Goal: Transaction & Acquisition: Purchase product/service

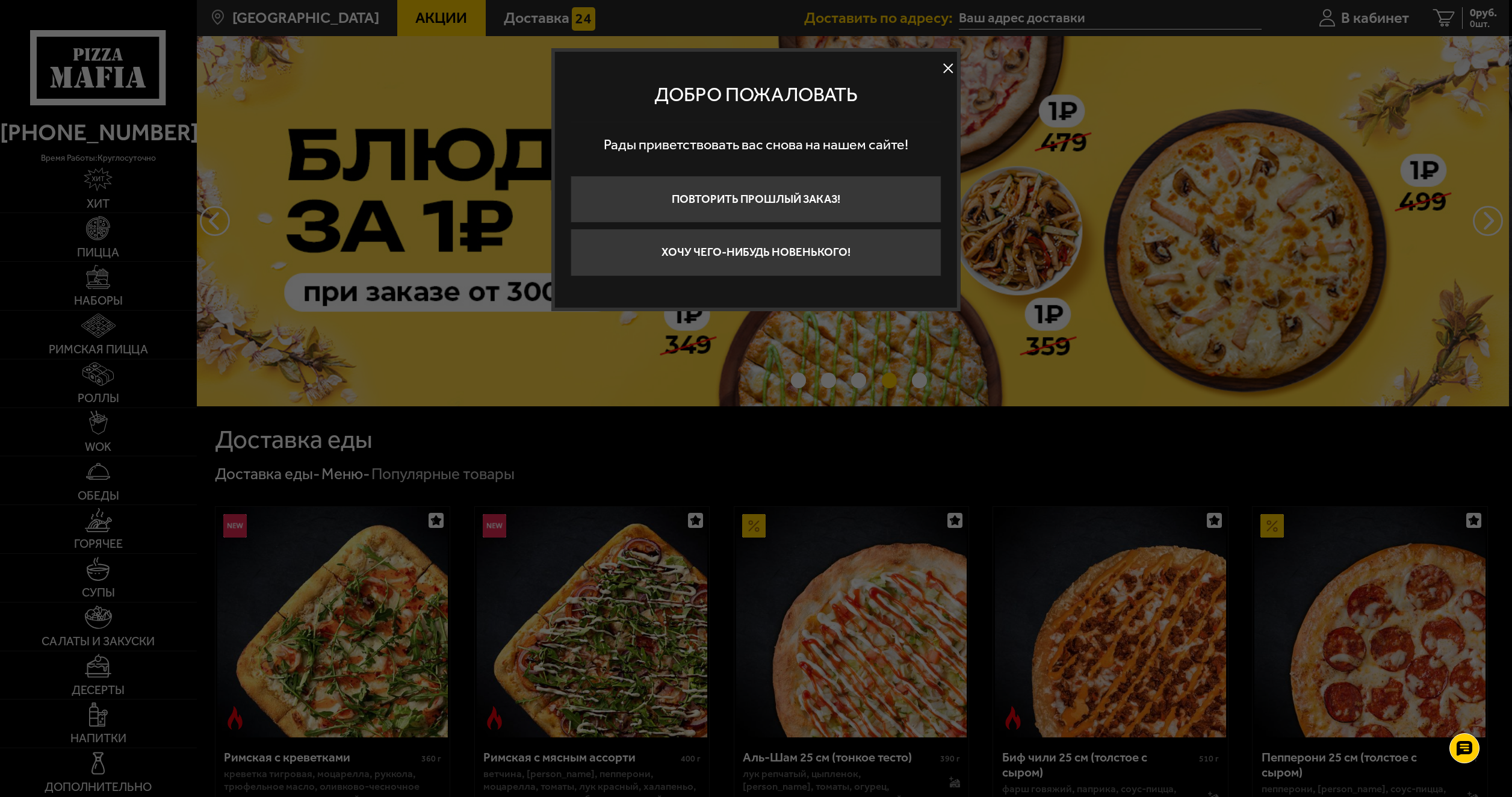
click at [952, 69] on button at bounding box center [948, 68] width 18 height 18
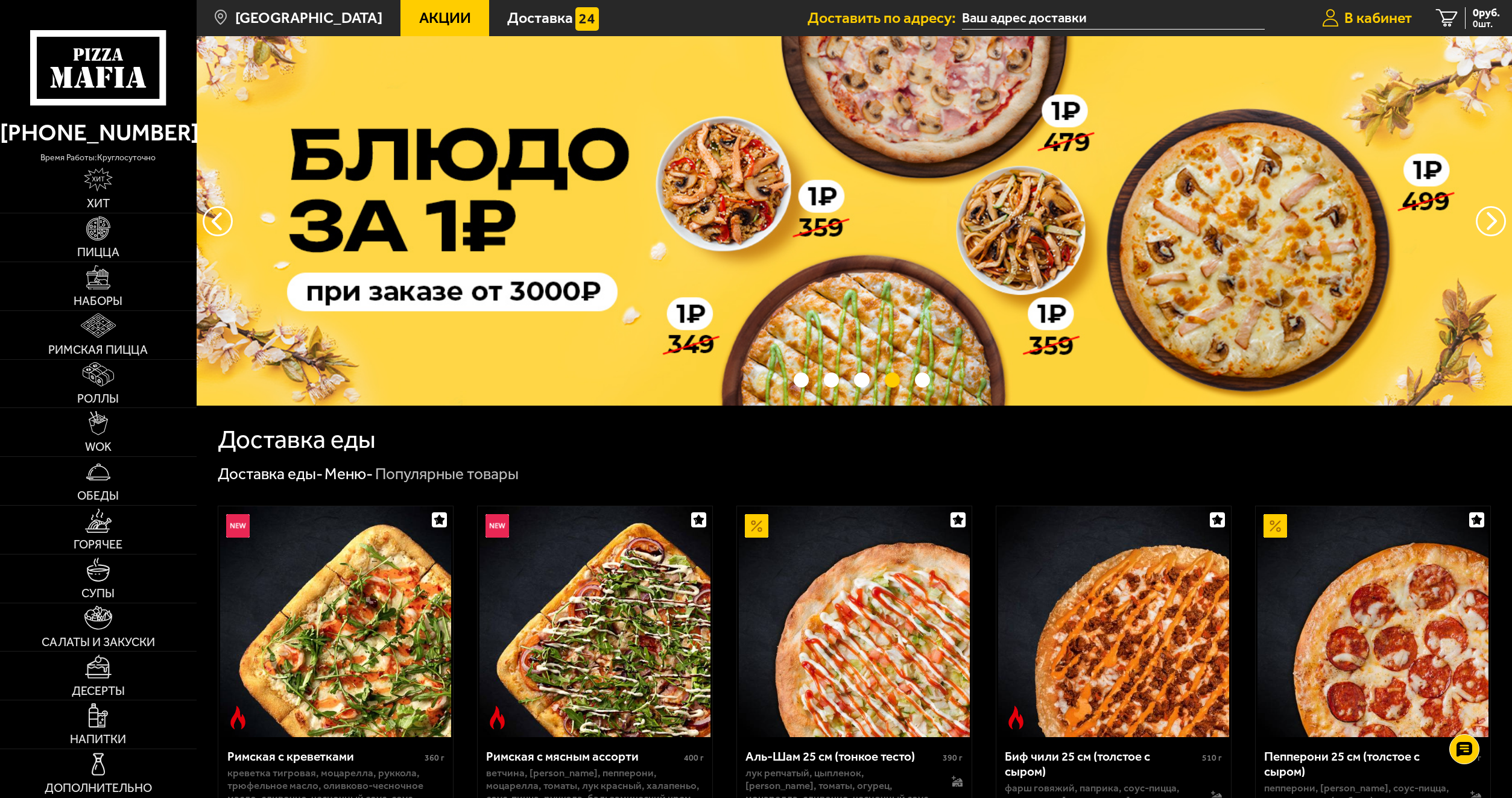
click at [1377, 21] on span "В кабинет" at bounding box center [1378, 18] width 68 height 15
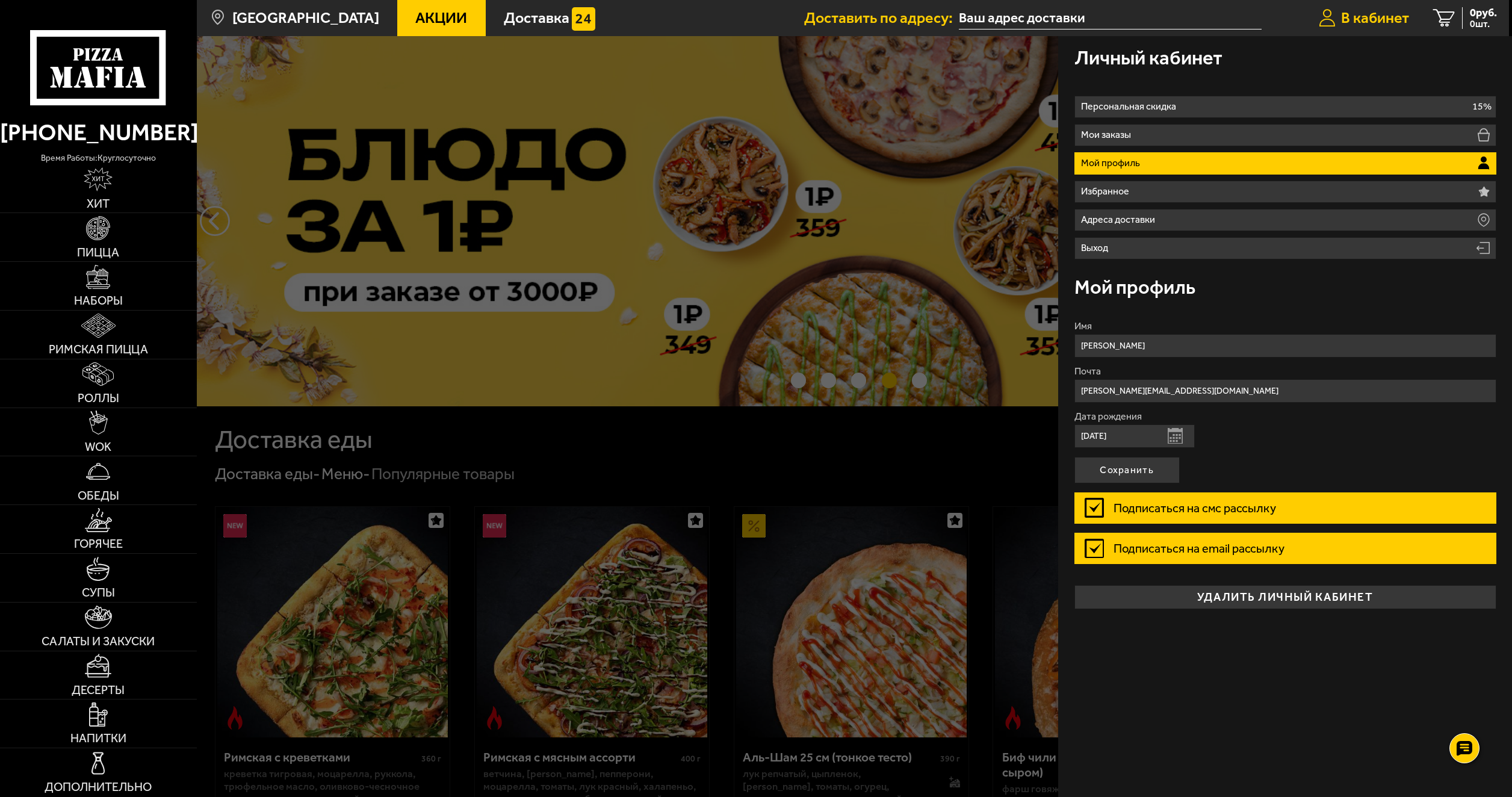
click at [1373, 21] on span "В кабинет" at bounding box center [1375, 18] width 68 height 15
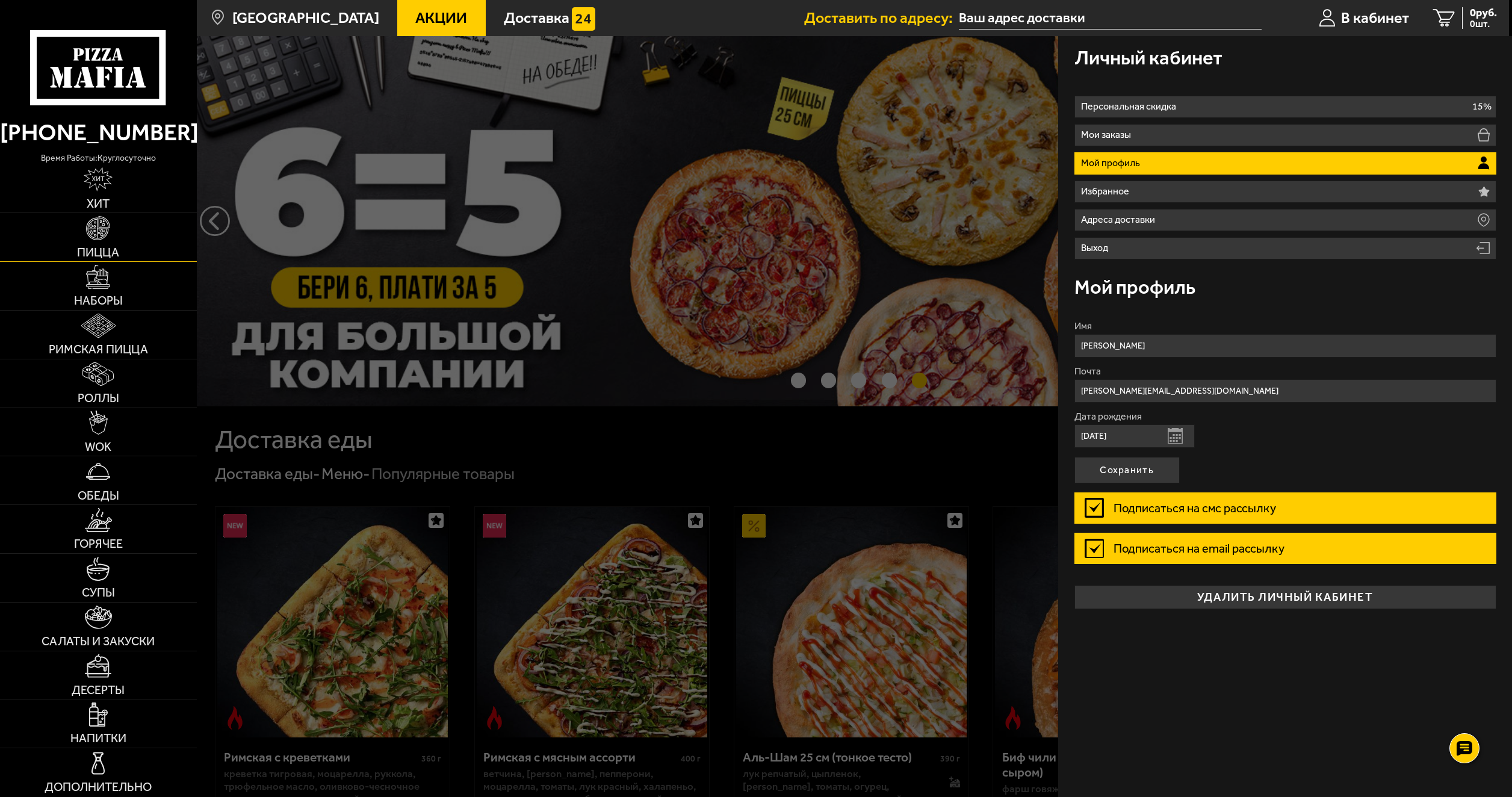
click at [99, 235] on img at bounding box center [98, 228] width 24 height 24
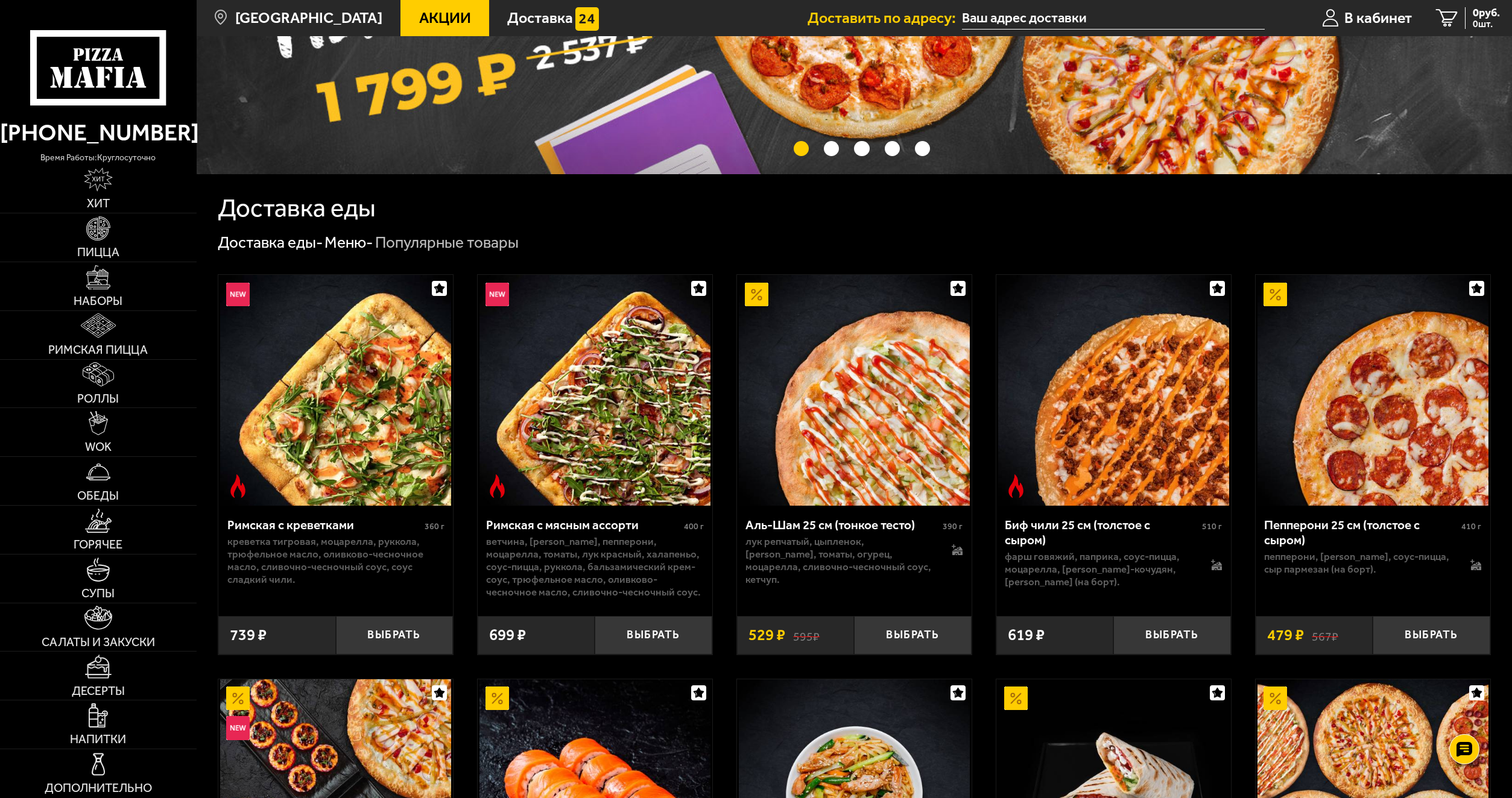
scroll to position [241, 0]
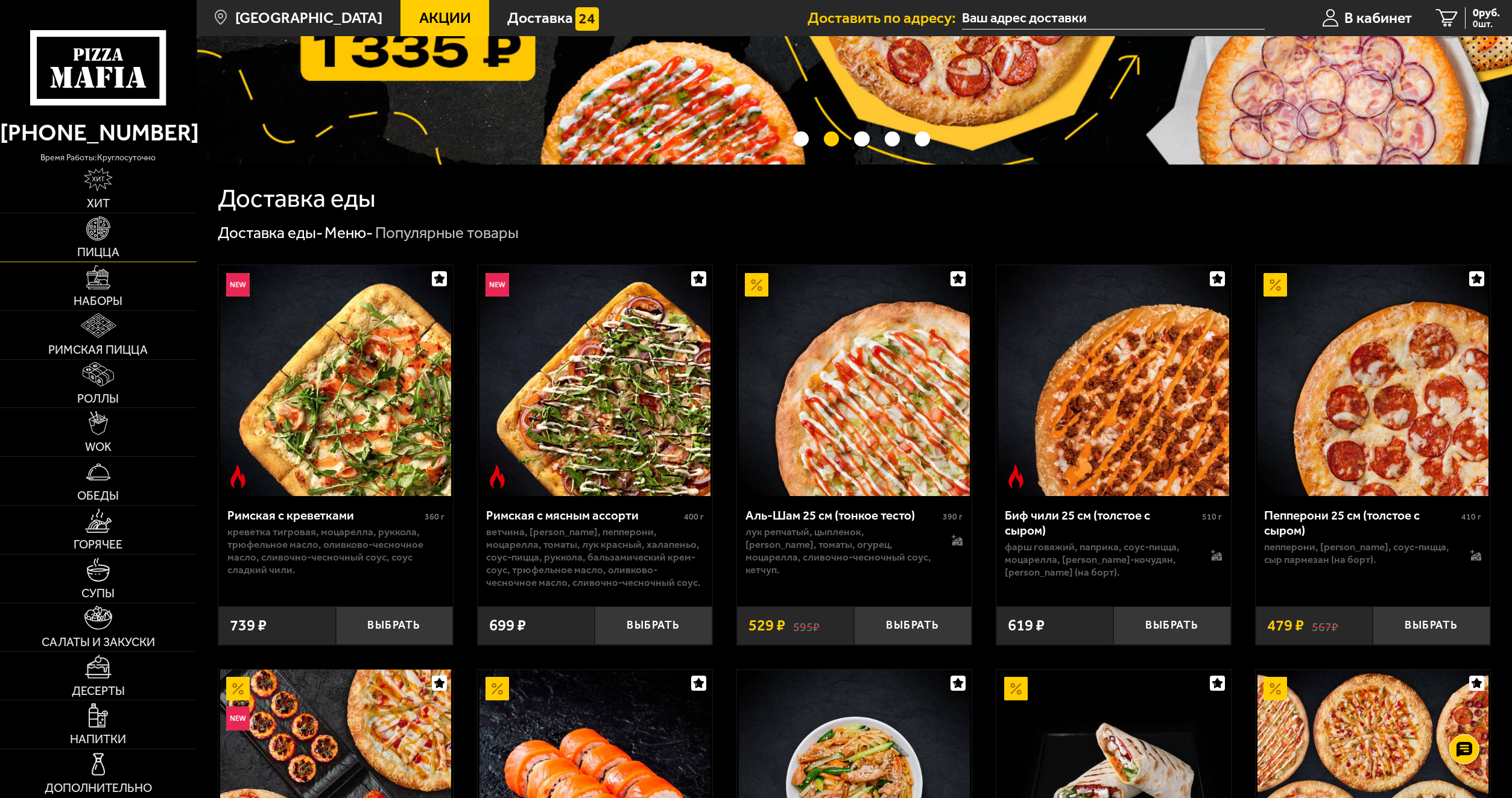
click at [102, 240] on img at bounding box center [98, 229] width 24 height 24
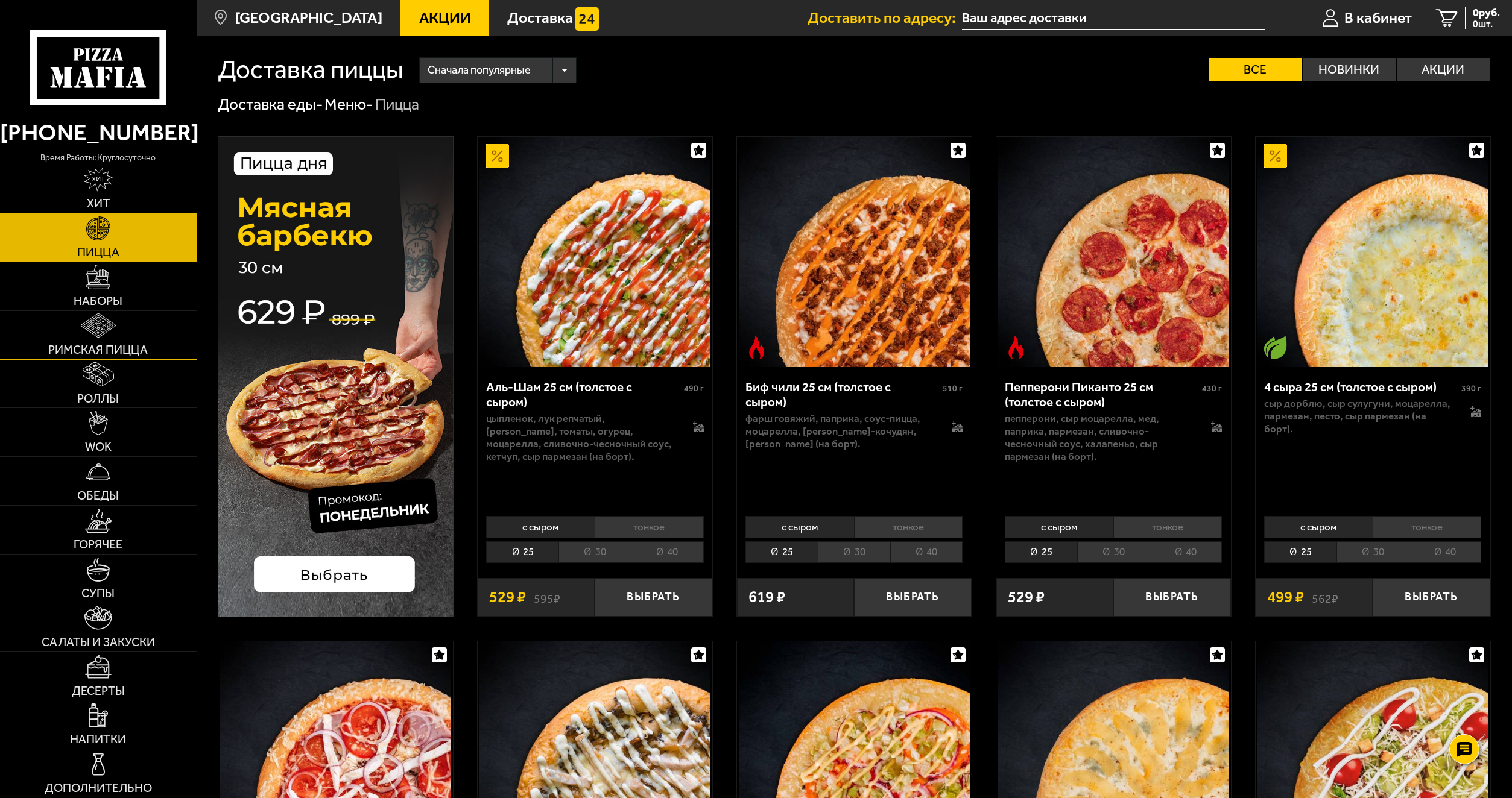
click at [120, 325] on link "Римская пицца" at bounding box center [98, 335] width 196 height 48
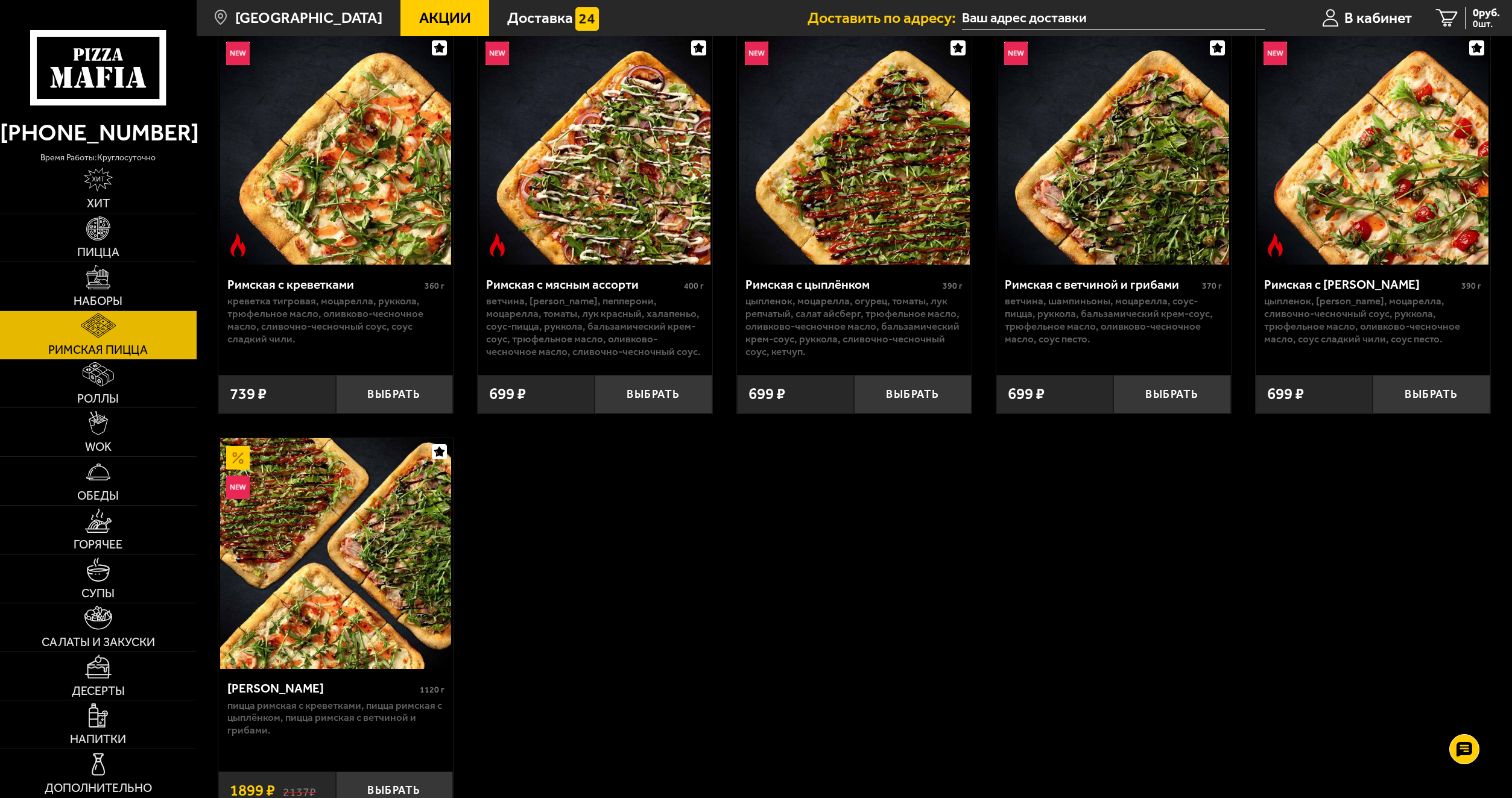
scroll to position [60, 0]
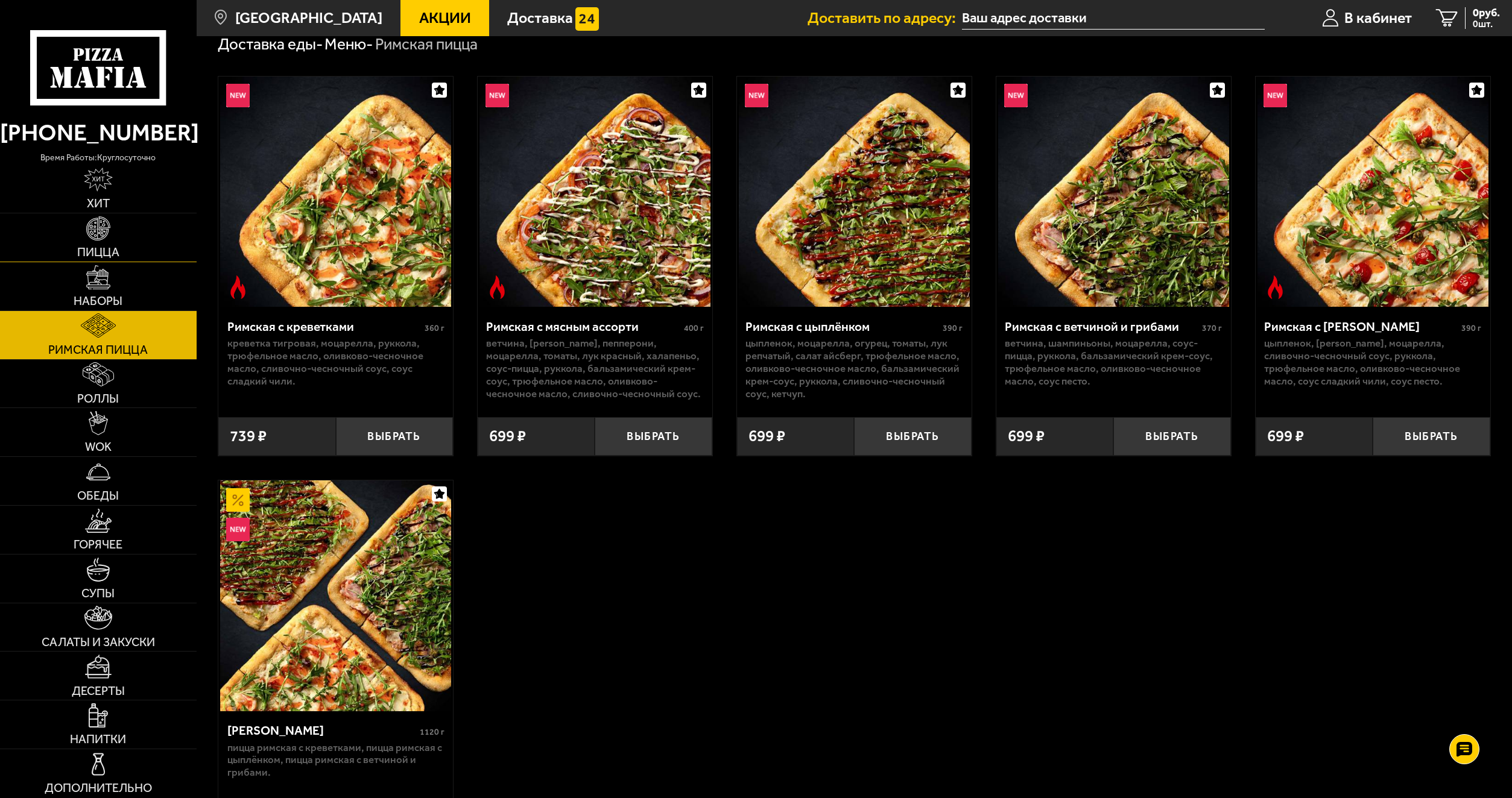
click at [121, 253] on link "Пицца" at bounding box center [98, 237] width 196 height 48
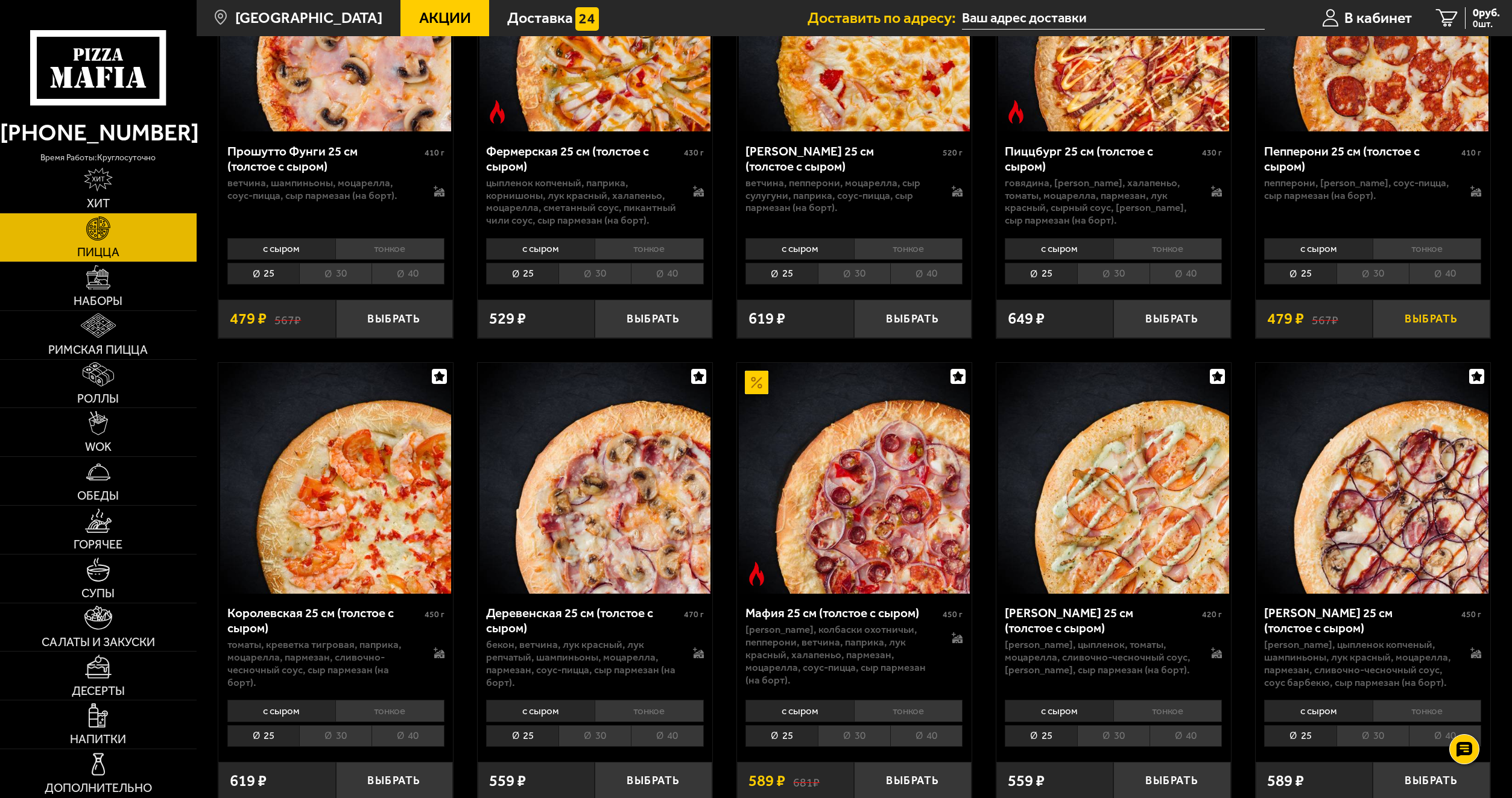
scroll to position [1266, 0]
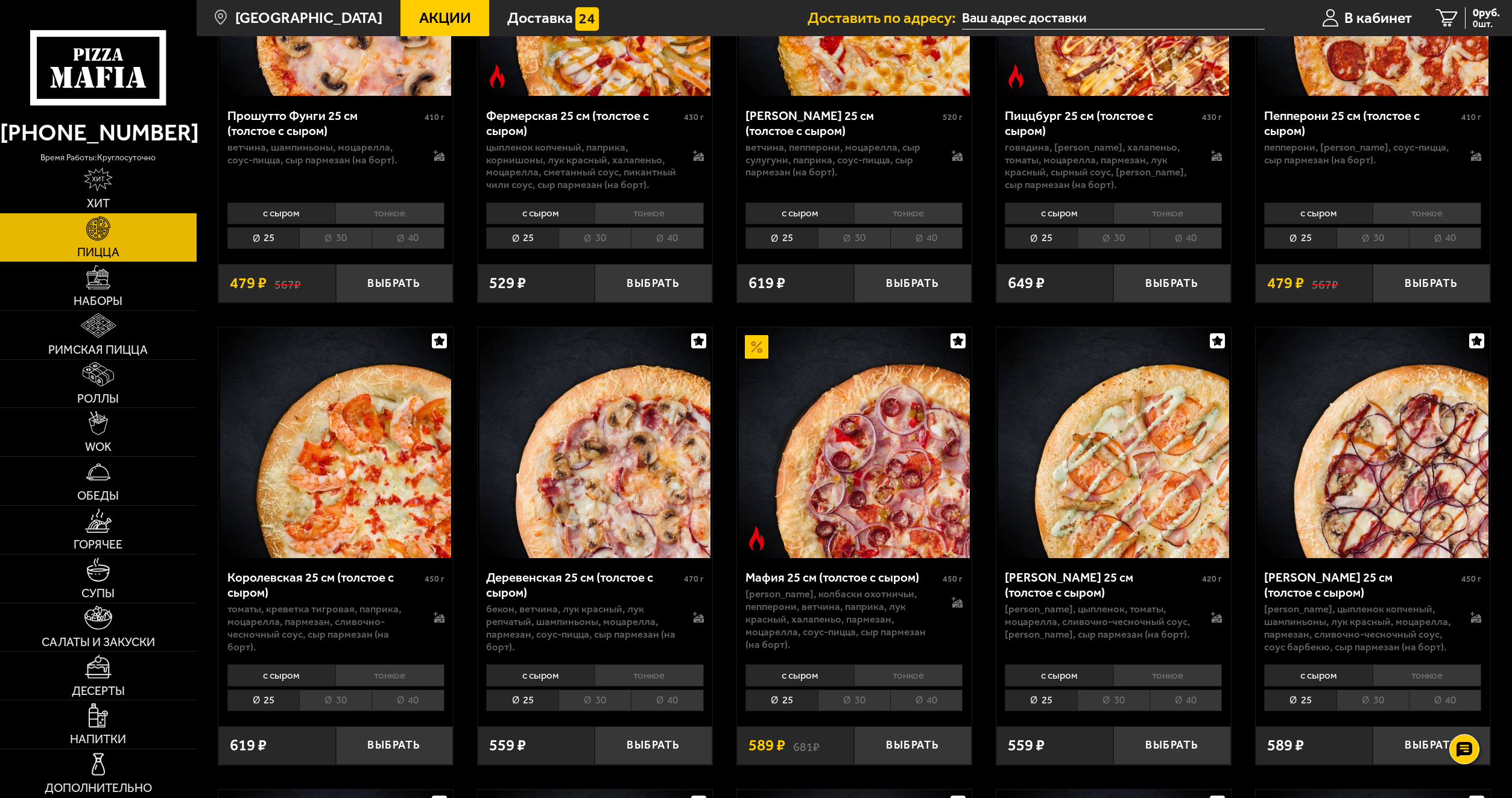
click at [1498, 332] on div "Аль-Шам 25 см (толстое с сыром) 490 г цыпленок, лук репчатый, салат айсберг, то…" at bounding box center [854, 287] width 1316 height 2875
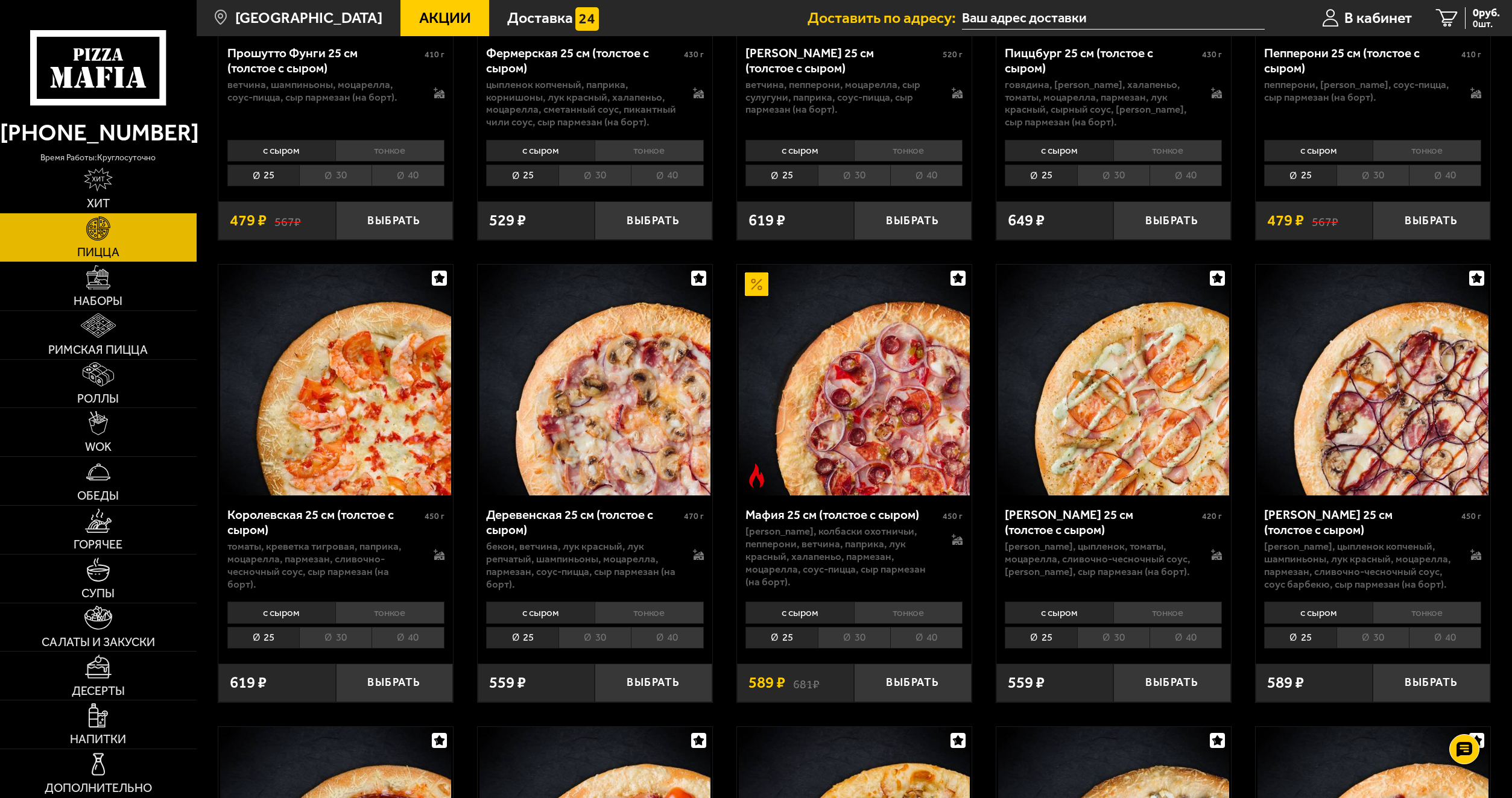
scroll to position [1387, 0]
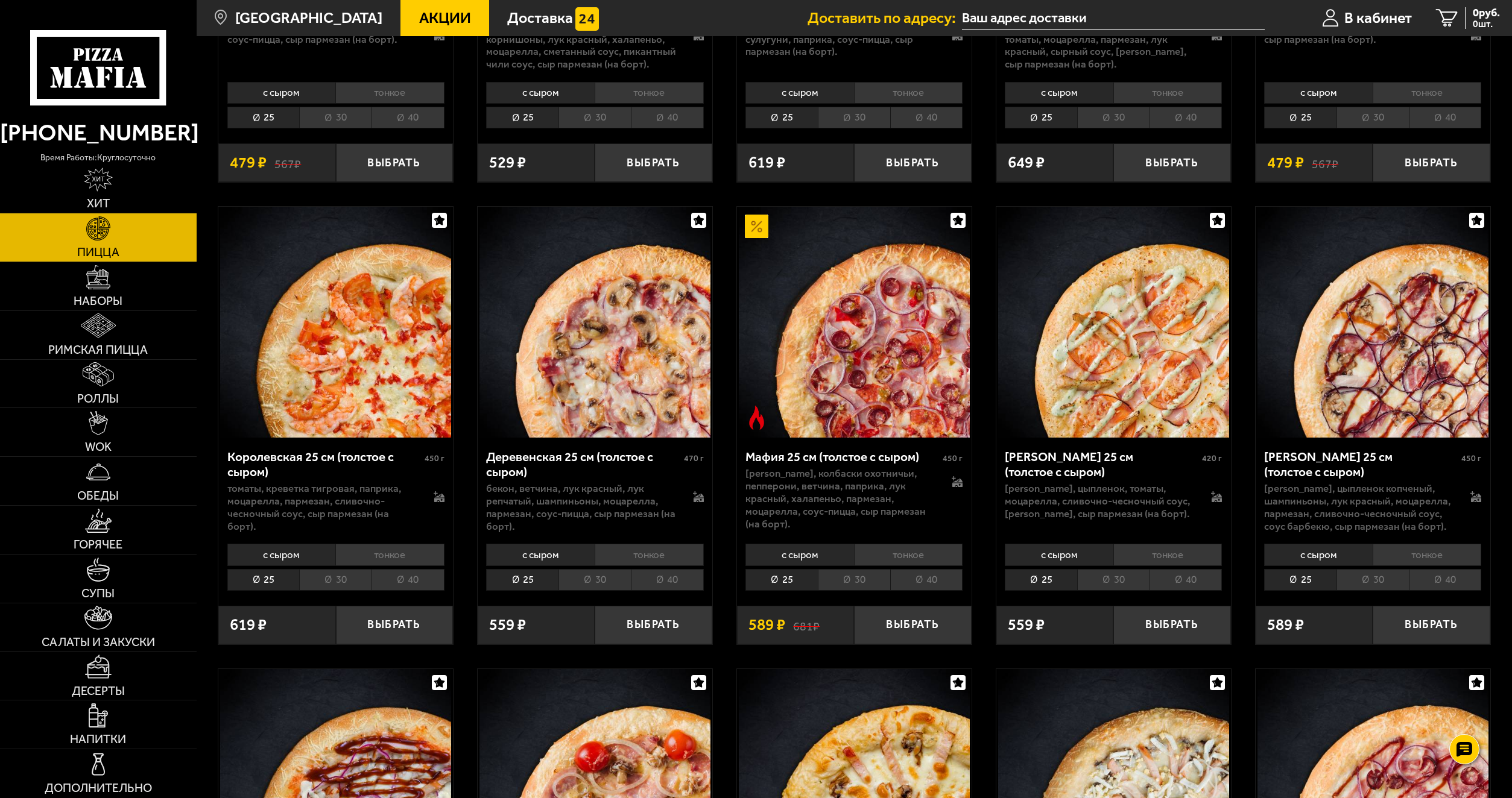
click at [929, 569] on li "40" at bounding box center [926, 580] width 73 height 22
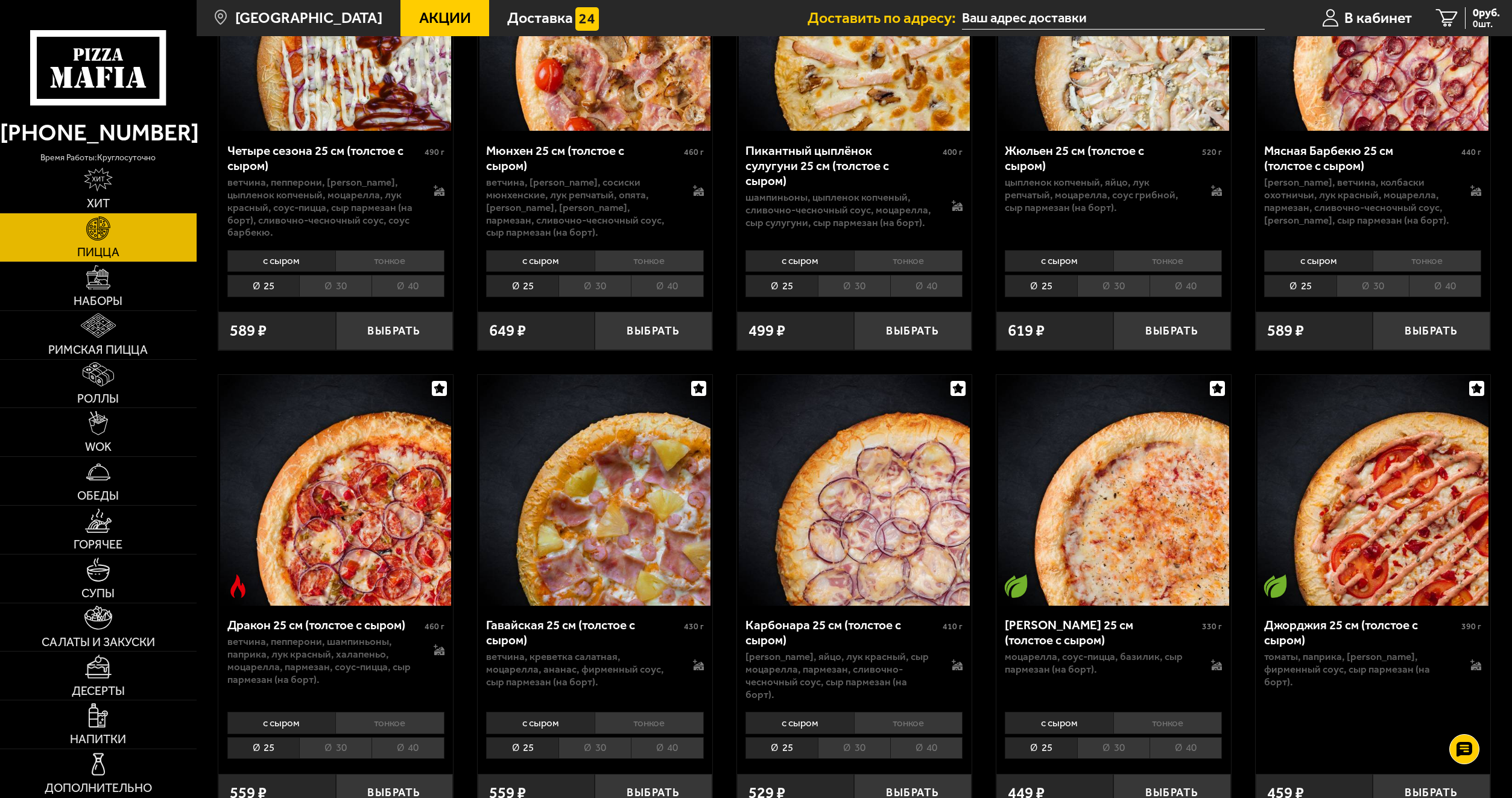
scroll to position [2171, 0]
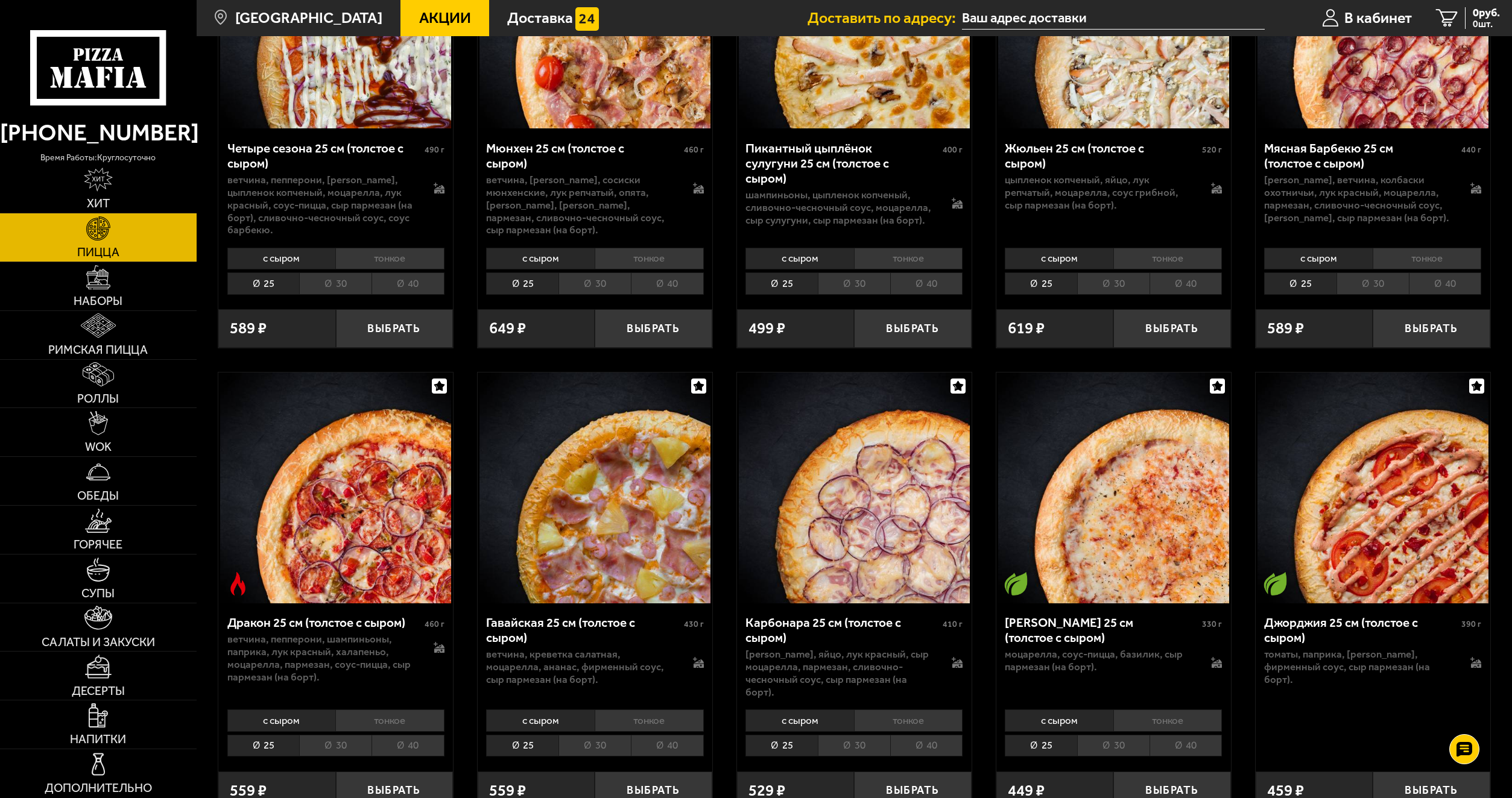
click at [325, 735] on li "30" at bounding box center [335, 746] width 72 height 22
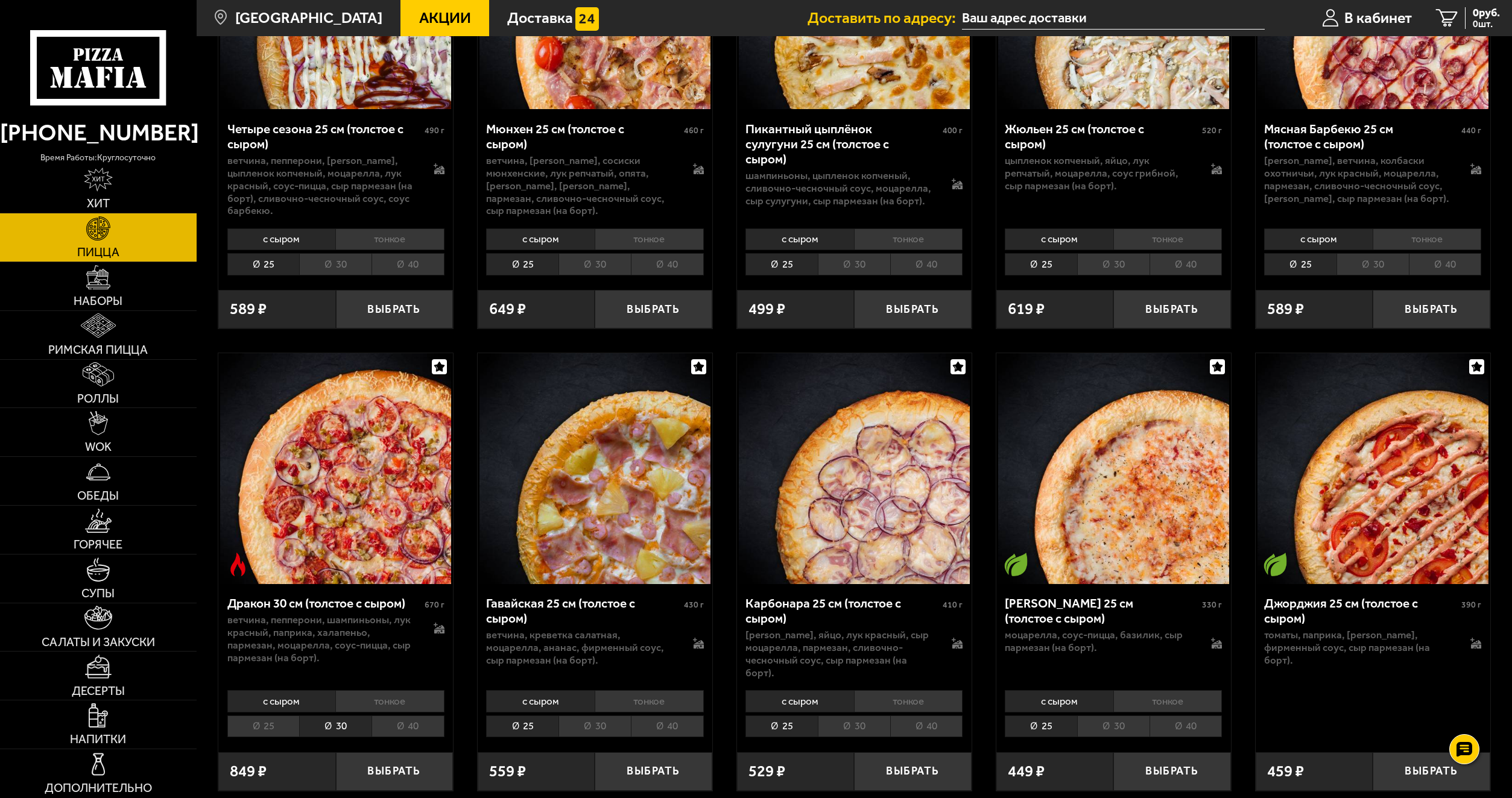
scroll to position [2351, 0]
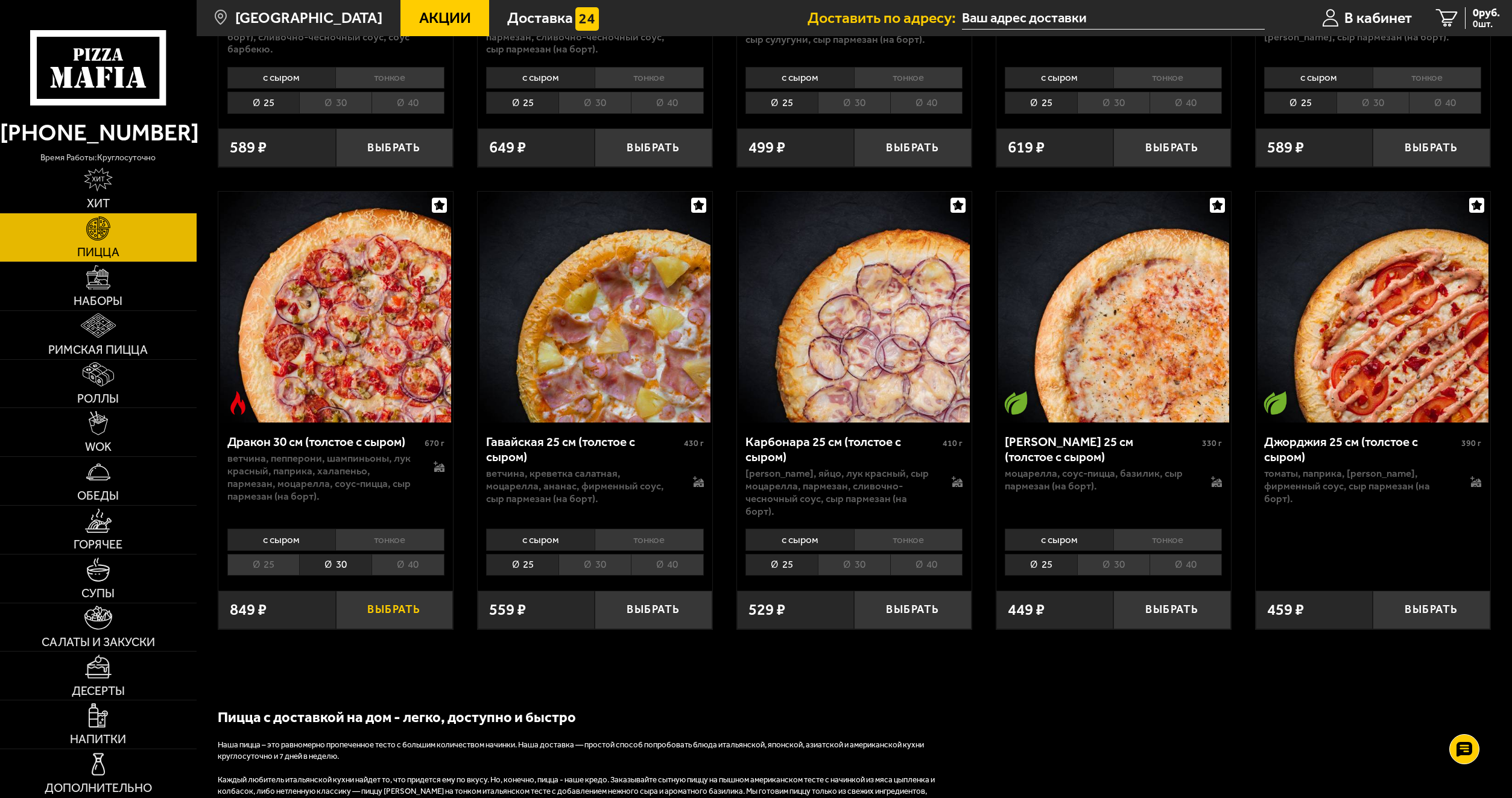
click at [403, 591] on button "Выбрать" at bounding box center [394, 610] width 117 height 39
click at [1464, 12] on span "722 руб." at bounding box center [1480, 12] width 39 height 11
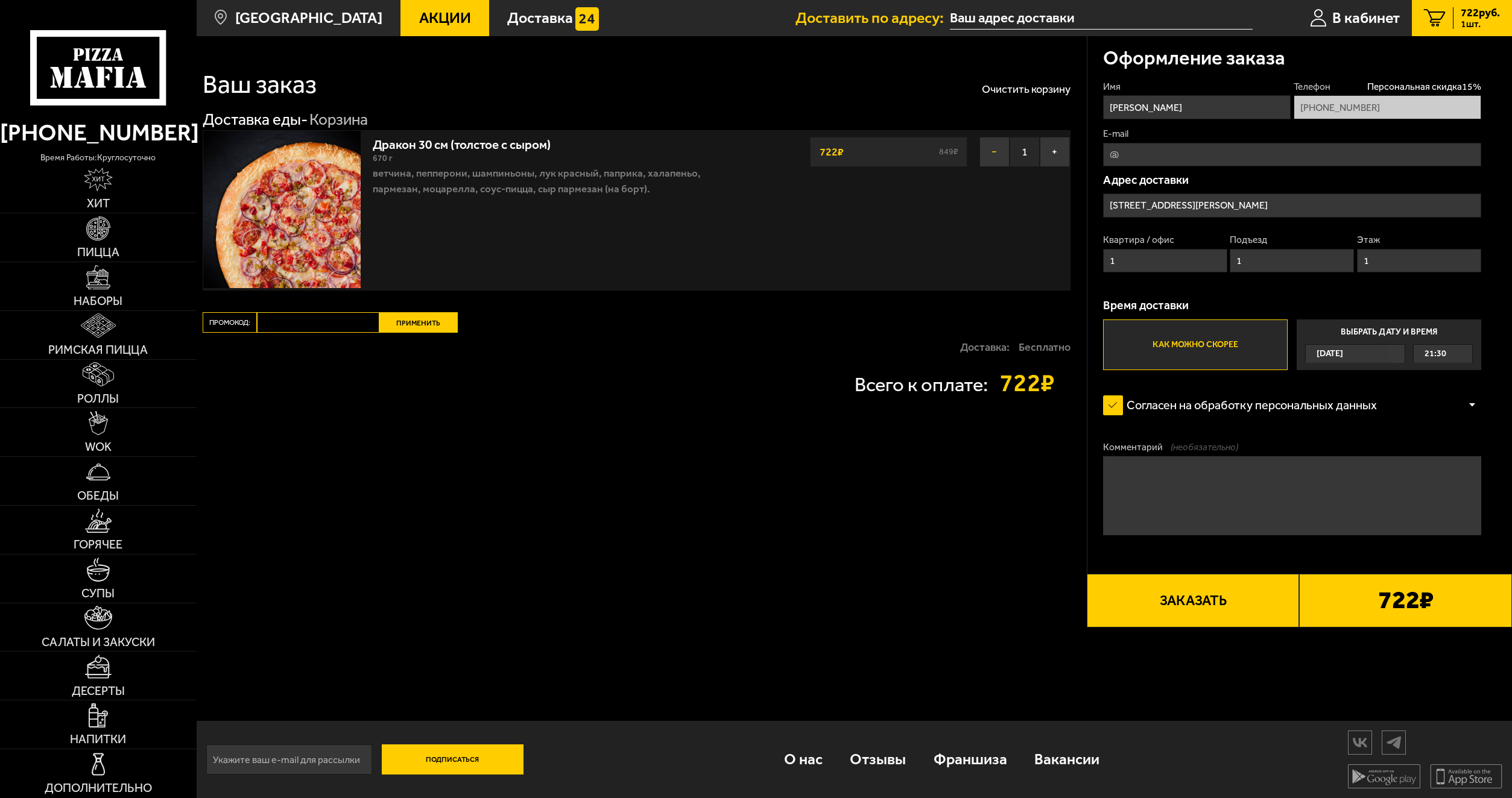
click at [991, 147] on button "−" at bounding box center [995, 151] width 30 height 30
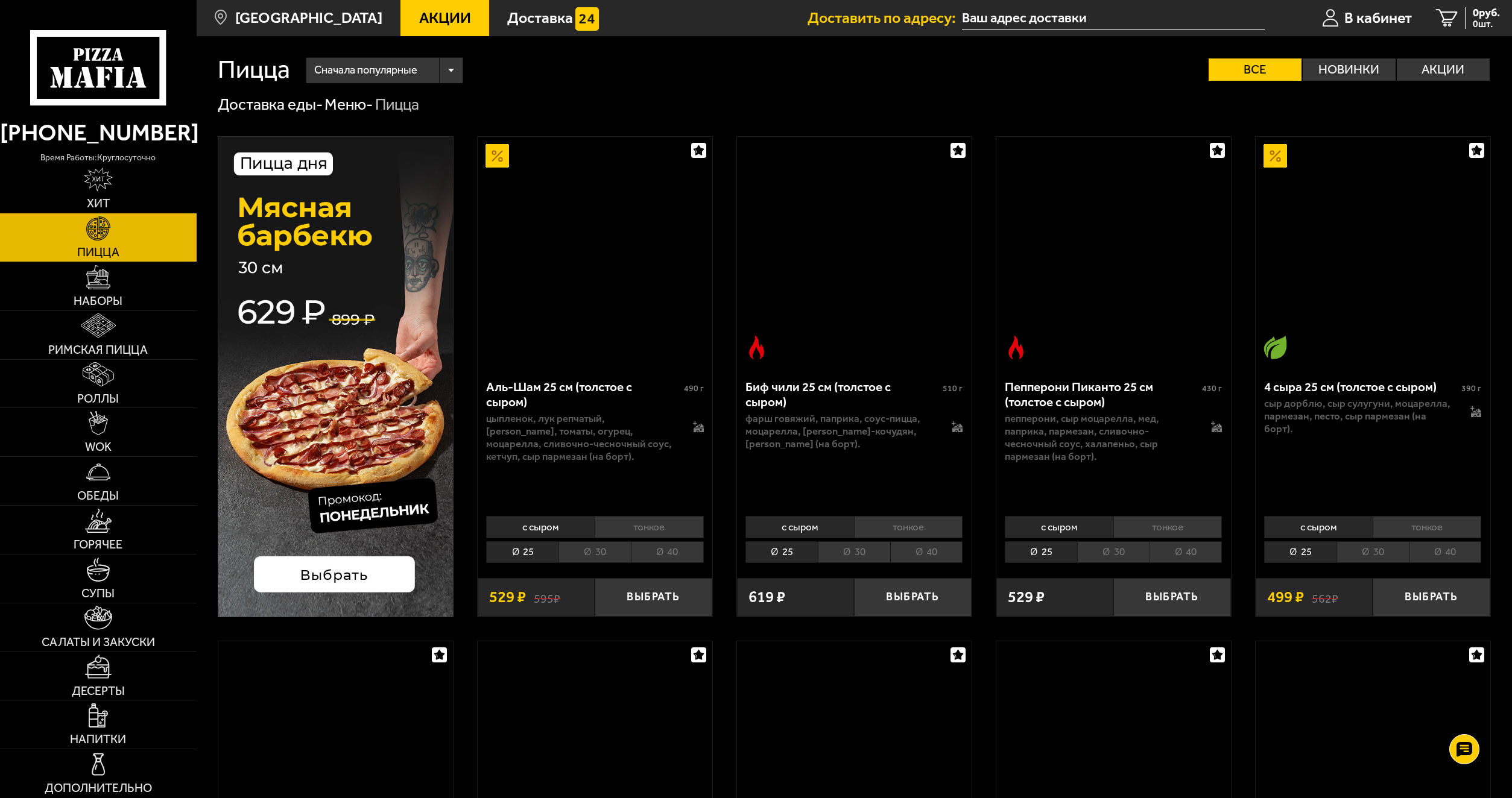
scroll to position [2293, 0]
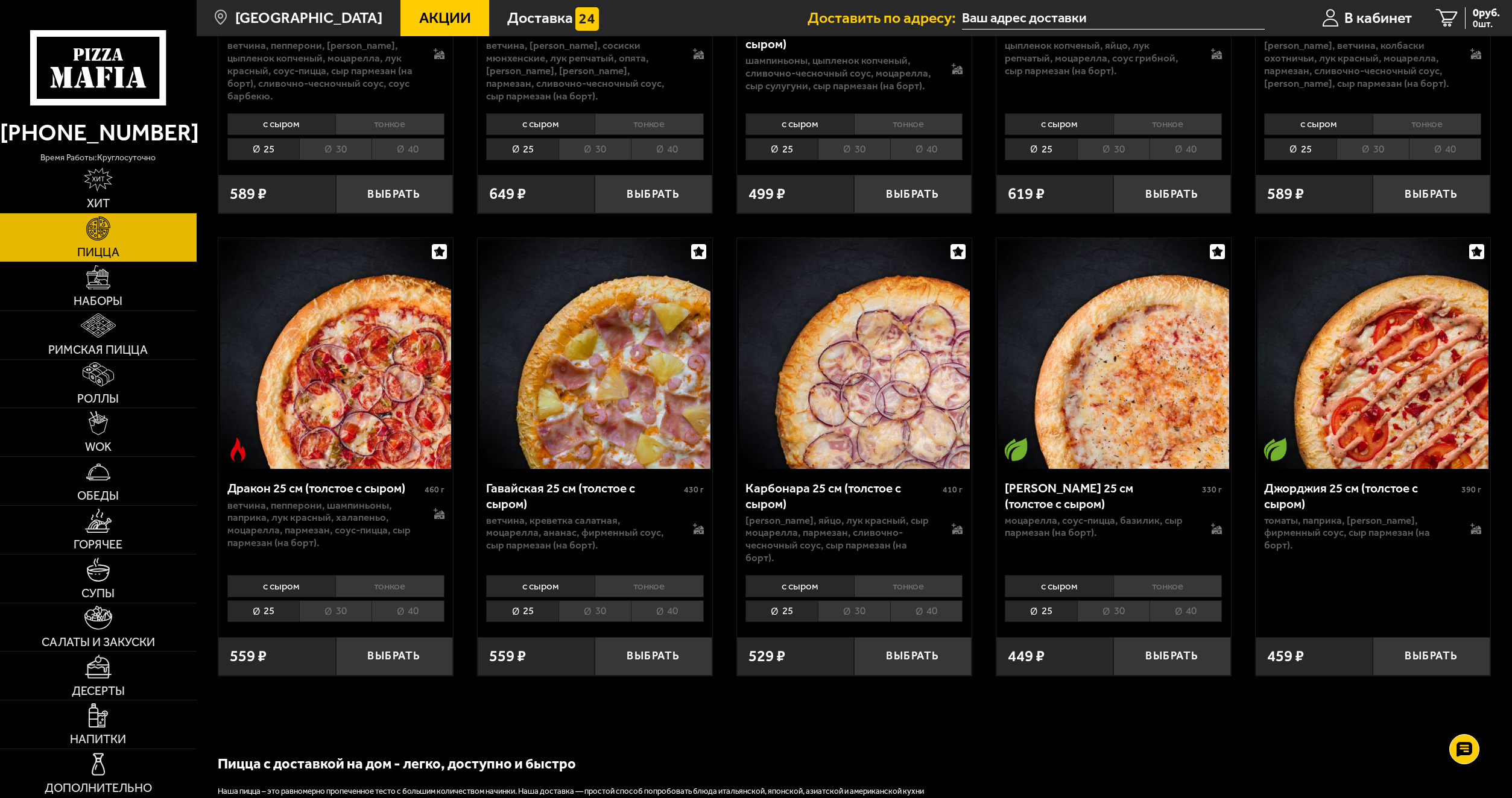
click at [395, 600] on li "40" at bounding box center [407, 611] width 73 height 22
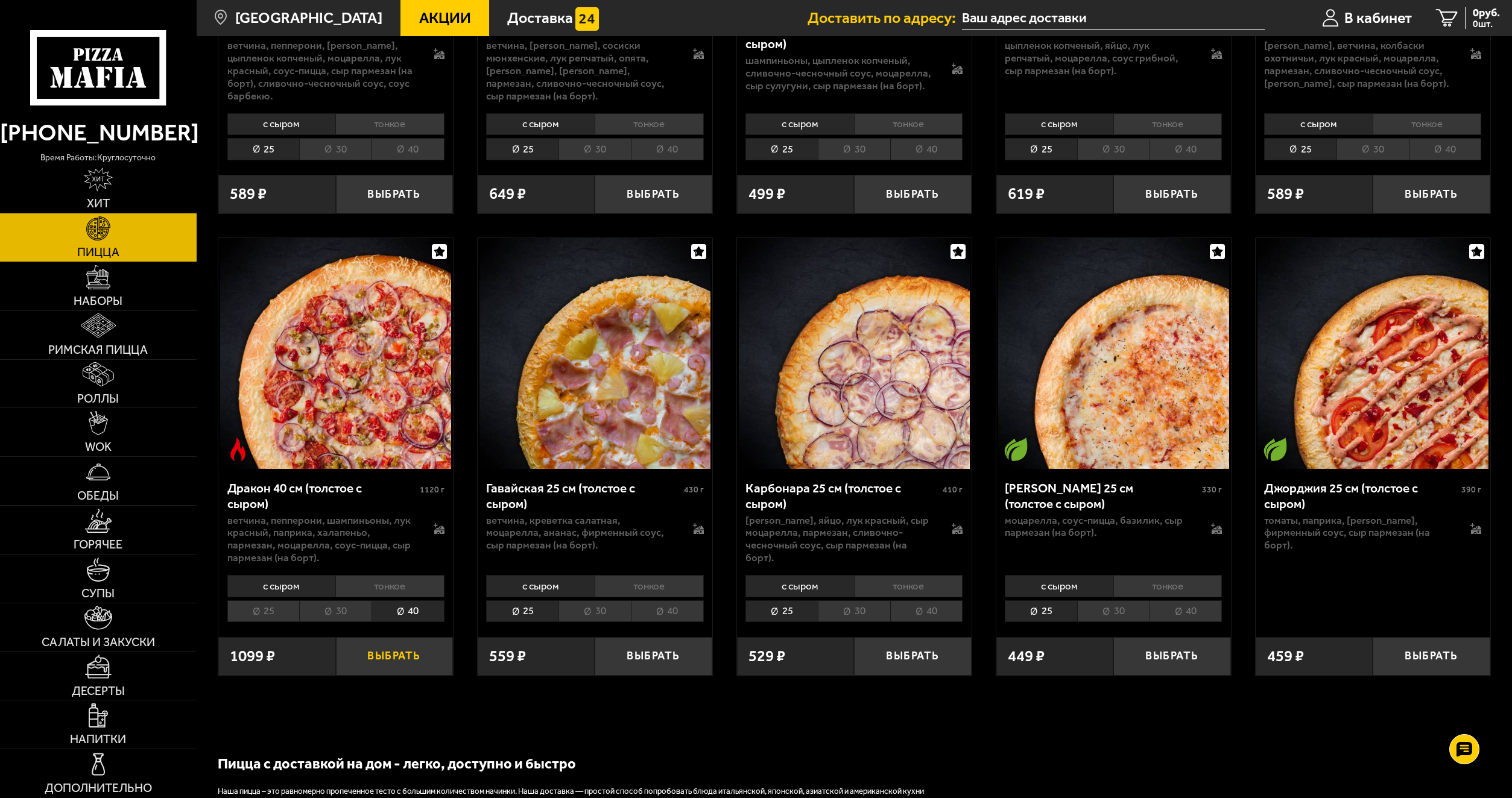
click at [403, 650] on button "Выбрать" at bounding box center [394, 656] width 117 height 39
click at [1477, 2] on link "1 934 руб. 1 шт." at bounding box center [1462, 18] width 100 height 36
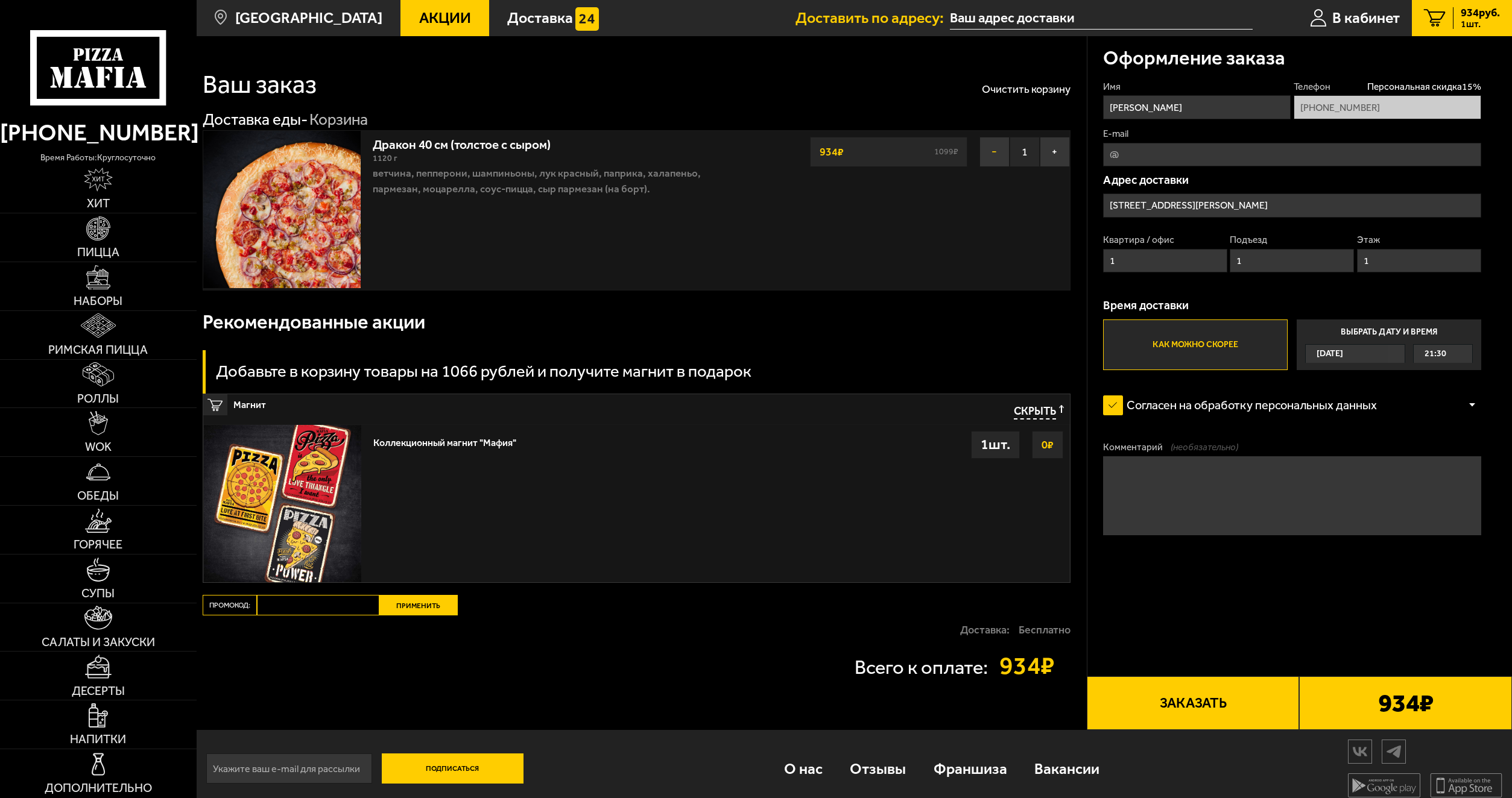
click at [989, 159] on button "−" at bounding box center [995, 151] width 30 height 30
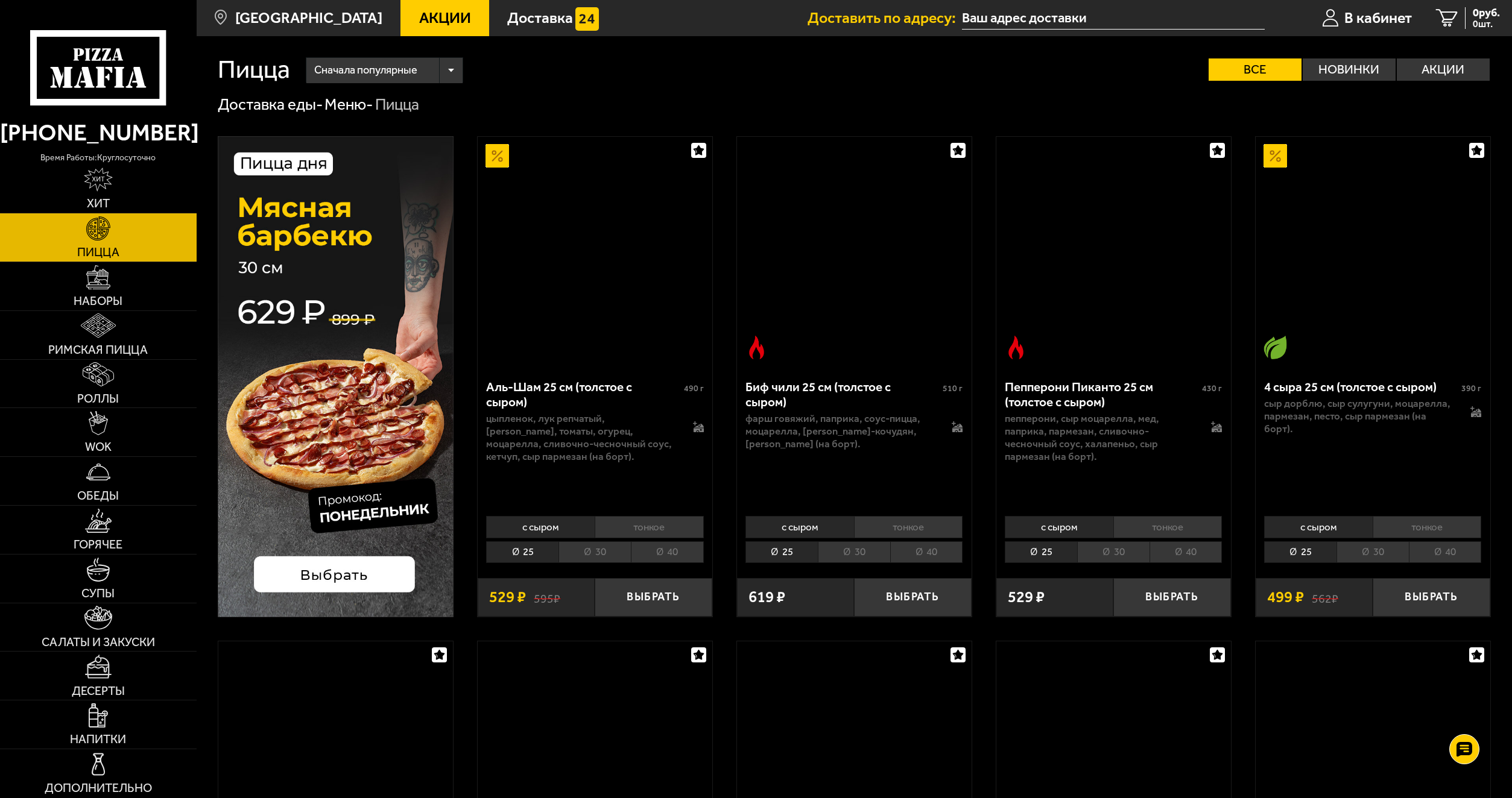
scroll to position [2293, 0]
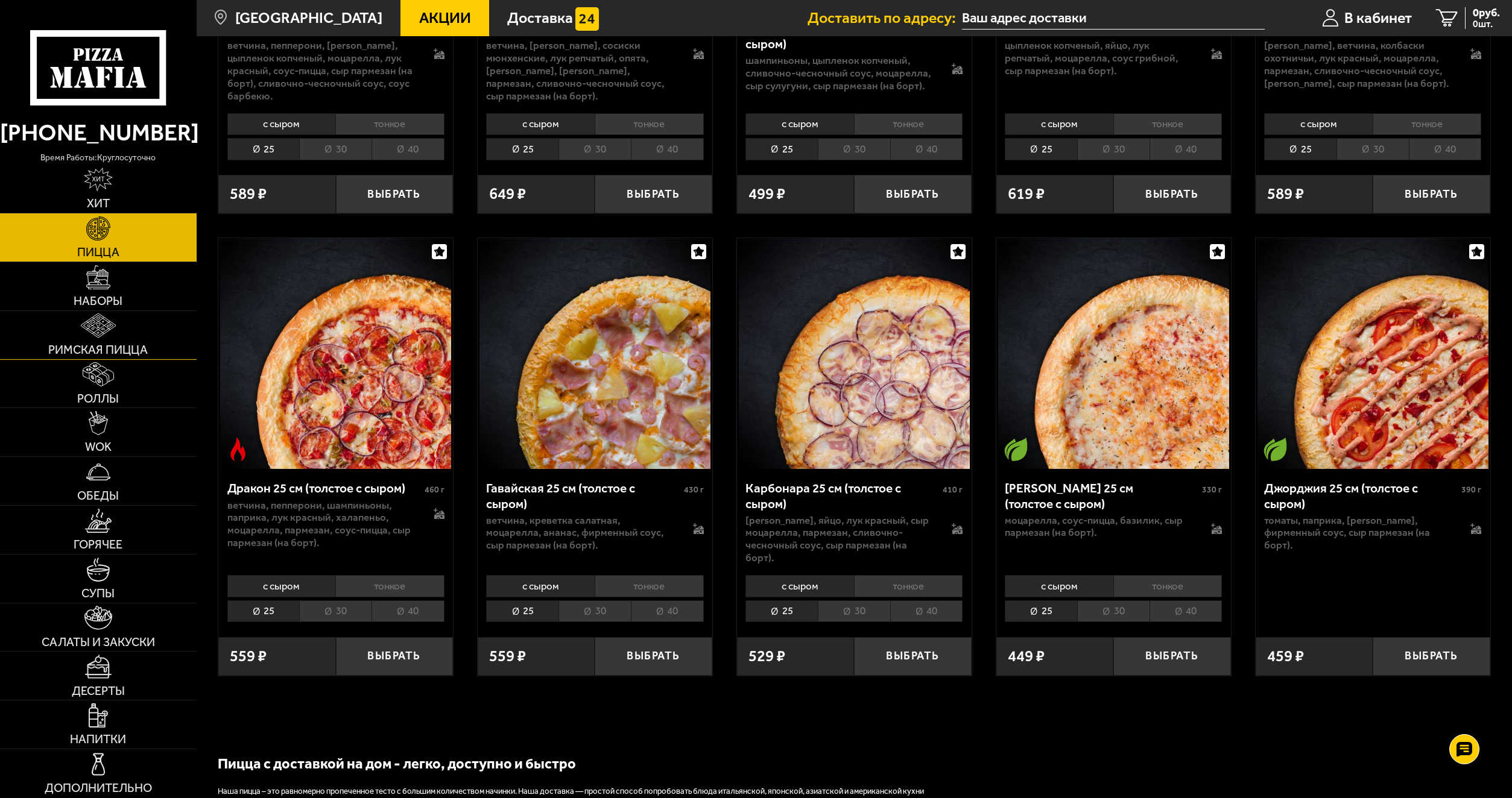
click at [121, 353] on span "Римская пицца" at bounding box center [98, 351] width 99 height 12
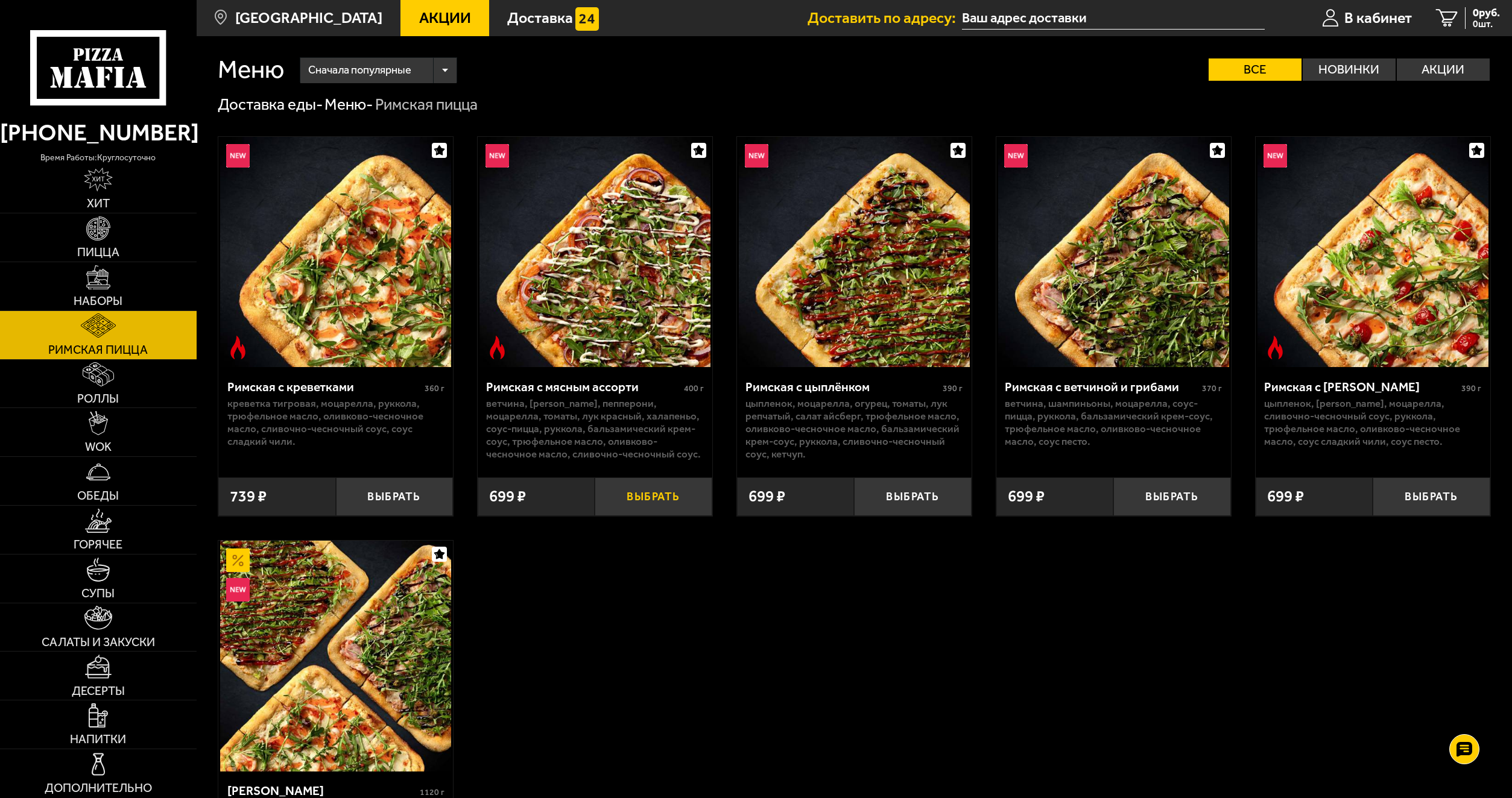
click at [664, 504] on button "Выбрать" at bounding box center [653, 497] width 117 height 39
click at [1465, 11] on span "594 руб." at bounding box center [1480, 12] width 39 height 11
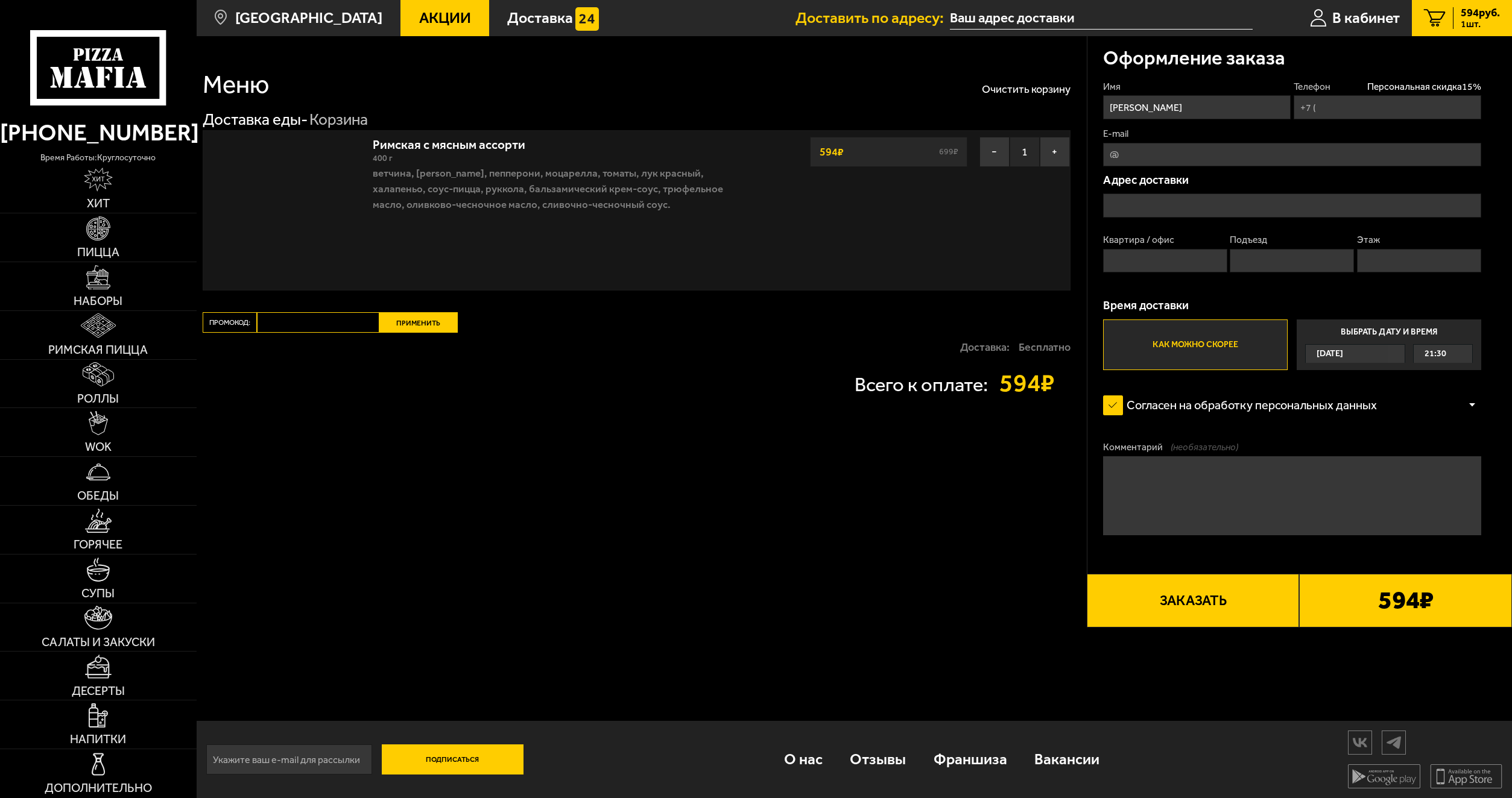
type input "[PHONE_NUMBER]"
type input "[STREET_ADDRESS][PERSON_NAME]"
type input "1"
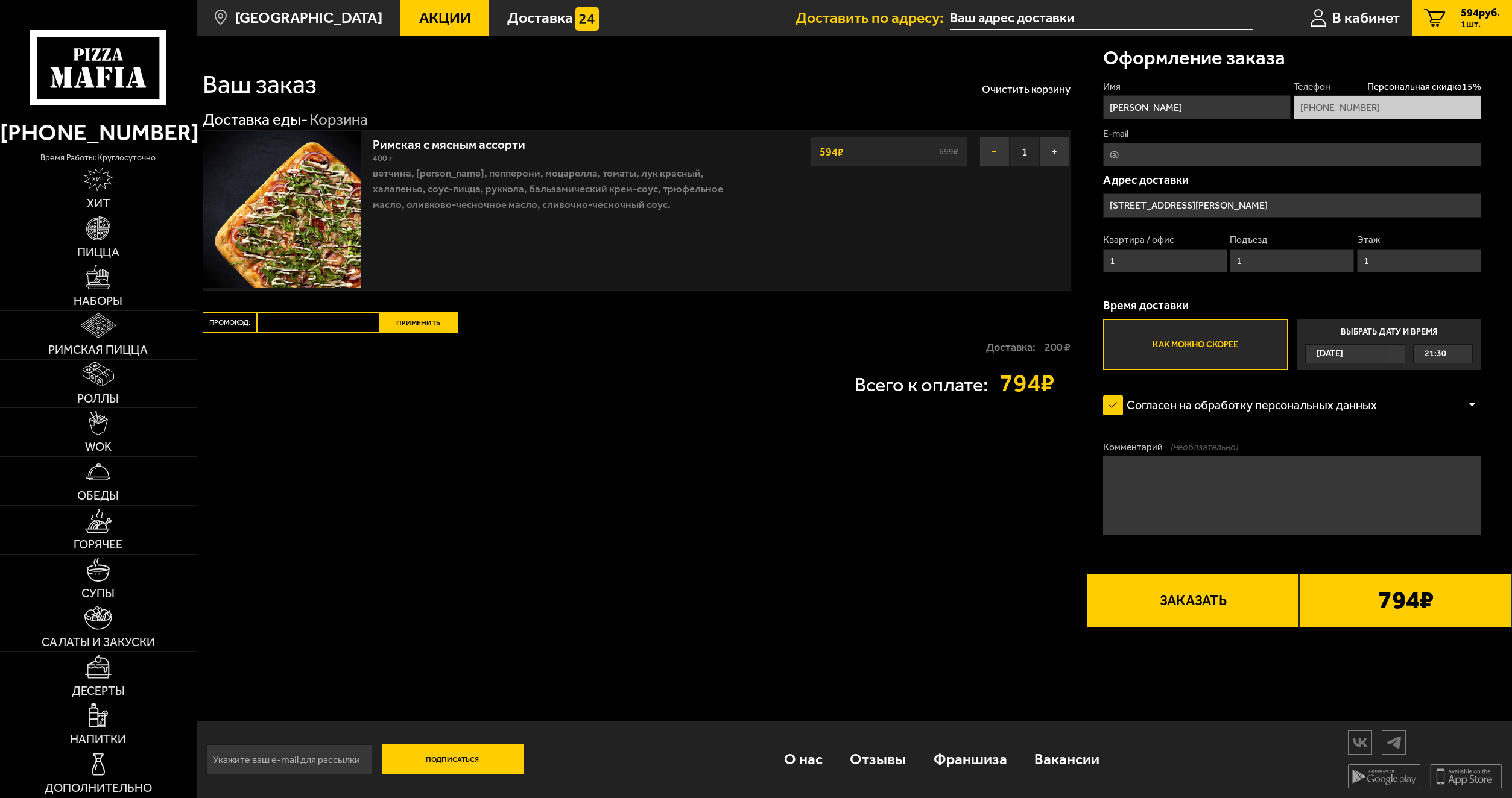
click at [989, 149] on button "−" at bounding box center [995, 151] width 30 height 30
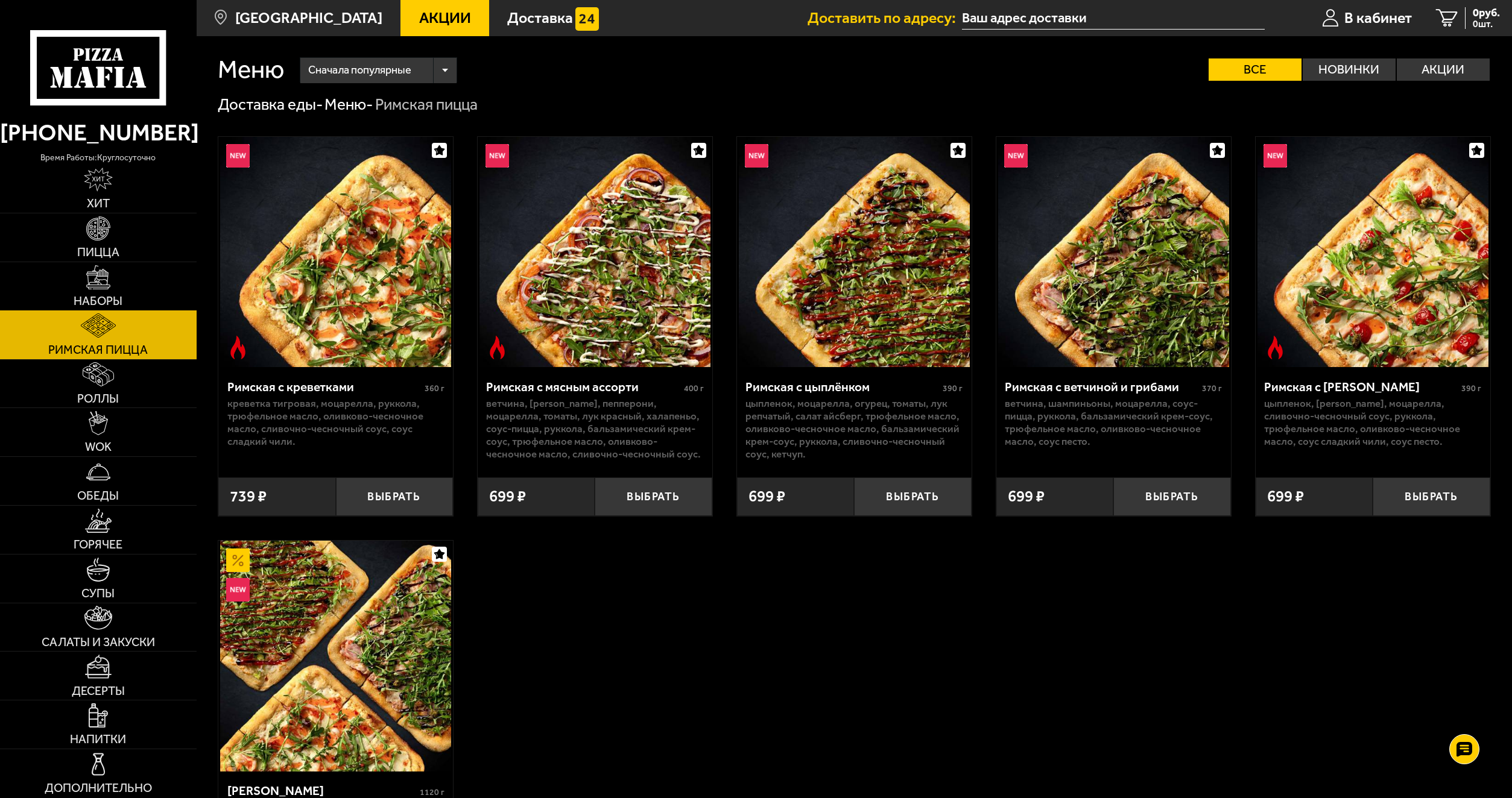
click at [107, 292] on link "Наборы" at bounding box center [98, 287] width 196 height 48
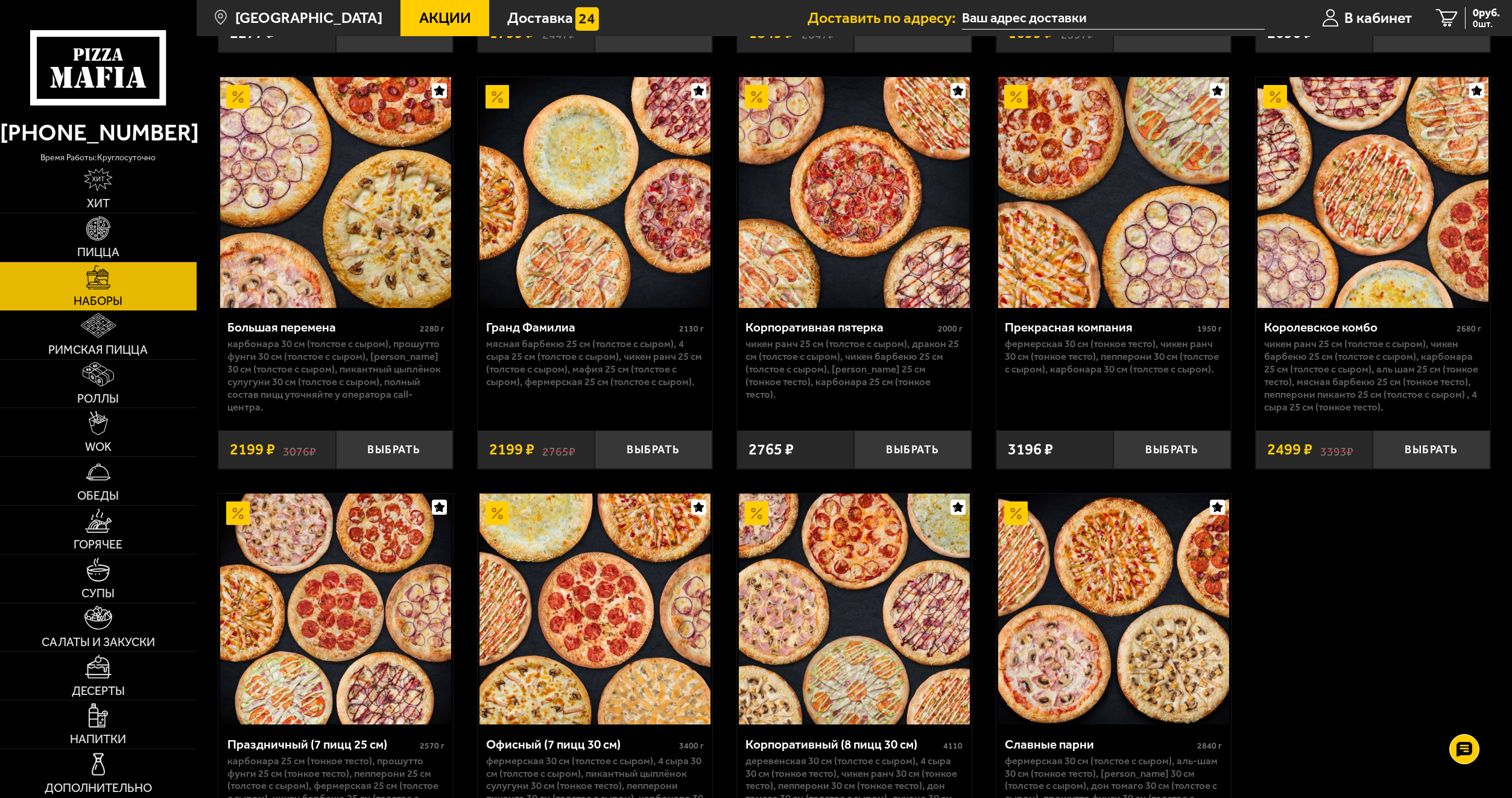
scroll to position [2291, 0]
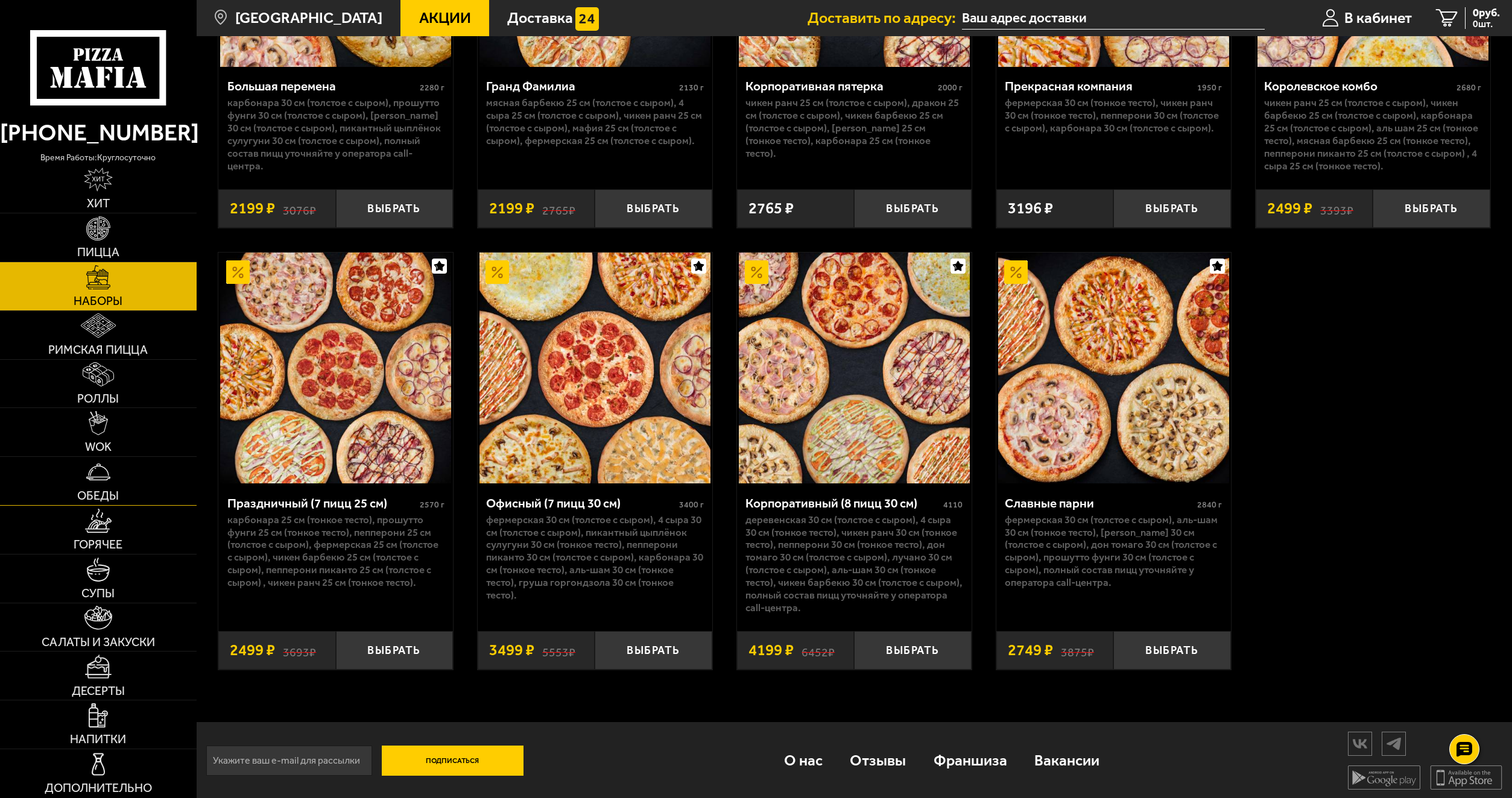
click at [115, 486] on link "Обеды" at bounding box center [98, 481] width 196 height 48
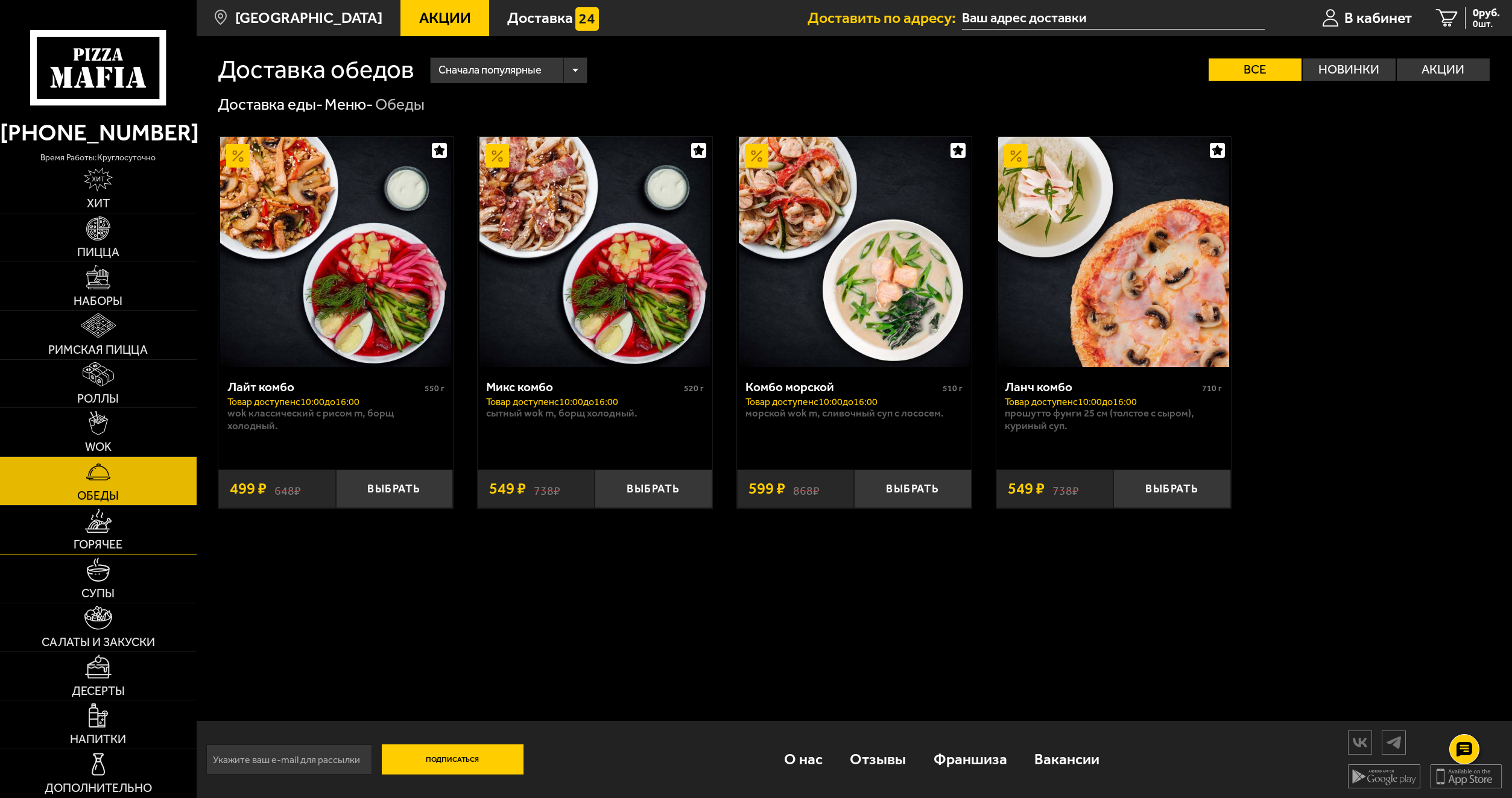
click at [117, 528] on link "Горячее" at bounding box center [98, 530] width 196 height 48
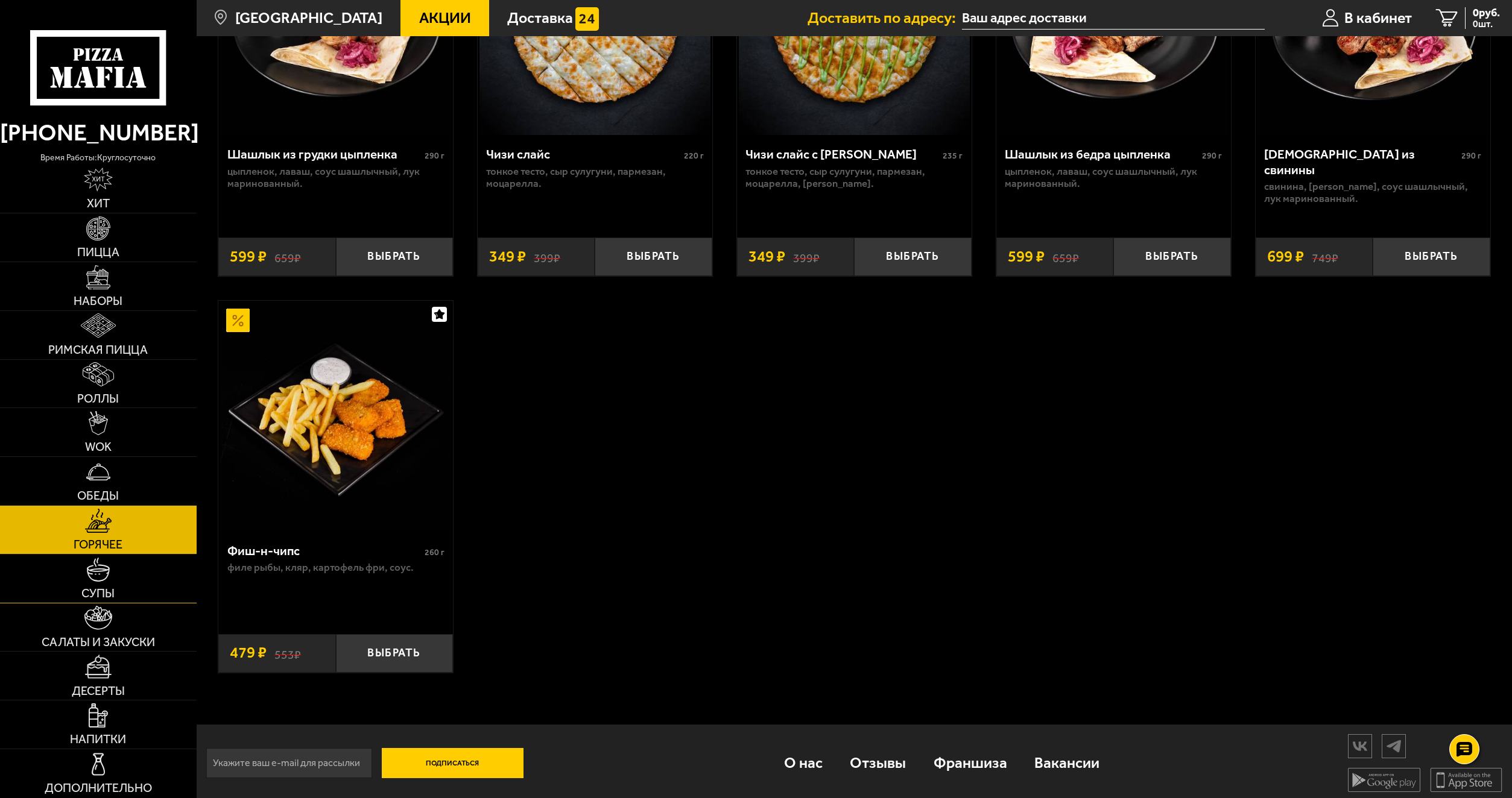
scroll to position [1121, 0]
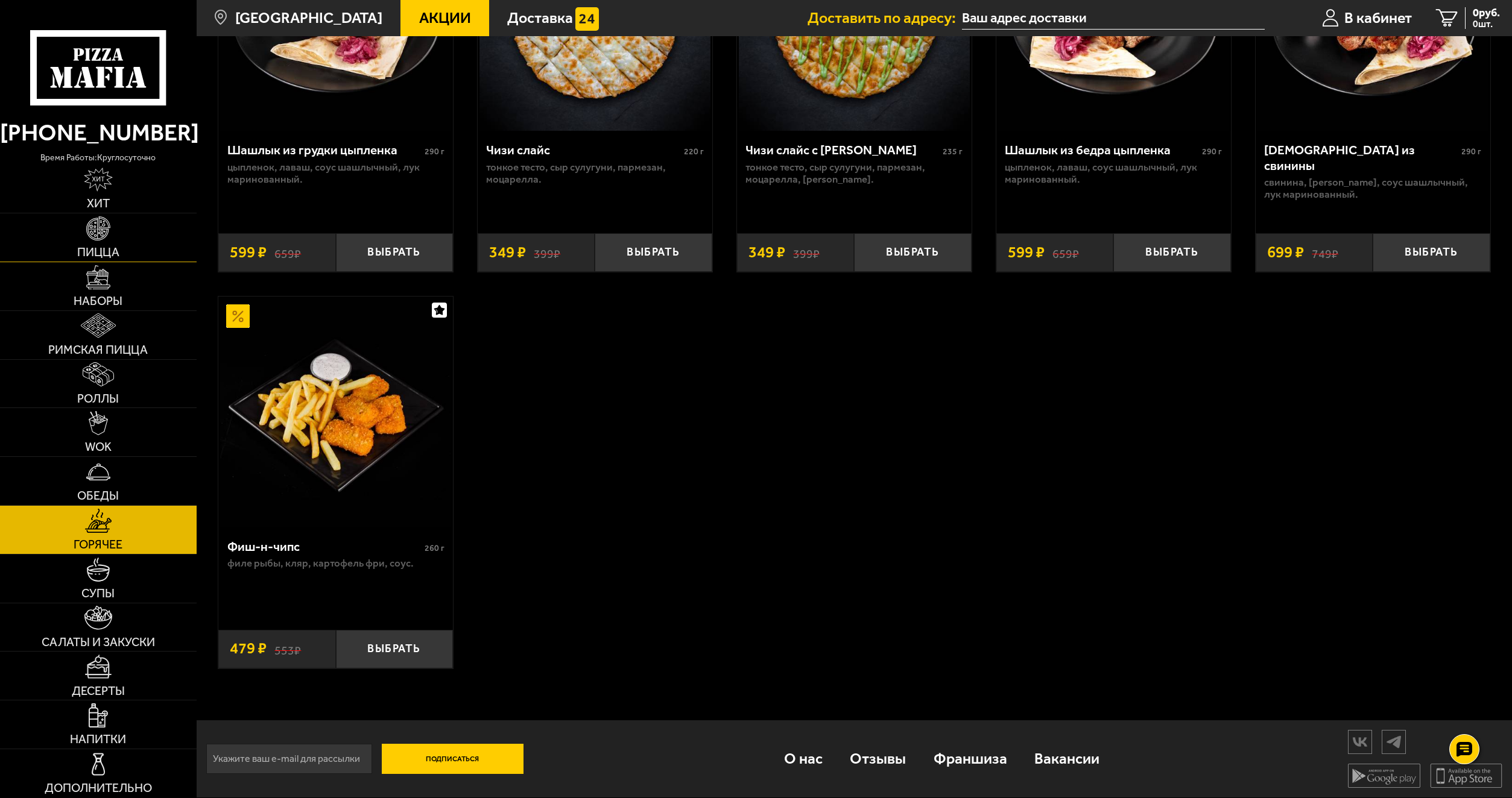
click at [95, 256] on span "Пицца" at bounding box center [98, 253] width 42 height 12
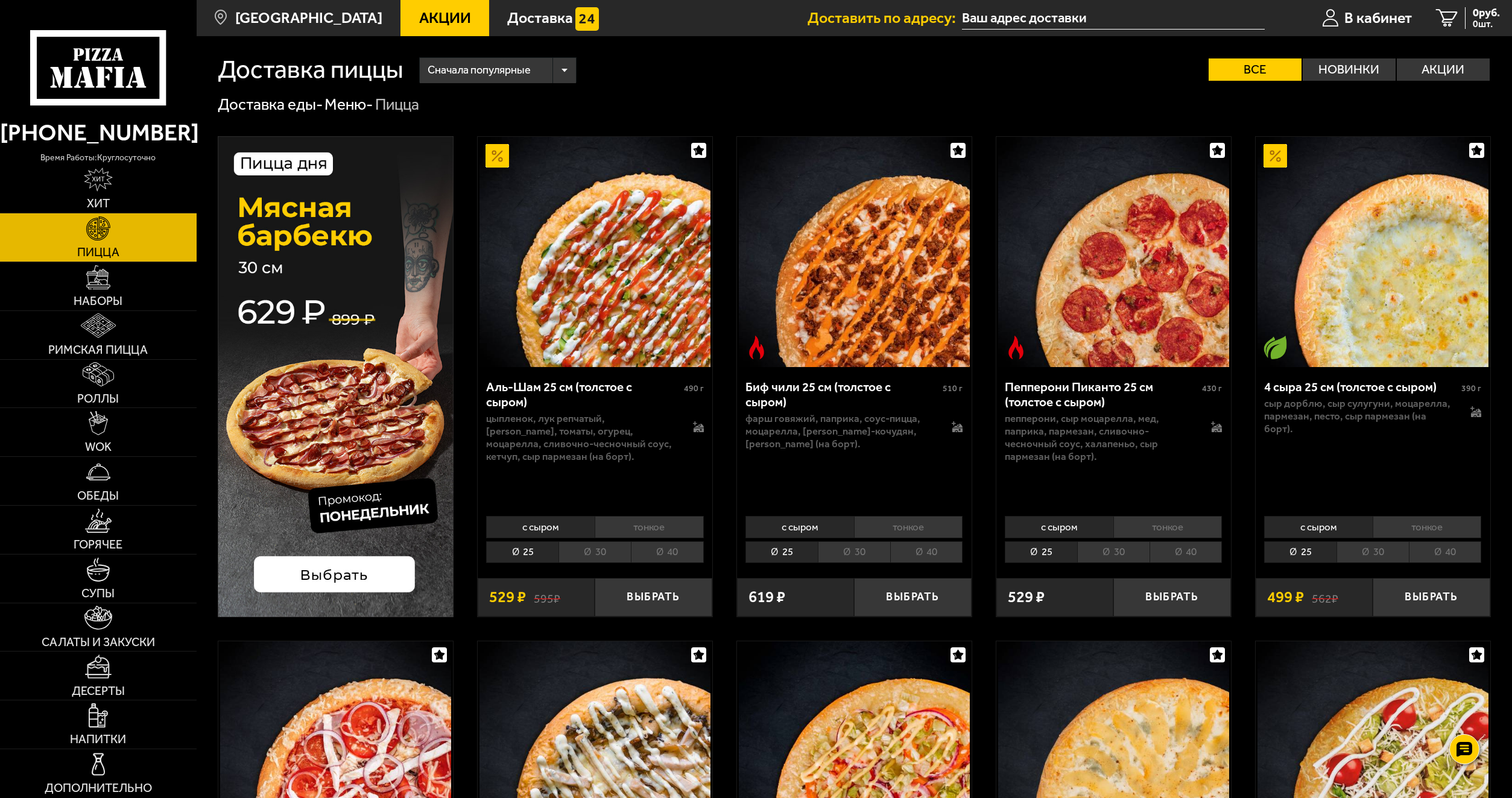
click at [590, 554] on li "30" at bounding box center [595, 553] width 72 height 22
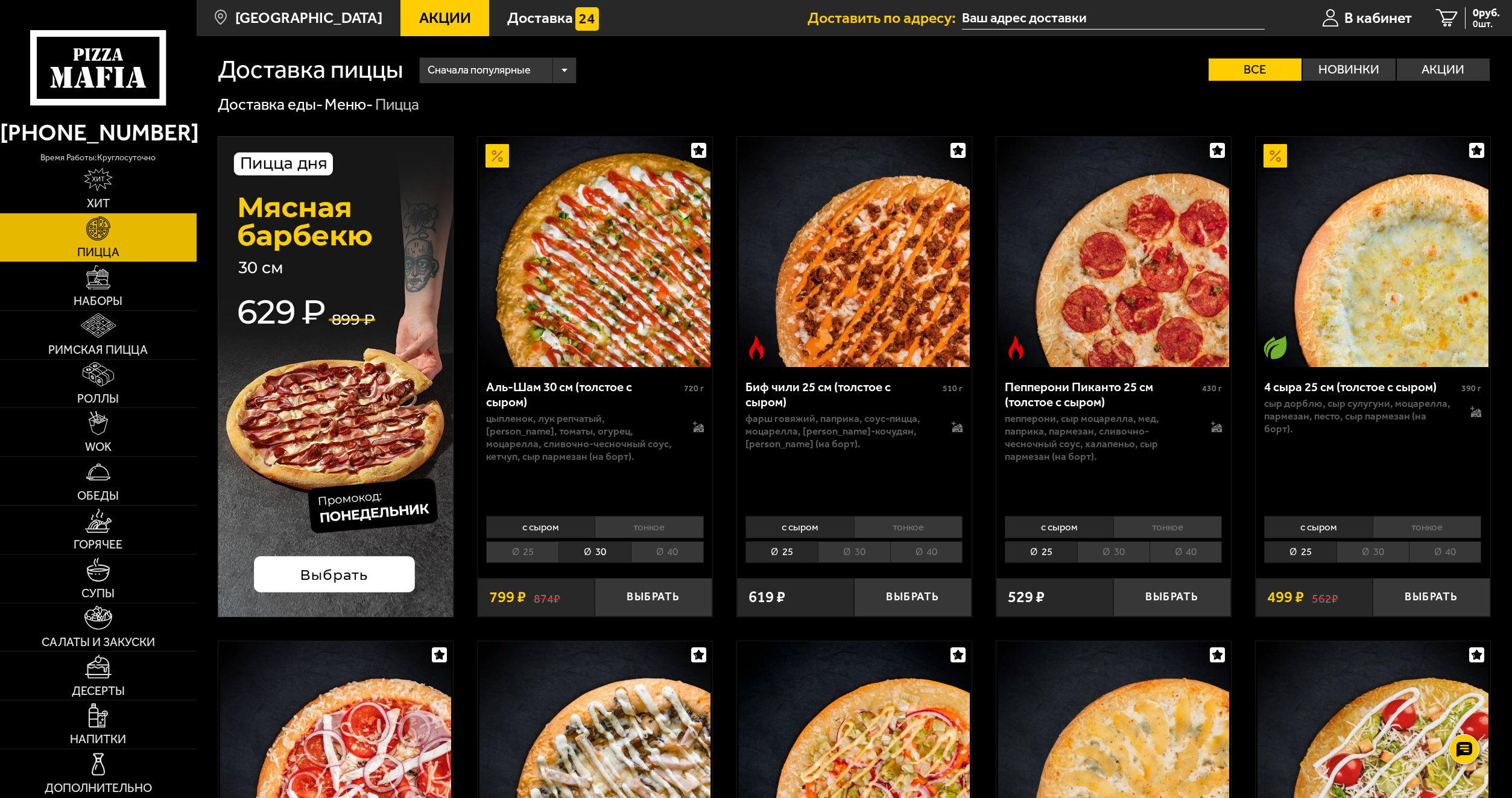
click at [848, 552] on li "30" at bounding box center [854, 553] width 72 height 22
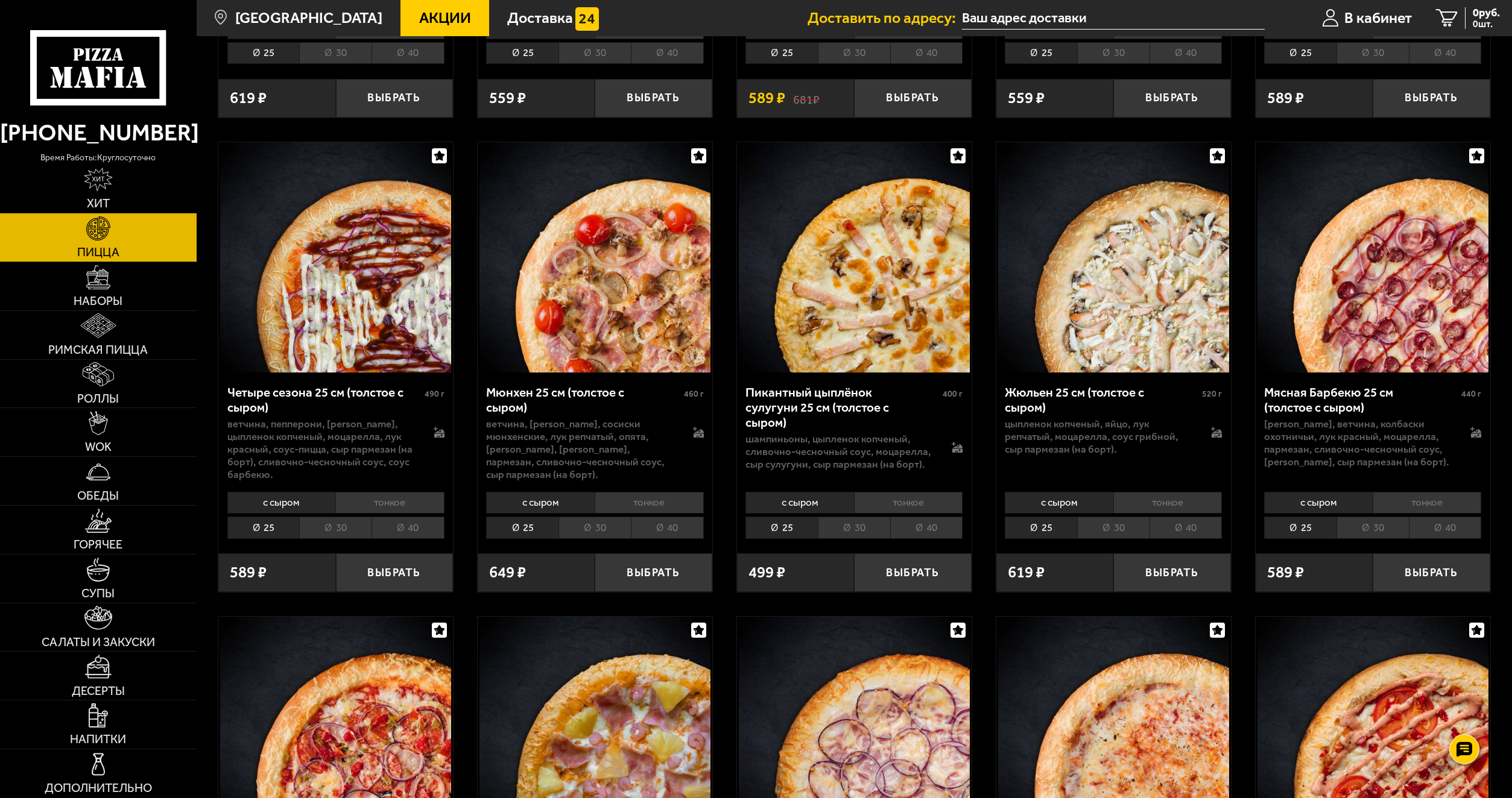
scroll to position [1930, 0]
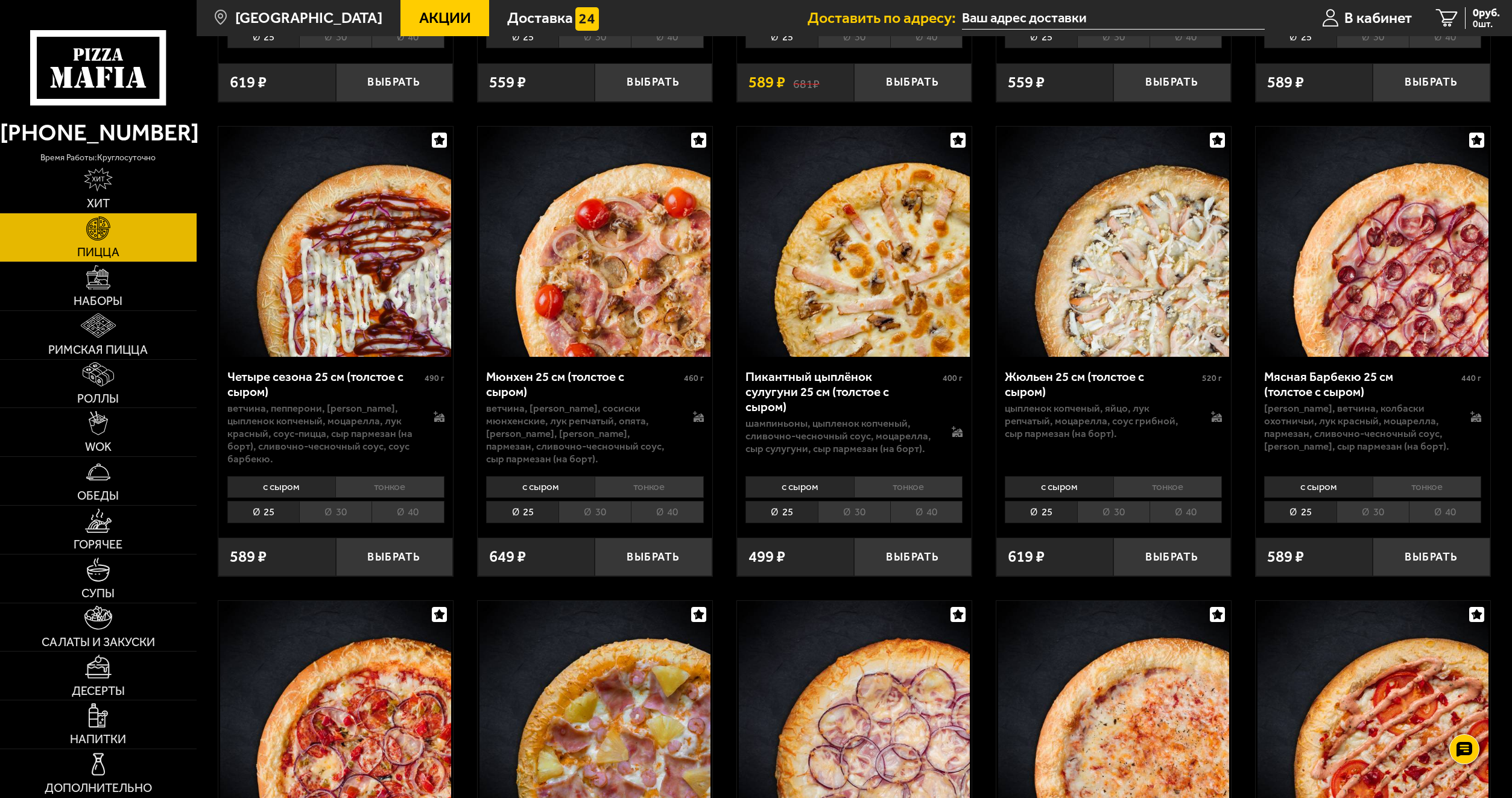
click at [1450, 506] on li "40" at bounding box center [1445, 512] width 73 height 22
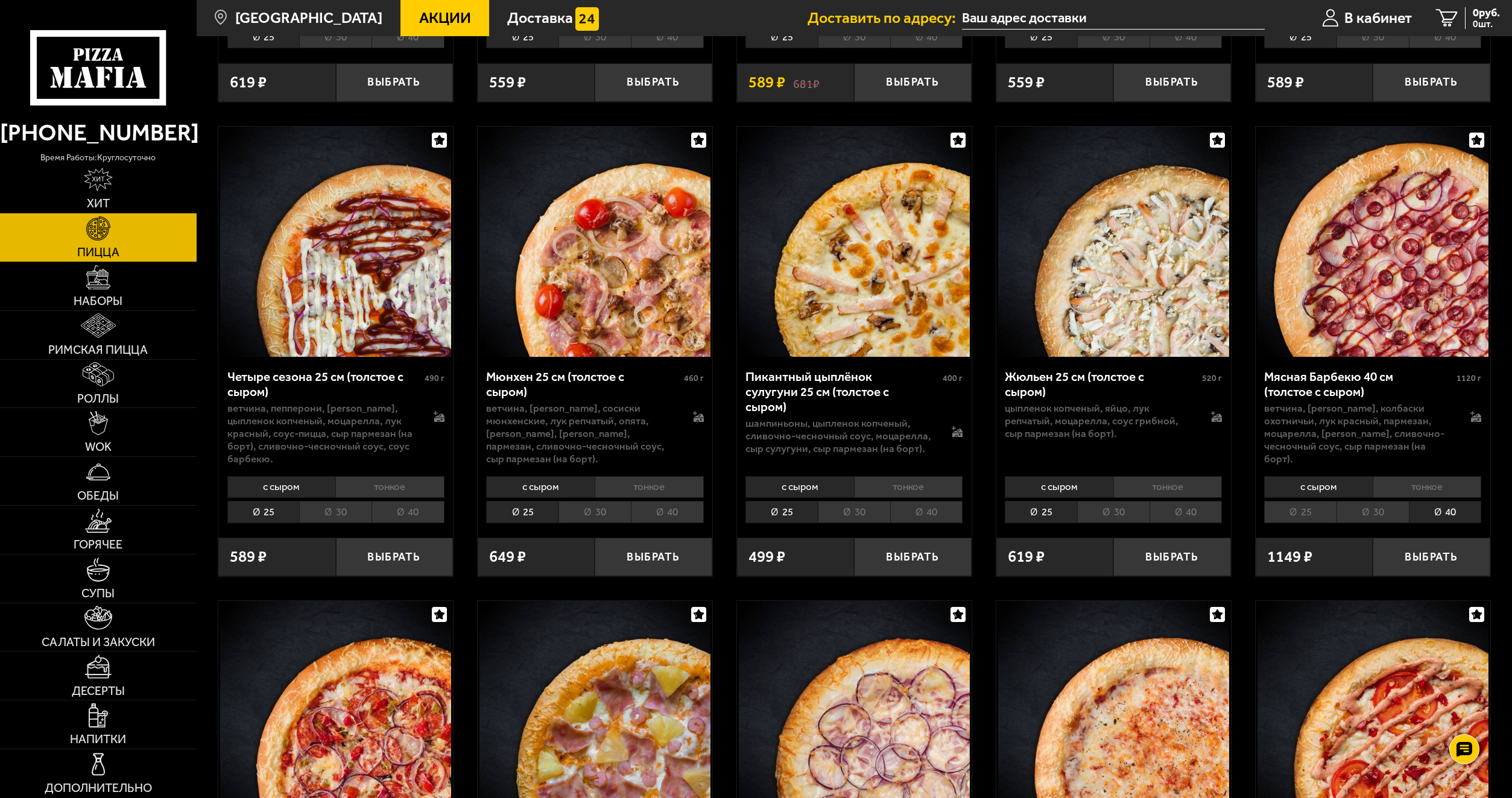
click at [1368, 508] on li "30" at bounding box center [1372, 512] width 72 height 22
click at [1422, 553] on button "Выбрать" at bounding box center [1430, 557] width 117 height 39
click at [1470, 12] on span "899 руб." at bounding box center [1480, 12] width 39 height 11
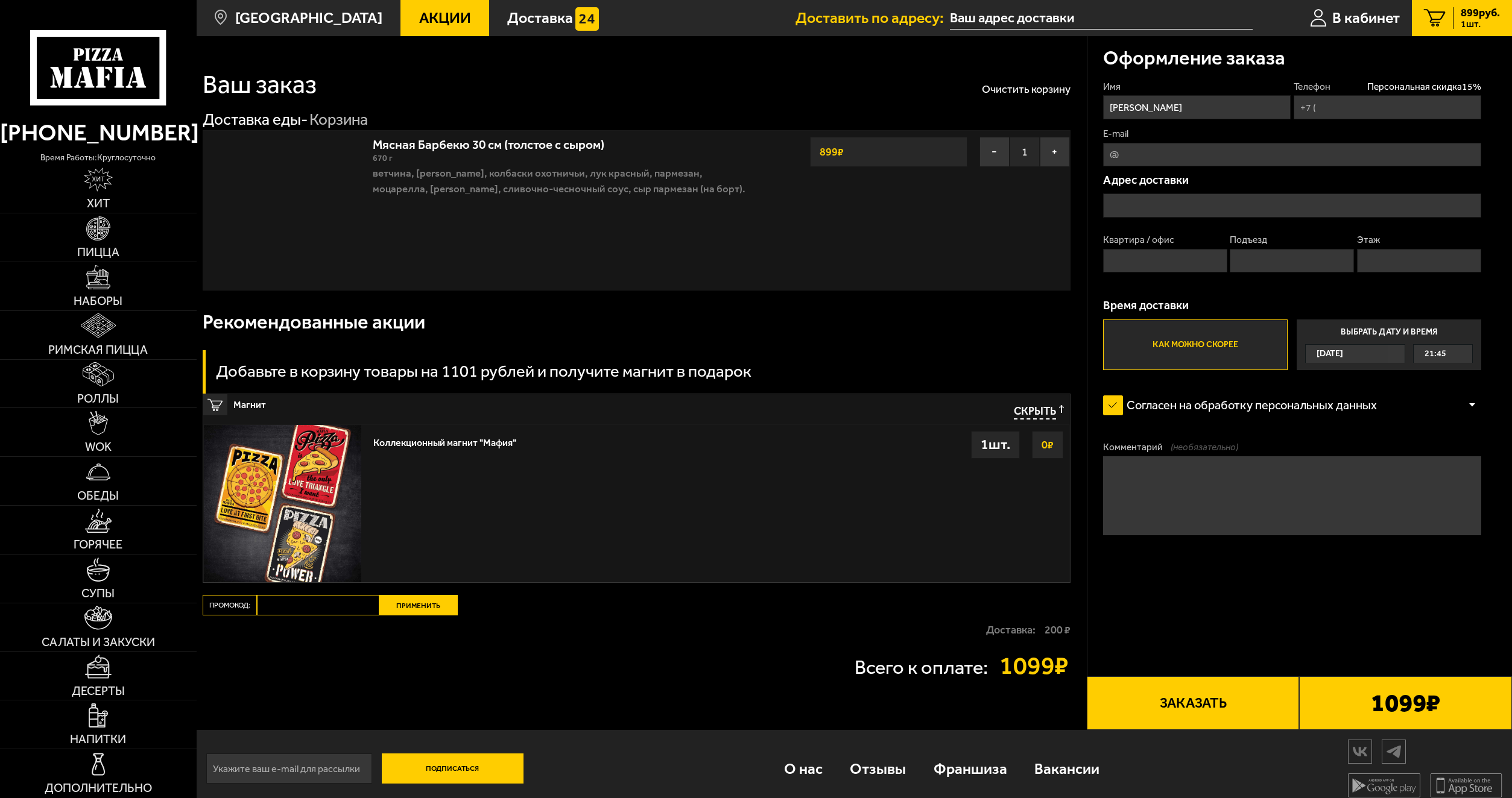
type input "[PHONE_NUMBER]"
type input "[STREET_ADDRESS][PERSON_NAME]"
type input "1"
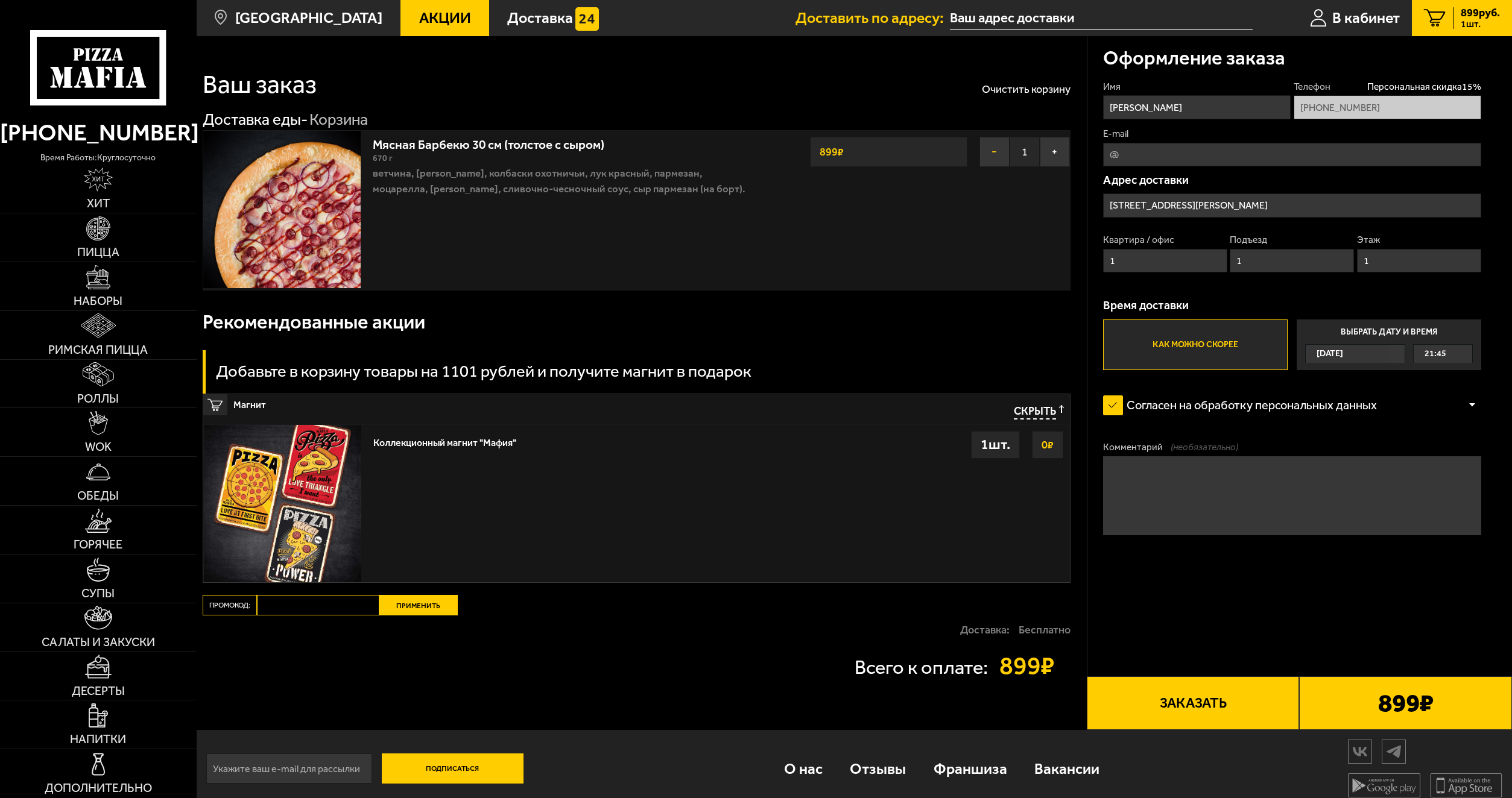
click at [1001, 160] on button "−" at bounding box center [995, 151] width 30 height 30
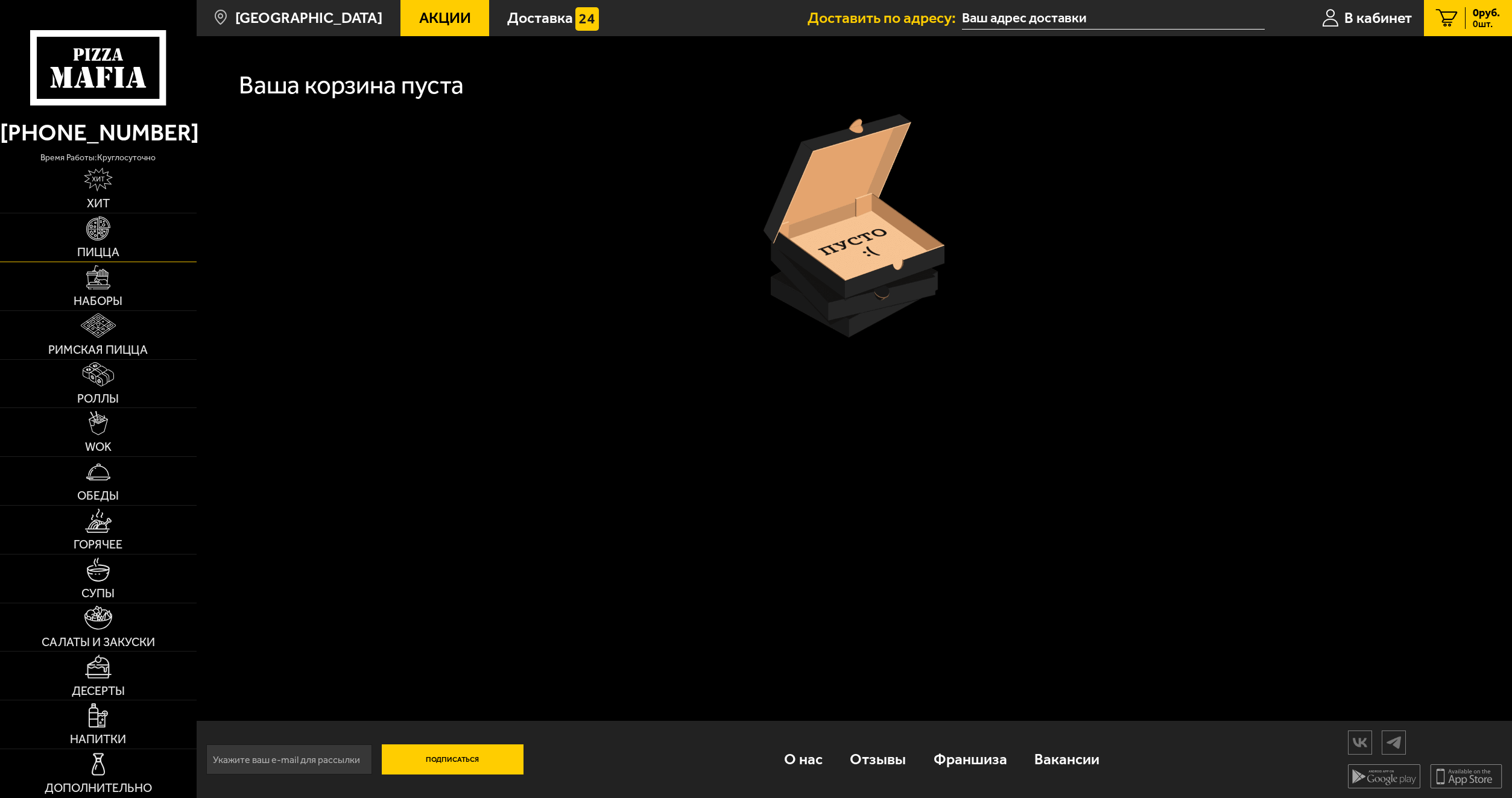
click at [121, 240] on link "Пицца" at bounding box center [98, 237] width 196 height 48
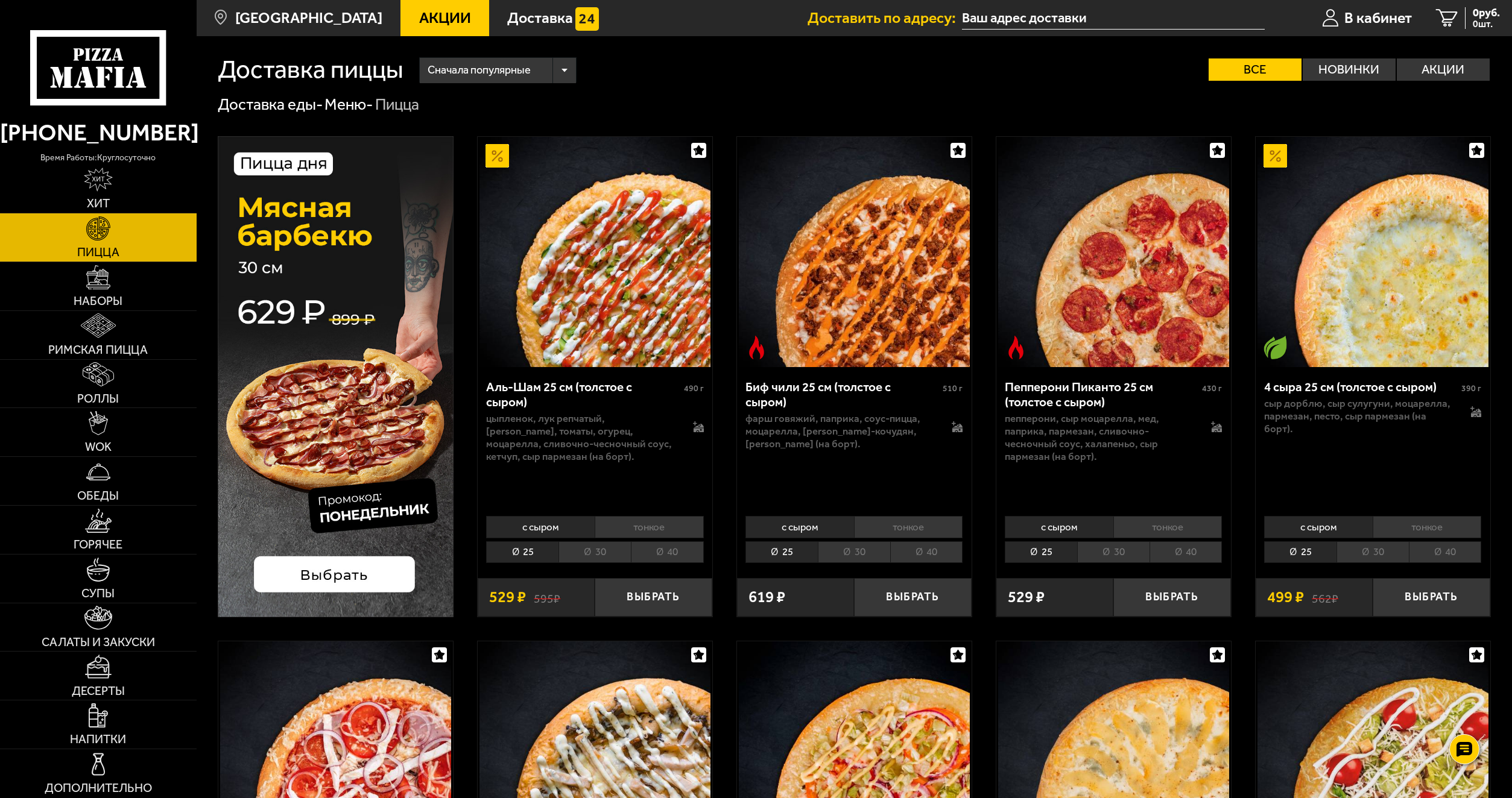
click at [340, 569] on img at bounding box center [335, 376] width 236 height 481
click at [122, 636] on span "Салаты и закуски" at bounding box center [98, 642] width 113 height 12
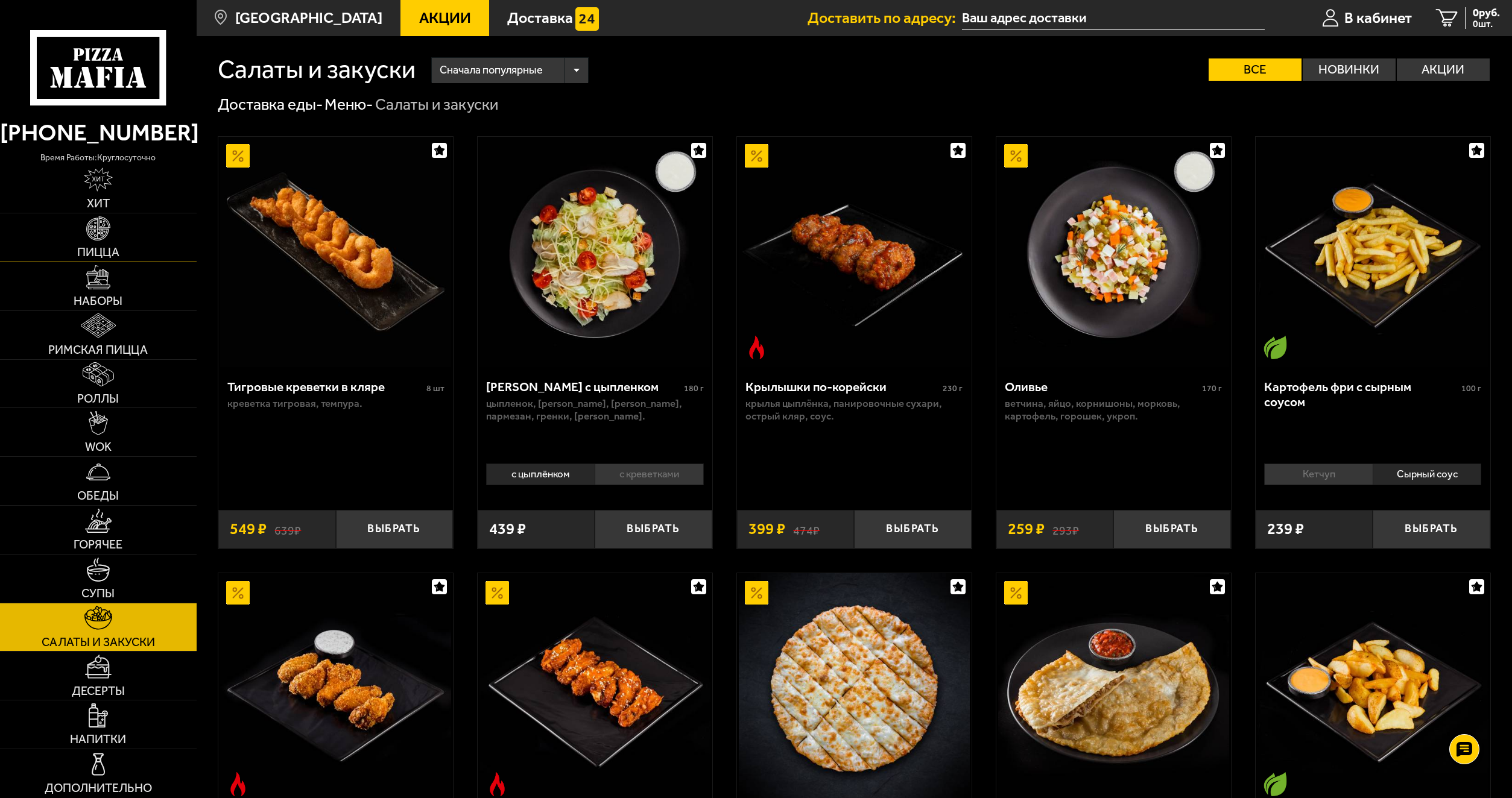
click at [114, 244] on link "Пицца" at bounding box center [98, 237] width 196 height 48
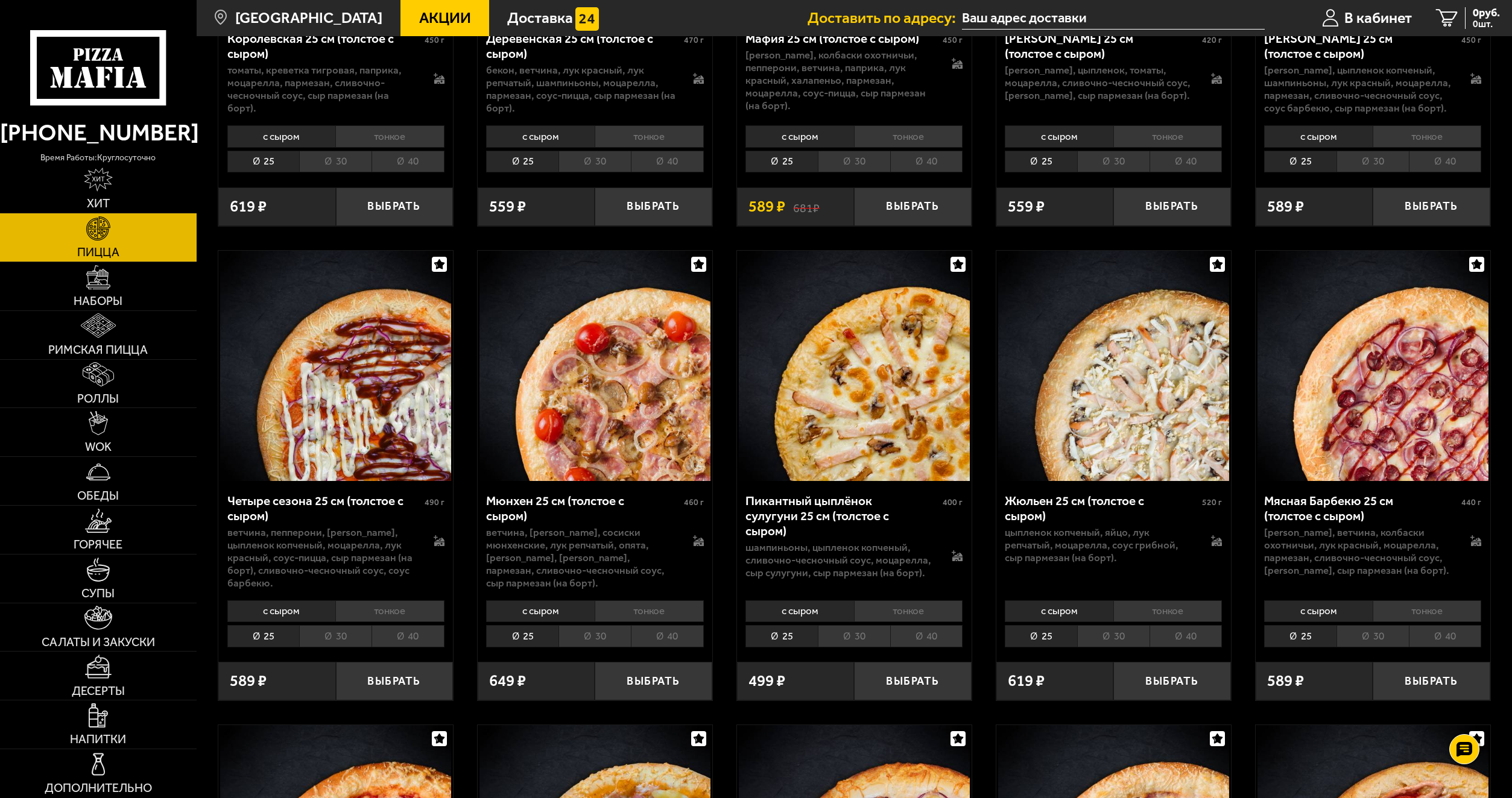
scroll to position [1809, 0]
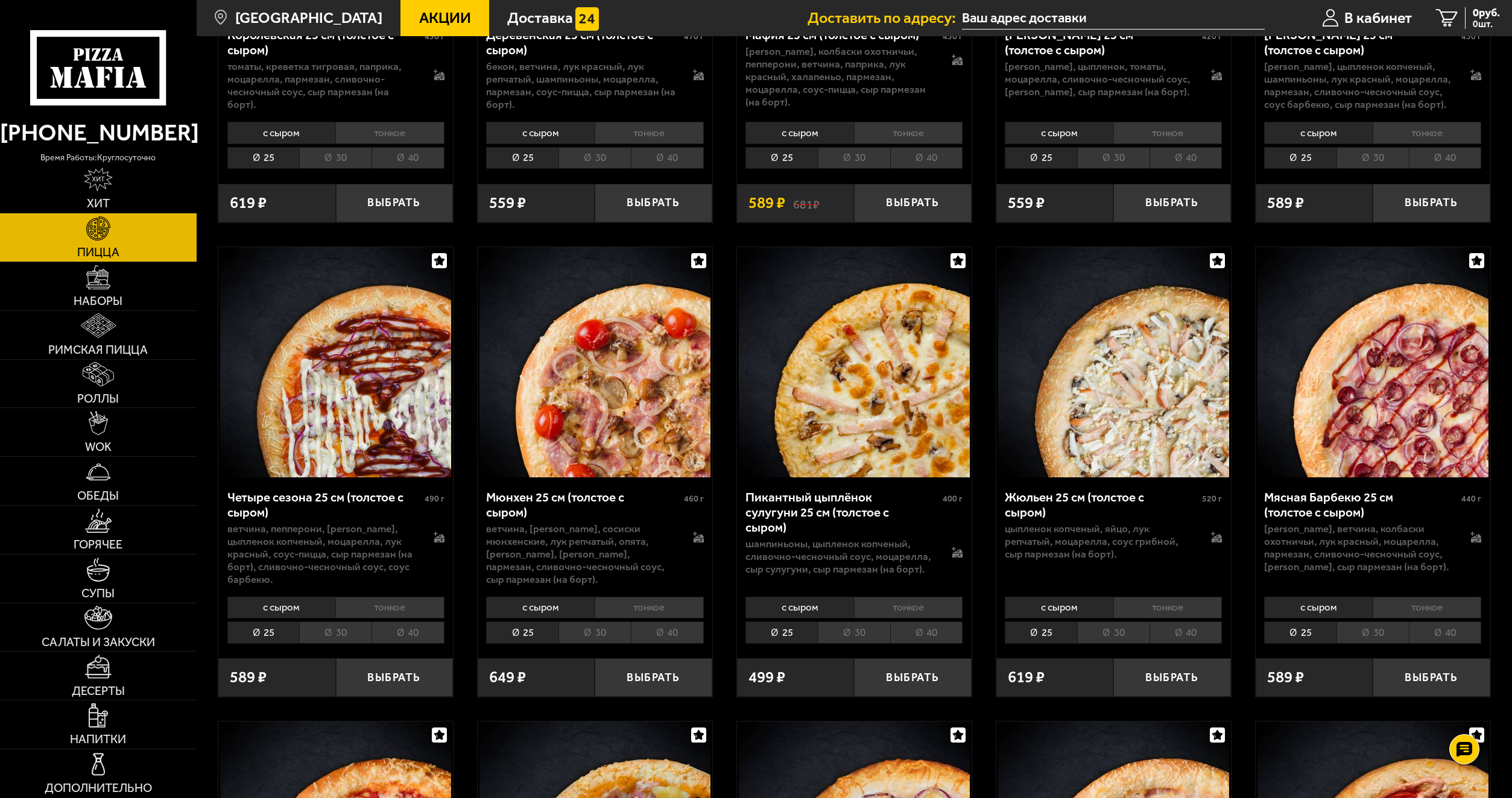
click at [925, 623] on li "40" at bounding box center [926, 633] width 73 height 22
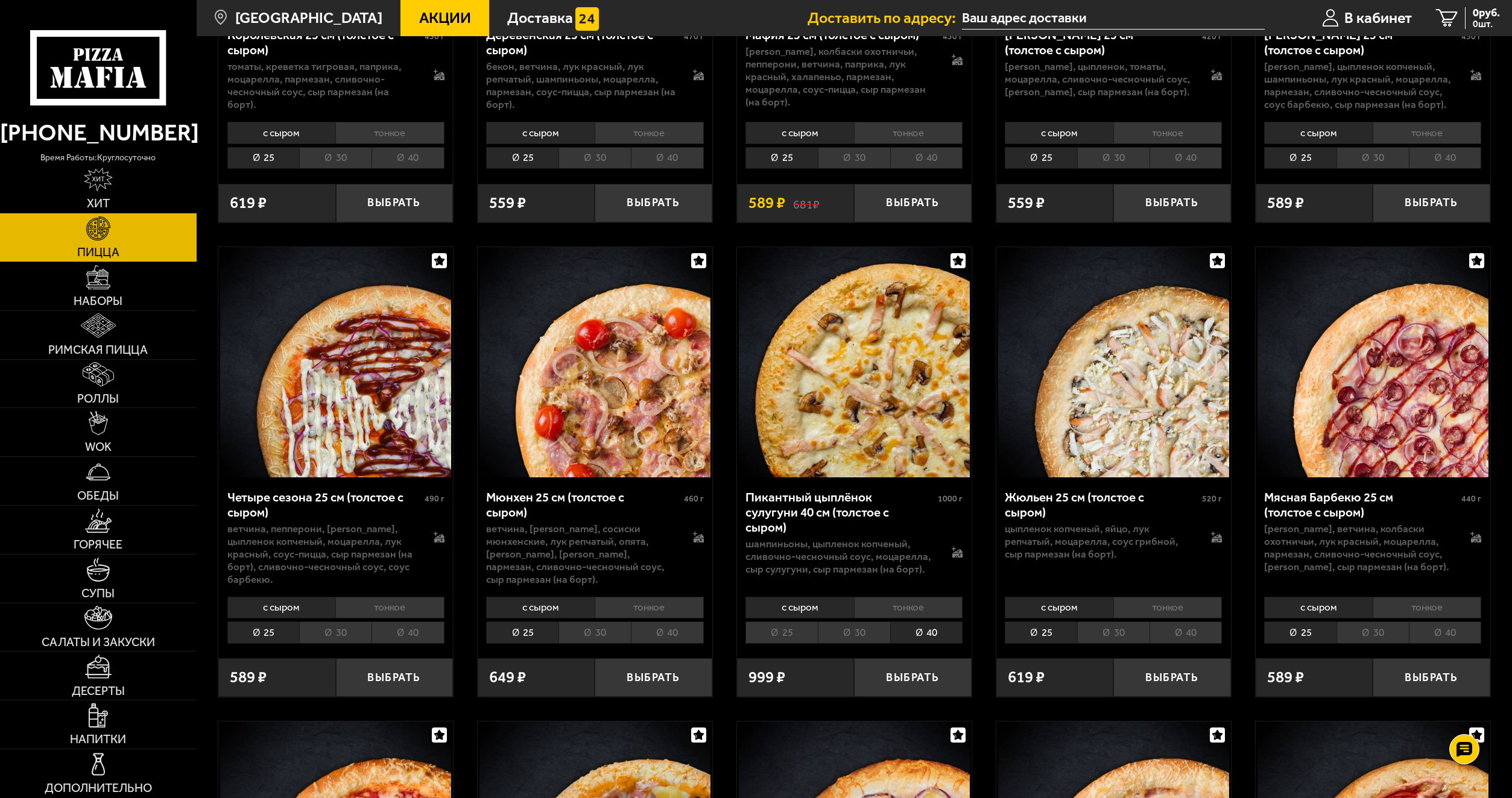
click at [942, 627] on li "40" at bounding box center [926, 633] width 73 height 22
click at [925, 675] on button "Выбрать" at bounding box center [912, 677] width 117 height 39
click at [1469, 28] on span "2 шт." at bounding box center [1477, 24] width 46 height 10
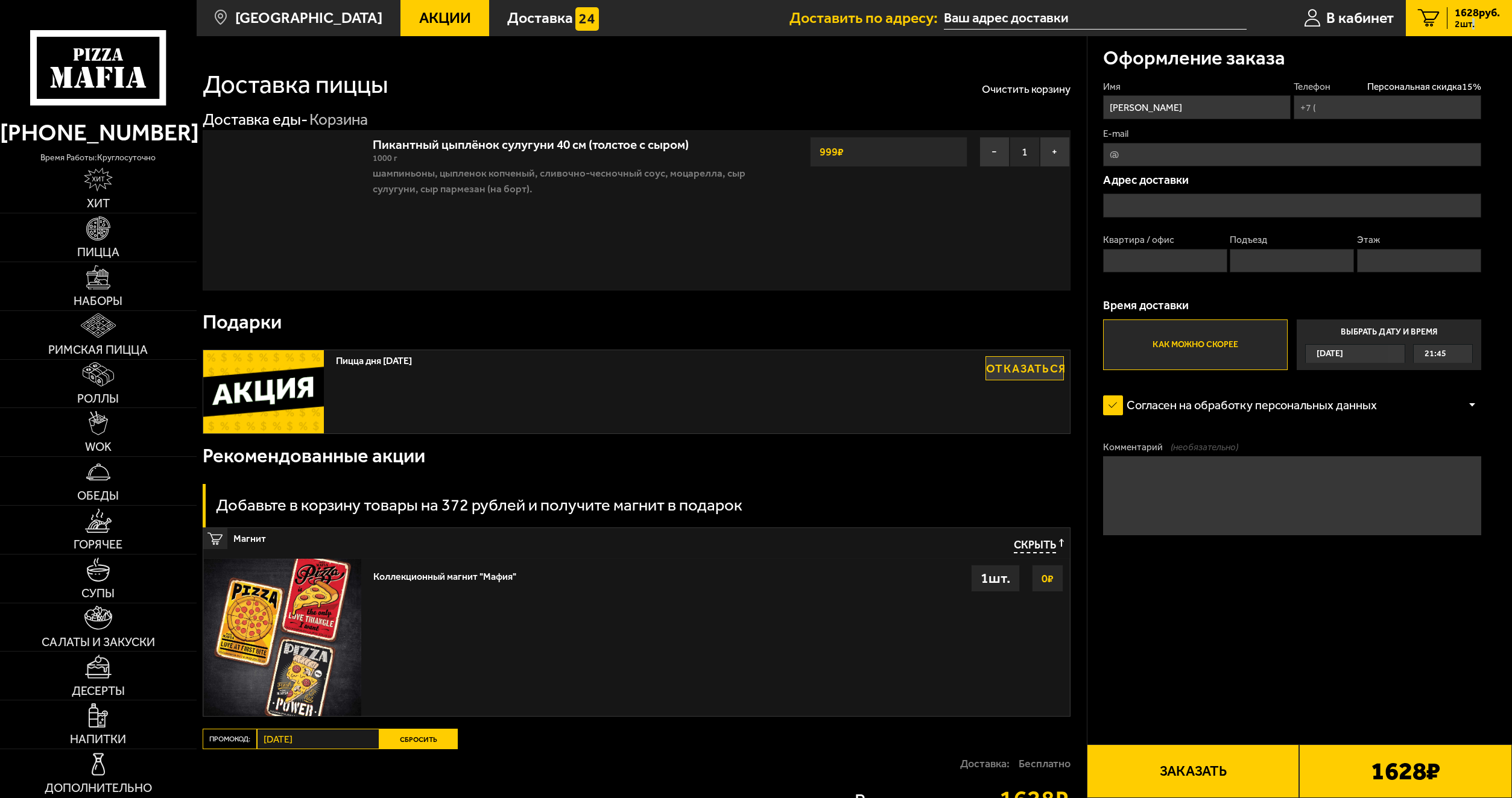
type input "[PHONE_NUMBER]"
type input "[STREET_ADDRESS][PERSON_NAME]"
type input "1"
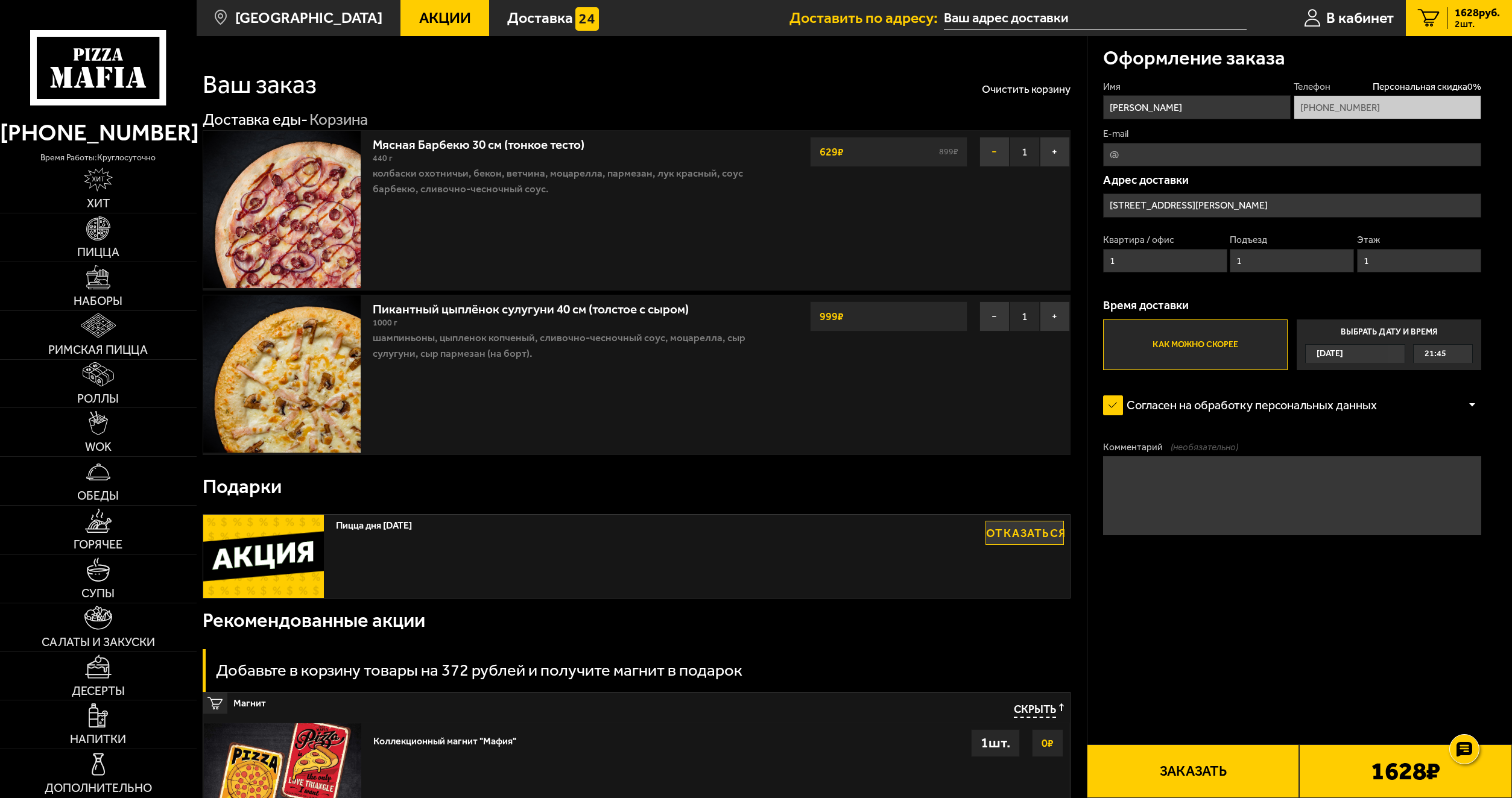
click at [1000, 154] on button "−" at bounding box center [995, 151] width 30 height 30
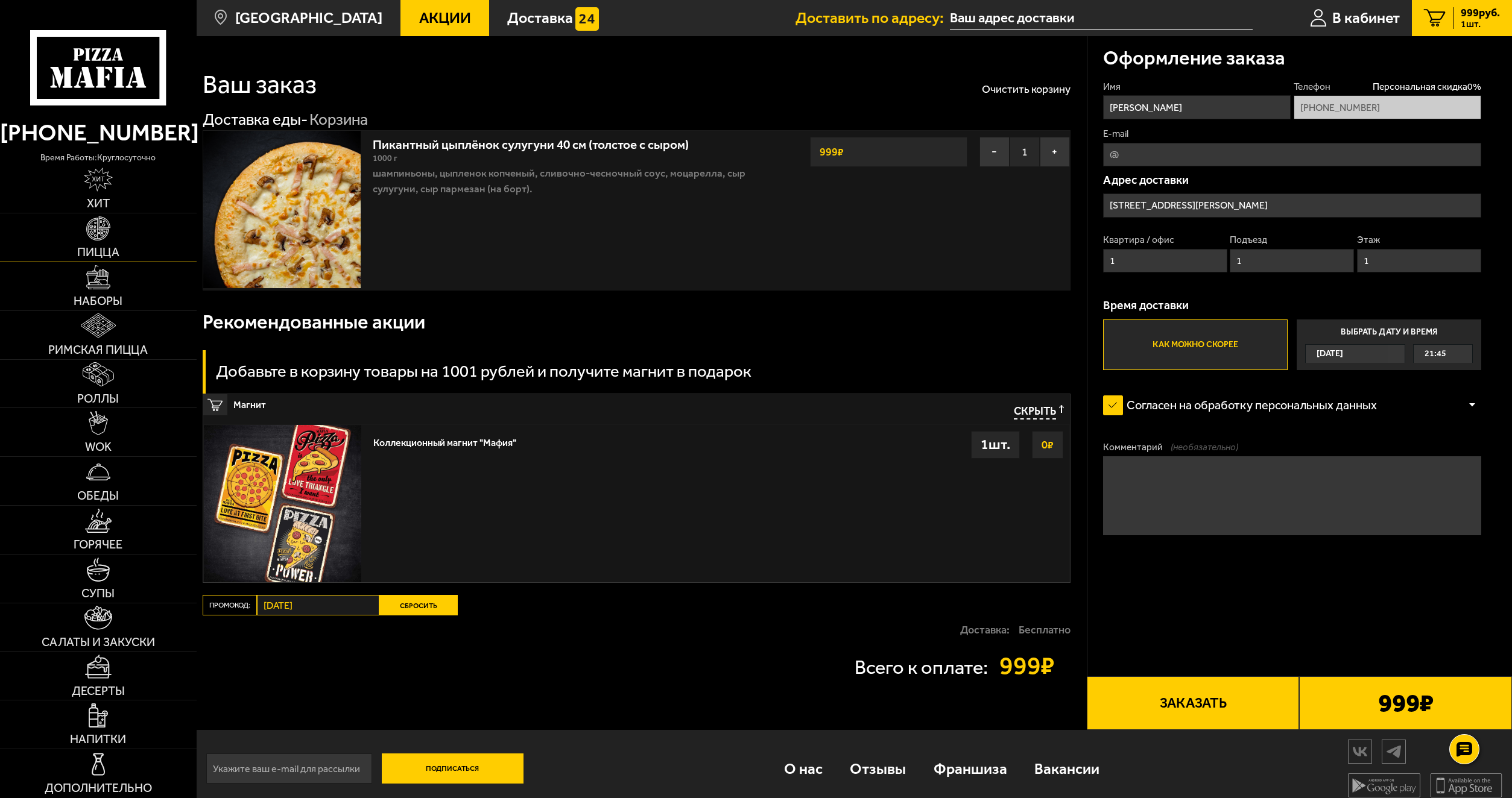
click at [107, 232] on img at bounding box center [98, 229] width 24 height 24
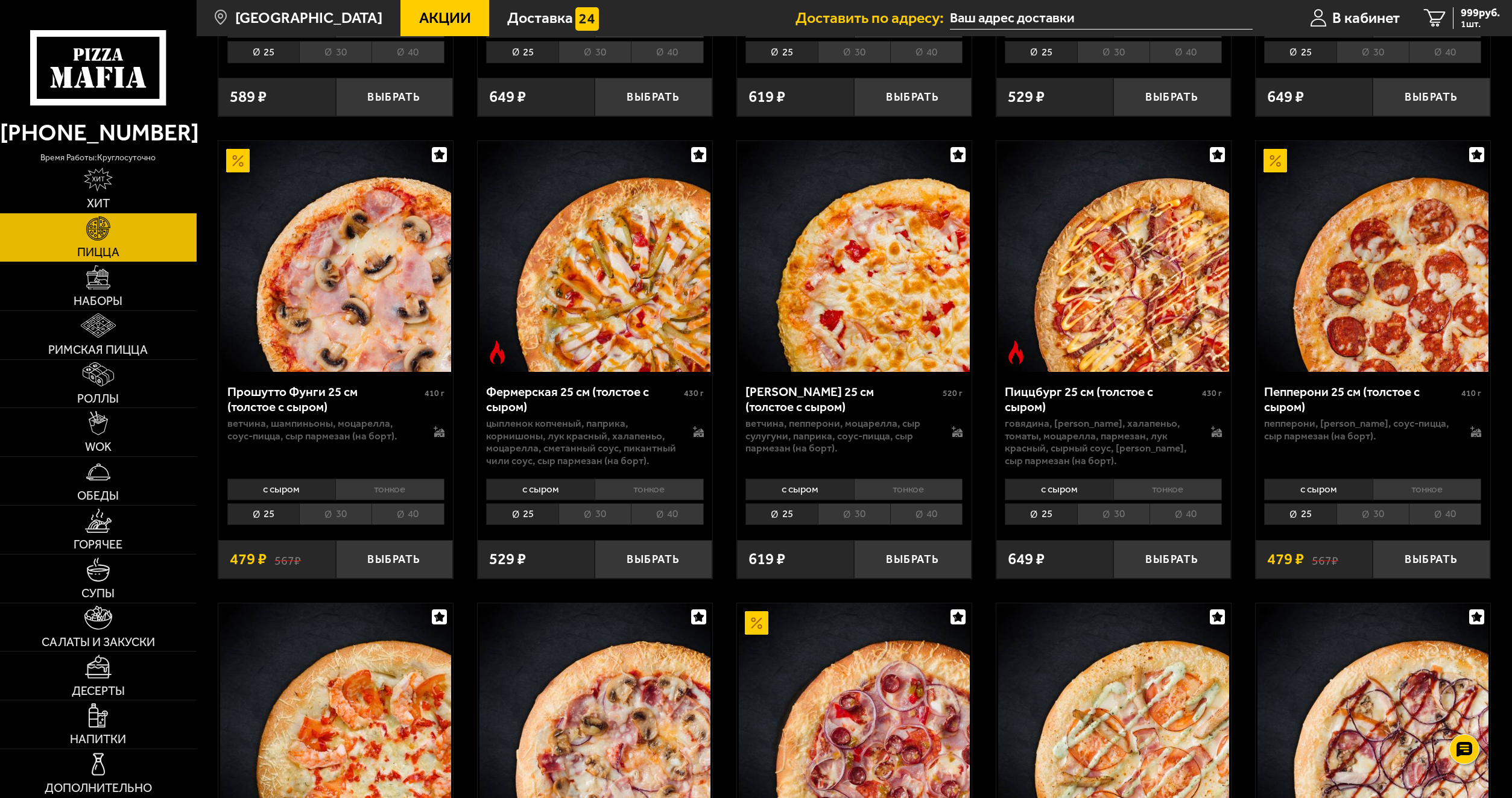
scroll to position [965, 0]
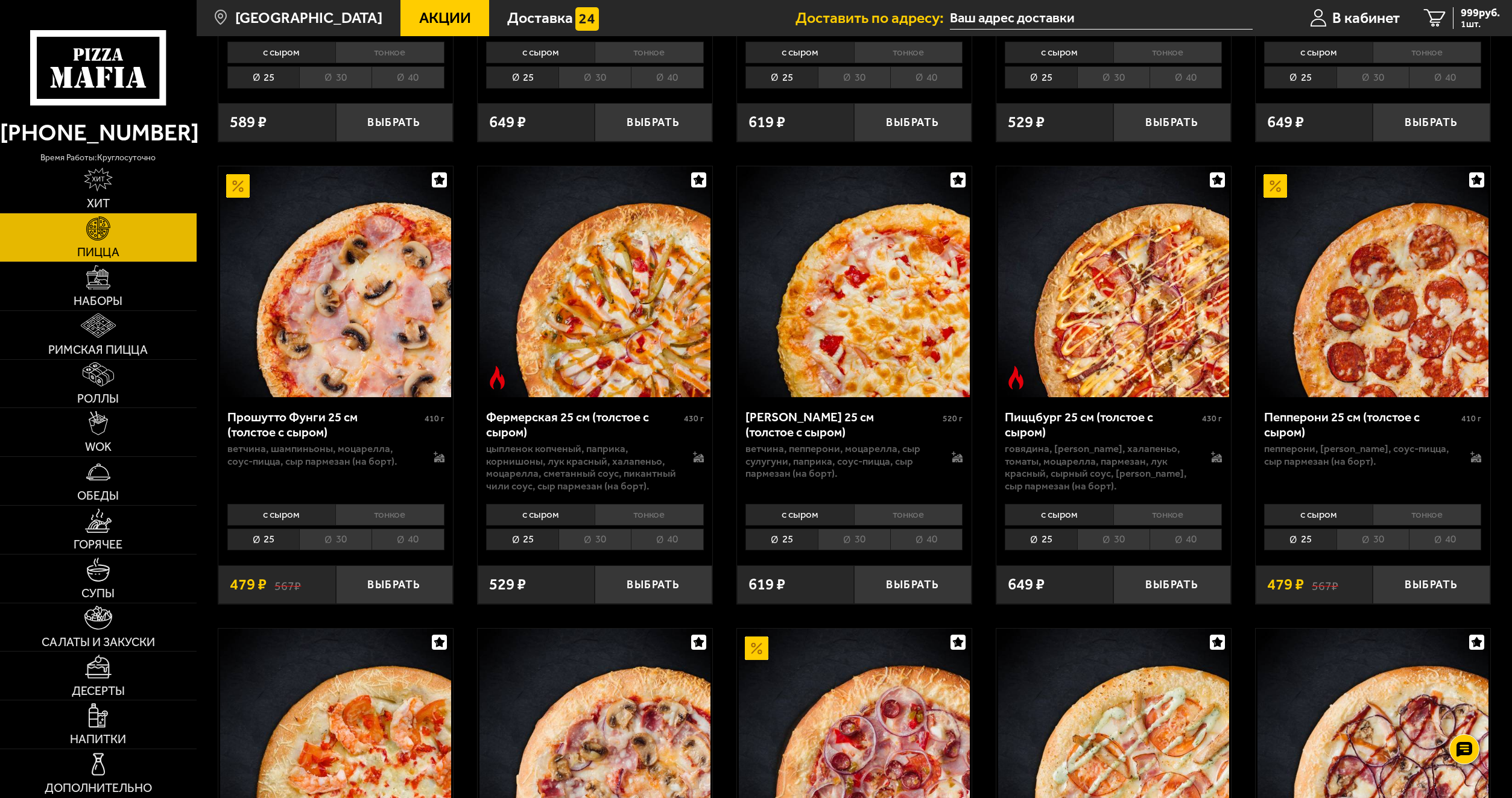
click at [587, 536] on li "30" at bounding box center [595, 540] width 72 height 22
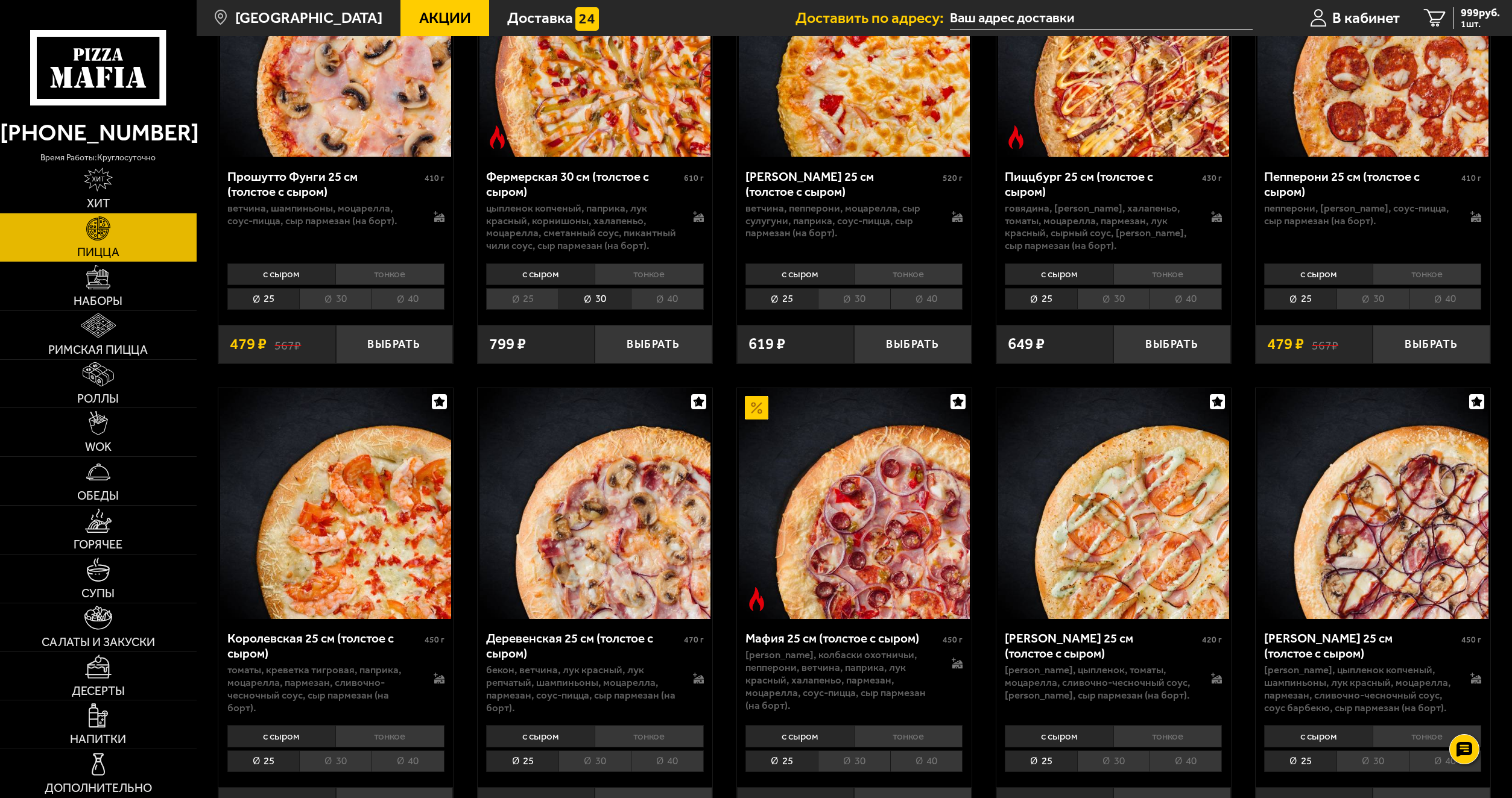
scroll to position [1206, 0]
click at [877, 750] on li "30" at bounding box center [854, 761] width 72 height 22
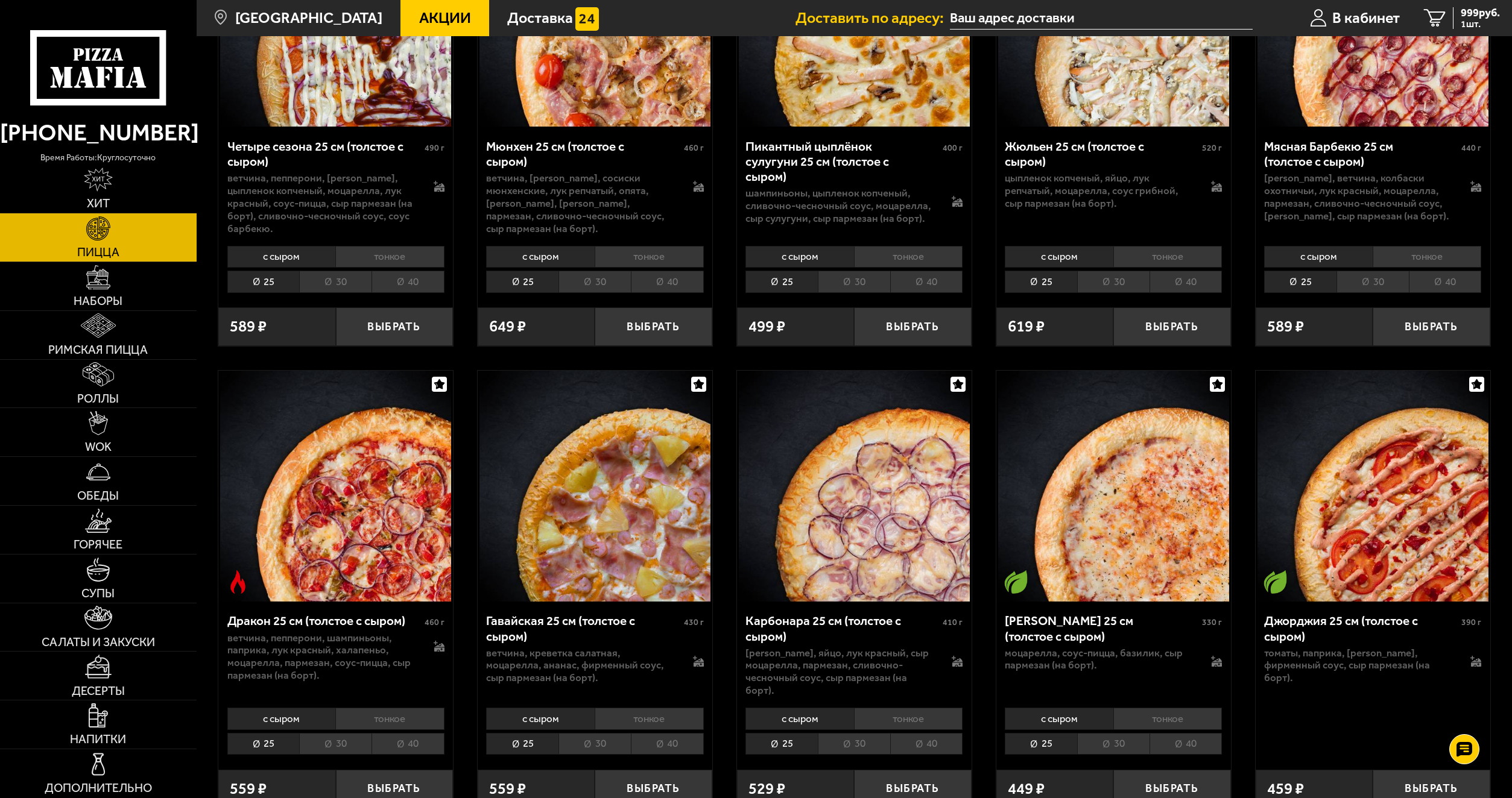
scroll to position [2171, 0]
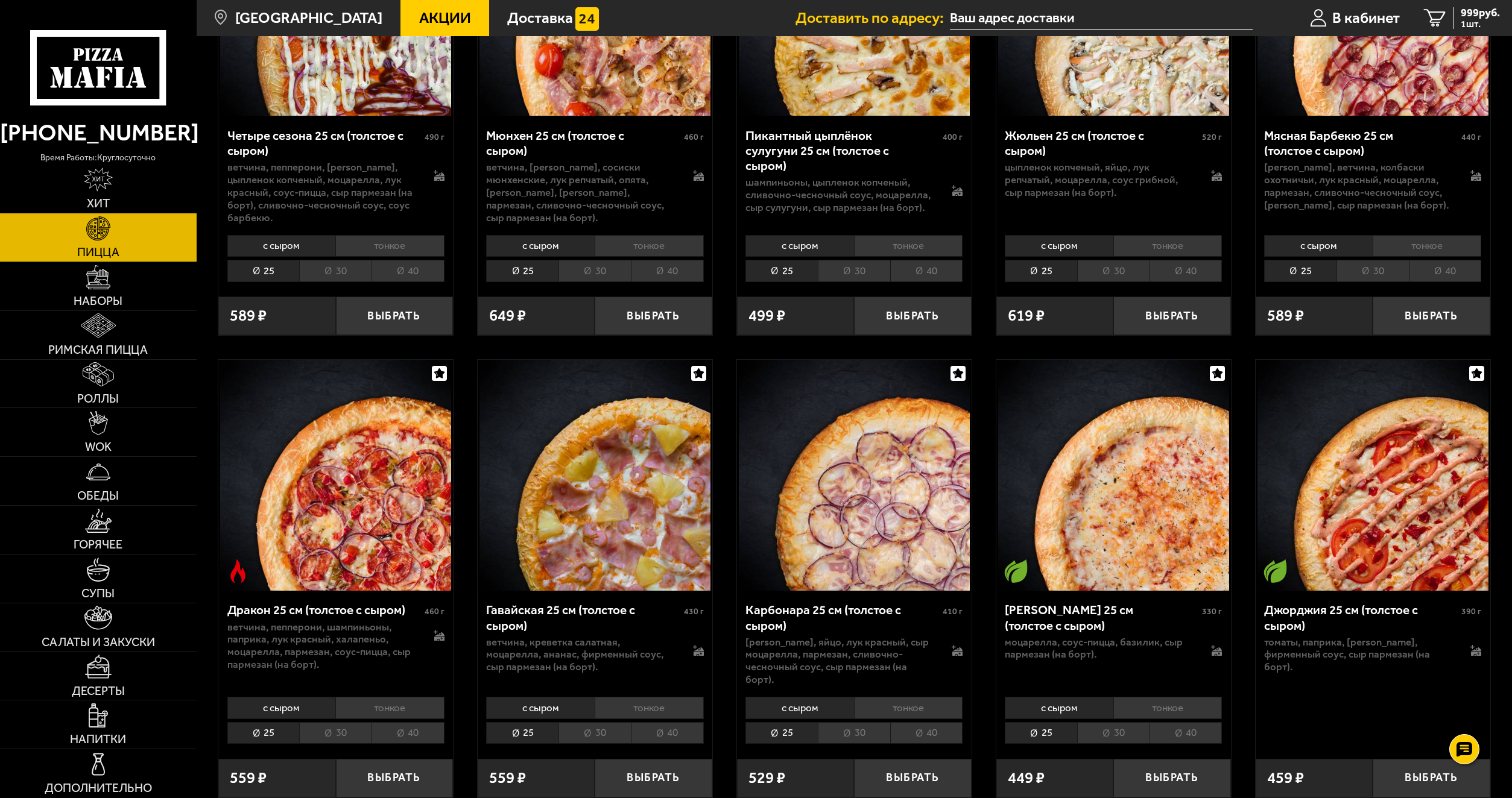
click at [342, 723] on li "30" at bounding box center [335, 733] width 72 height 22
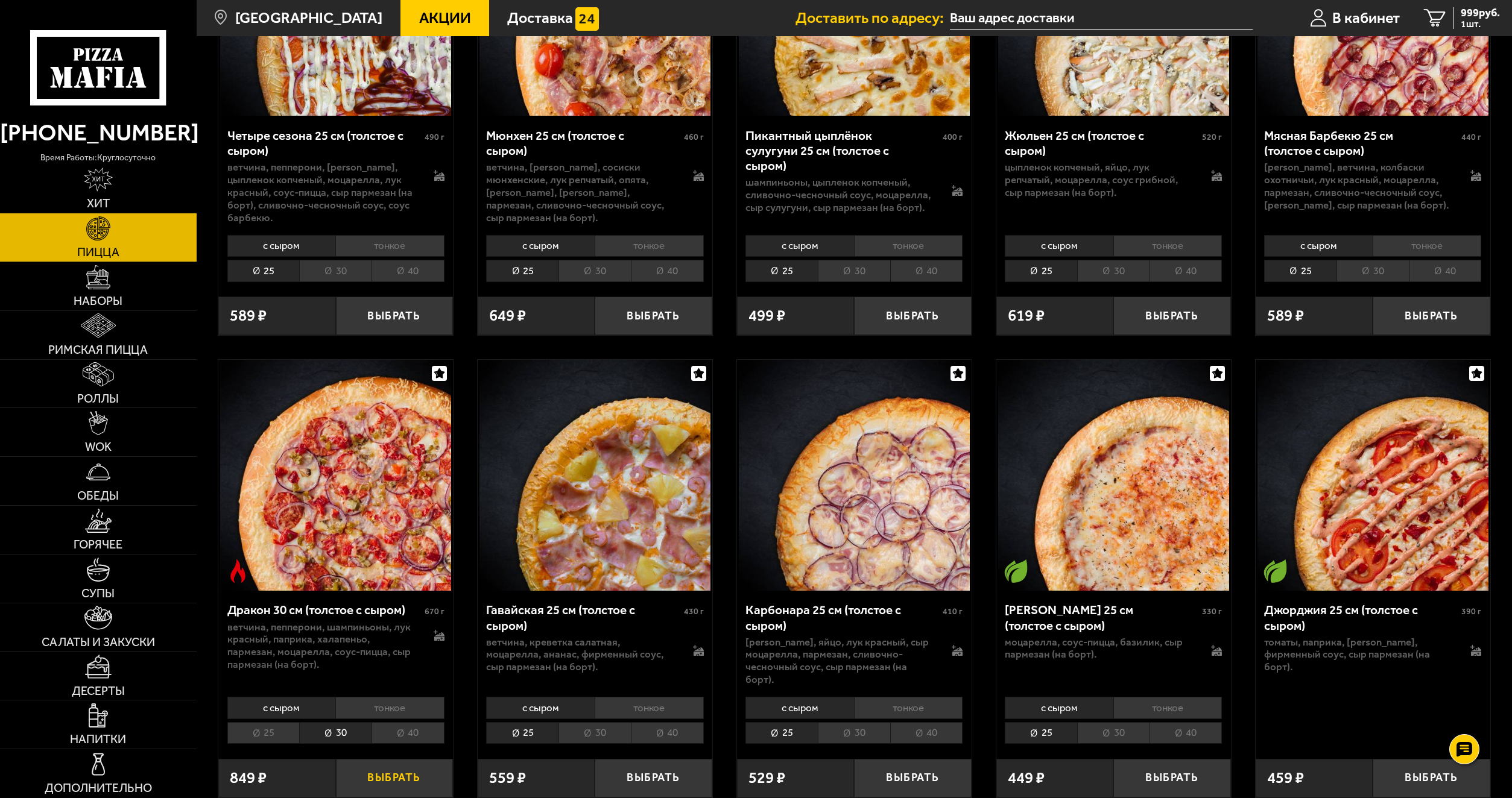
click at [404, 773] on button "Выбрать" at bounding box center [394, 778] width 117 height 39
click at [1500, 21] on span "2 шт." at bounding box center [1477, 24] width 46 height 10
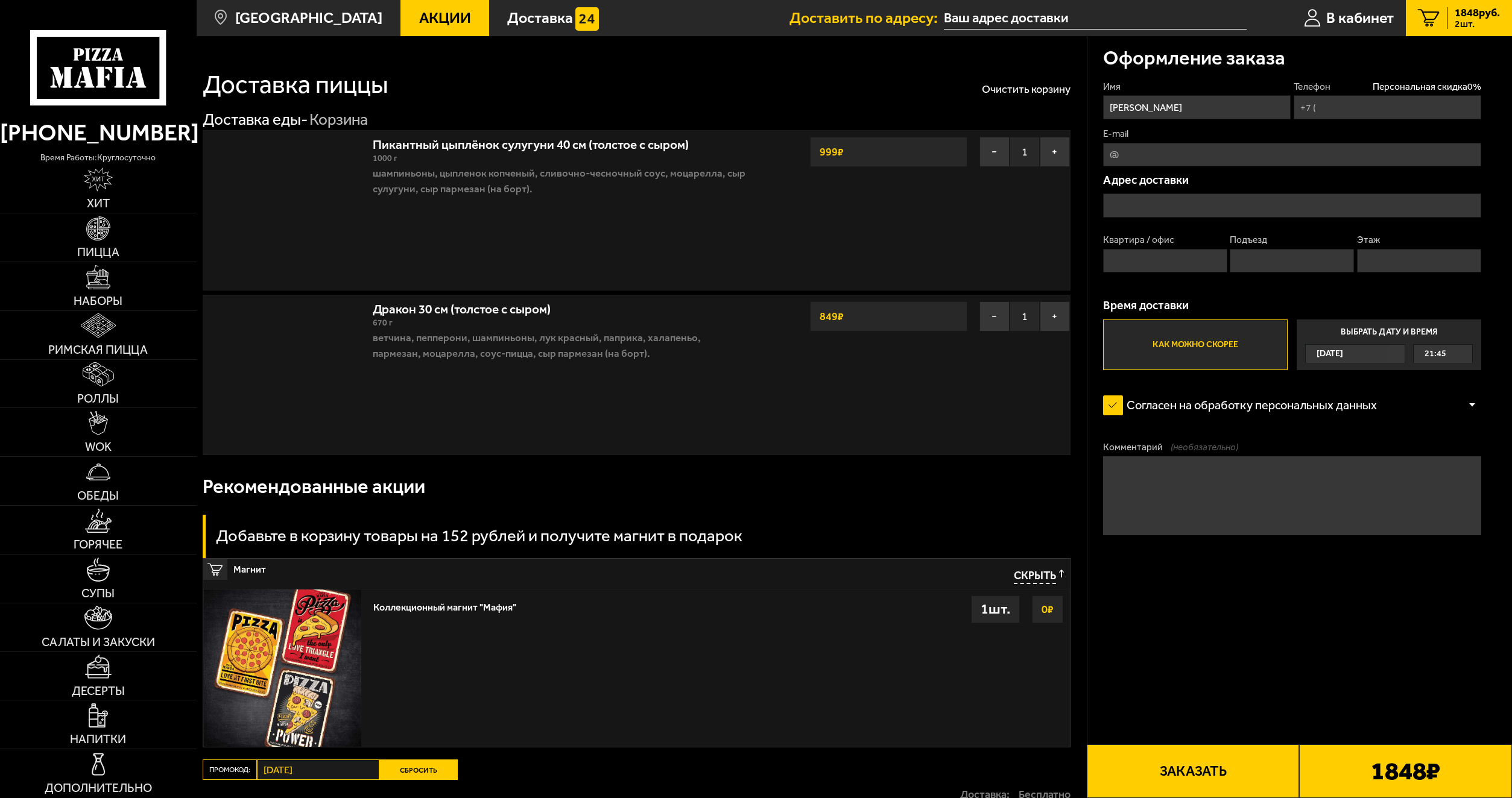
type input "[PHONE_NUMBER]"
type input "[STREET_ADDRESS][PERSON_NAME]"
type input "1"
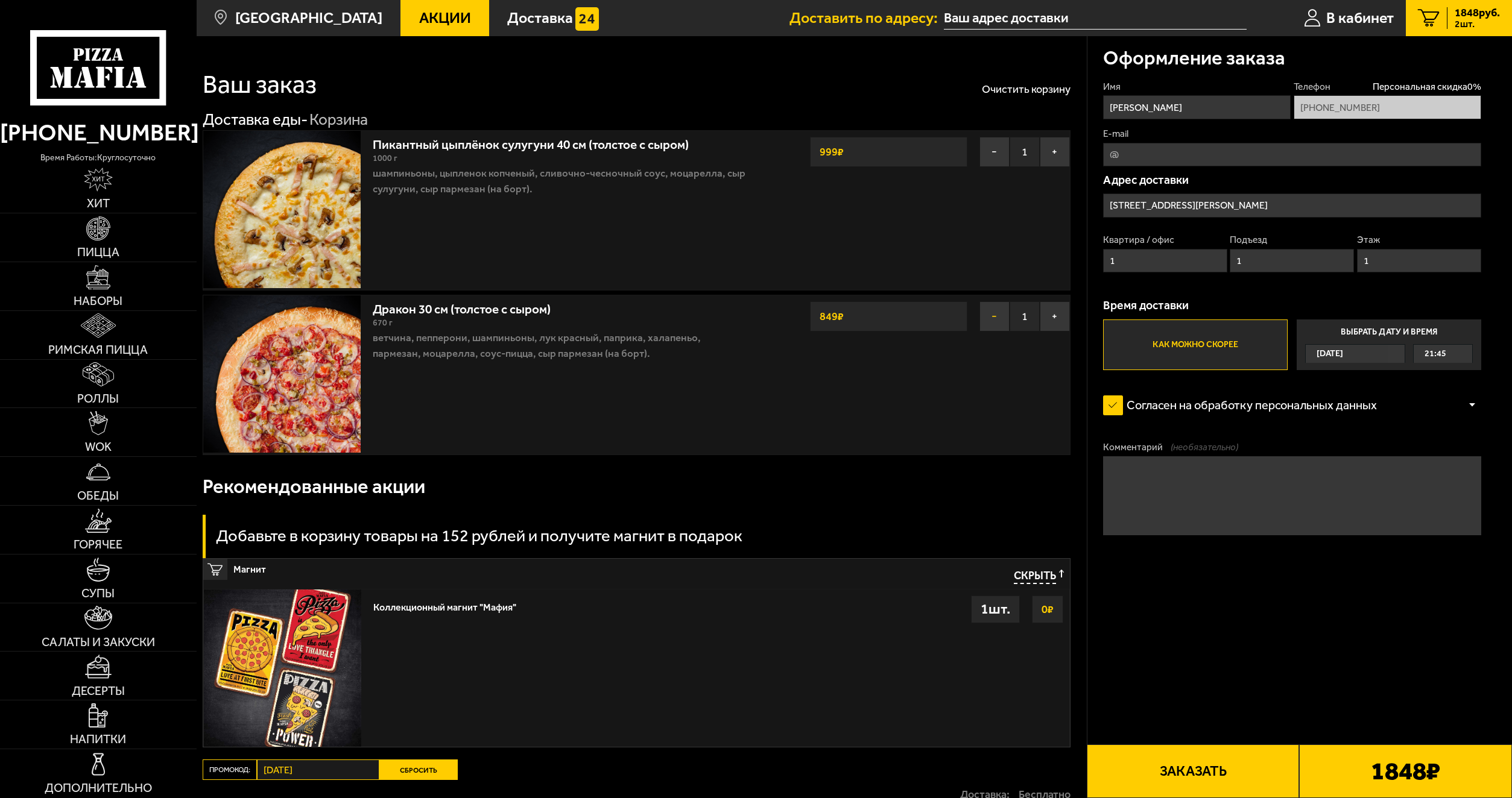
click at [995, 319] on button "−" at bounding box center [995, 316] width 30 height 30
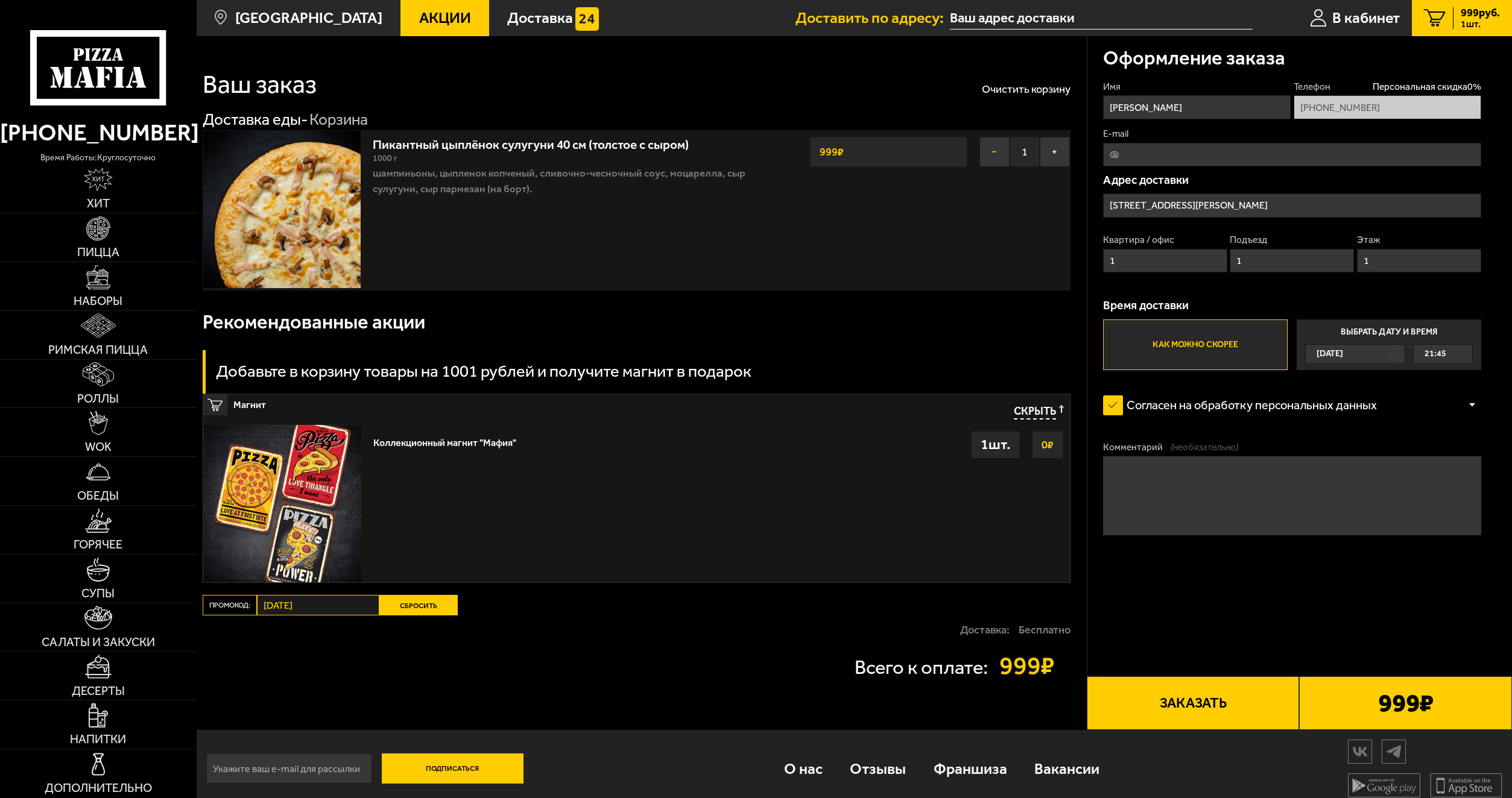
click at [1000, 161] on button "−" at bounding box center [995, 151] width 30 height 30
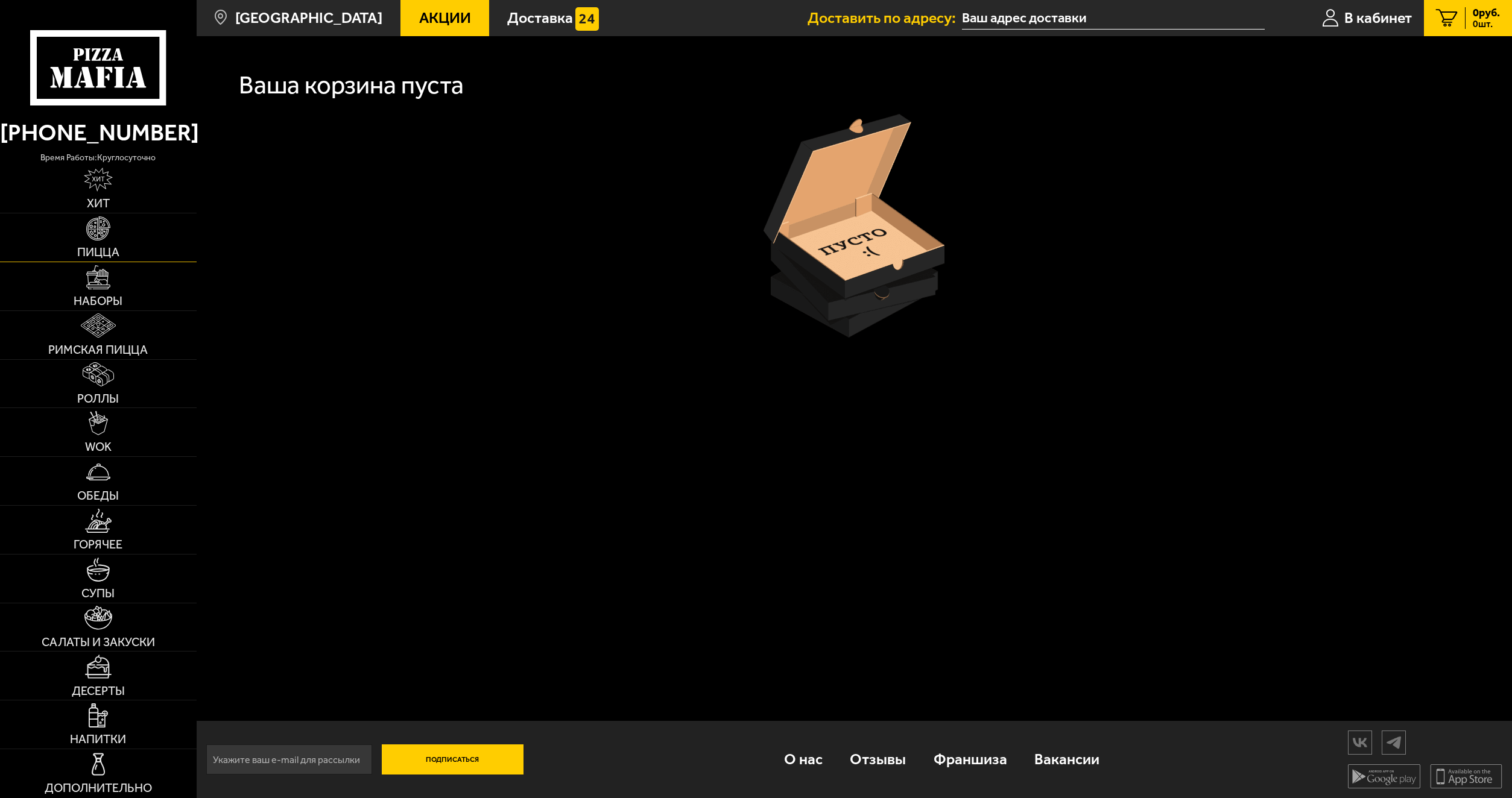
click at [112, 227] on link "Пицца" at bounding box center [98, 237] width 196 height 48
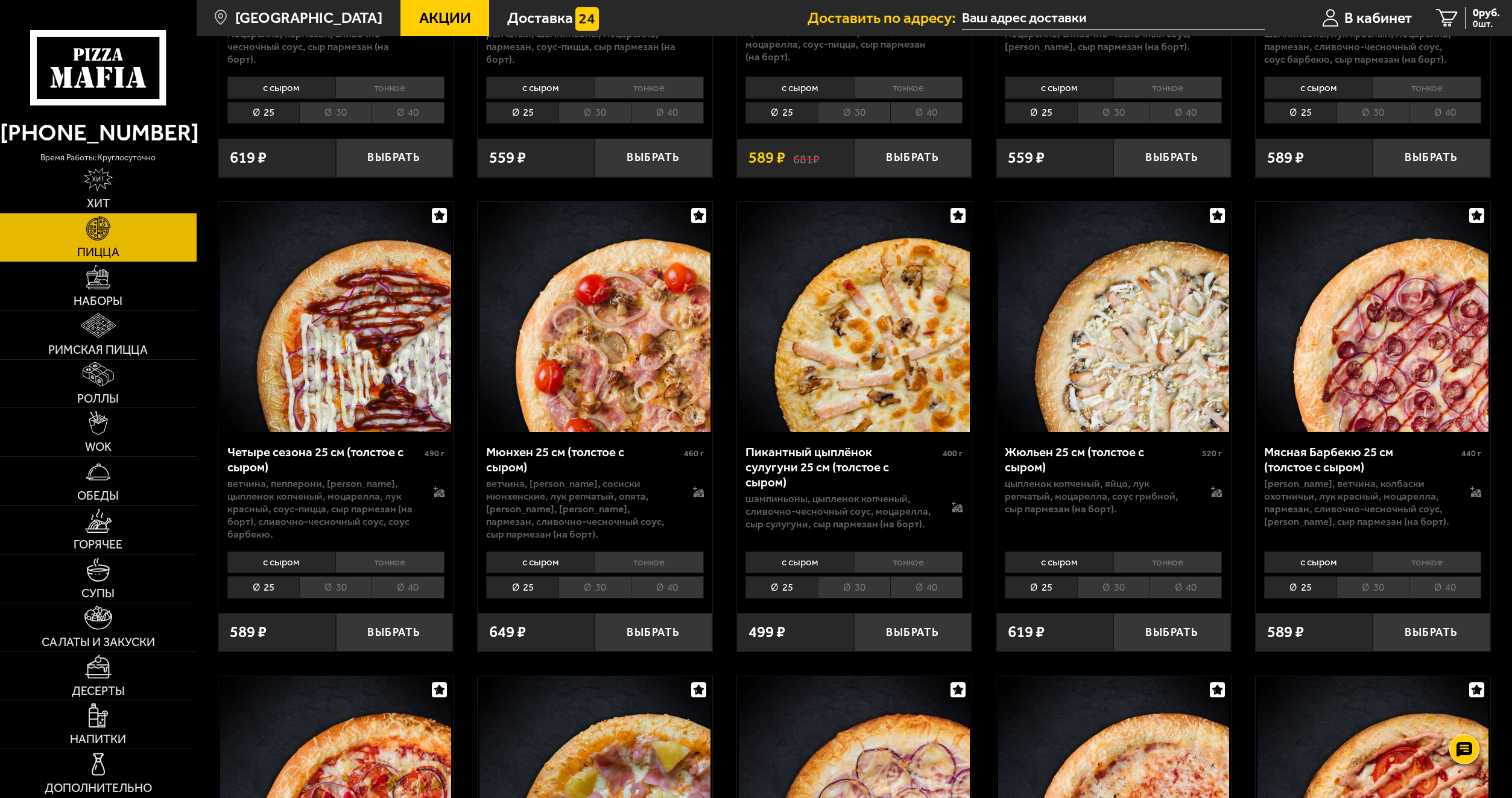
scroll to position [1869, 0]
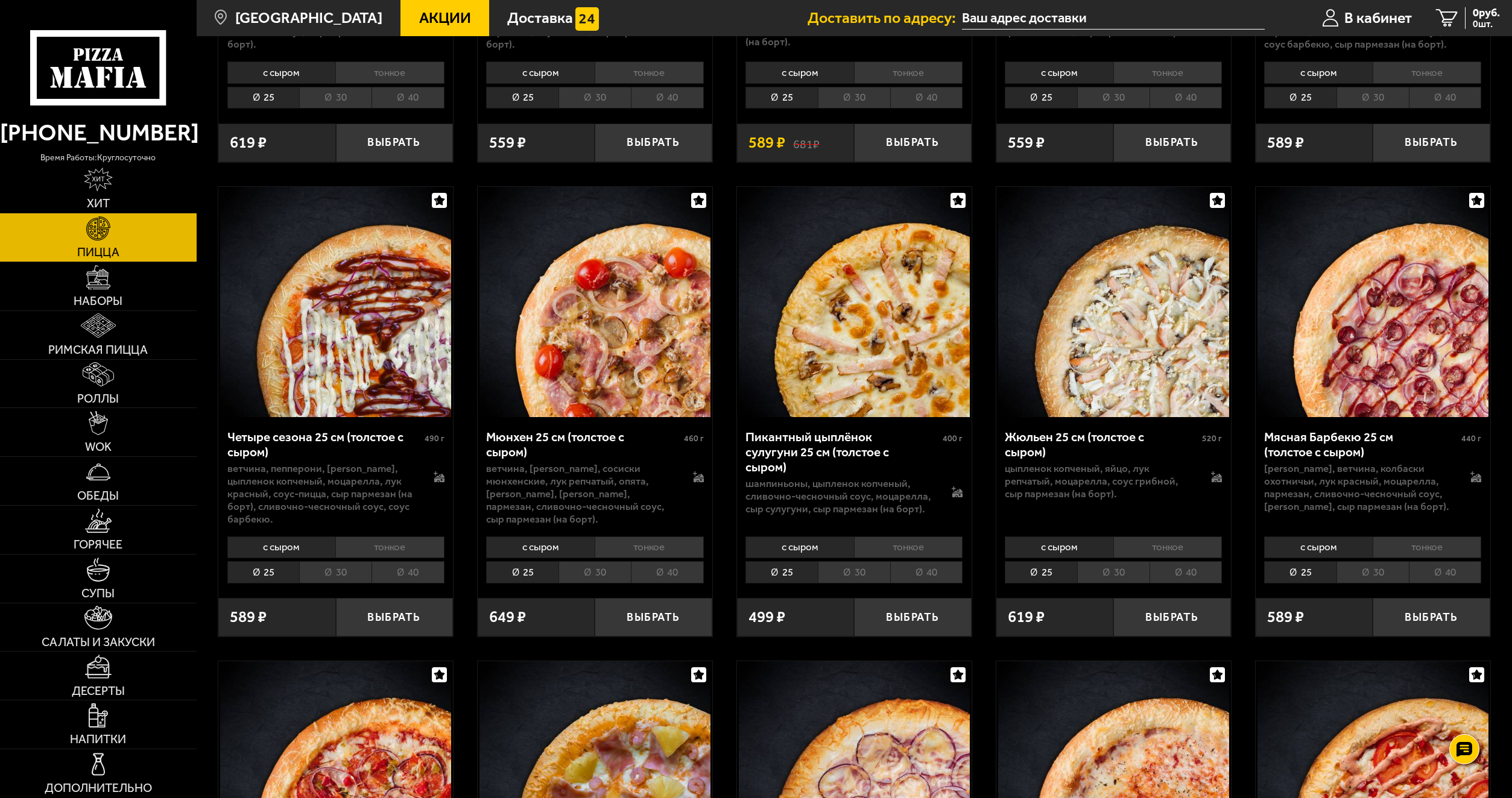
click at [922, 561] on li "40" at bounding box center [926, 572] width 73 height 22
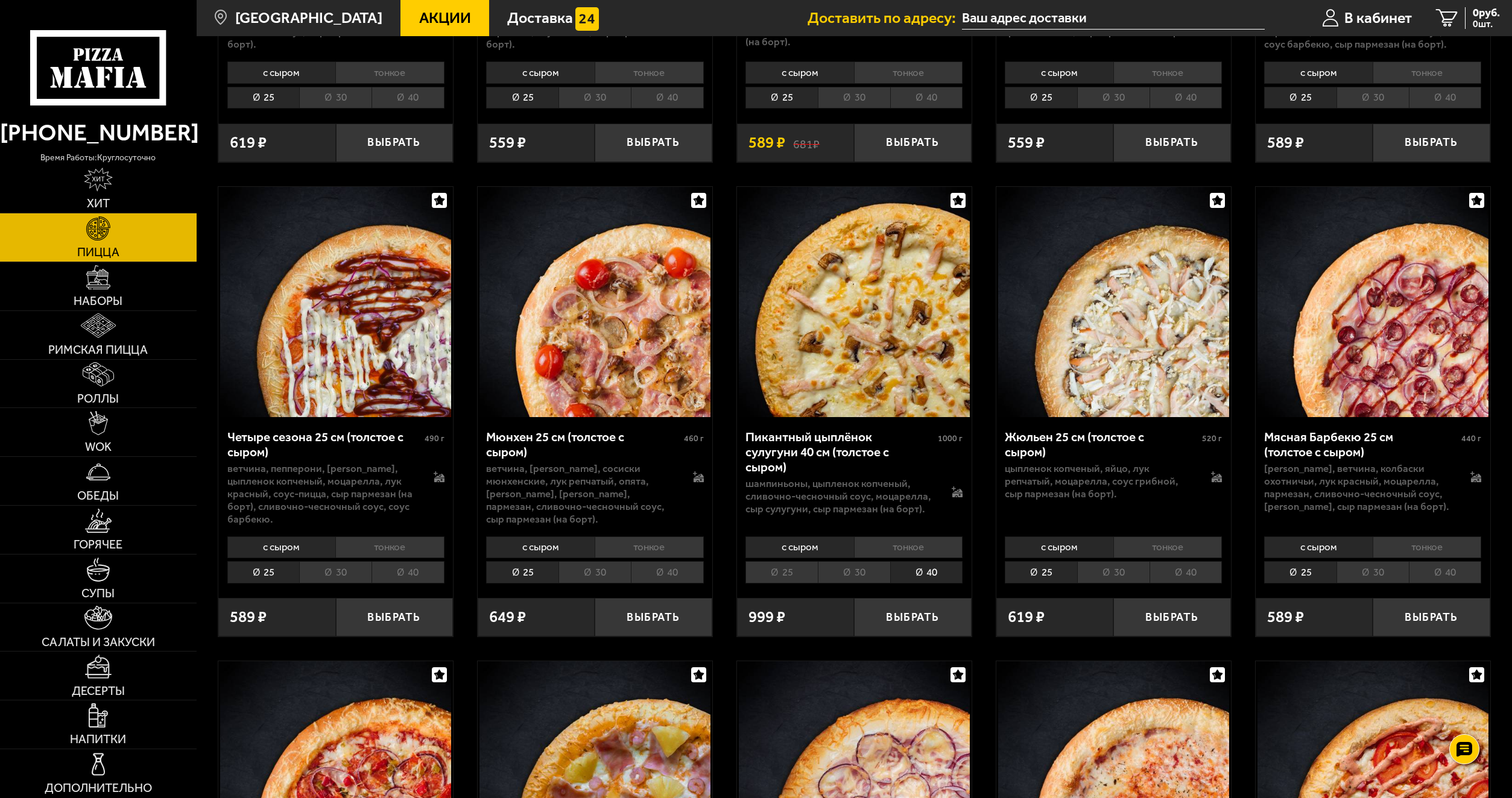
click at [864, 539] on li "тонкое" at bounding box center [909, 547] width 110 height 22
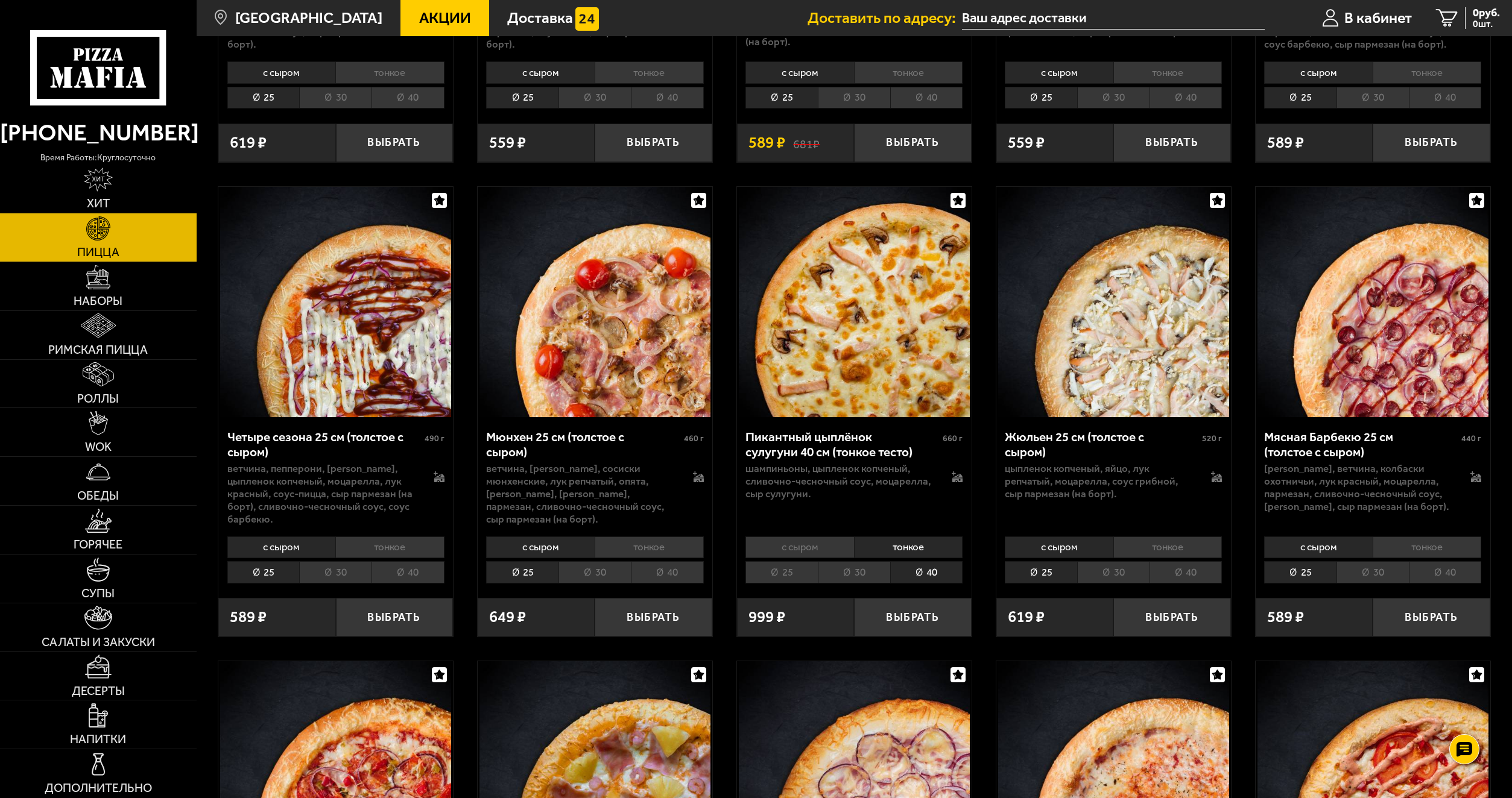
click at [823, 536] on li "с сыром" at bounding box center [800, 547] width 109 height 22
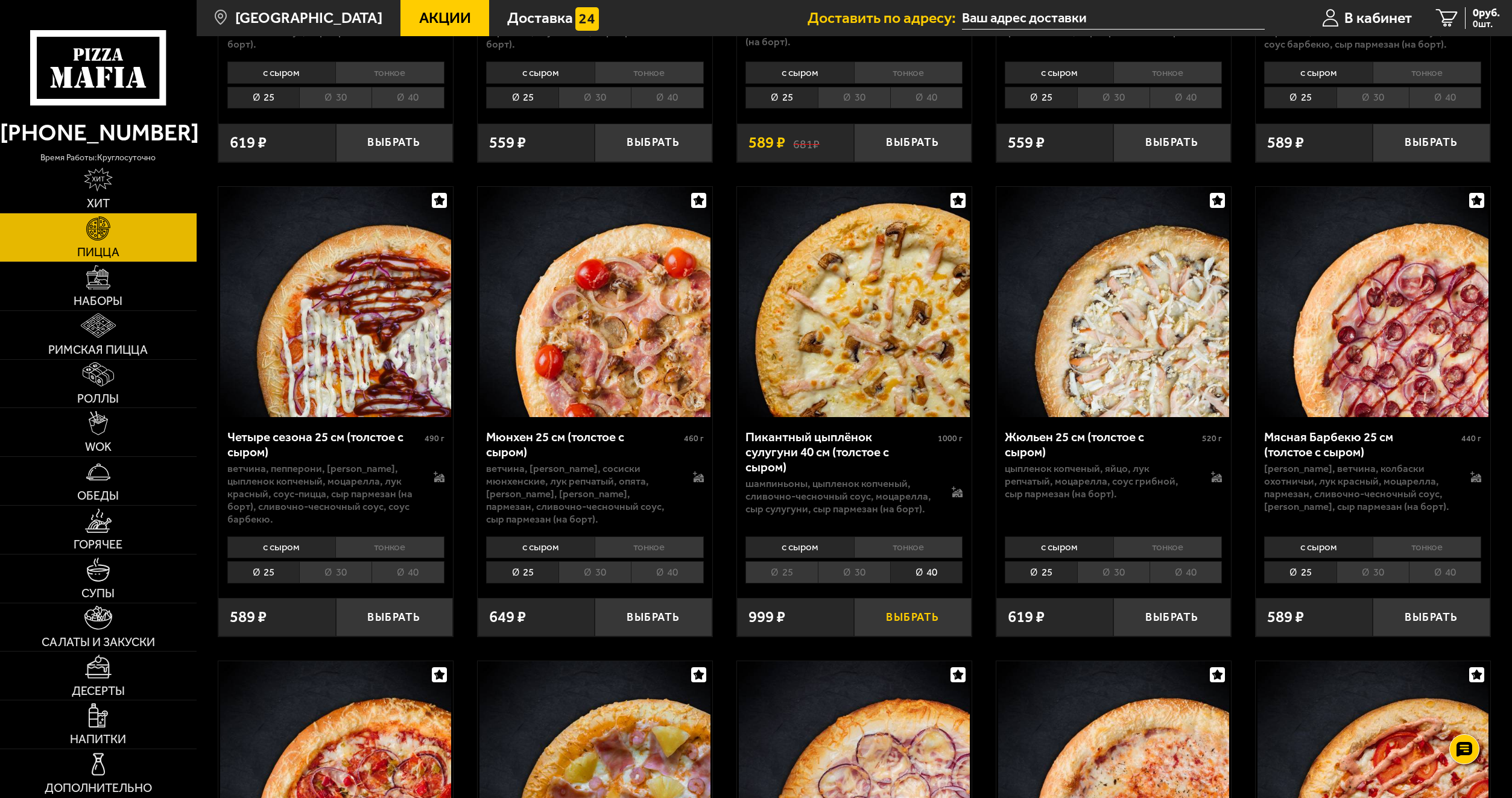
click at [929, 609] on button "Выбрать" at bounding box center [912, 617] width 117 height 39
click at [1461, 14] on span "999 руб." at bounding box center [1480, 12] width 39 height 11
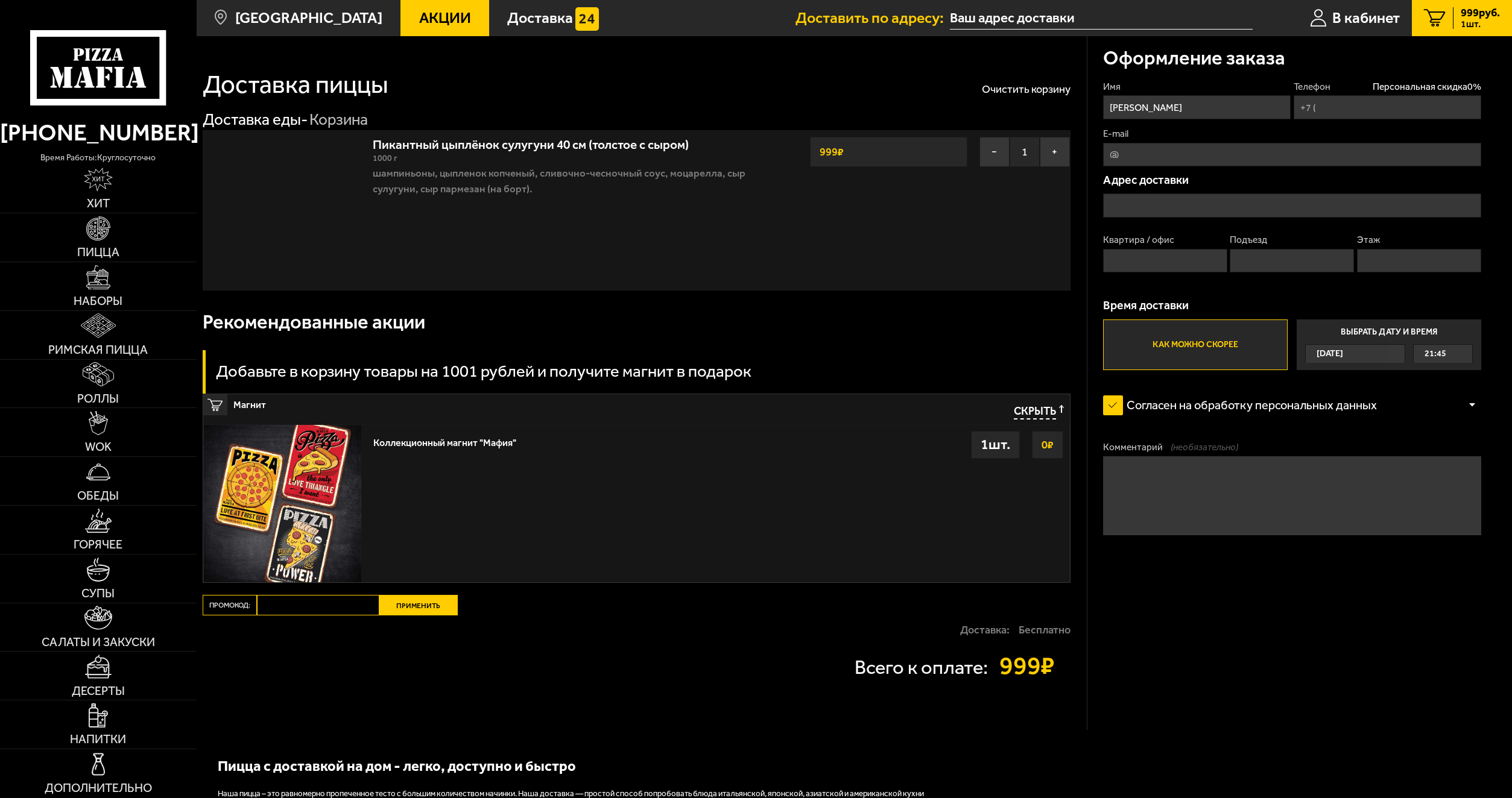
type input "+7 (981) 184-18-39"
type input "улица Коллонтай, 47к1"
type input "1"
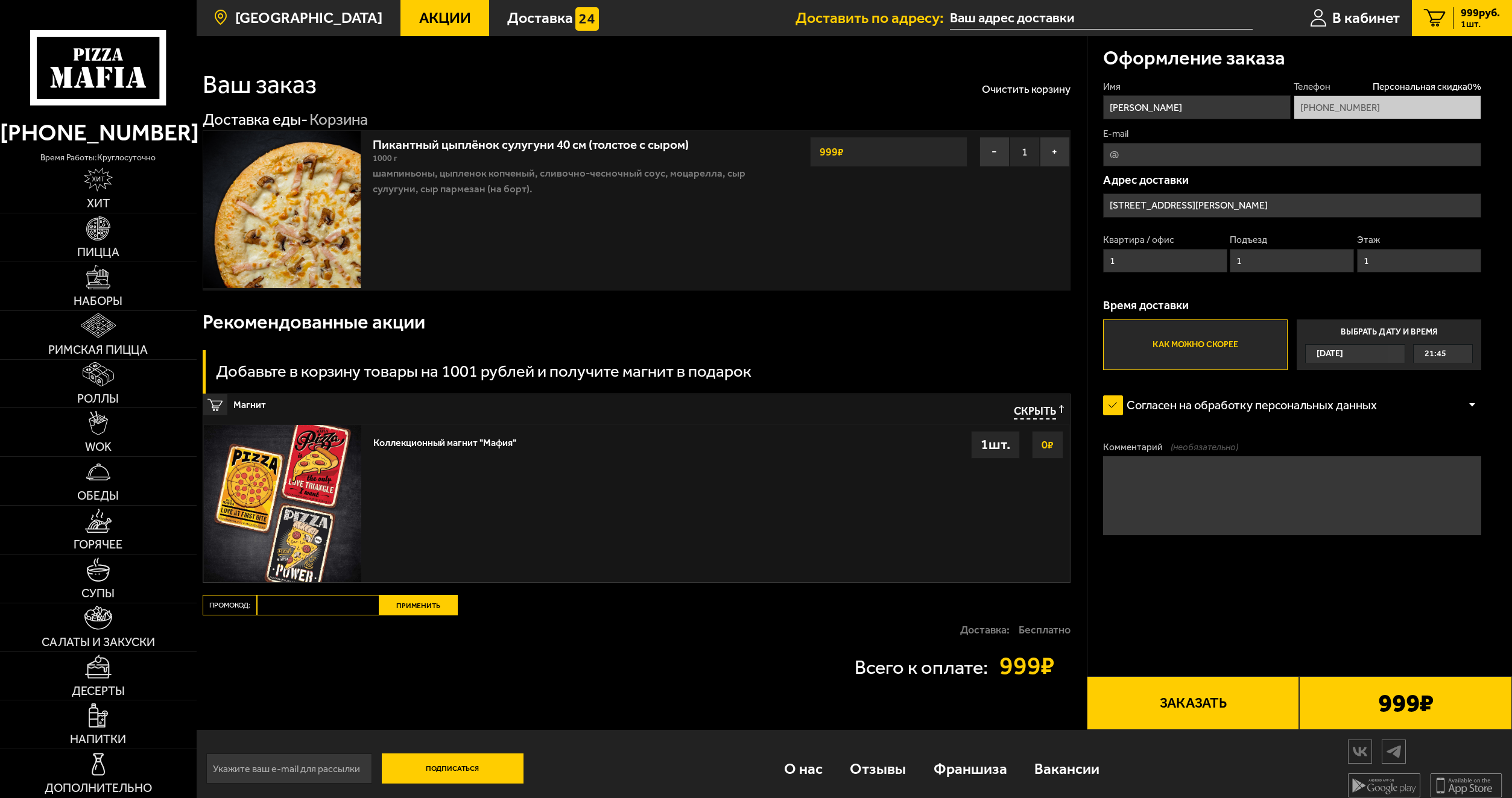
click at [301, 20] on span "[GEOGRAPHIC_DATA]" at bounding box center [309, 18] width 147 height 15
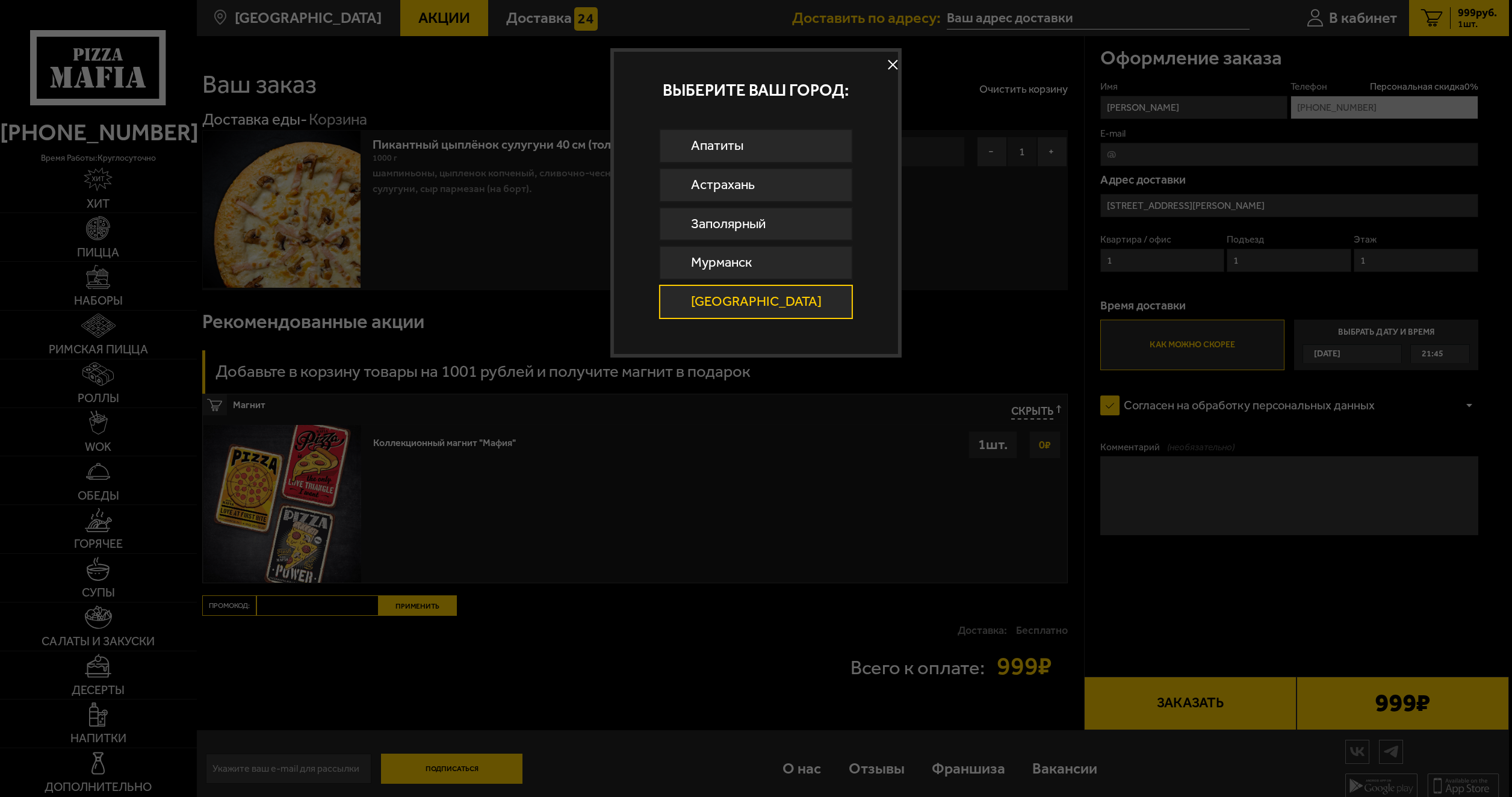
click at [884, 61] on button at bounding box center [893, 65] width 18 height 18
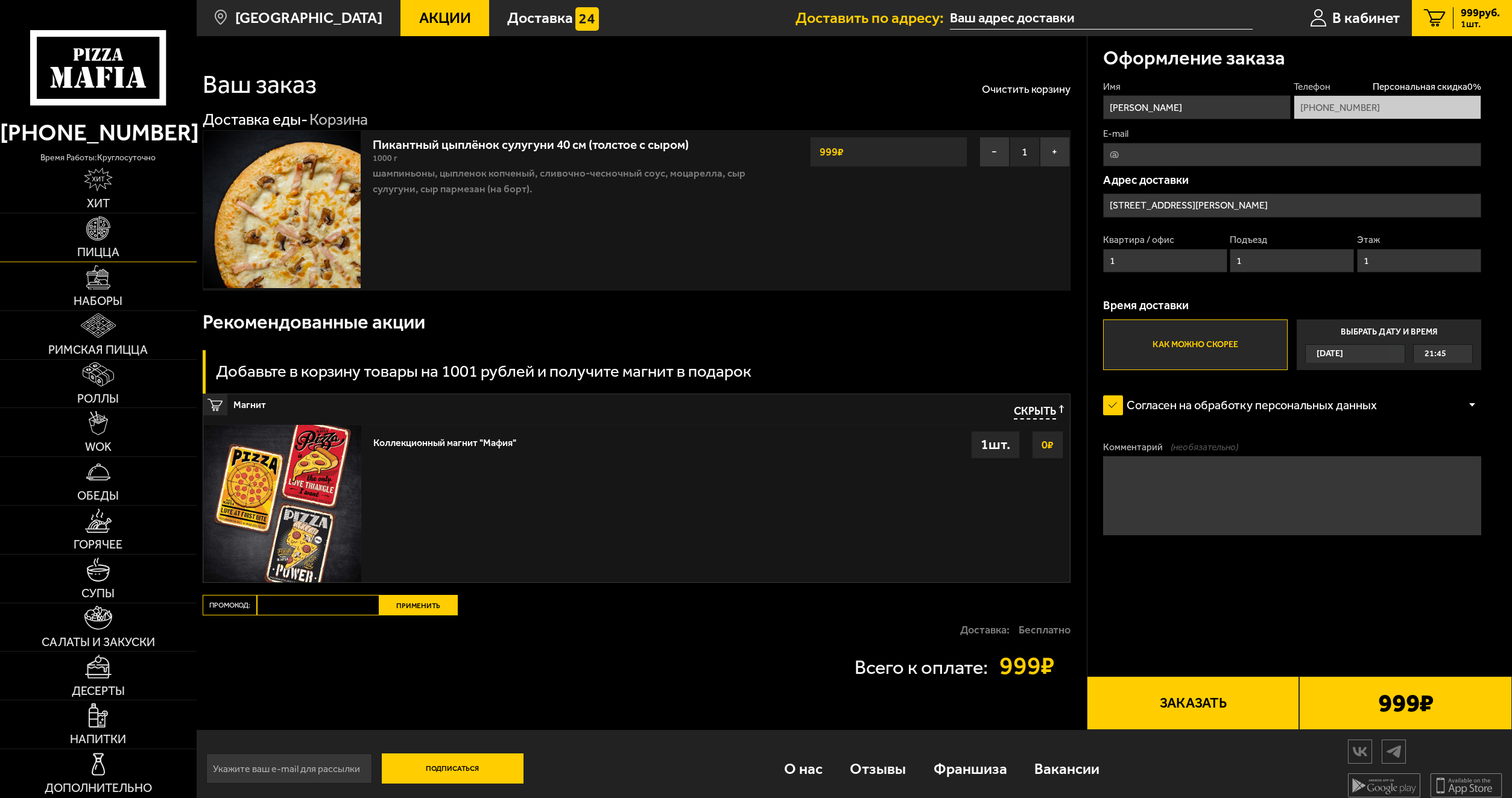
click at [117, 234] on link "Пицца" at bounding box center [98, 237] width 196 height 48
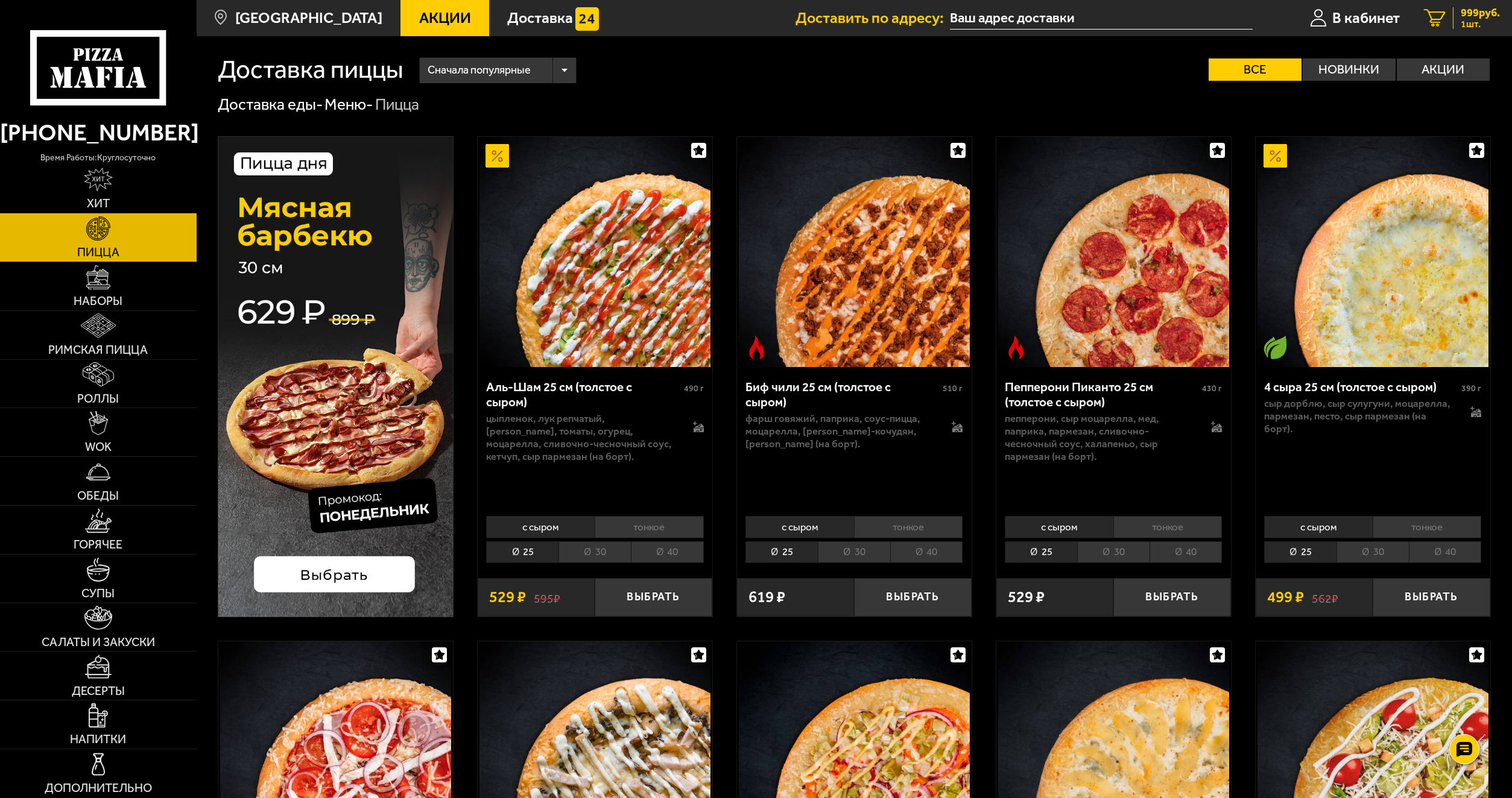
click at [1453, 24] on div "999 руб. 1 шт." at bounding box center [1477, 18] width 47 height 22
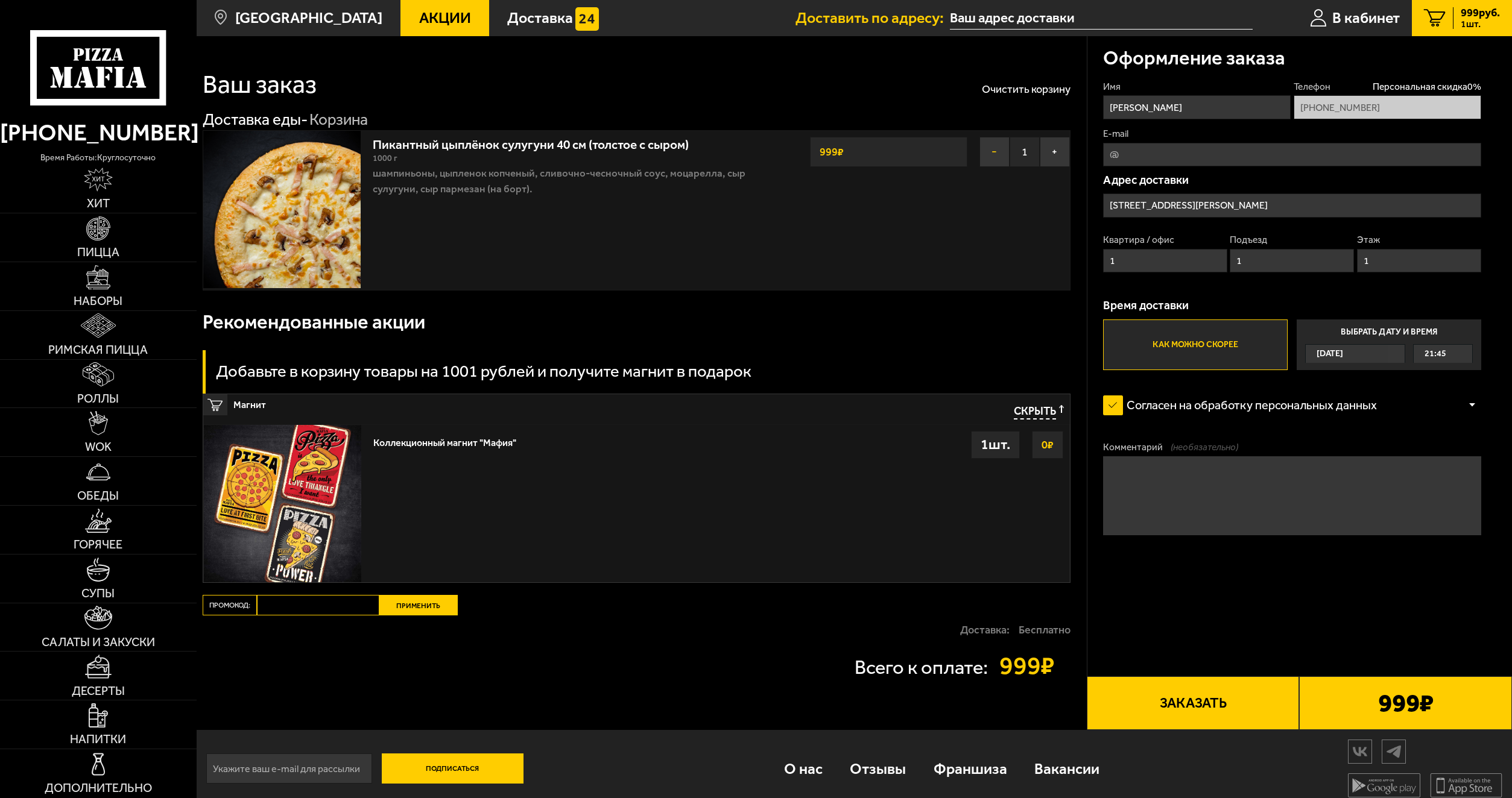
click at [995, 148] on button "−" at bounding box center [995, 151] width 30 height 30
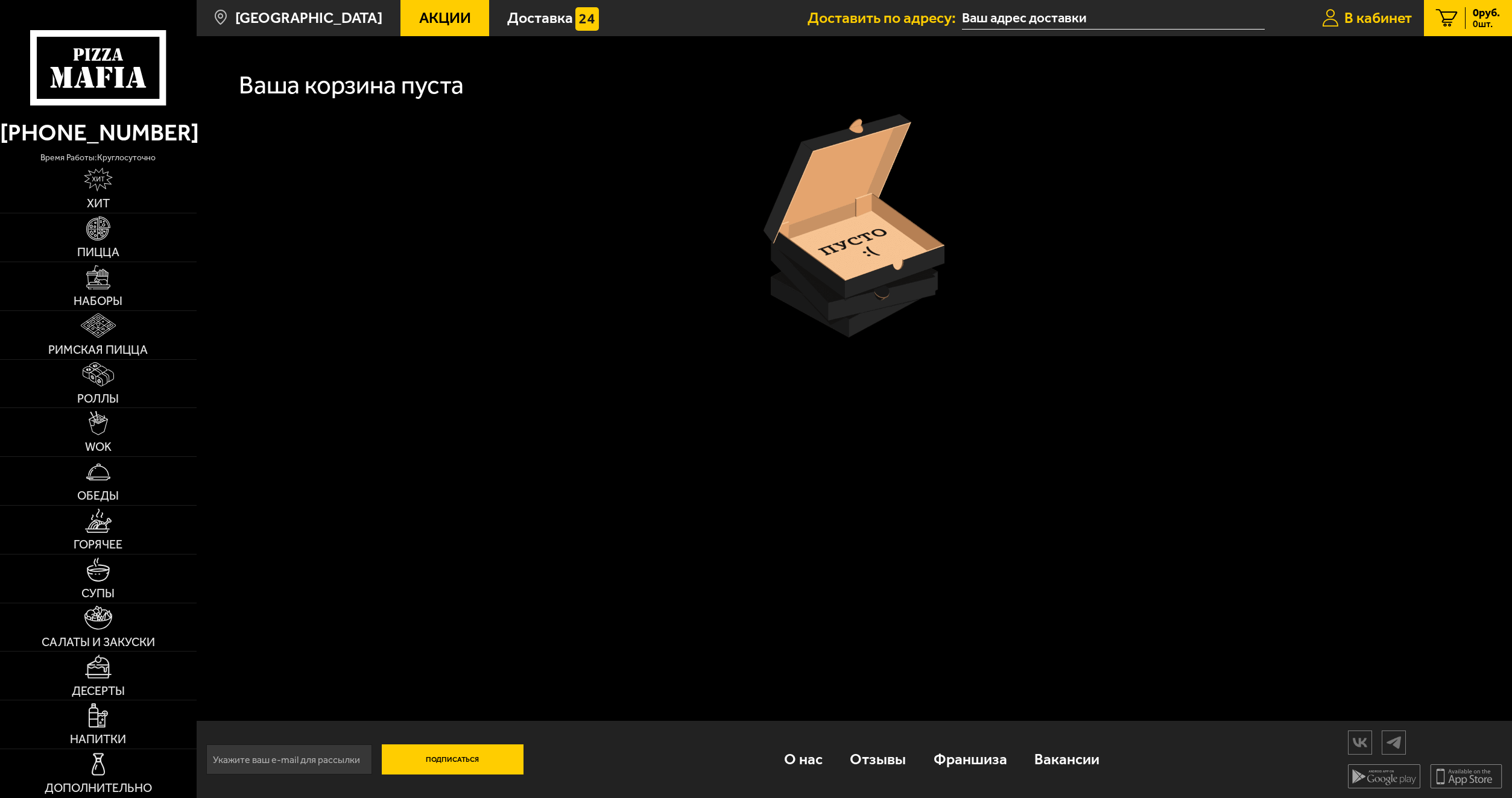
click at [1369, 5] on link "В кабинет" at bounding box center [1366, 18] width 114 height 36
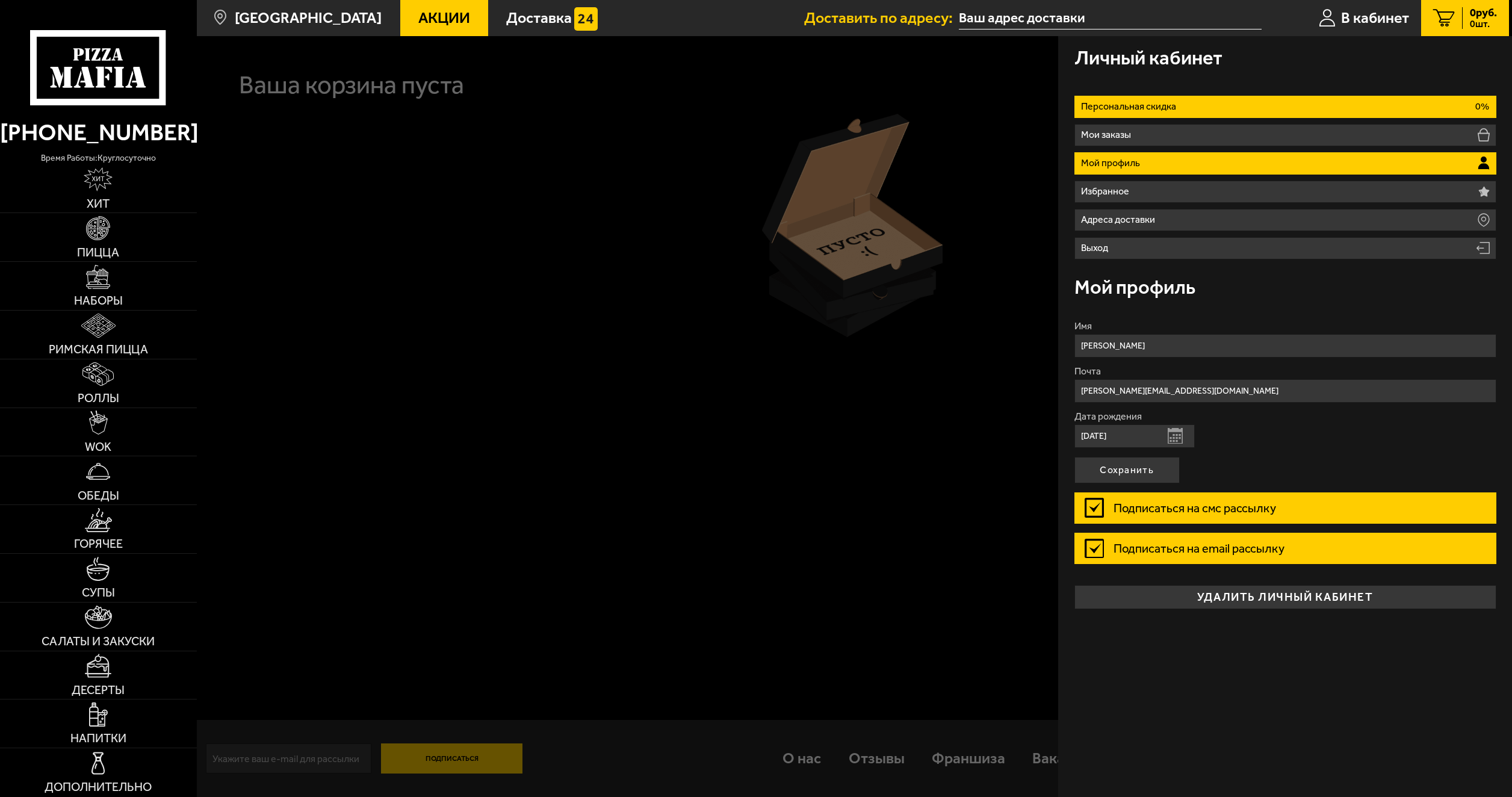
click at [1191, 107] on li "Персональная скидка 0%" at bounding box center [1285, 106] width 422 height 22
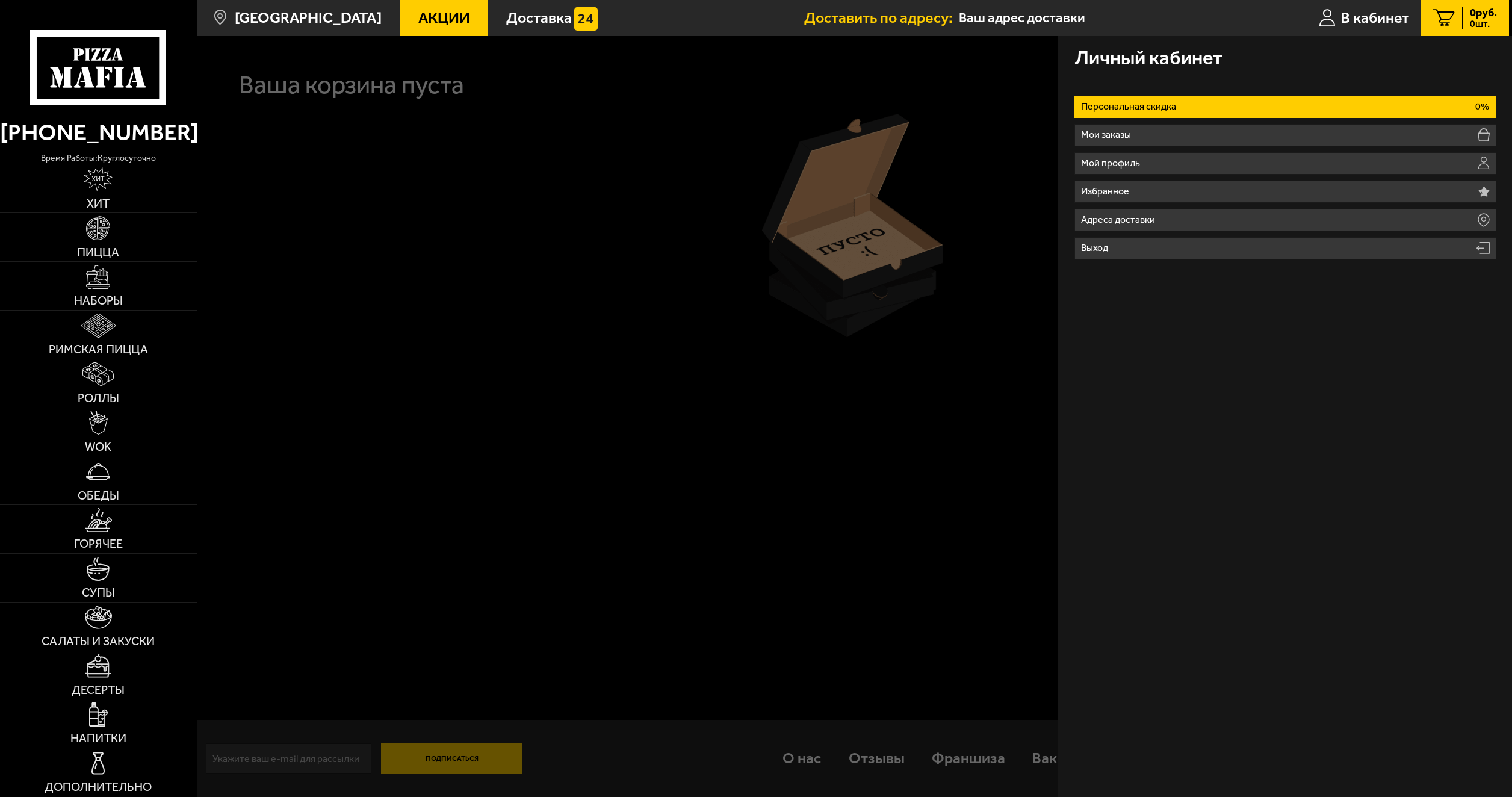
click at [853, 159] on div at bounding box center [952, 434] width 1512 height 797
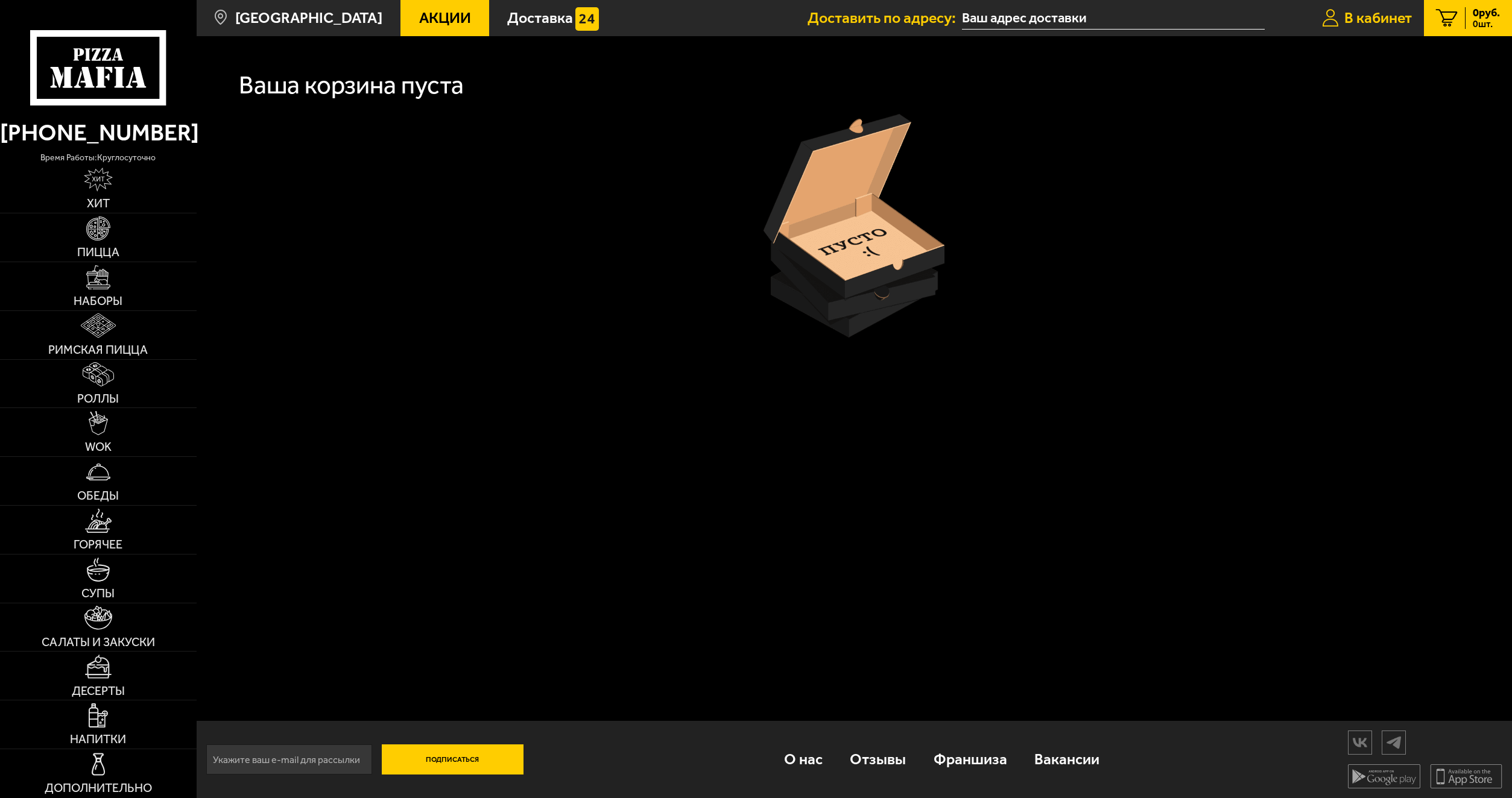
click at [1396, 25] on span "В кабинет" at bounding box center [1378, 18] width 68 height 15
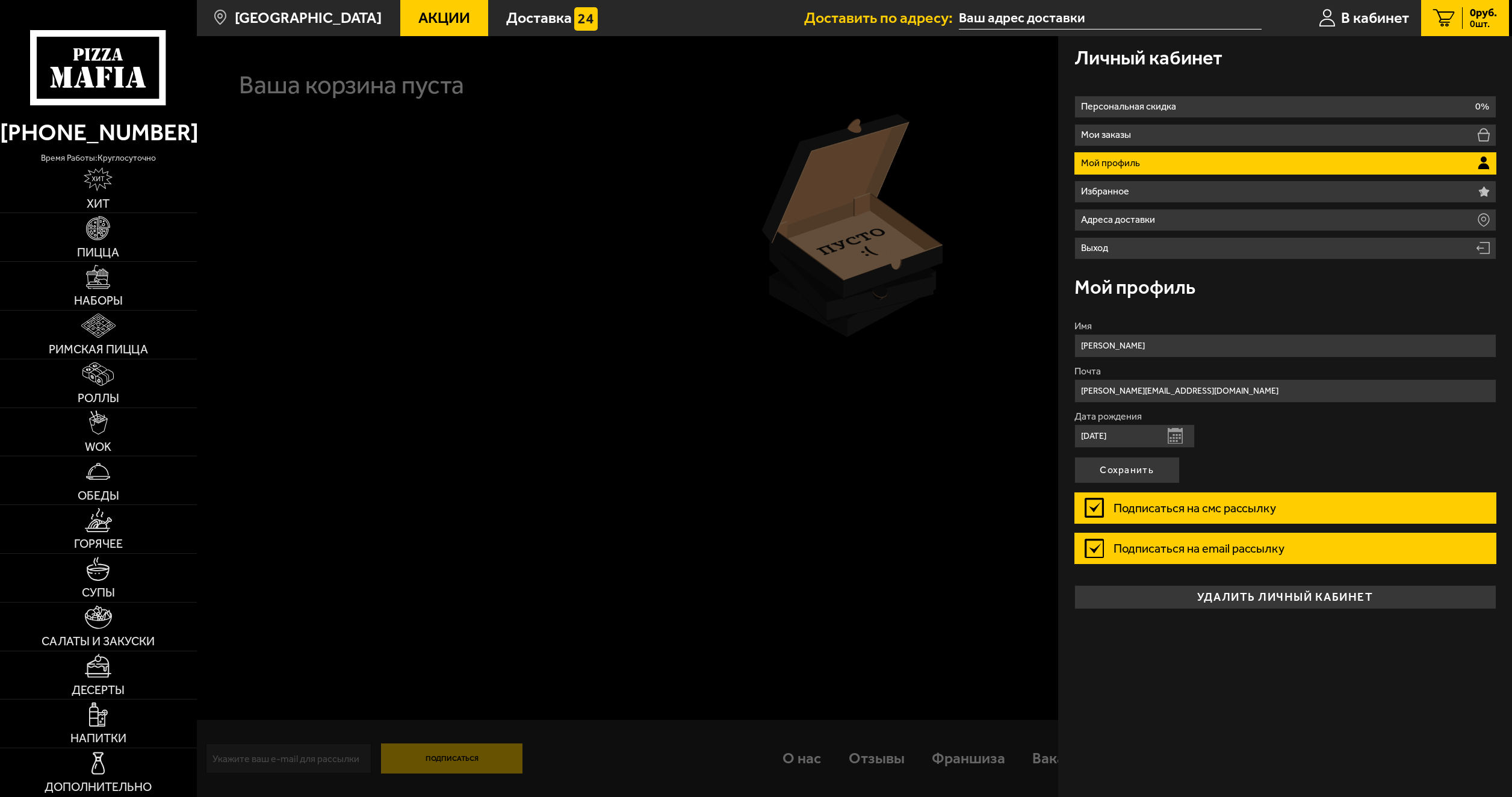
click at [742, 159] on div at bounding box center [952, 434] width 1512 height 797
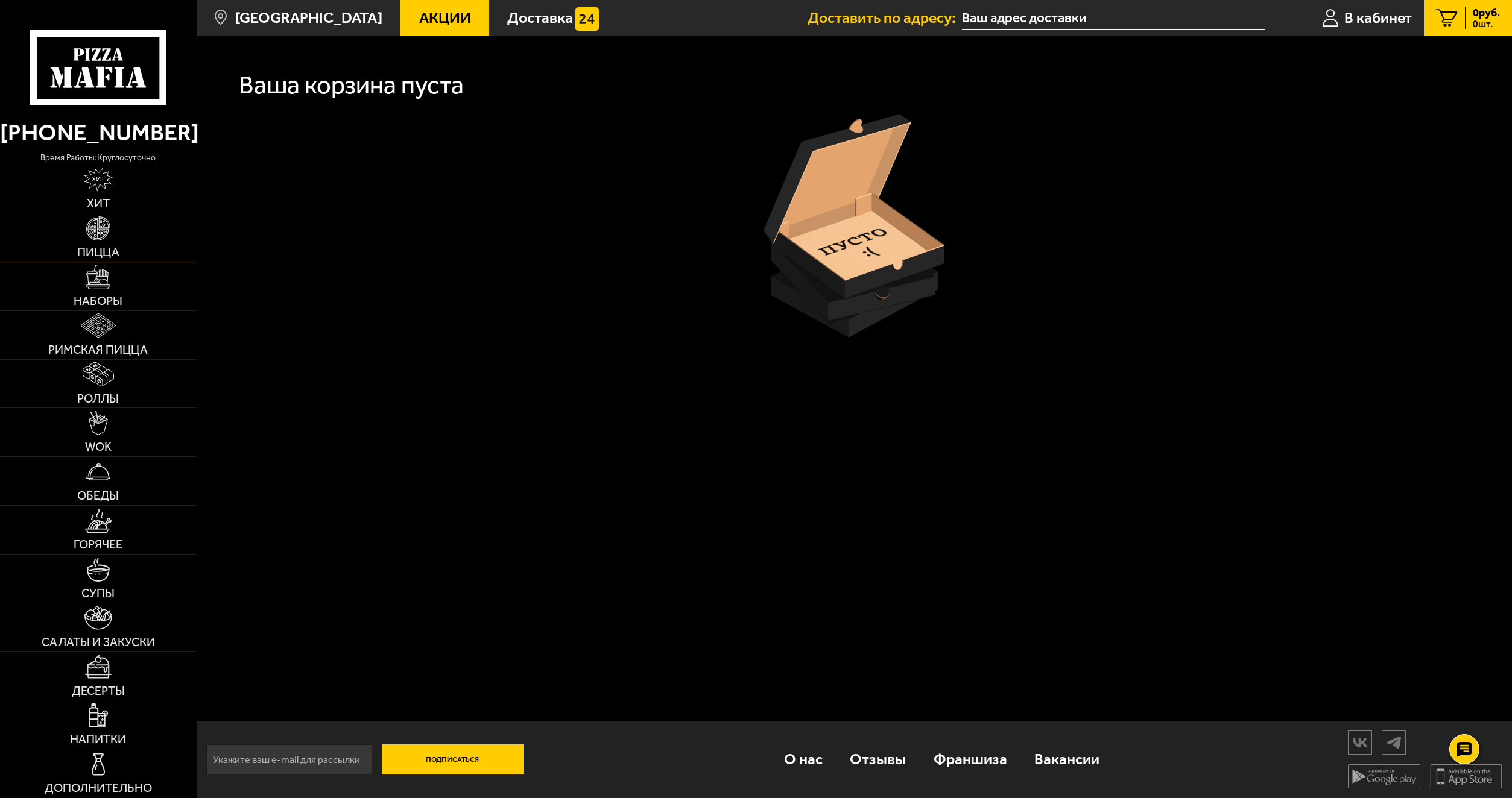
click at [109, 251] on span "Пицца" at bounding box center [98, 253] width 42 height 12
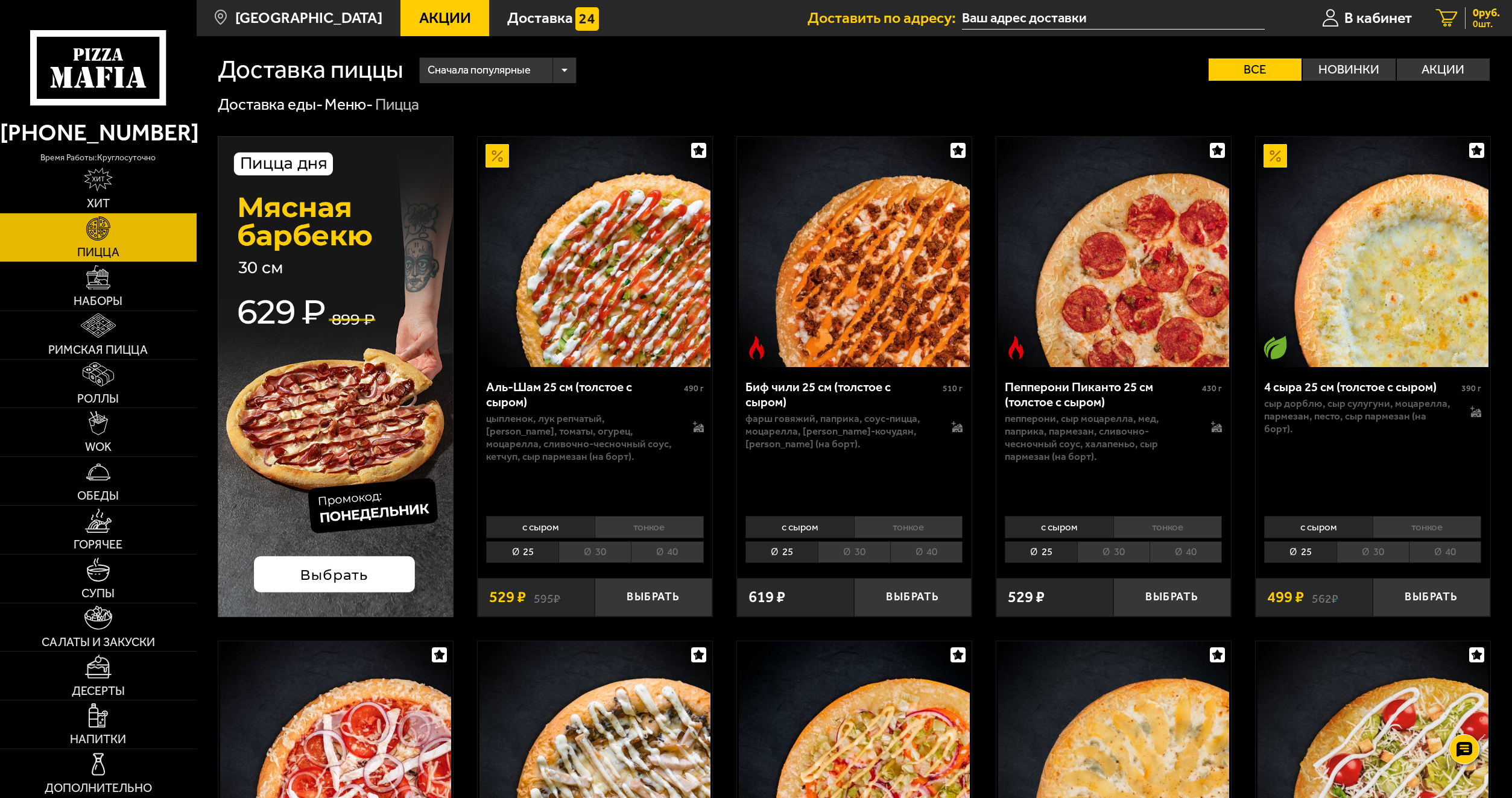
click at [1486, 20] on span "0 шт." at bounding box center [1486, 24] width 27 height 10
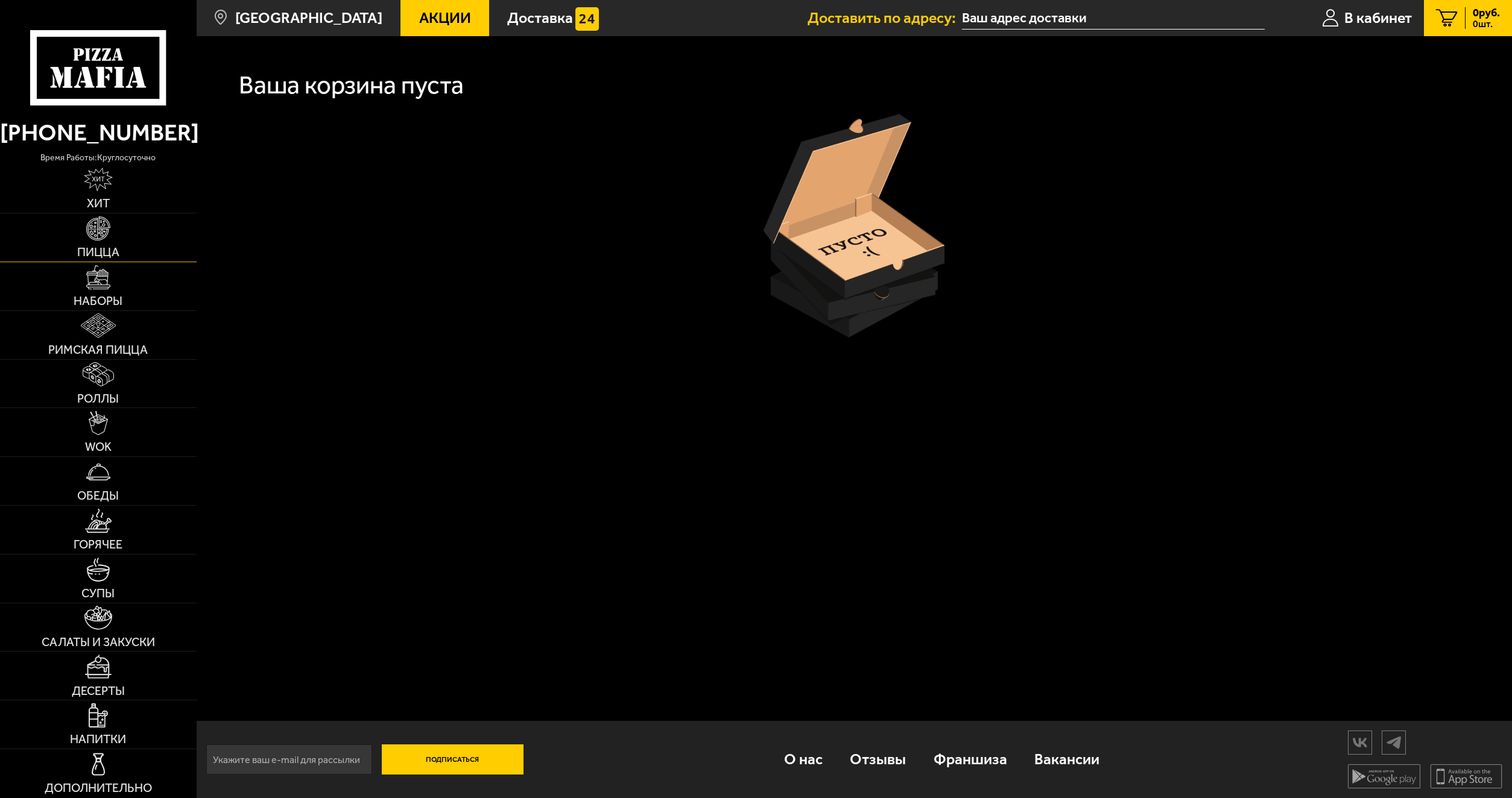
click at [116, 244] on link "Пицца" at bounding box center [98, 237] width 196 height 48
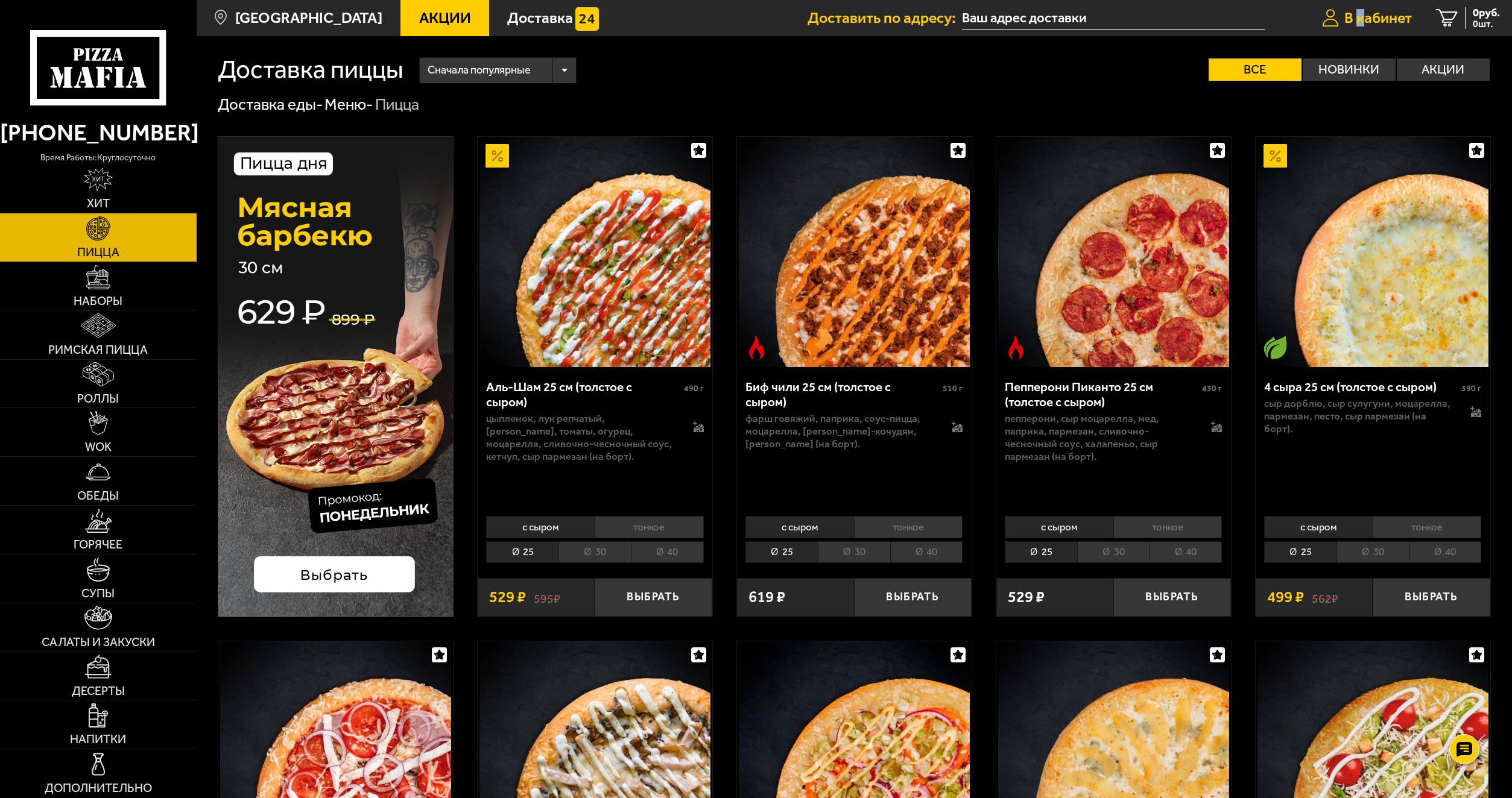
click at [1358, 12] on span "В кабинет" at bounding box center [1378, 18] width 68 height 15
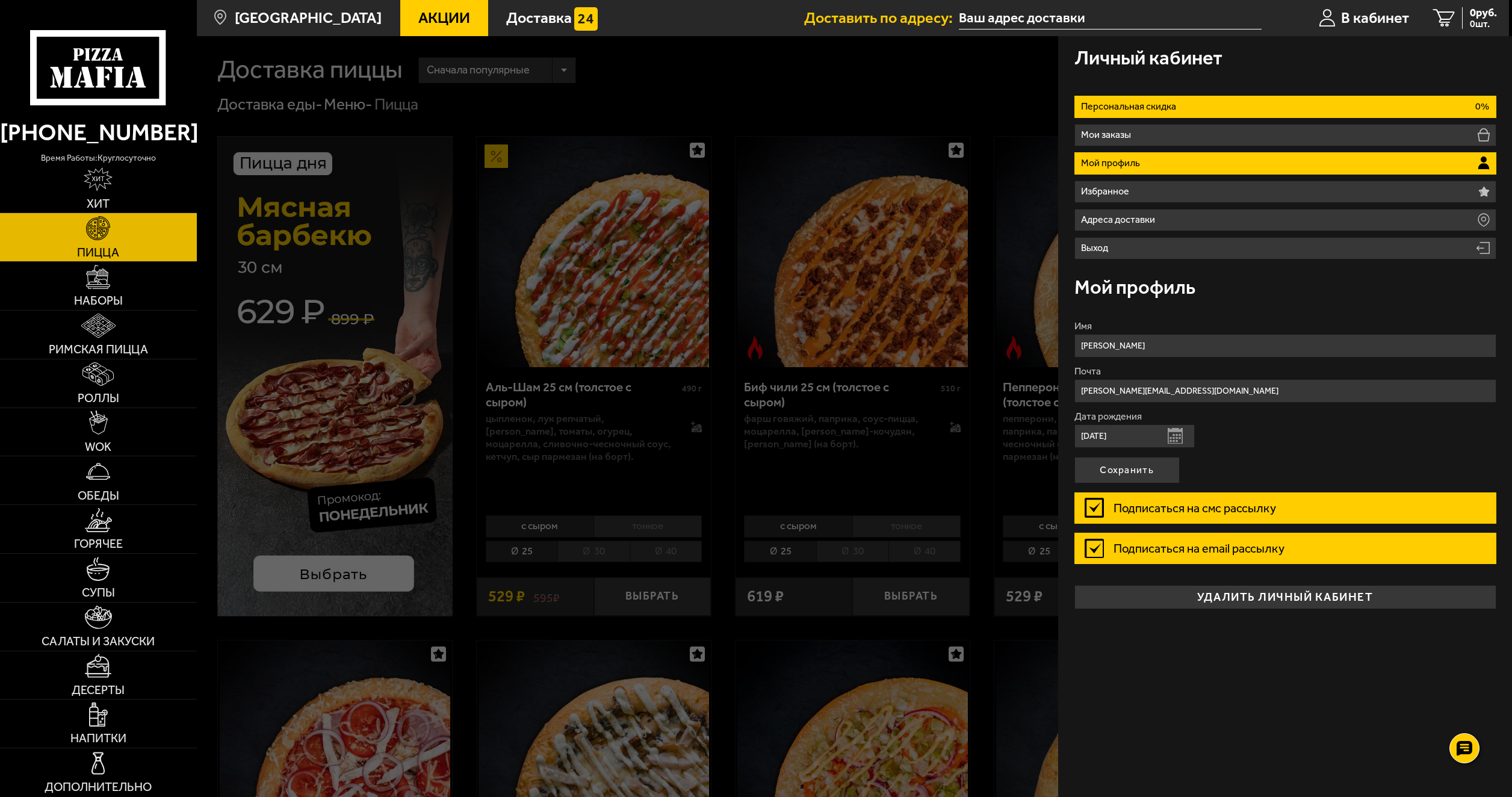
click at [1288, 105] on li "Персональная скидка 0%" at bounding box center [1285, 106] width 422 height 22
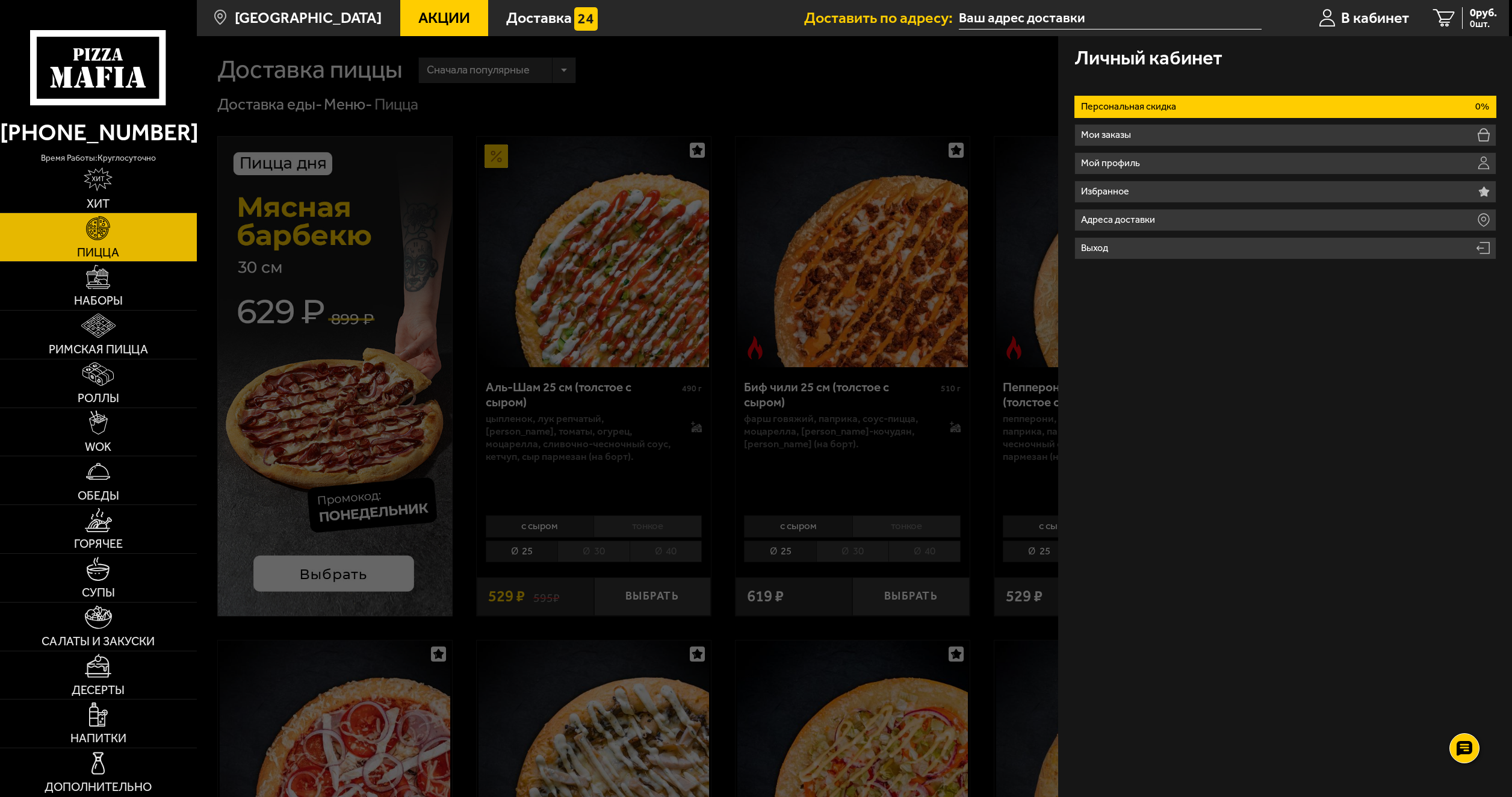
click at [1288, 105] on li "Персональная скидка 0%" at bounding box center [1285, 106] width 422 height 22
drag, startPoint x: 1177, startPoint y: 90, endPoint x: 1152, endPoint y: 109, distance: 31.4
click at [1176, 92] on nav "Персональная скидка 0% Мои заказы Мой профиль Избранное Адреса доставки Выход" at bounding box center [1285, 170] width 422 height 180
click at [1152, 109] on p "Персональная скидка" at bounding box center [1131, 106] width 99 height 10
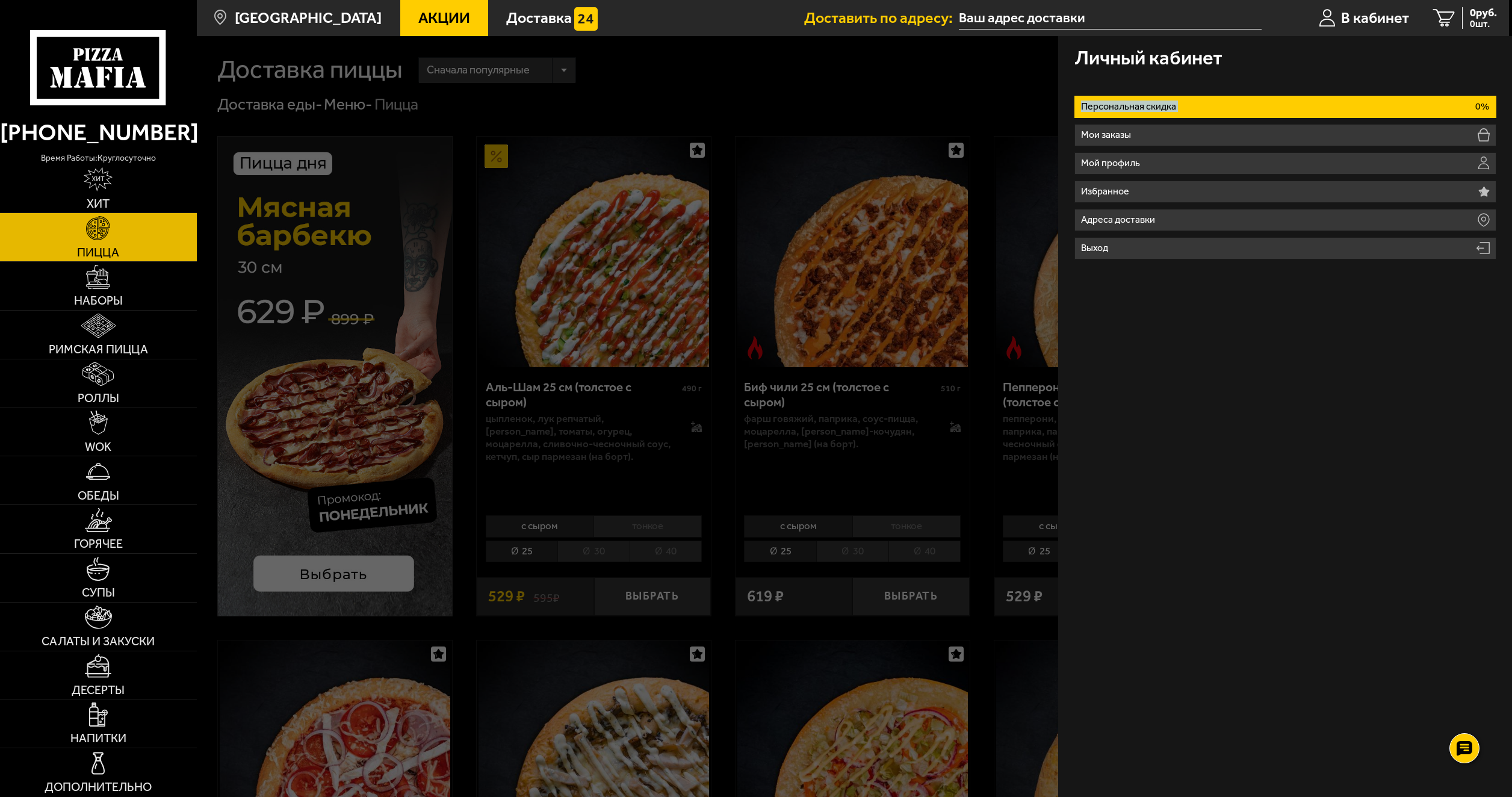
click at [1152, 109] on p "Персональная скидка" at bounding box center [1131, 106] width 99 height 10
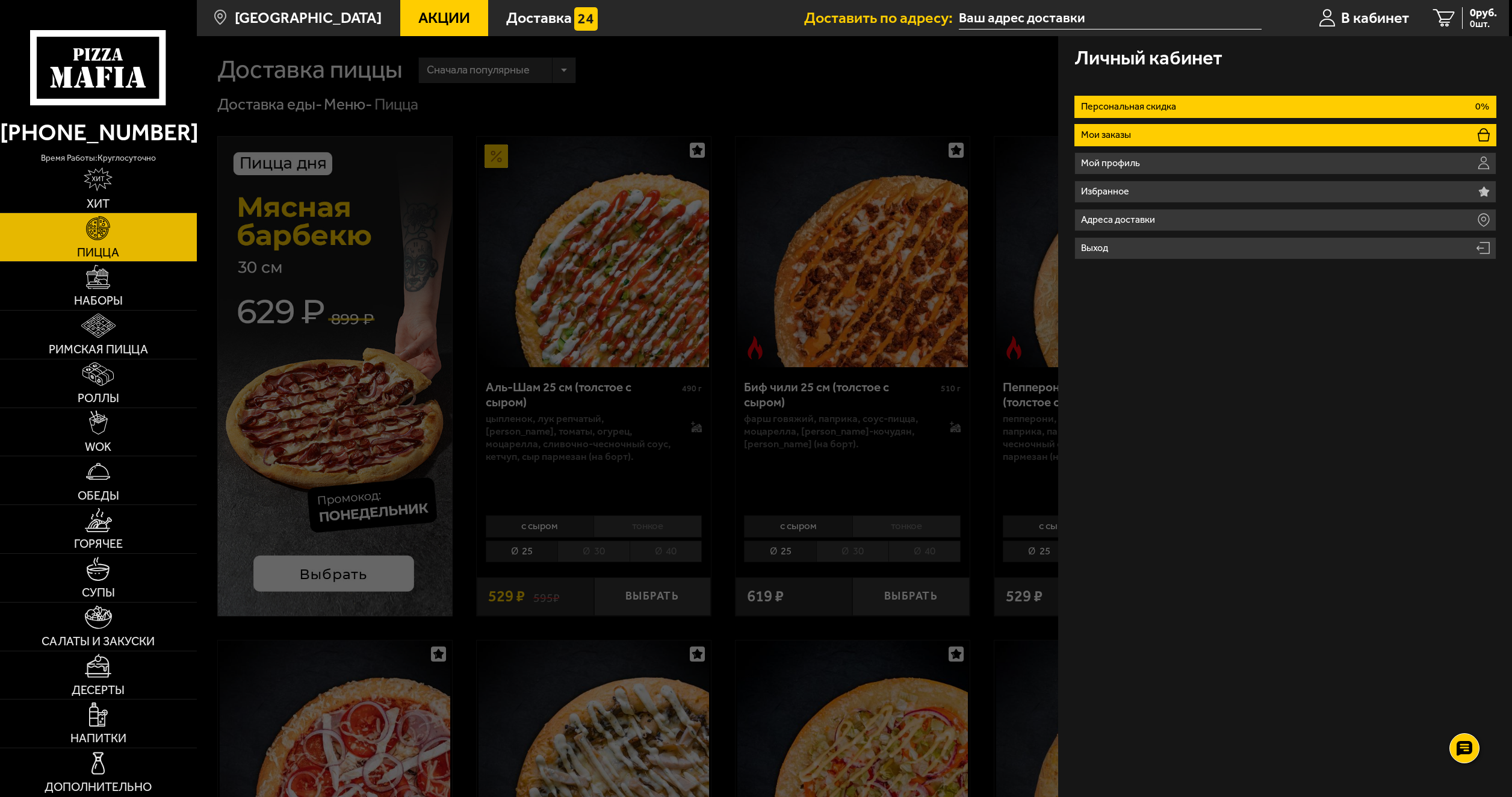
click at [1323, 125] on li "Мои заказы" at bounding box center [1285, 135] width 422 height 22
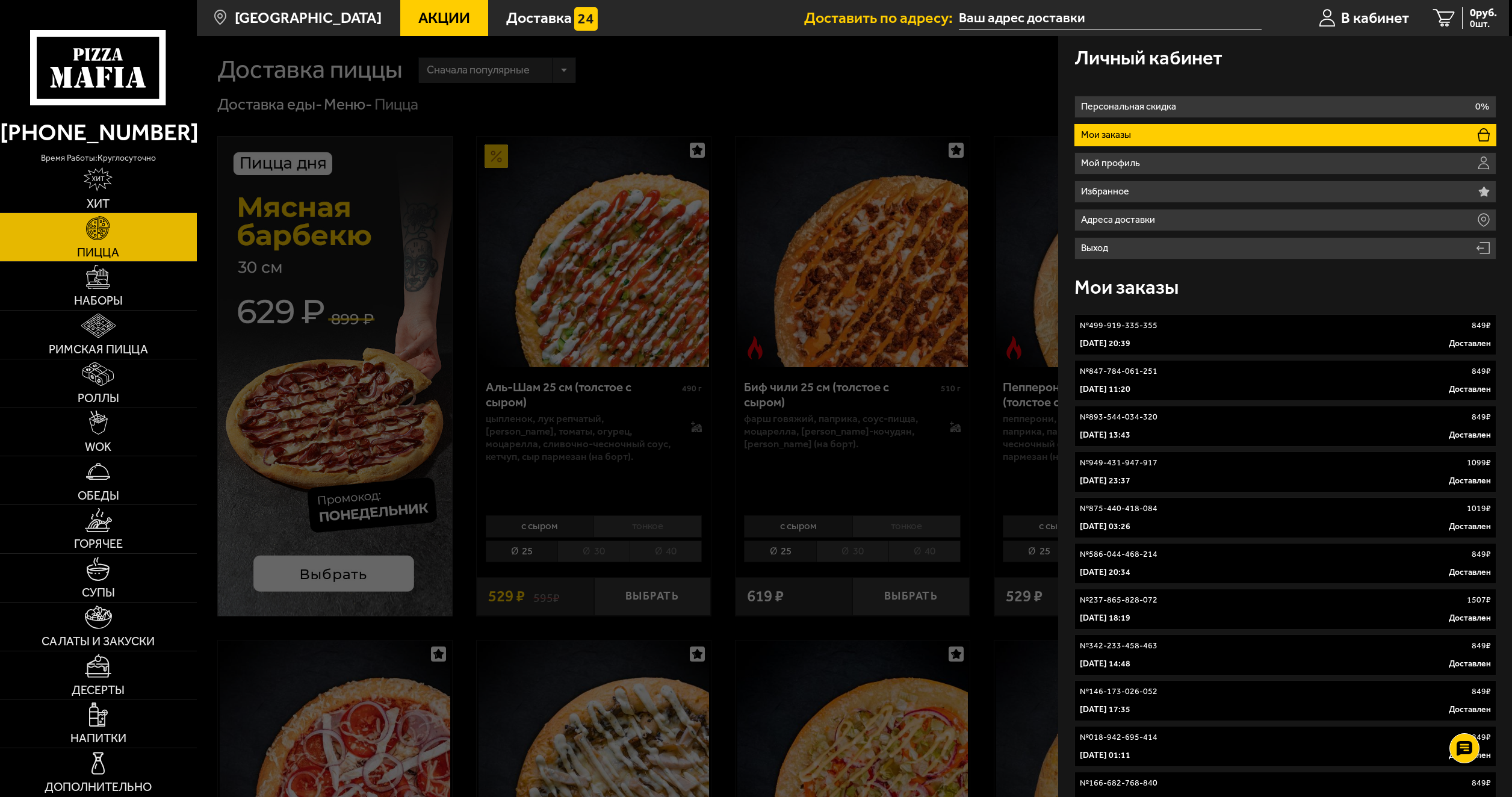
click at [1301, 136] on li "Мои заказы" at bounding box center [1285, 135] width 422 height 22
click at [1205, 120] on ul "Персональная скидка 0% Мои заказы Мой профиль Избранное Адреса доставки Выход" at bounding box center [1285, 177] width 422 height 164
click at [1001, 23] on input "text" at bounding box center [1110, 18] width 302 height 22
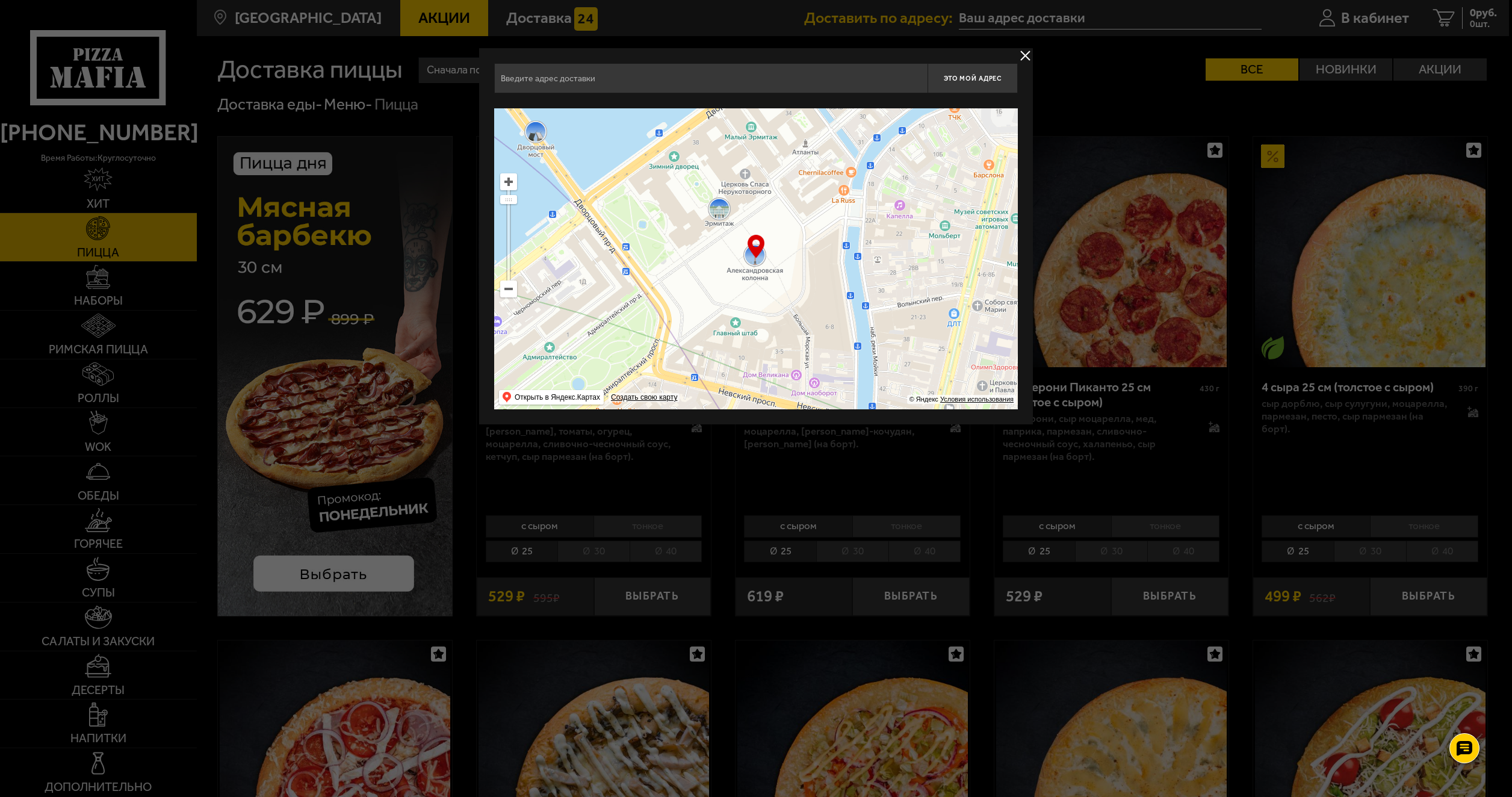
click at [1028, 54] on button "delivery type" at bounding box center [1025, 56] width 15 height 15
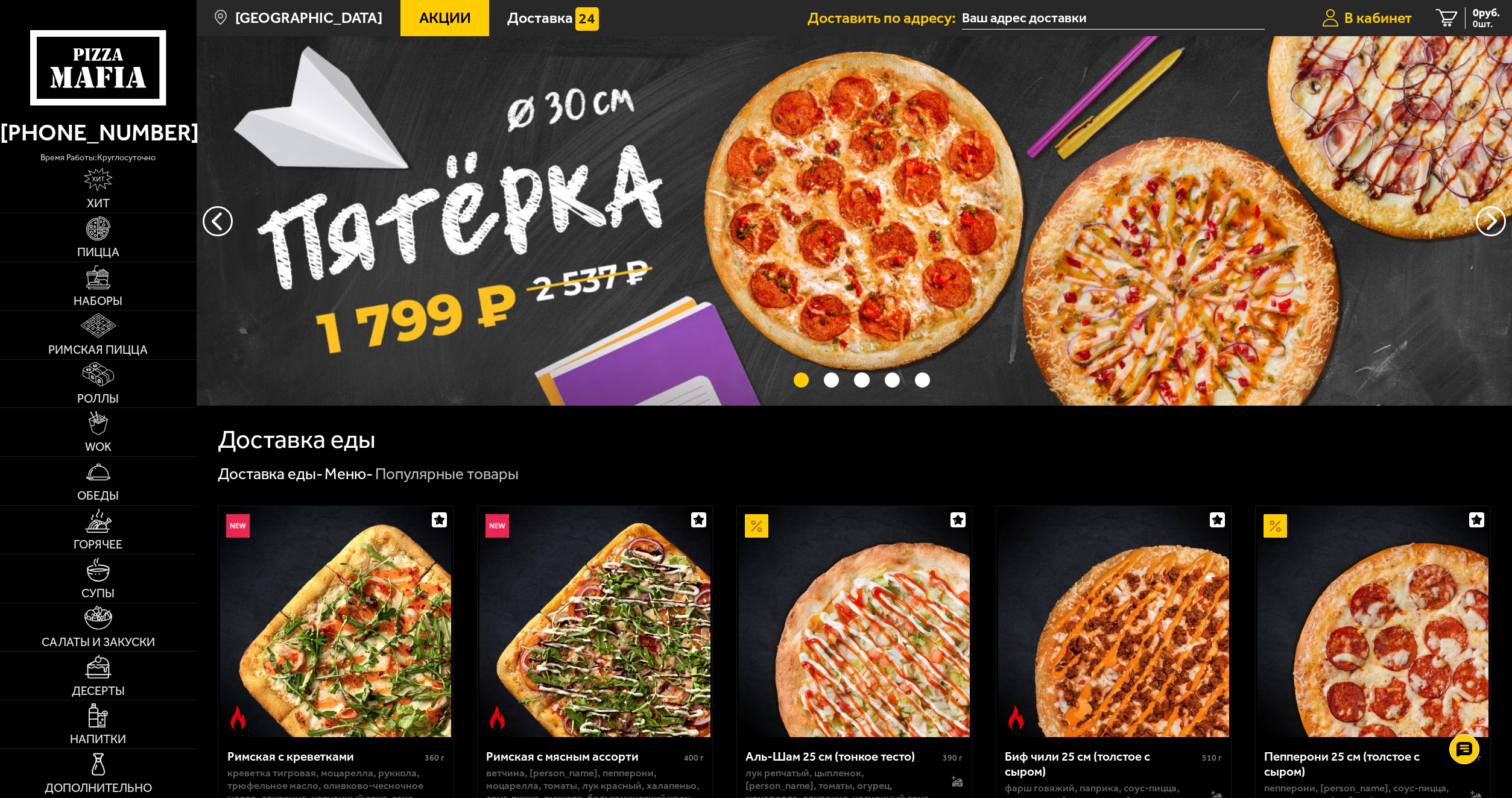
click at [1386, 24] on span "В кабинет" at bounding box center [1378, 18] width 68 height 15
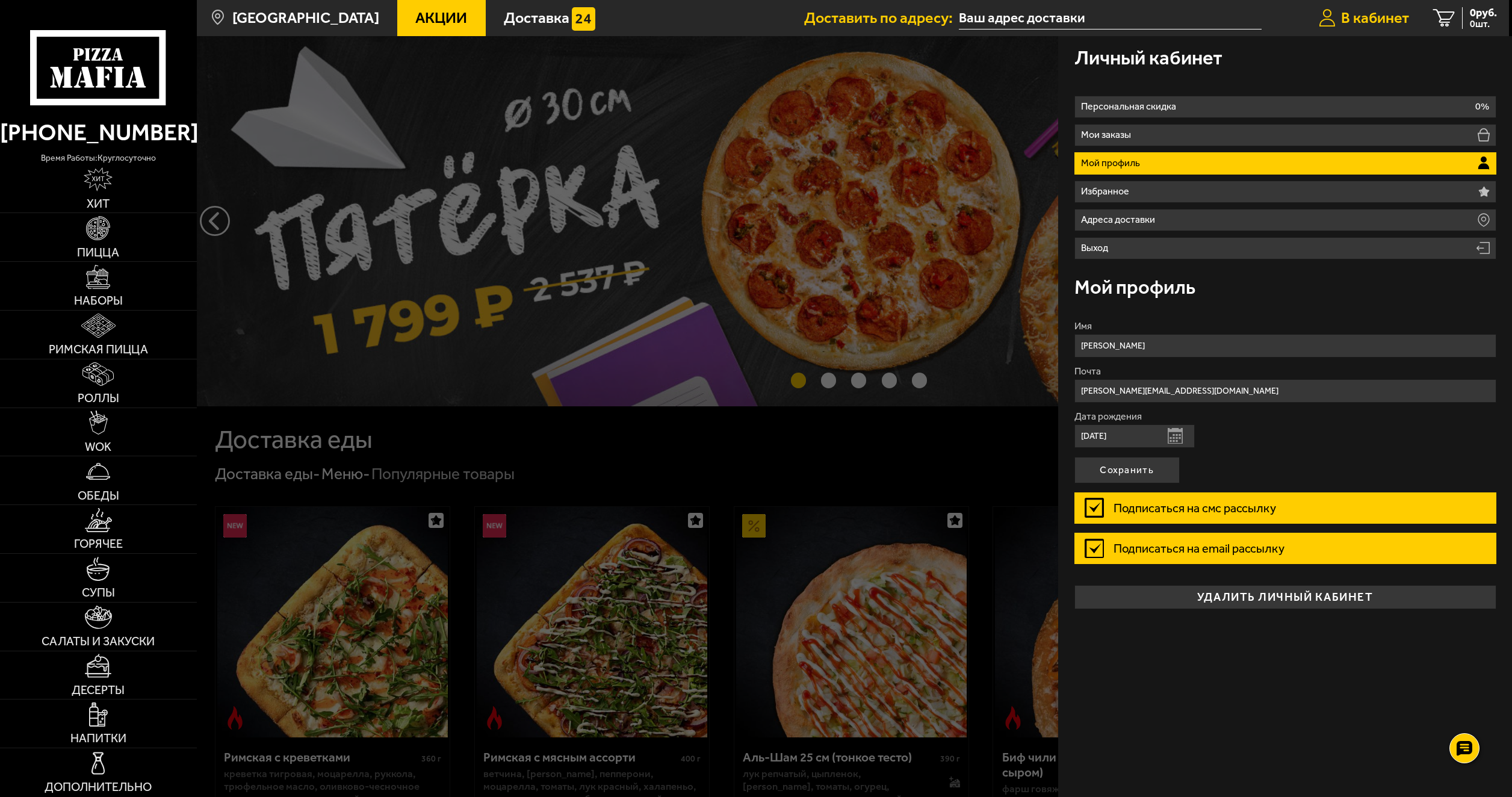
click at [1370, 12] on span "В кабинет" at bounding box center [1375, 18] width 68 height 15
click at [920, 76] on div at bounding box center [952, 434] width 1512 height 797
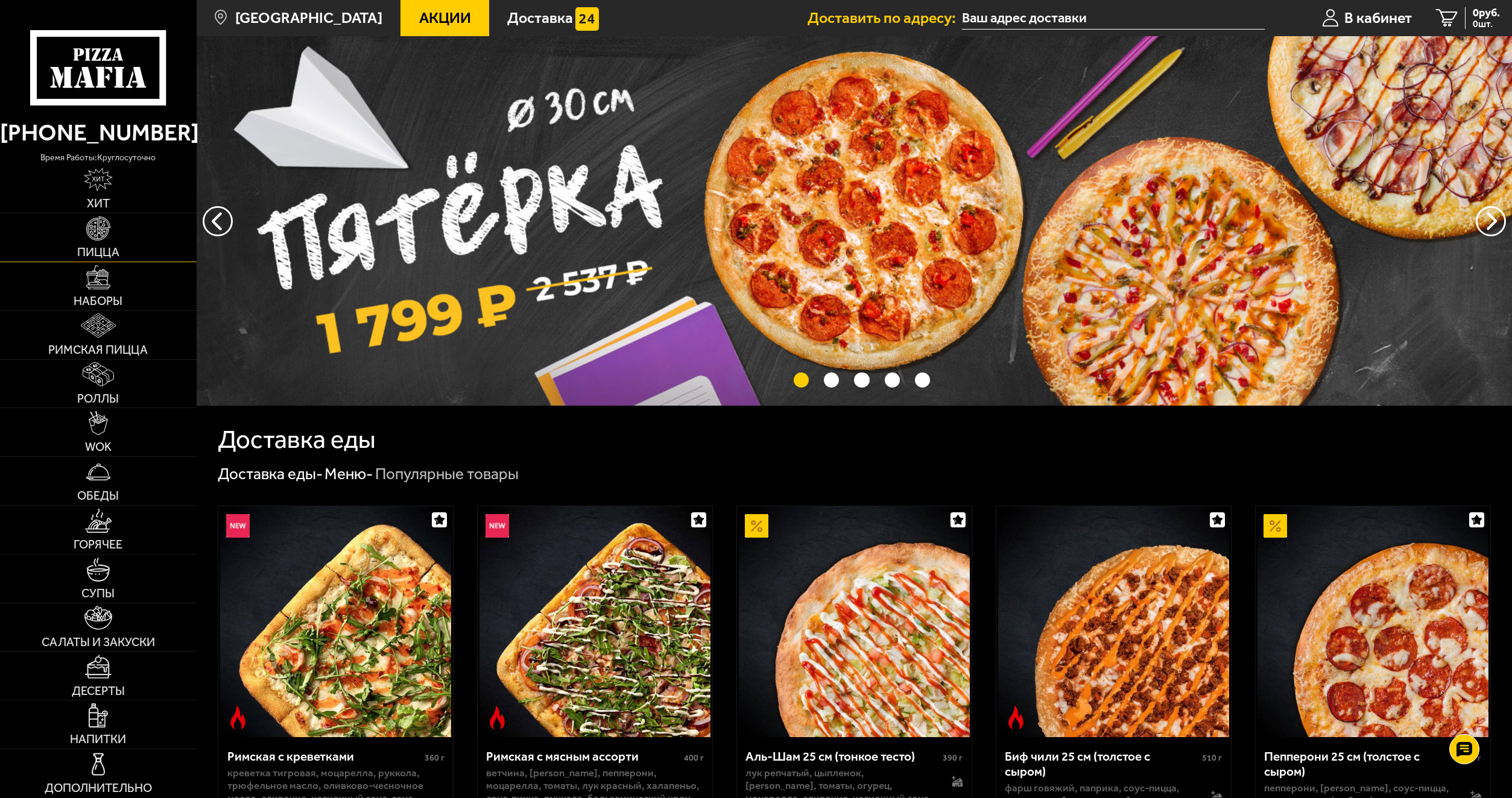
click at [99, 238] on img at bounding box center [98, 229] width 24 height 24
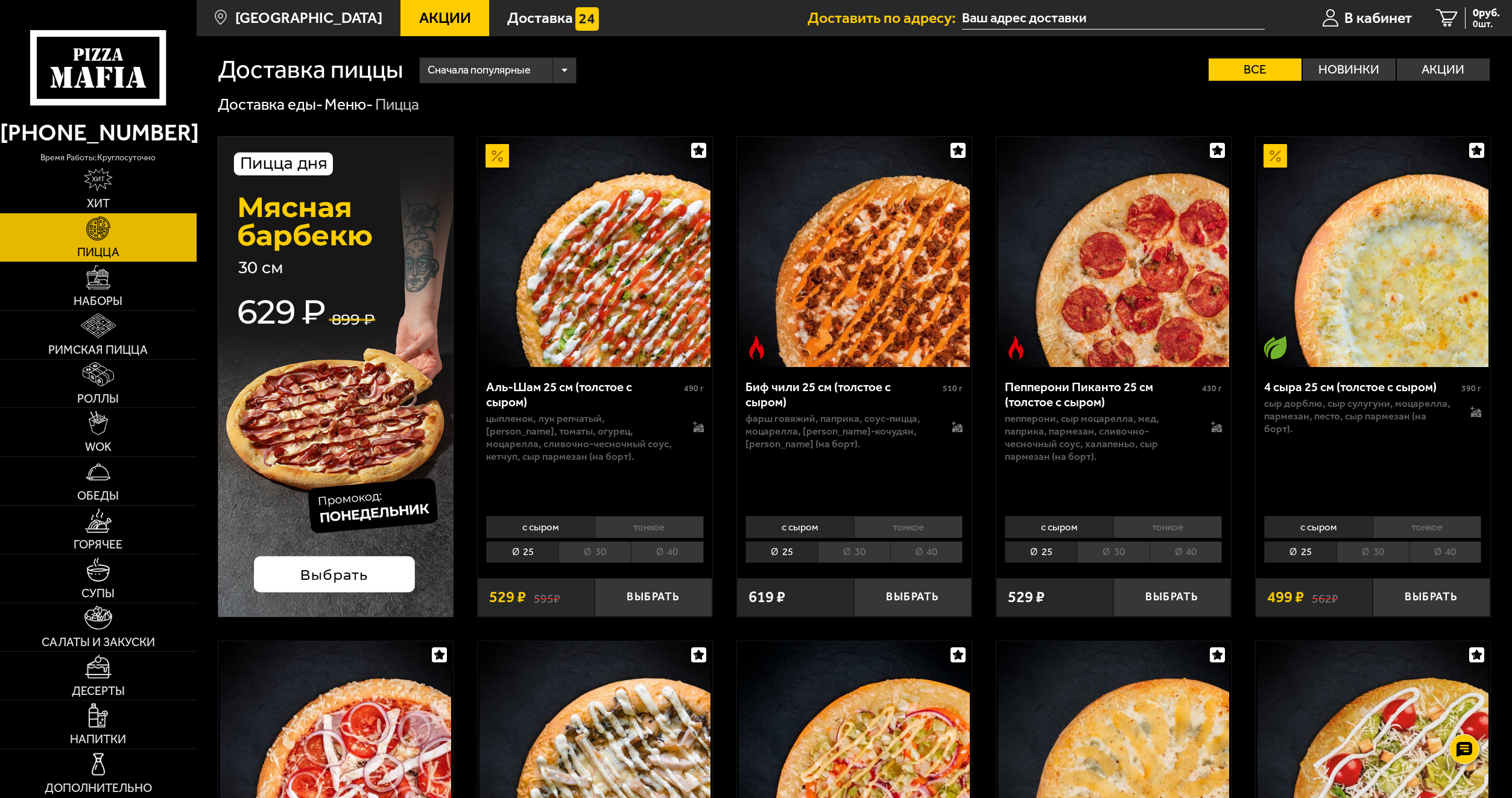
click at [392, 578] on img at bounding box center [335, 376] width 236 height 481
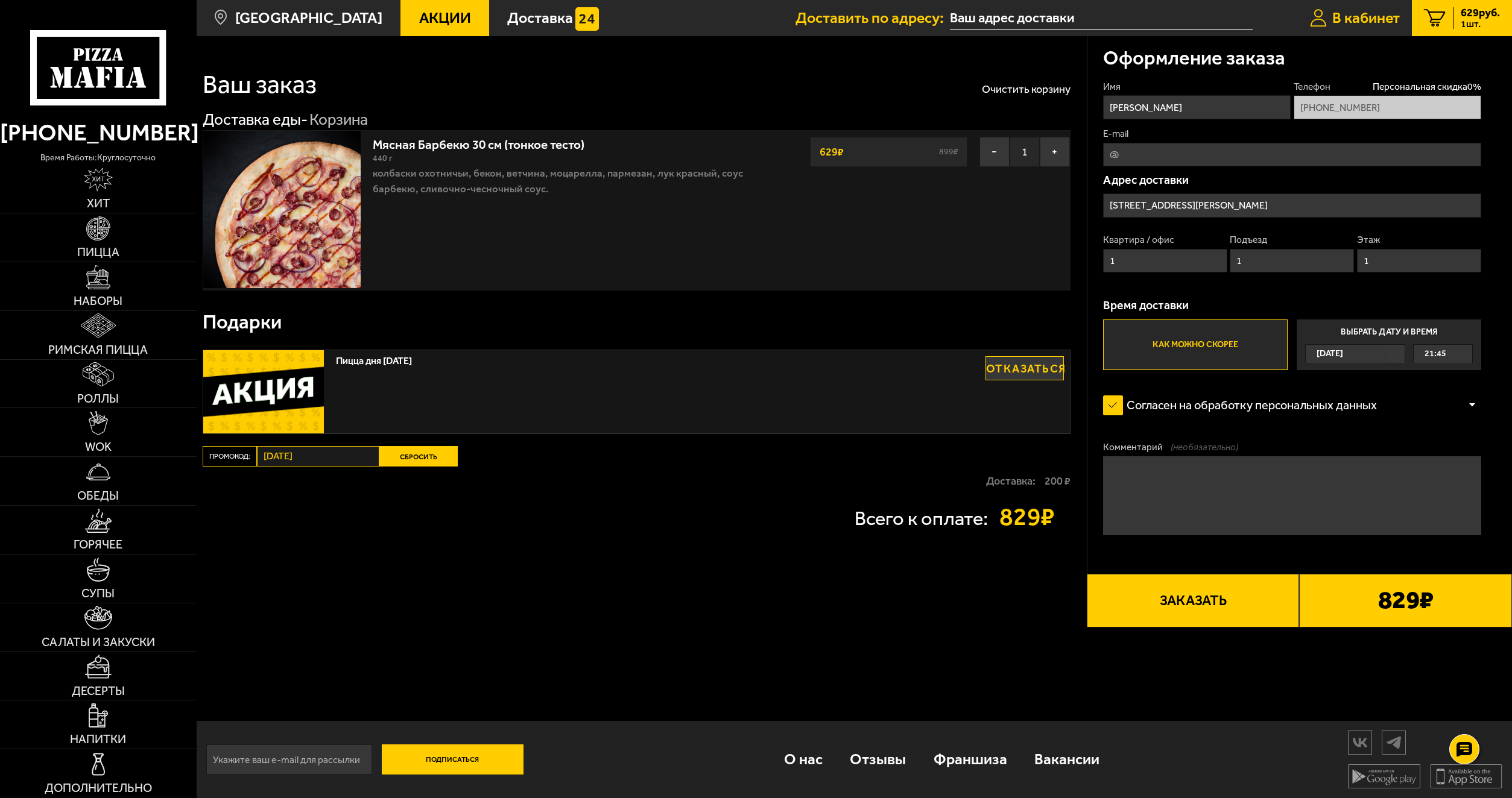
click at [1369, 24] on span "В кабинет" at bounding box center [1366, 18] width 68 height 15
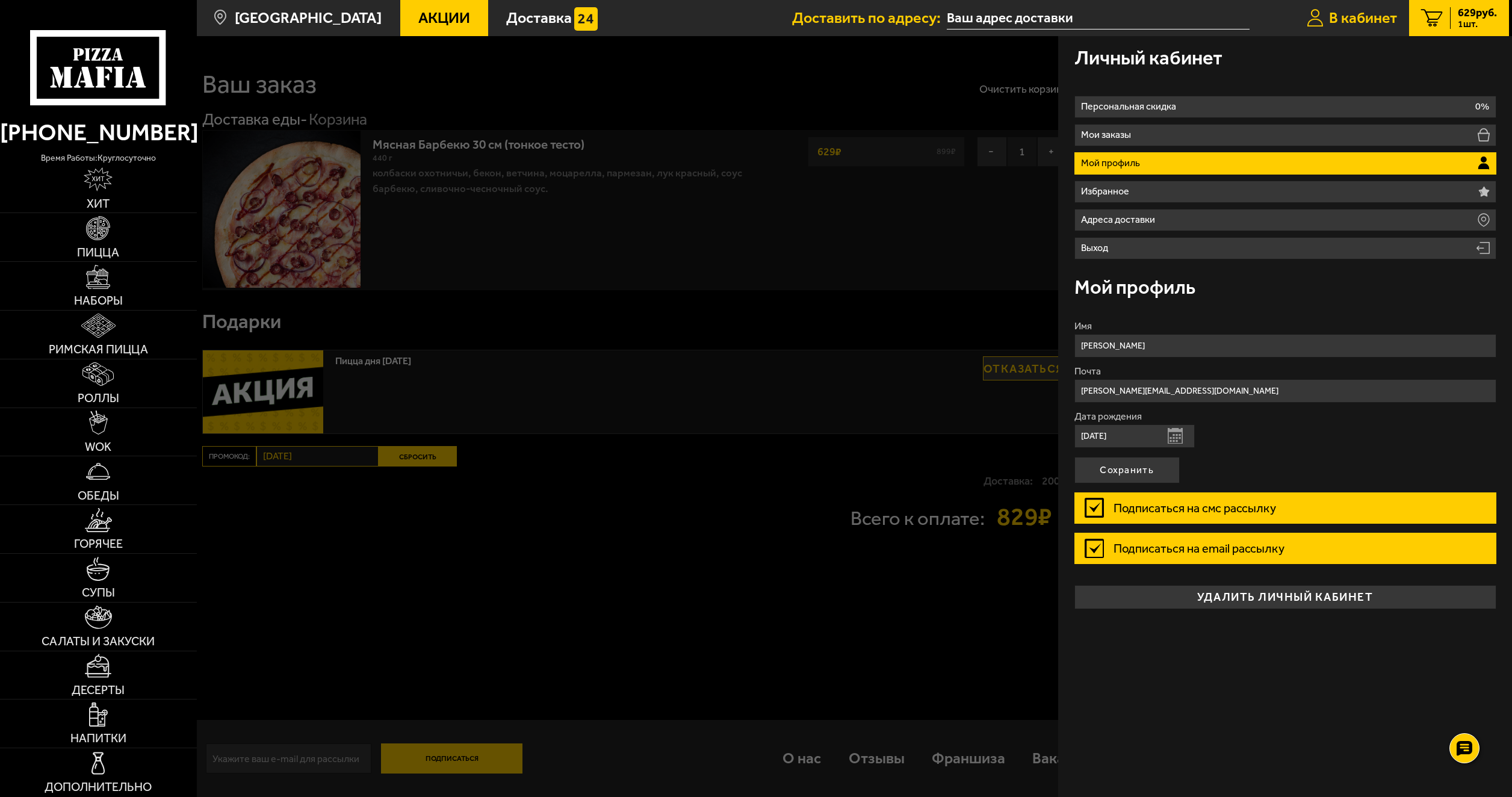
click at [1366, 25] on span "В кабинет" at bounding box center [1363, 18] width 68 height 15
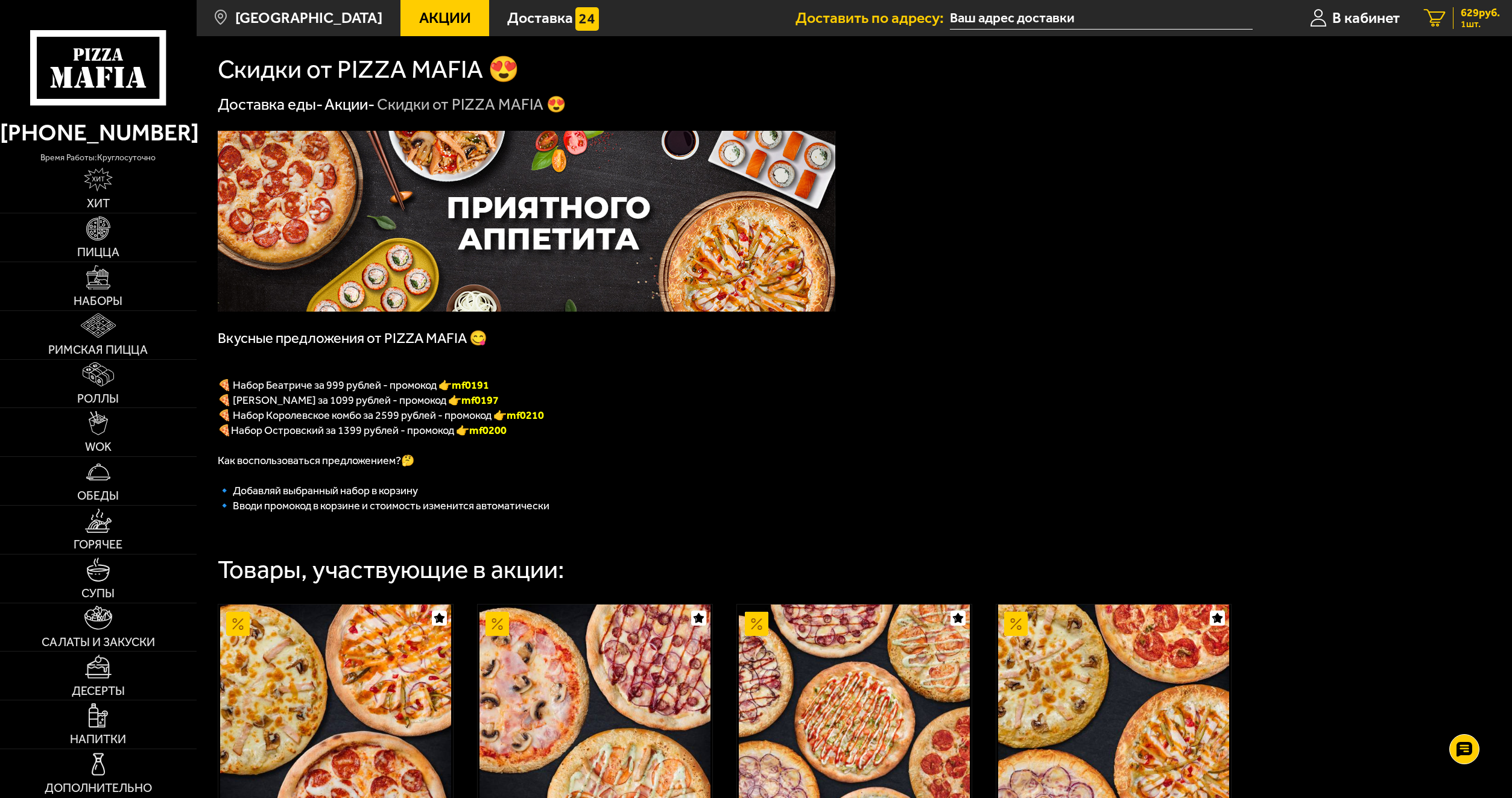
click at [1461, 24] on span "1 шт." at bounding box center [1480, 24] width 39 height 10
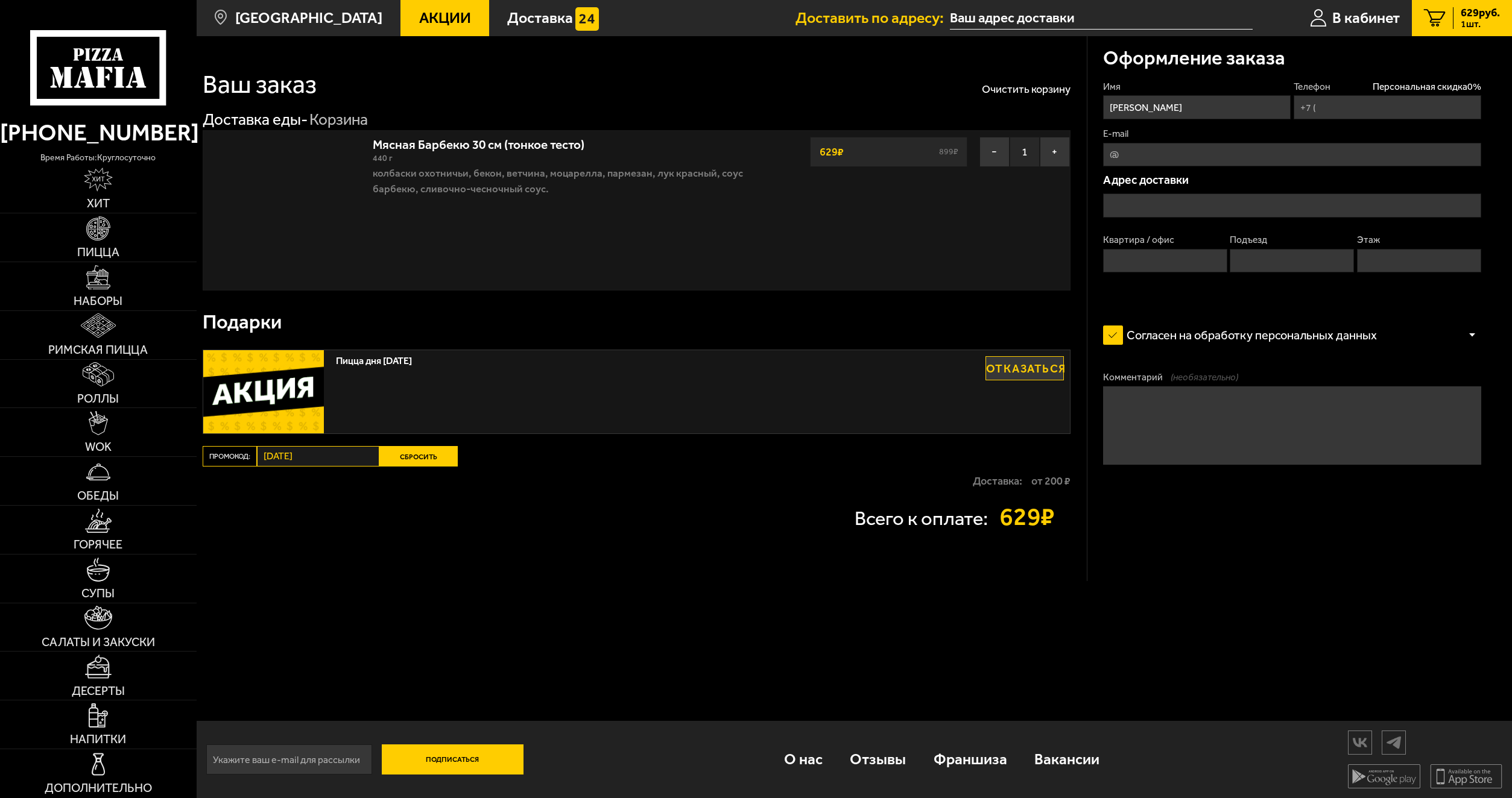
type input "[PHONE_NUMBER]"
type input "[STREET_ADDRESS][PERSON_NAME]"
type input "1"
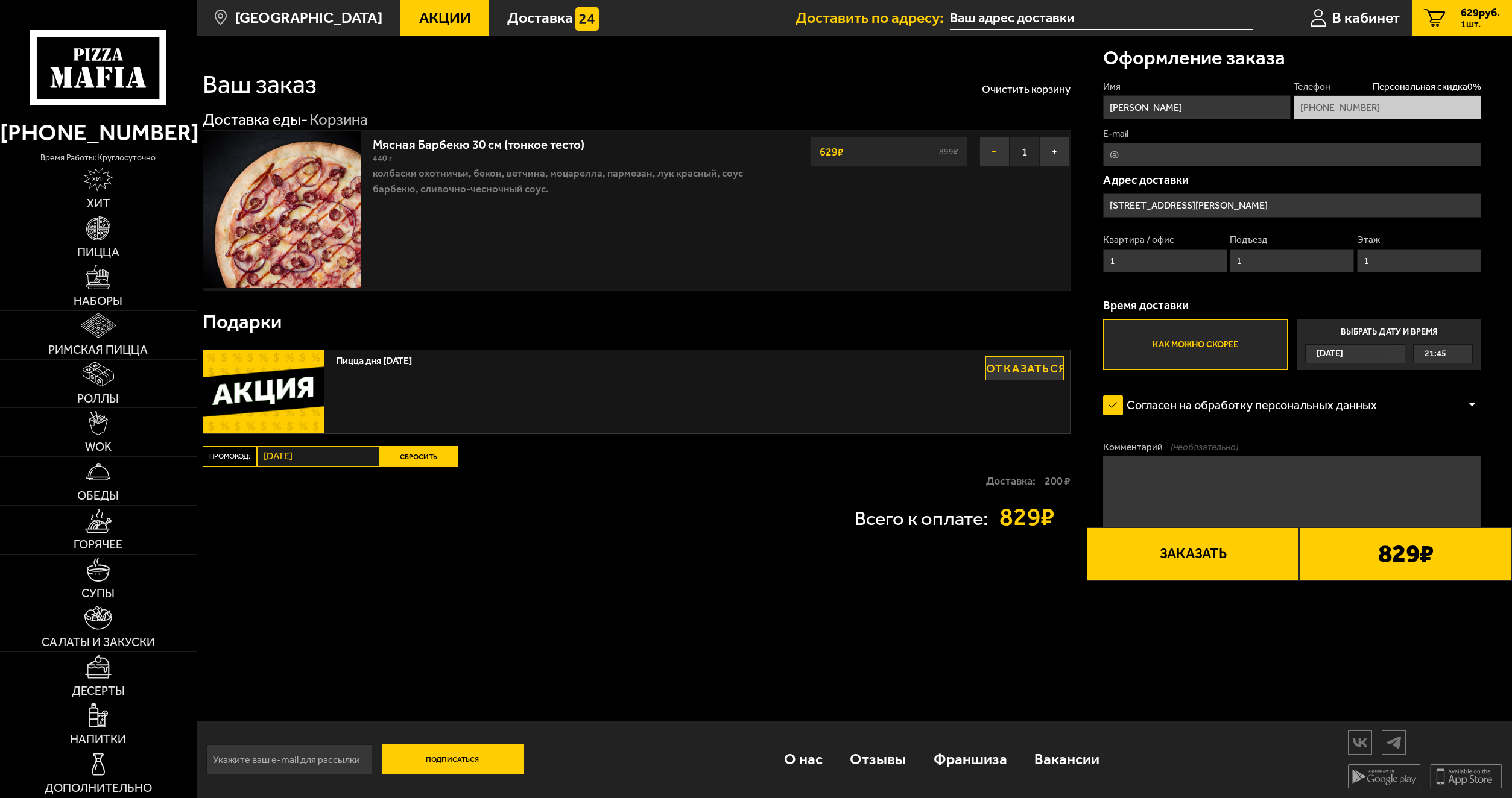
click at [992, 153] on button "−" at bounding box center [995, 151] width 30 height 30
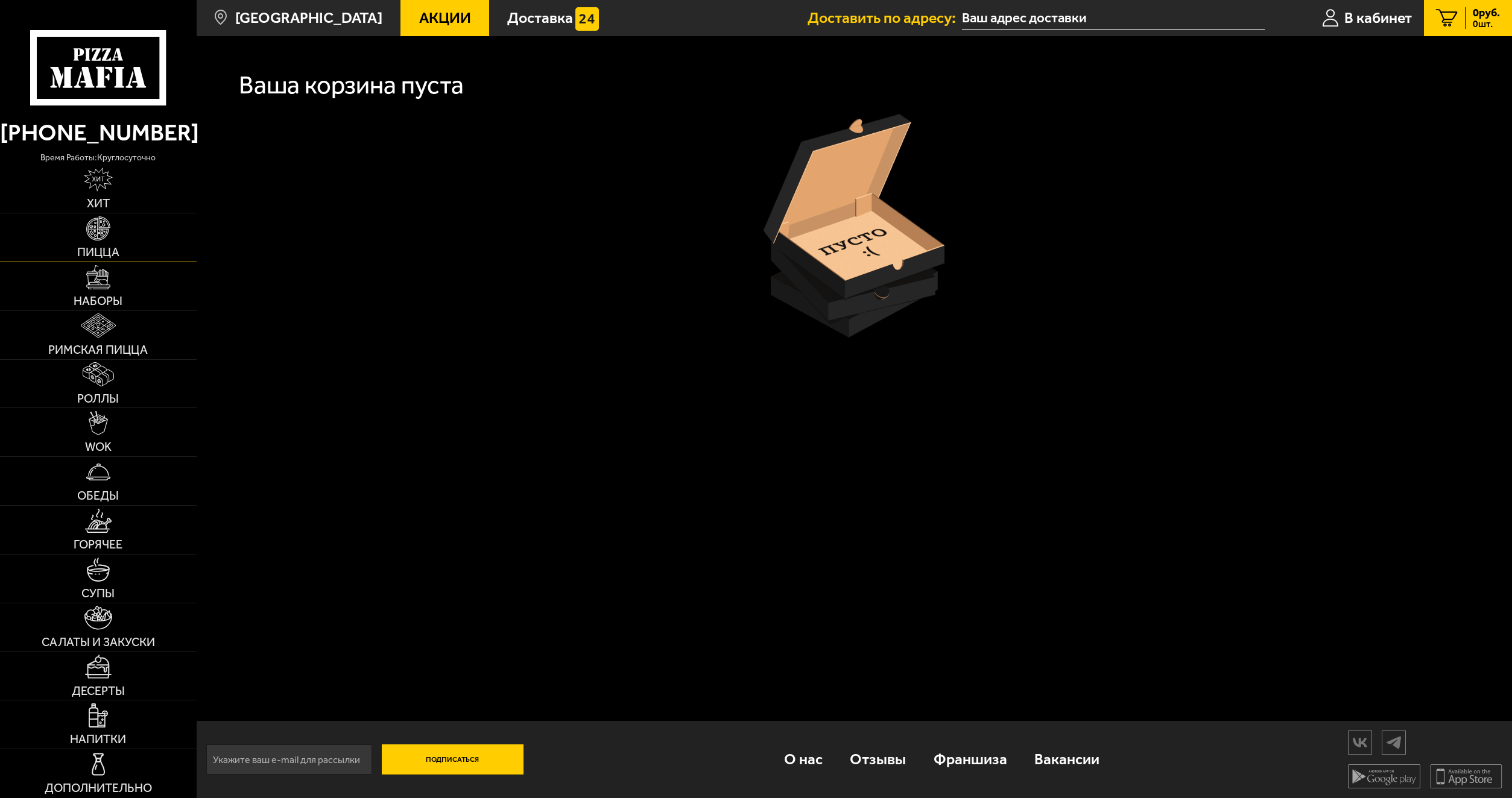
click at [99, 260] on link "Пицца" at bounding box center [98, 237] width 196 height 48
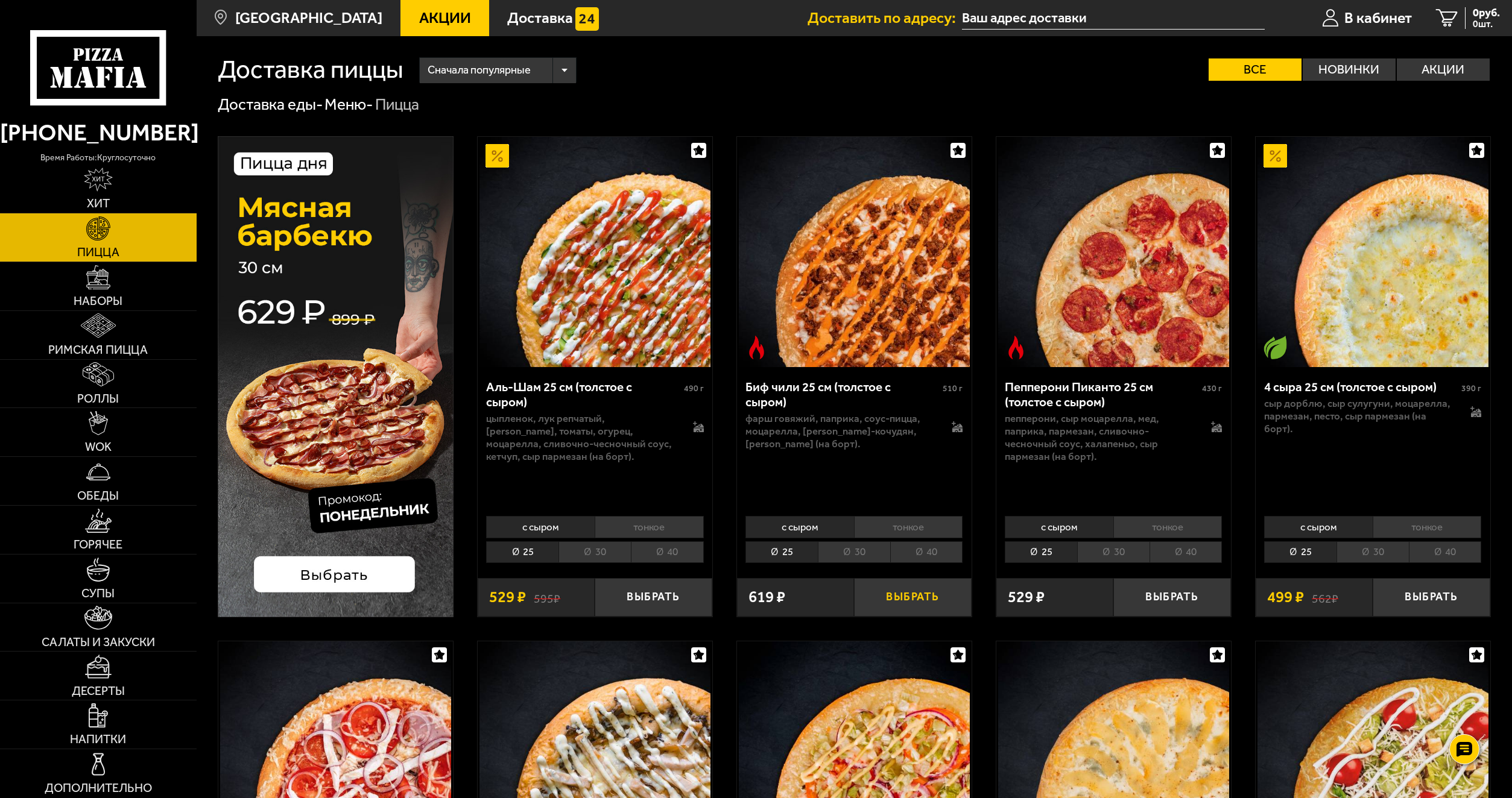
click at [917, 596] on button "Выбрать" at bounding box center [912, 597] width 117 height 39
click at [1164, 603] on button "Выбрать" at bounding box center [1172, 597] width 117 height 39
click at [1466, 15] on span "1148 руб." at bounding box center [1477, 12] width 46 height 11
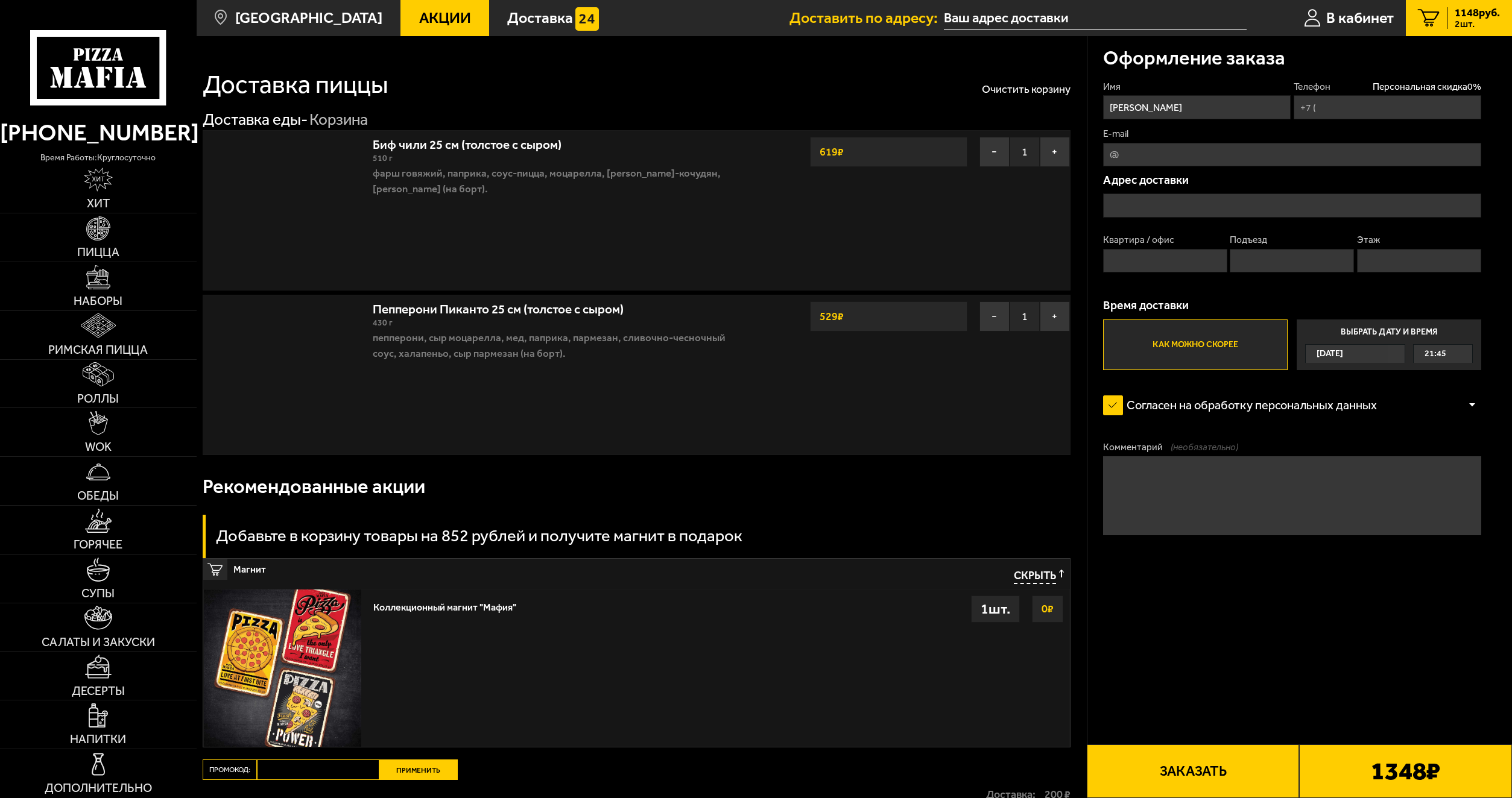
type input "[PHONE_NUMBER]"
type input "[STREET_ADDRESS][PERSON_NAME]"
type input "1"
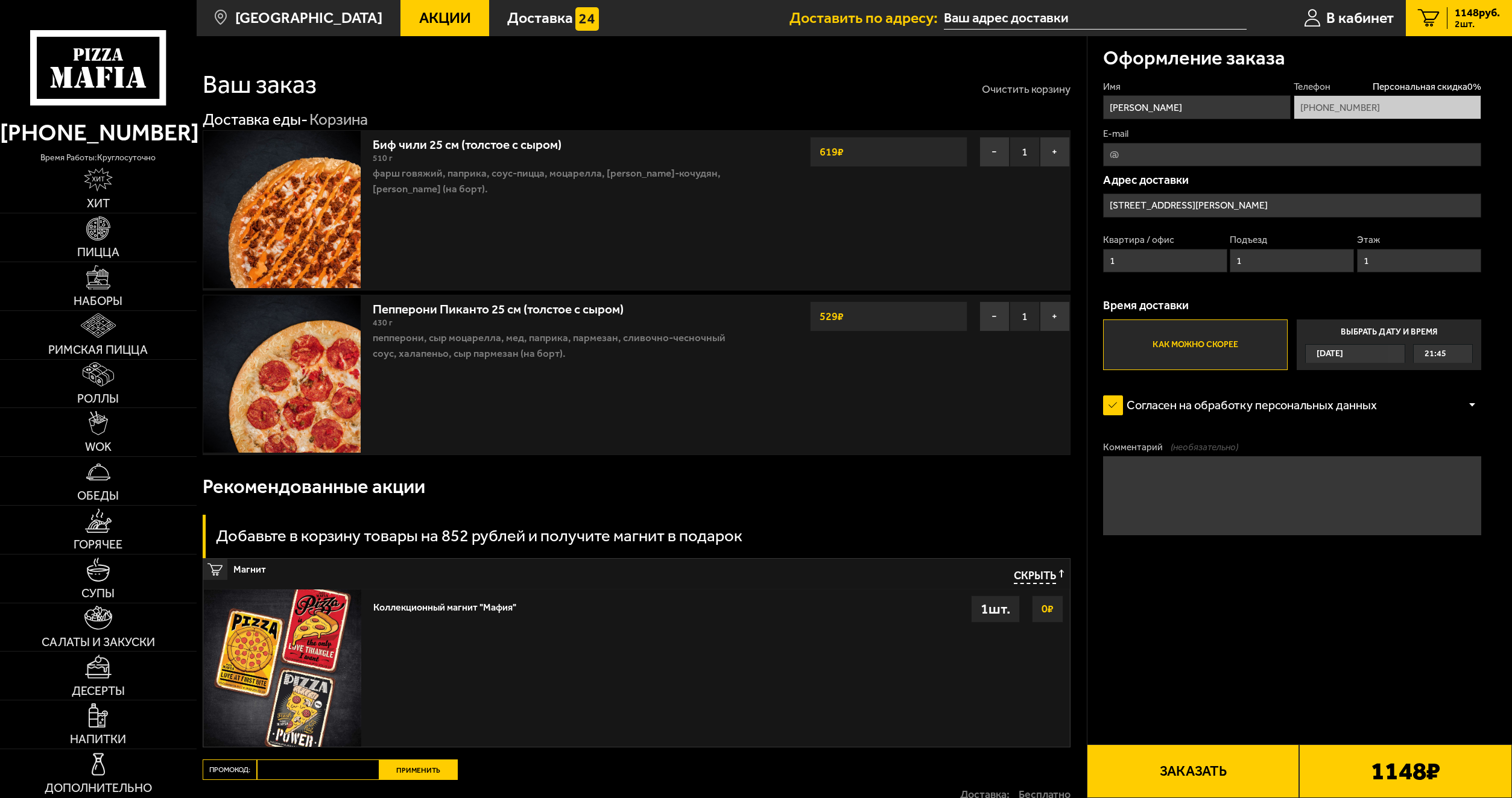
click at [1017, 89] on button "Очистить корзину" at bounding box center [1026, 89] width 89 height 11
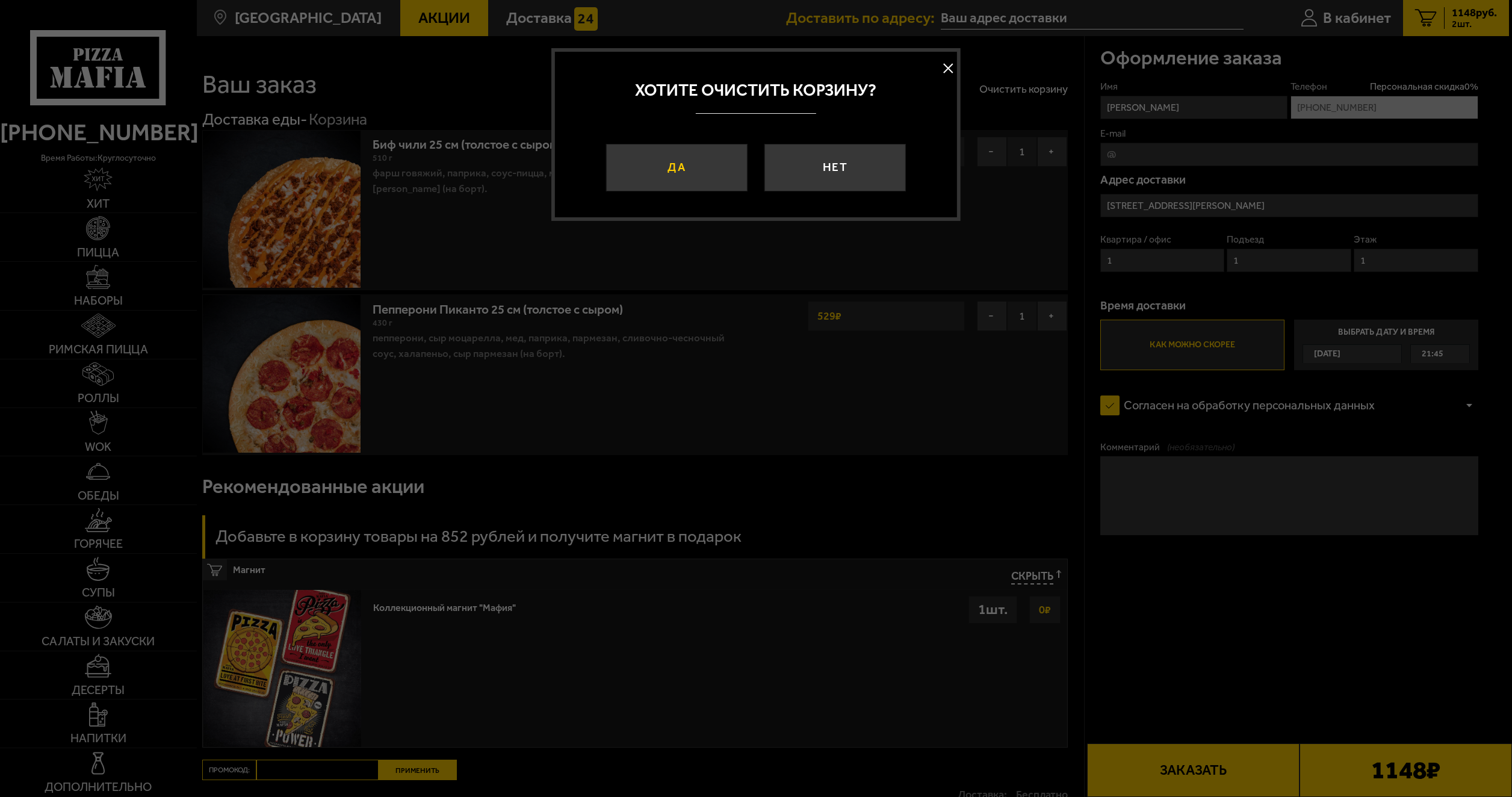
click at [660, 172] on button "Да" at bounding box center [677, 167] width 142 height 48
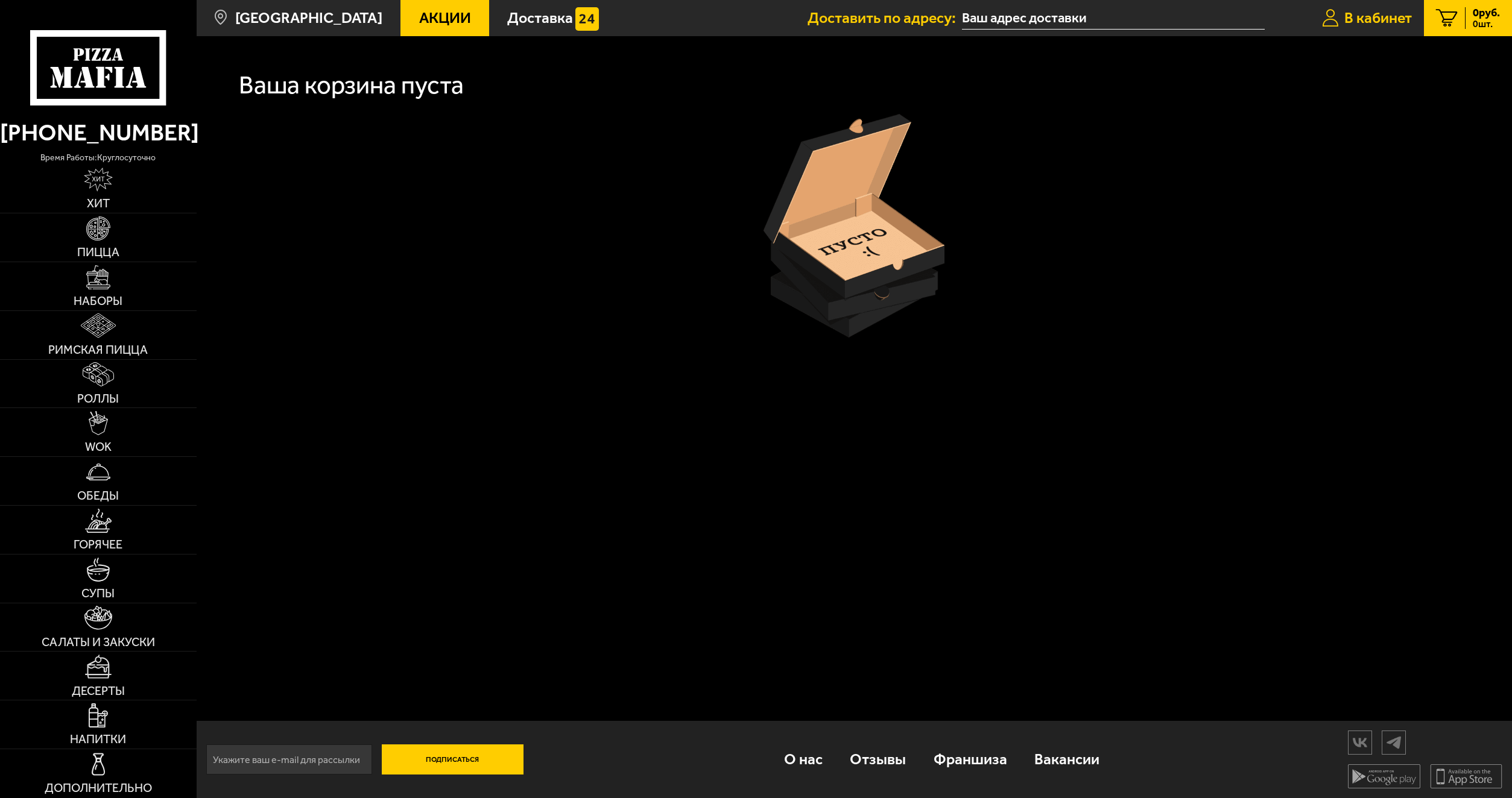
click at [1355, 15] on span "В кабинет" at bounding box center [1378, 18] width 68 height 15
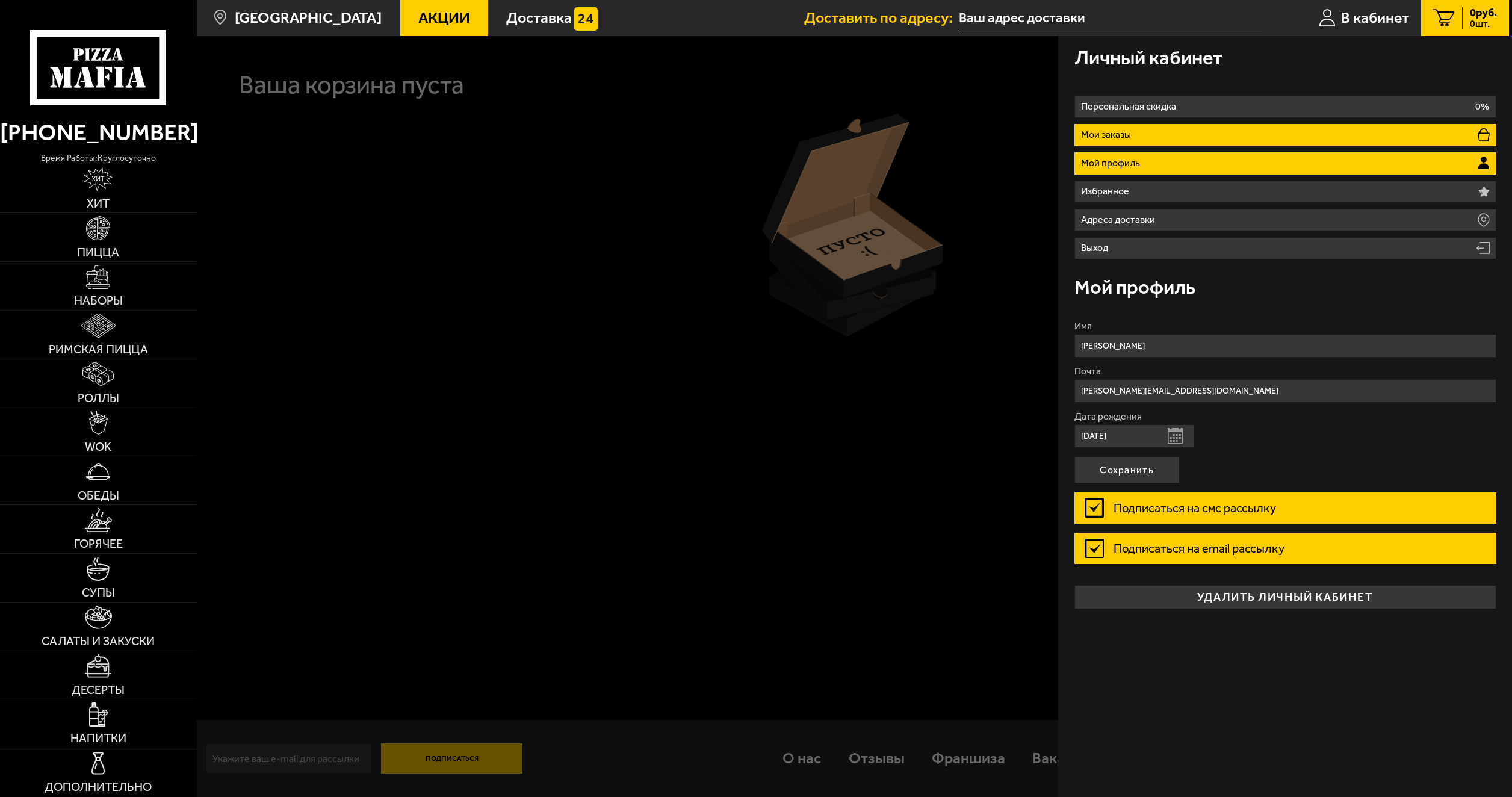
click at [1299, 142] on li "Мои заказы" at bounding box center [1285, 135] width 422 height 22
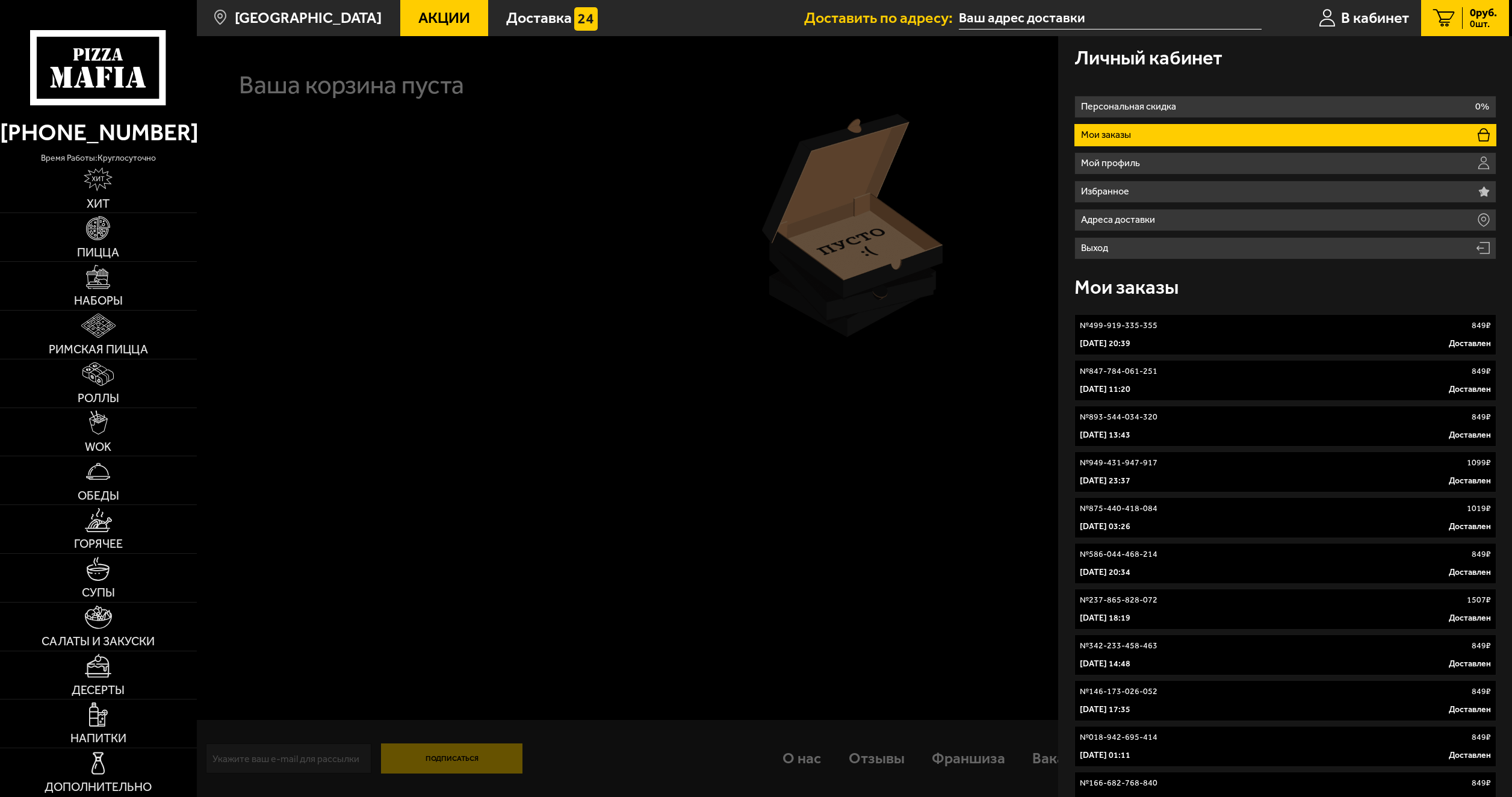
click at [1299, 142] on li "Мои заказы" at bounding box center [1285, 135] width 422 height 22
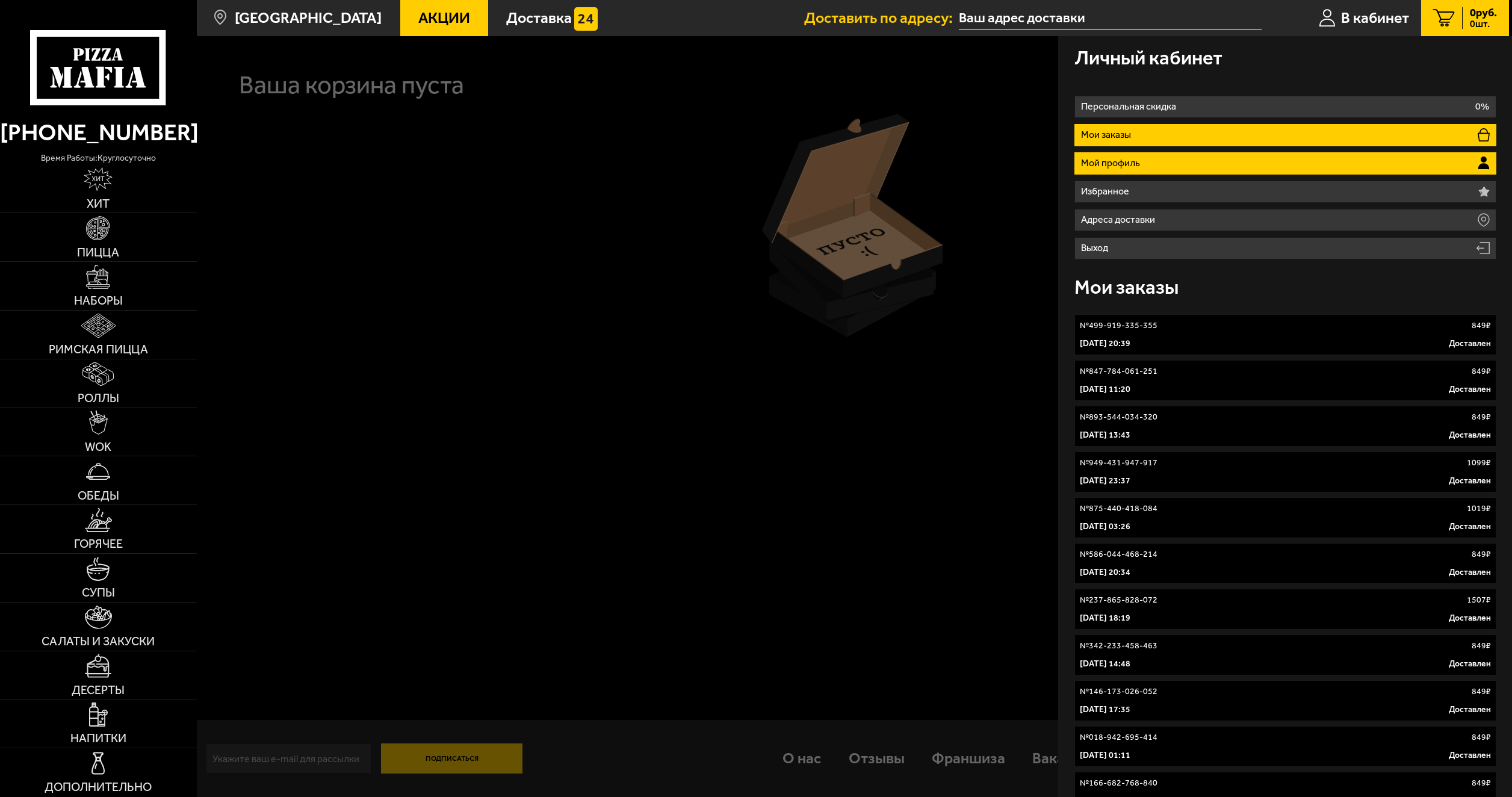
click at [1290, 156] on li "Мой профиль" at bounding box center [1285, 164] width 422 height 22
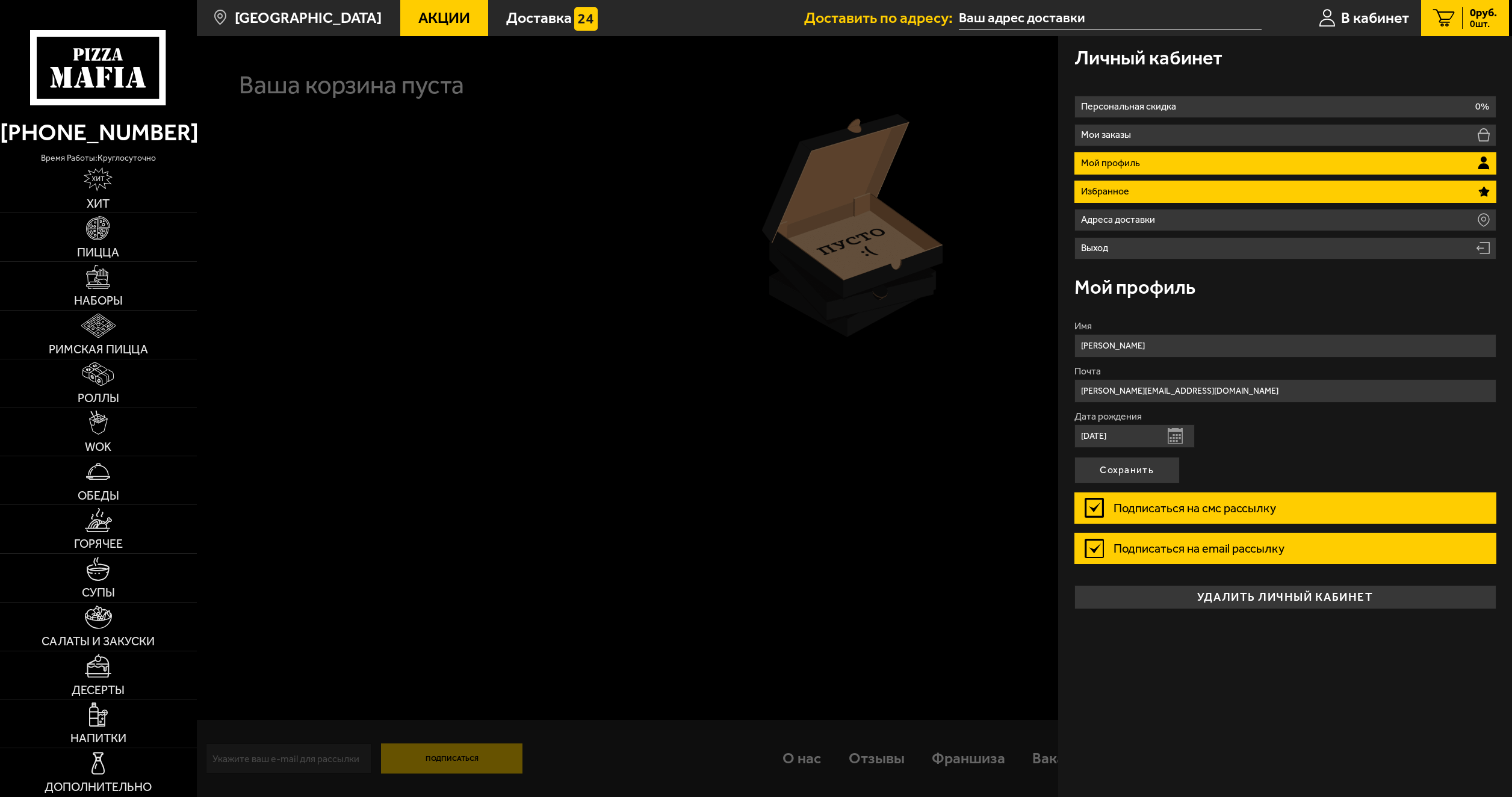
click at [1256, 190] on li "Избранное" at bounding box center [1285, 192] width 422 height 22
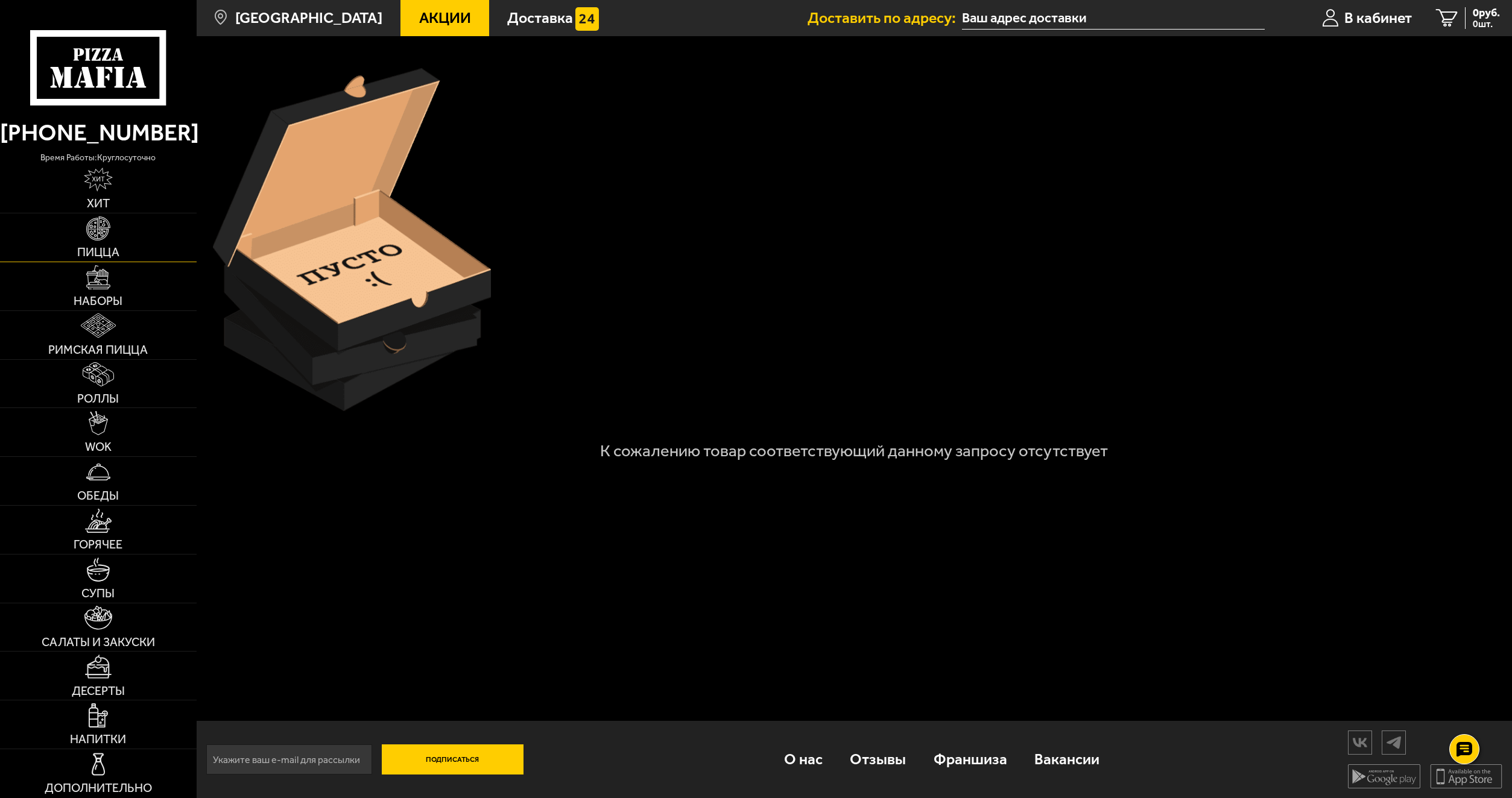
click at [123, 246] on link "Пицца" at bounding box center [98, 237] width 196 height 48
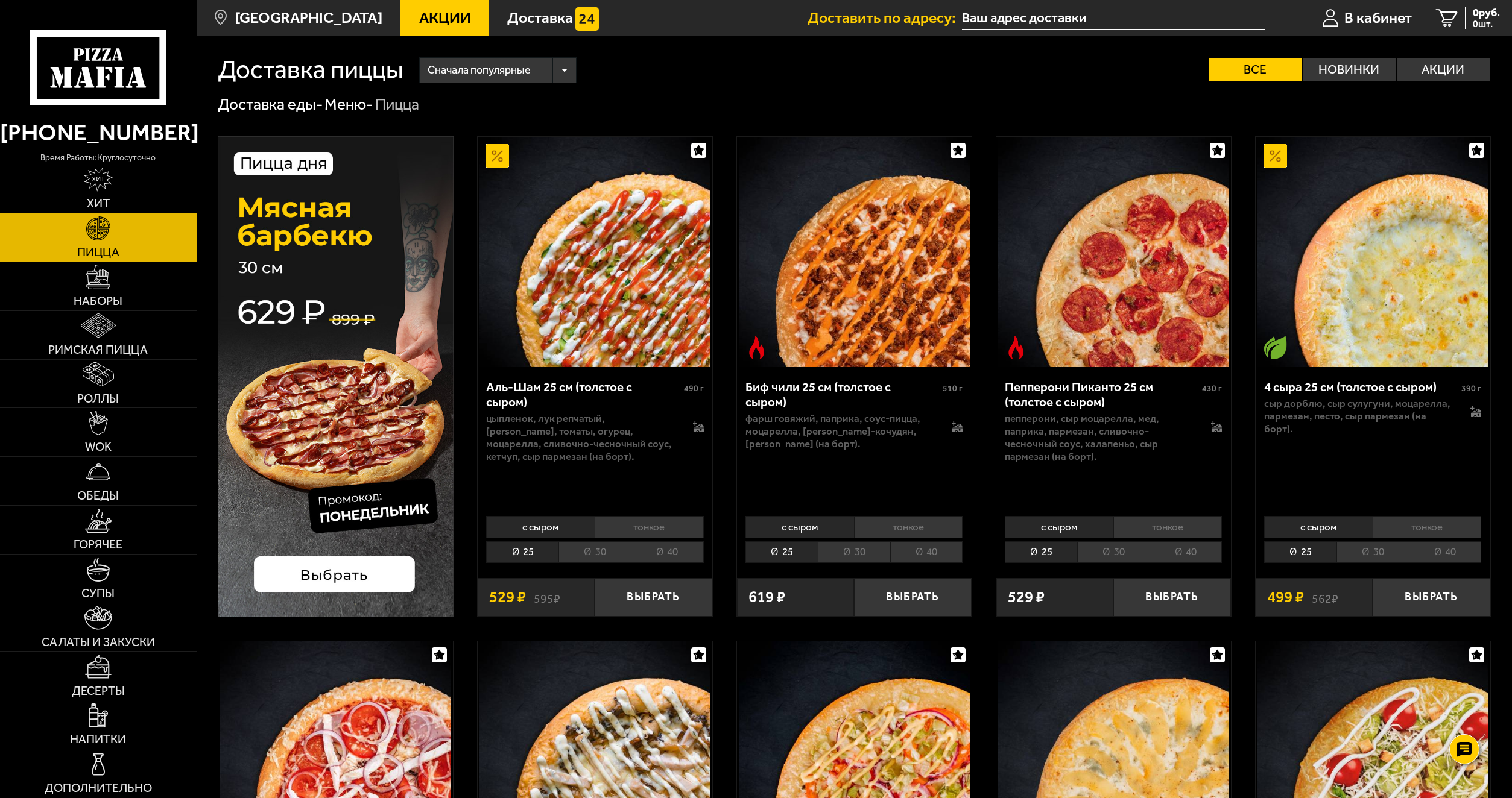
click at [380, 569] on img at bounding box center [335, 376] width 236 height 481
click at [1477, 19] on span "0 шт." at bounding box center [1486, 24] width 27 height 10
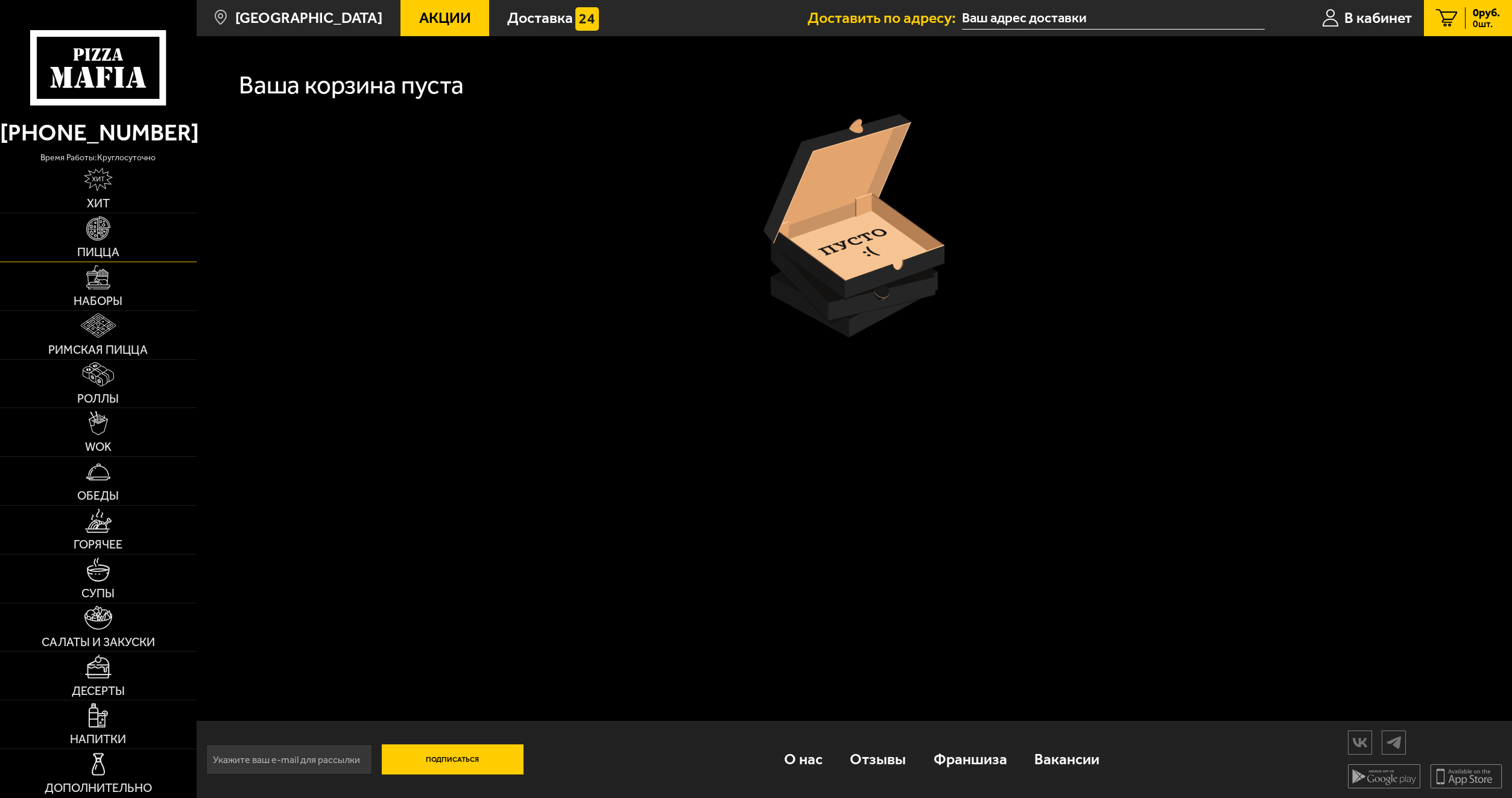
click at [96, 240] on img at bounding box center [98, 229] width 24 height 24
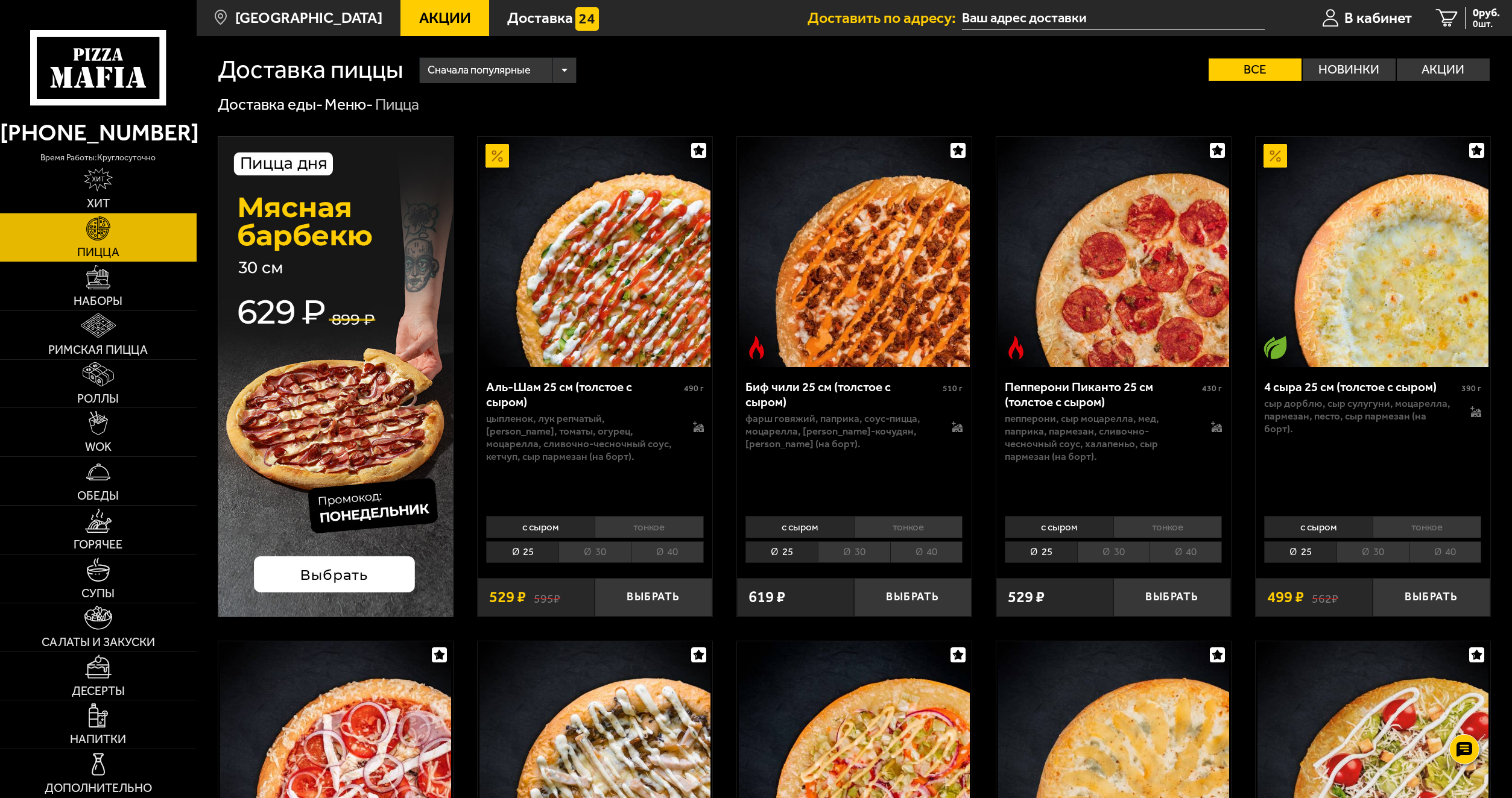
click at [384, 583] on img at bounding box center [335, 376] width 236 height 481
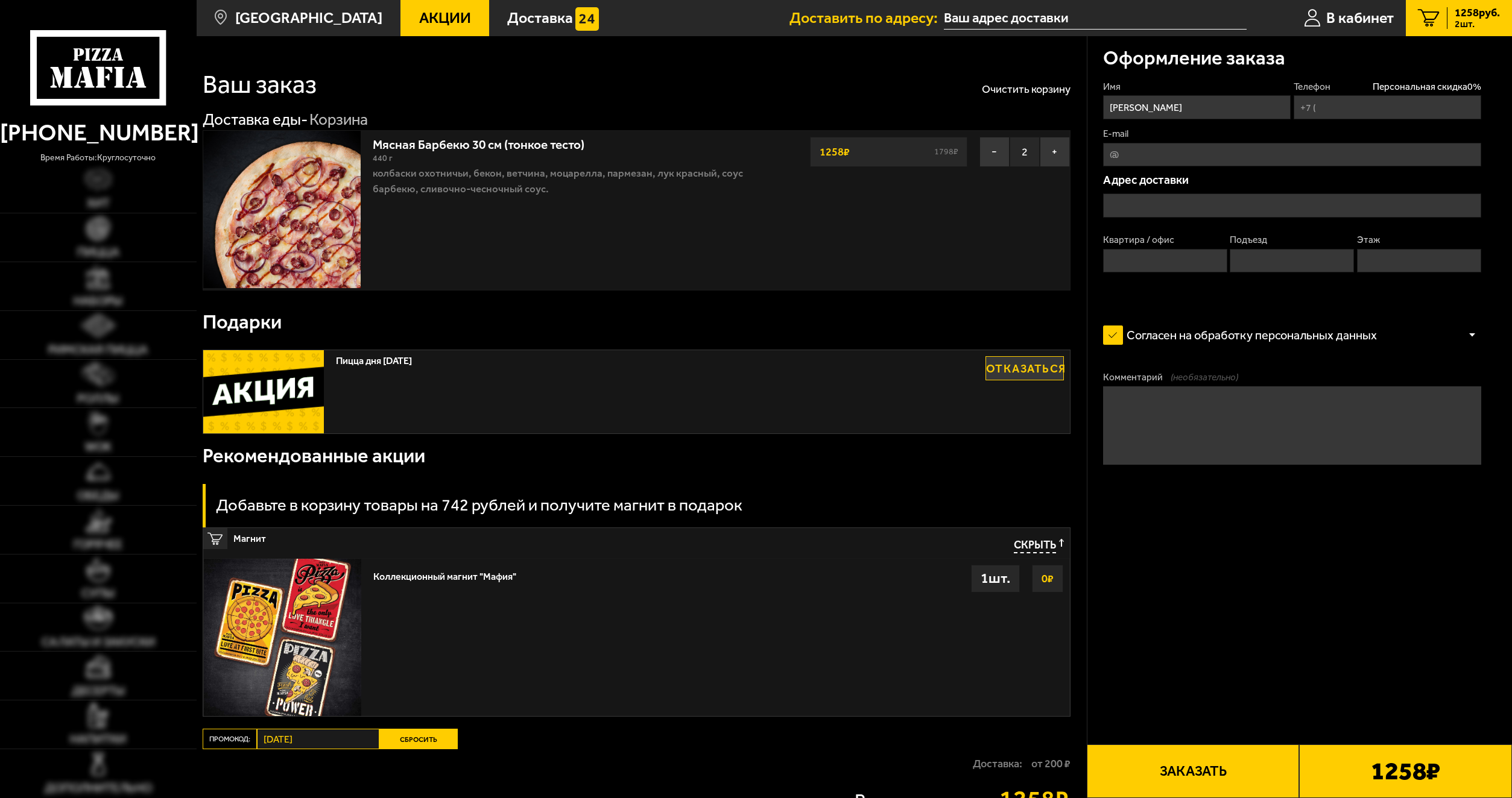
type input "[PHONE_NUMBER]"
type input "[STREET_ADDRESS][PERSON_NAME]"
type input "1"
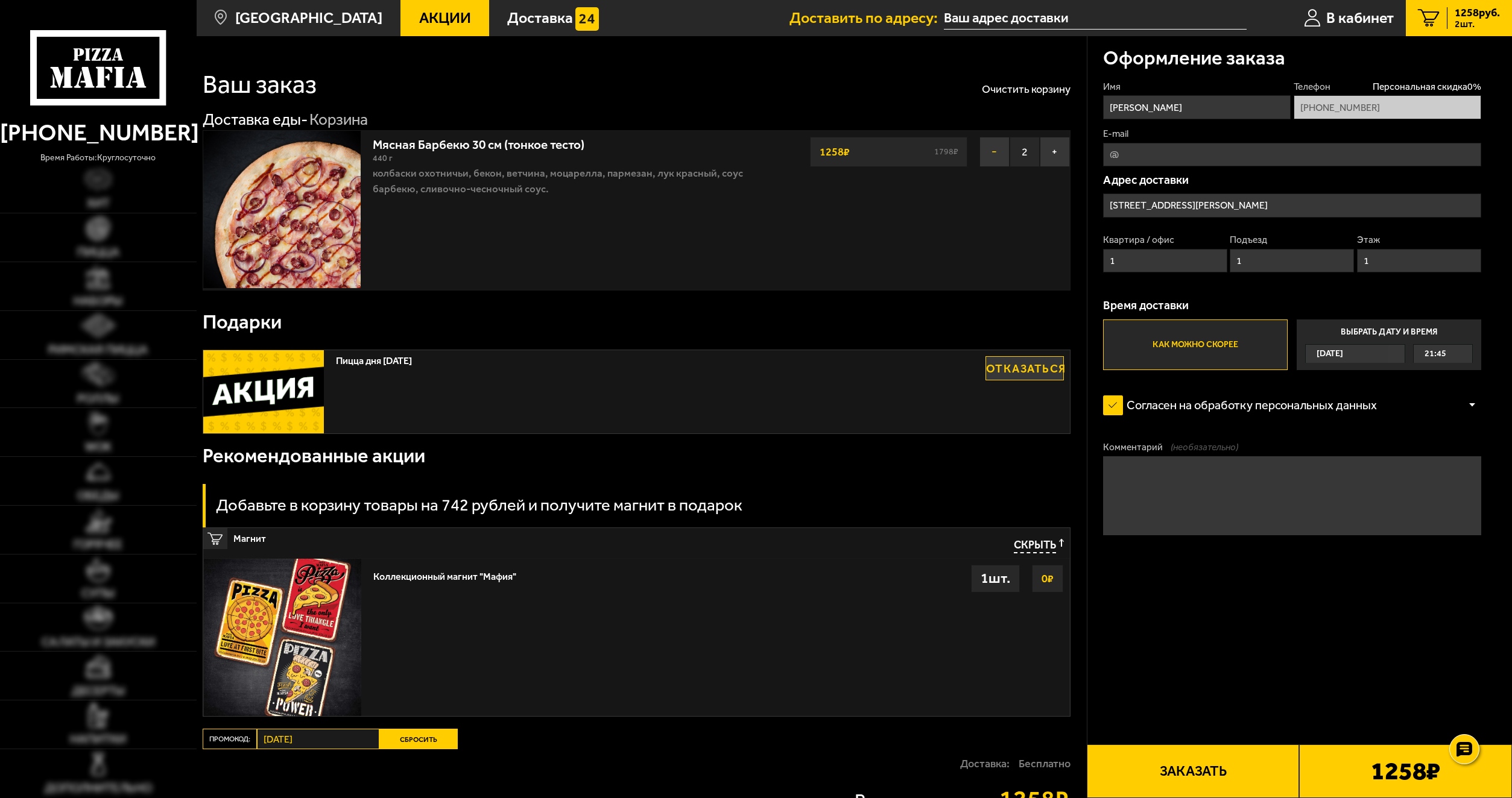
click at [991, 139] on button "−" at bounding box center [995, 151] width 30 height 30
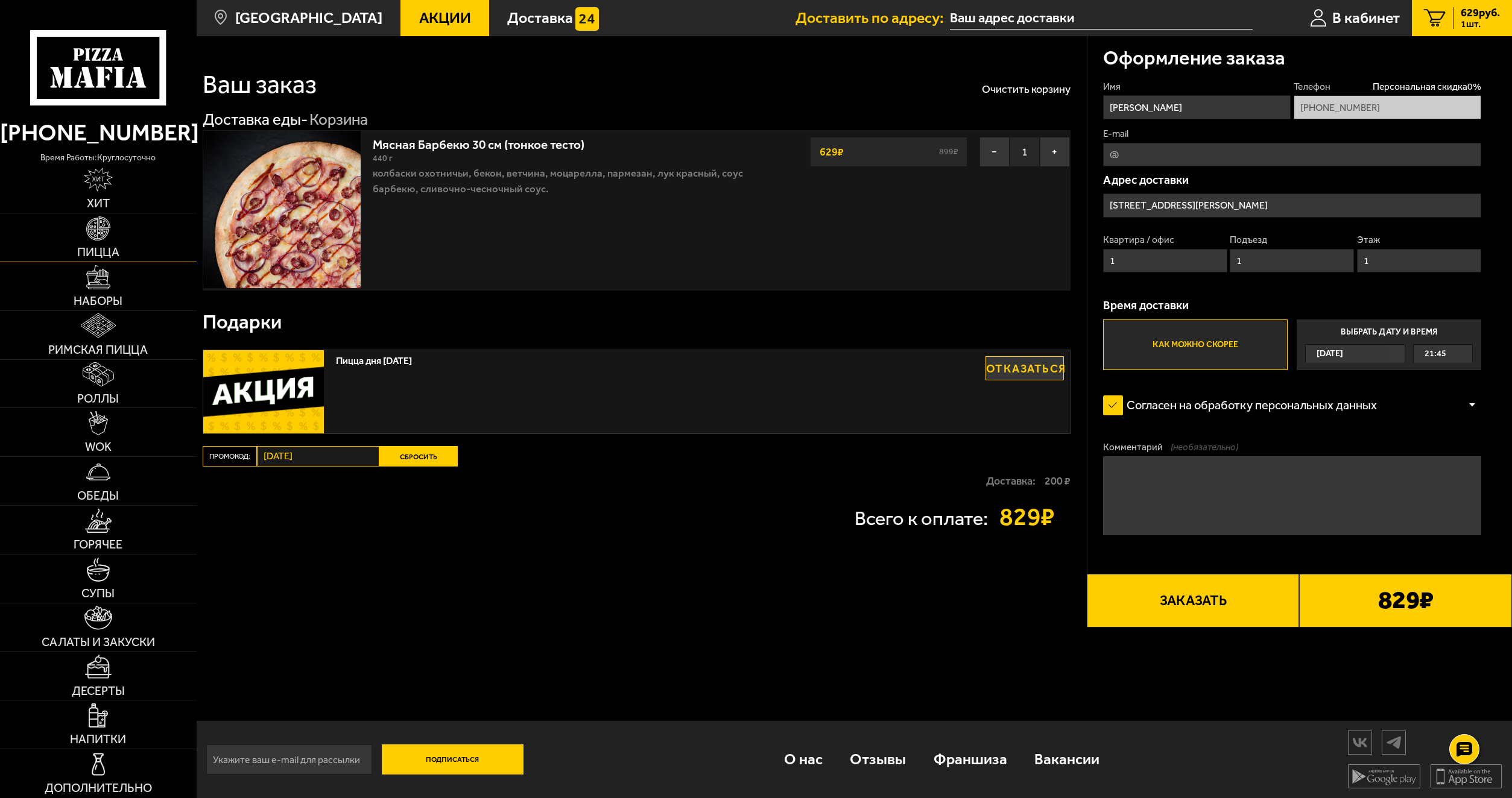
click at [90, 234] on img at bounding box center [98, 229] width 24 height 24
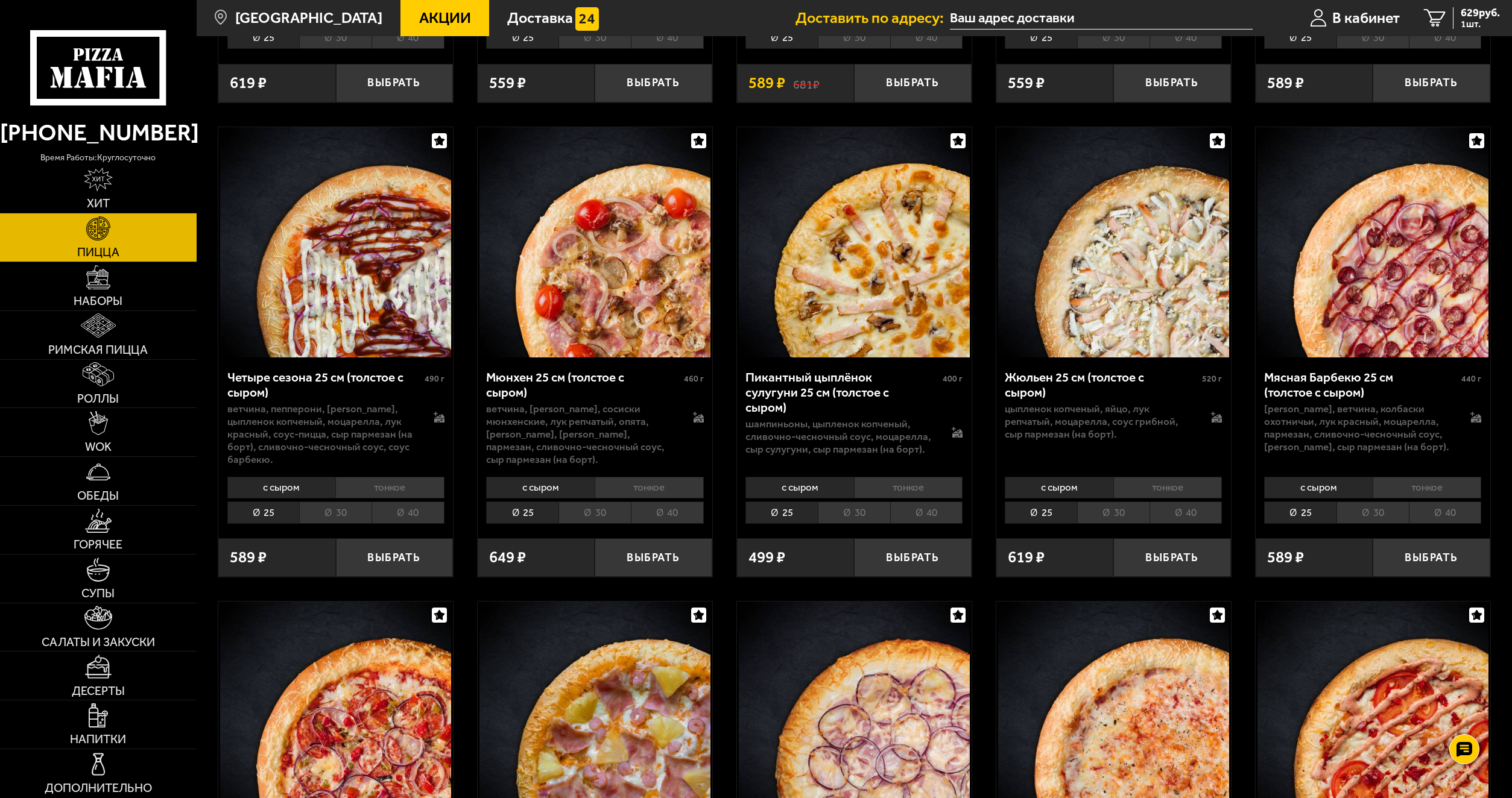
scroll to position [1930, 0]
click at [942, 506] on li "40" at bounding box center [926, 512] width 73 height 22
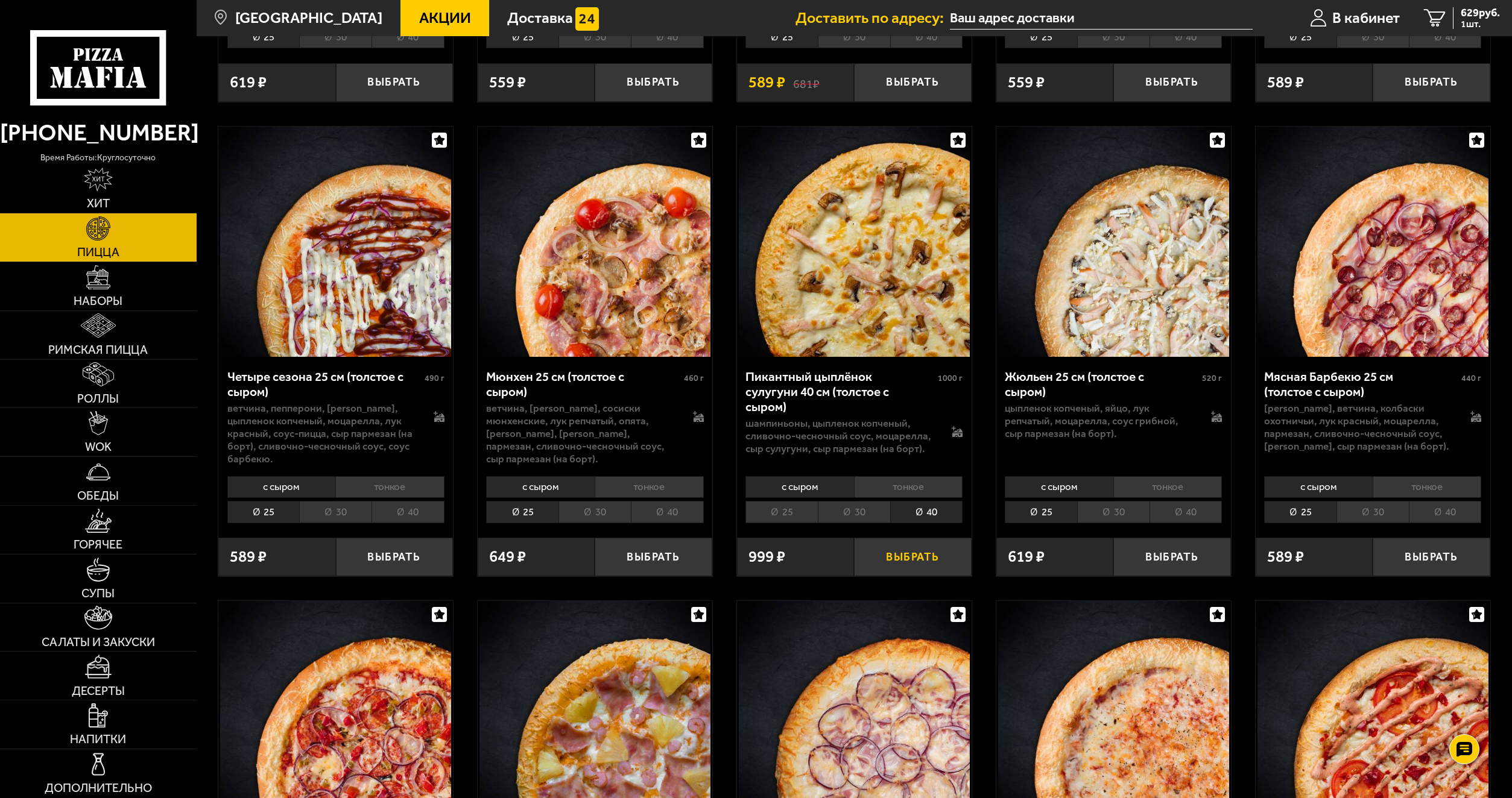
click at [914, 549] on button "Выбрать" at bounding box center [912, 557] width 117 height 39
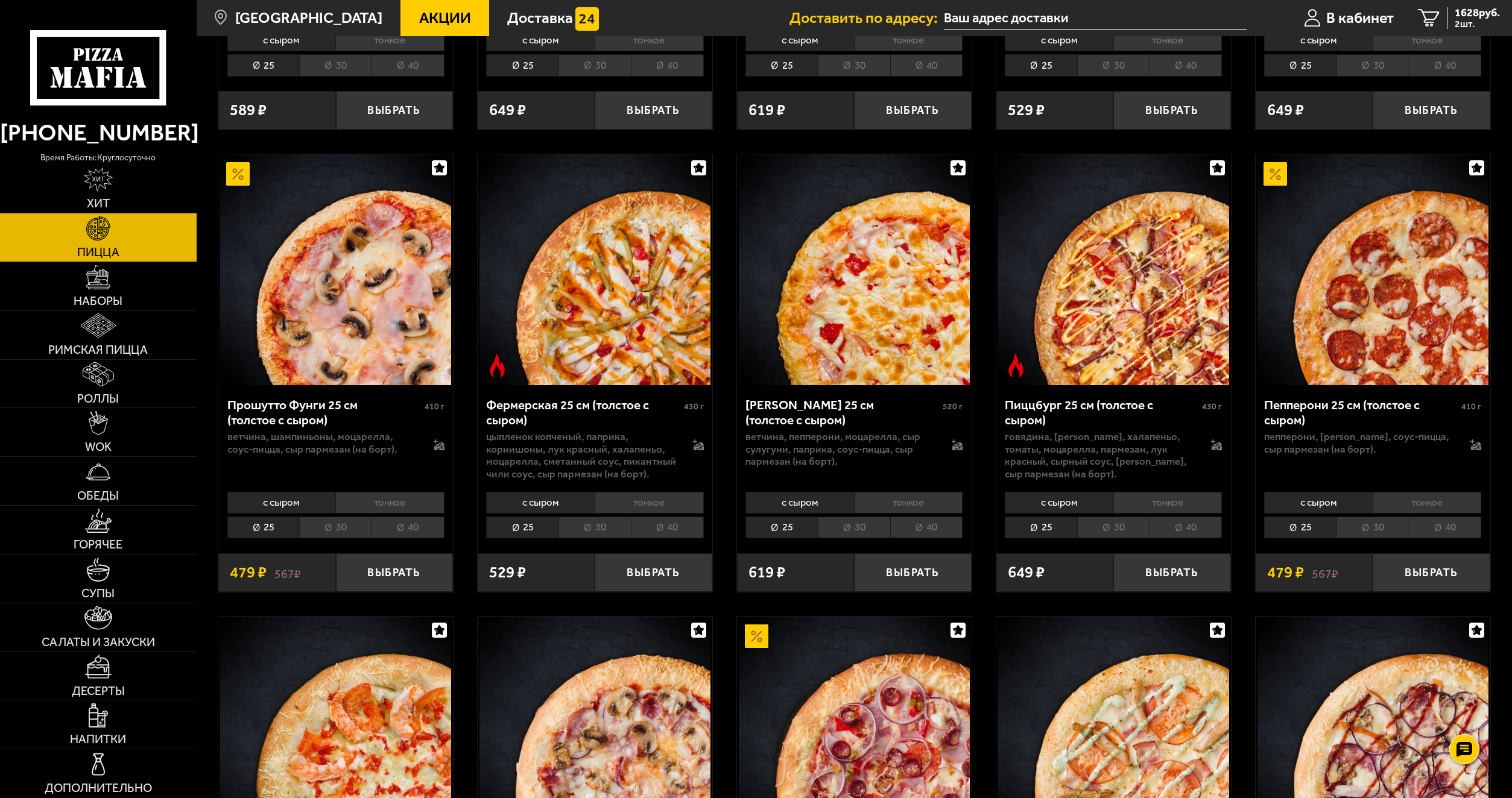
scroll to position [1025, 0]
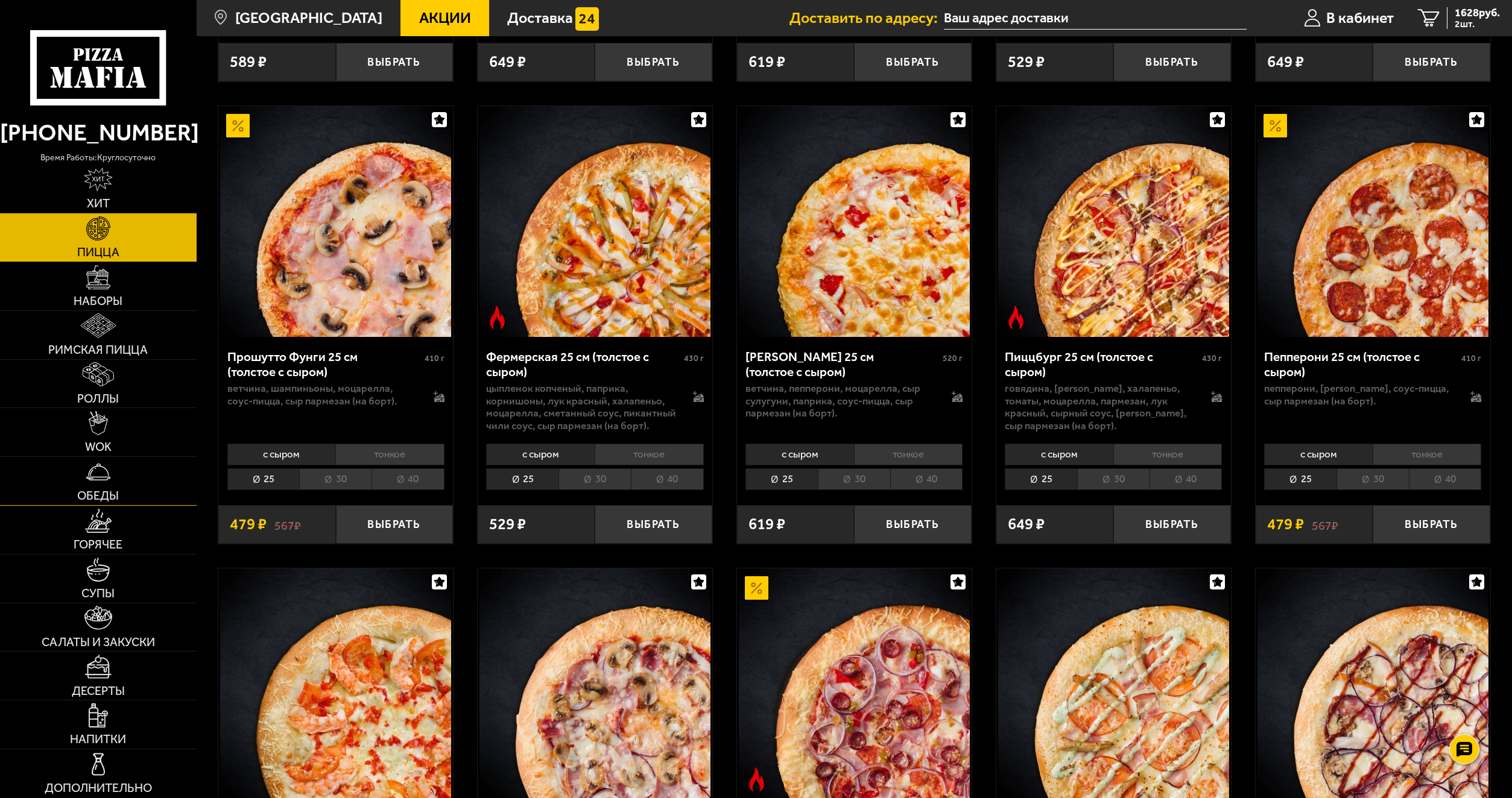
click at [119, 472] on link "Обеды" at bounding box center [98, 481] width 196 height 48
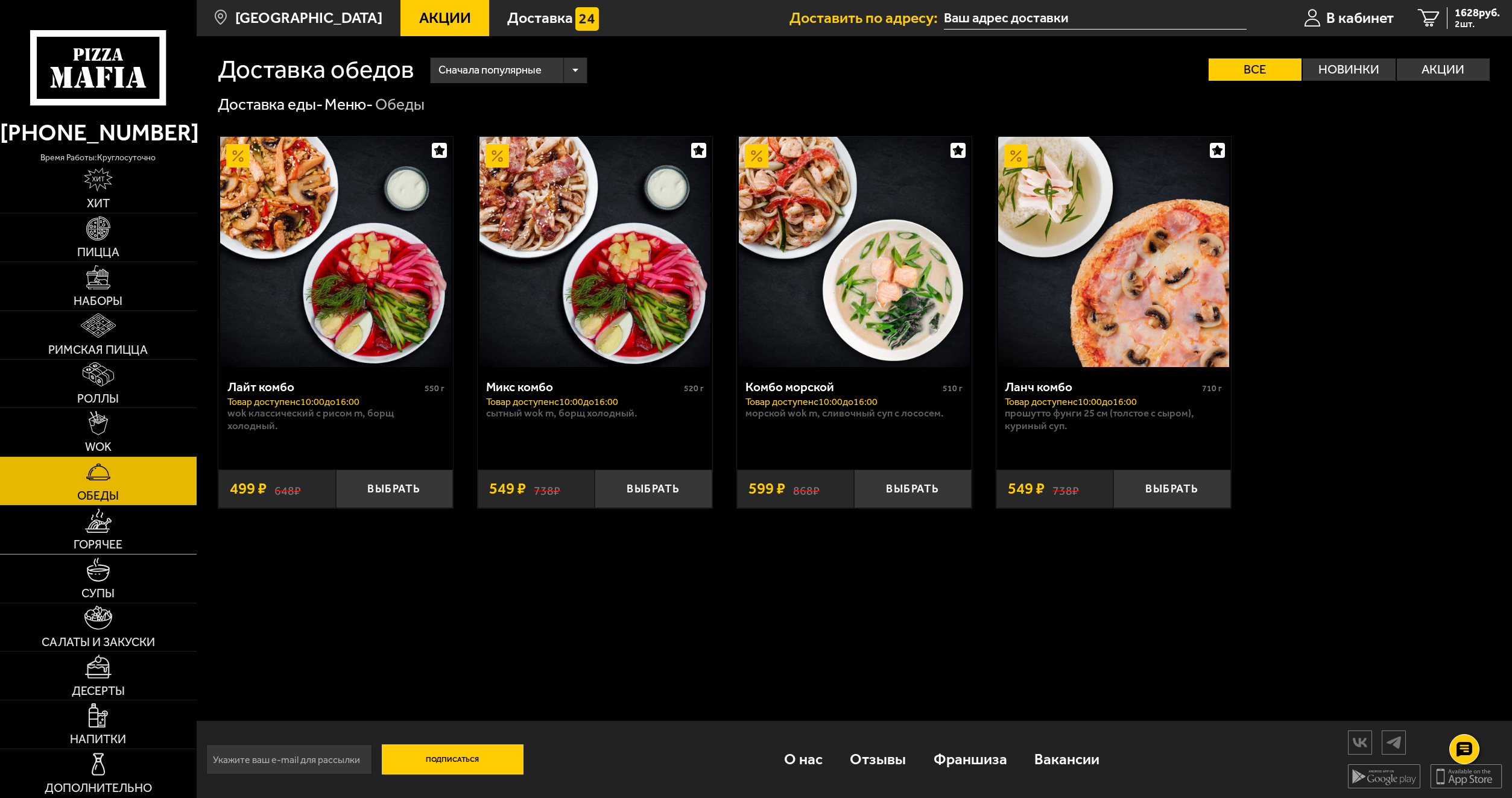
click at [106, 533] on img at bounding box center [98, 521] width 27 height 24
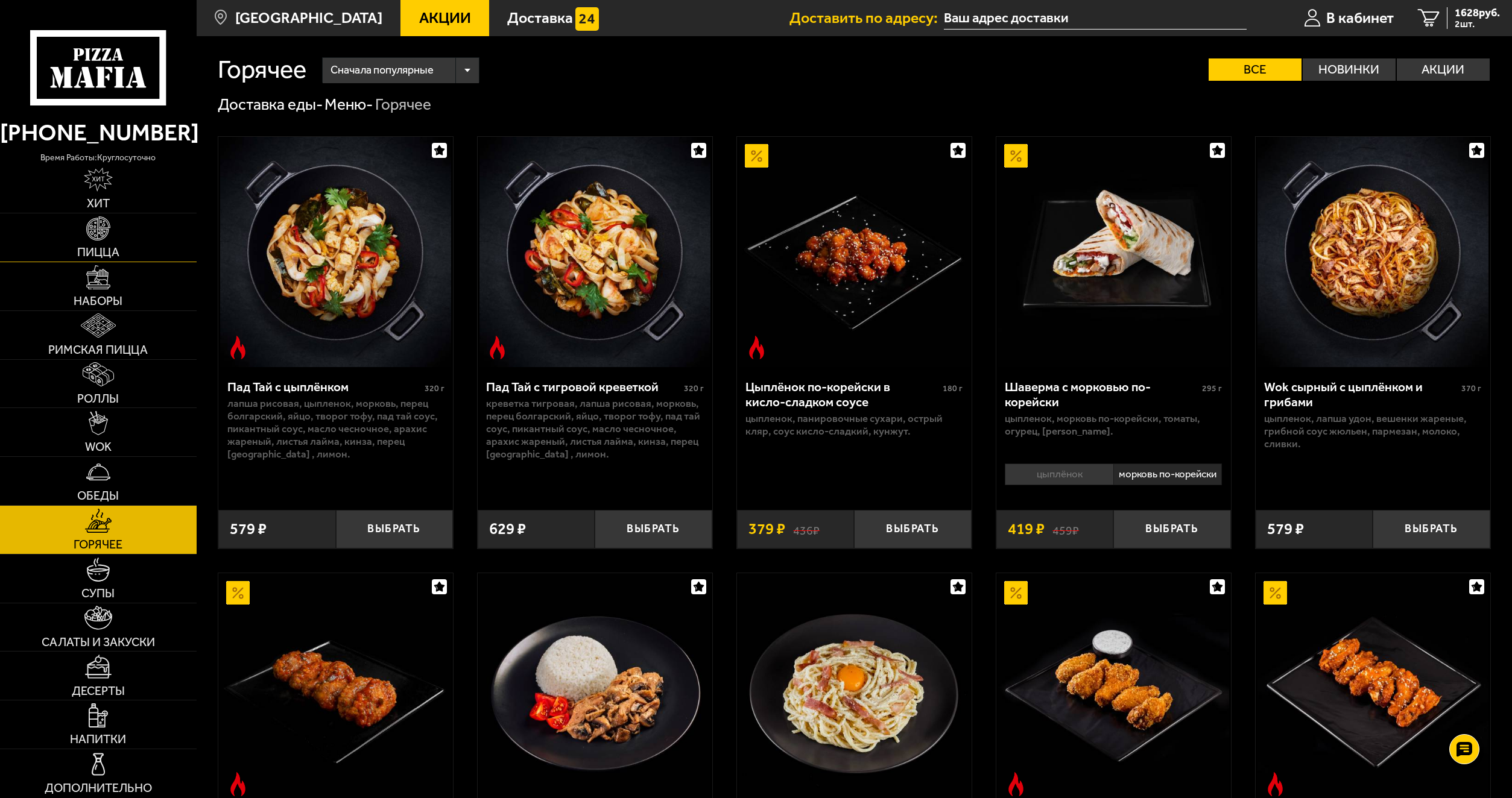
click at [123, 254] on link "Пицца" at bounding box center [98, 237] width 196 height 48
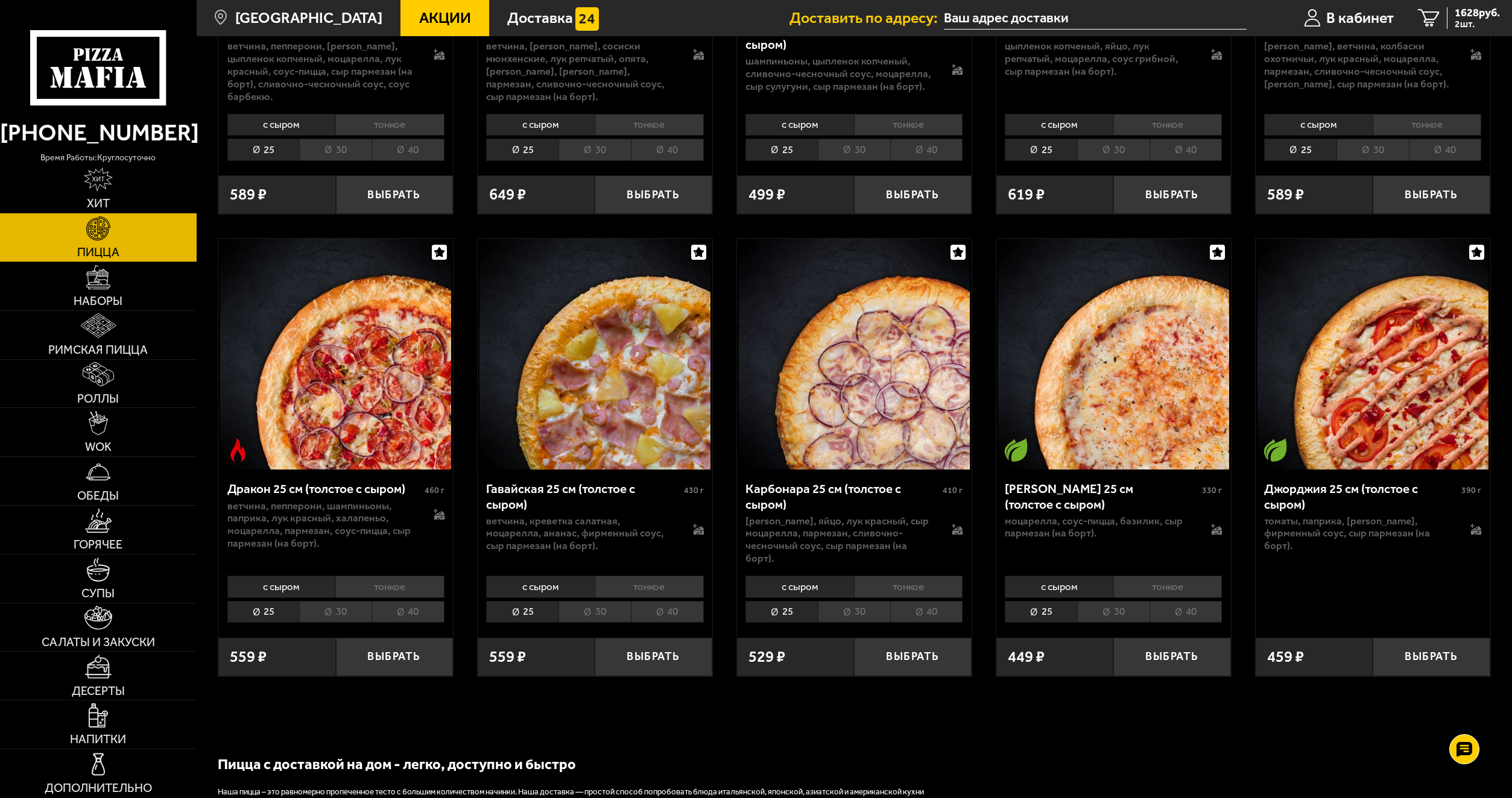
scroll to position [2351, 0]
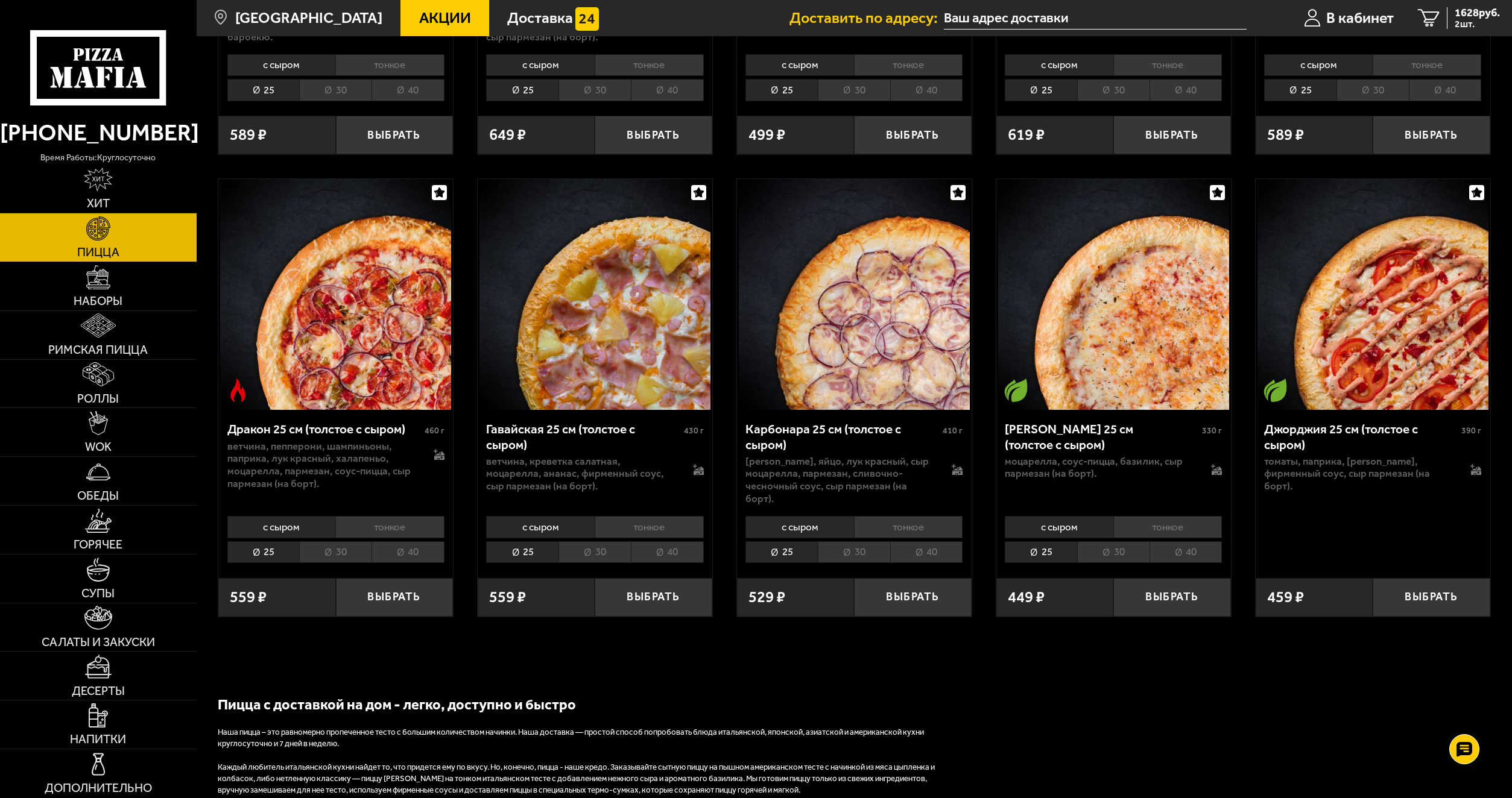
click at [402, 542] on li "40" at bounding box center [407, 553] width 73 height 22
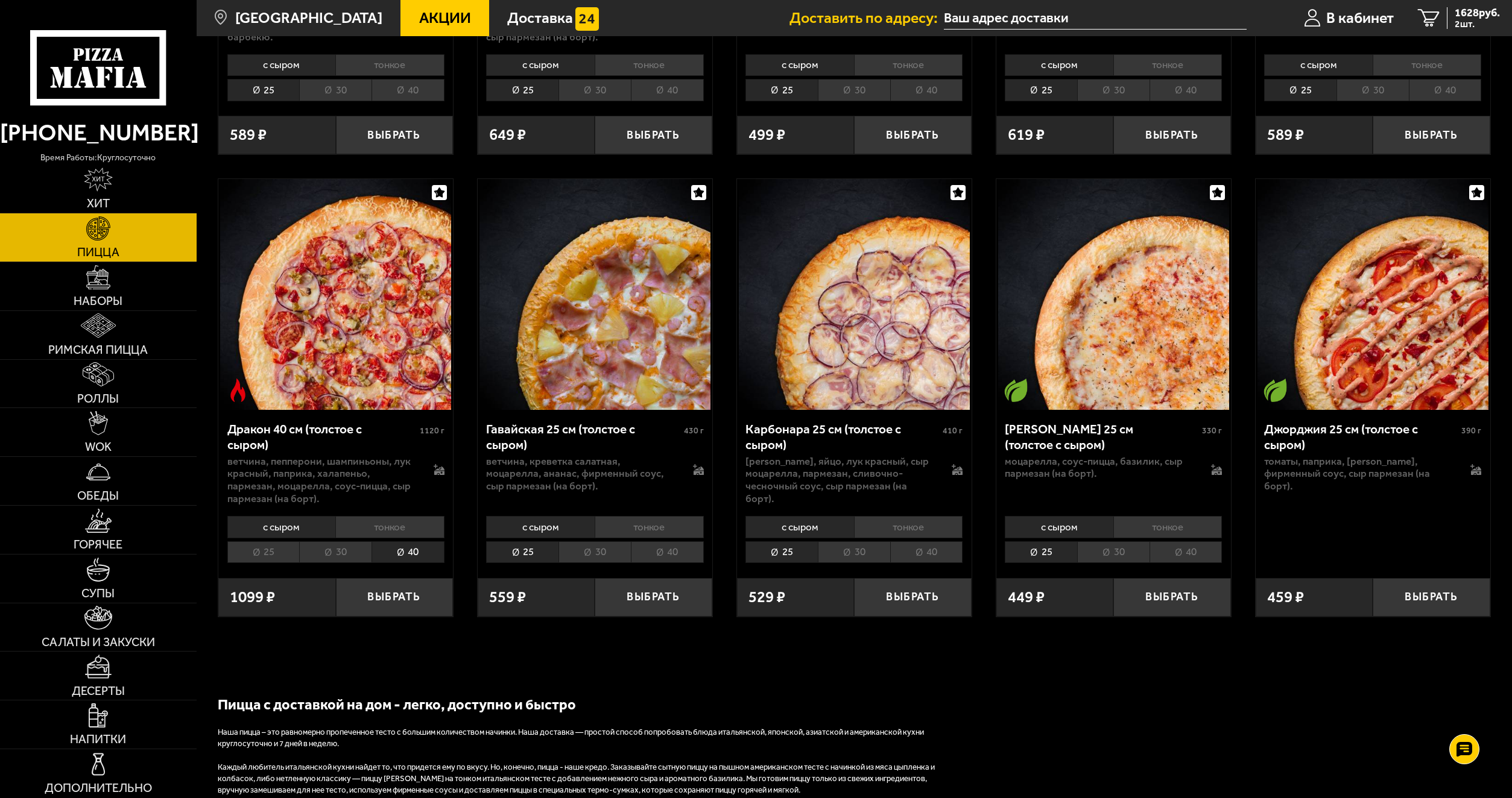
click at [270, 521] on li "с сыром" at bounding box center [282, 527] width 109 height 22
click at [334, 547] on li "30" at bounding box center [335, 553] width 72 height 22
click at [430, 556] on li "40" at bounding box center [407, 553] width 73 height 22
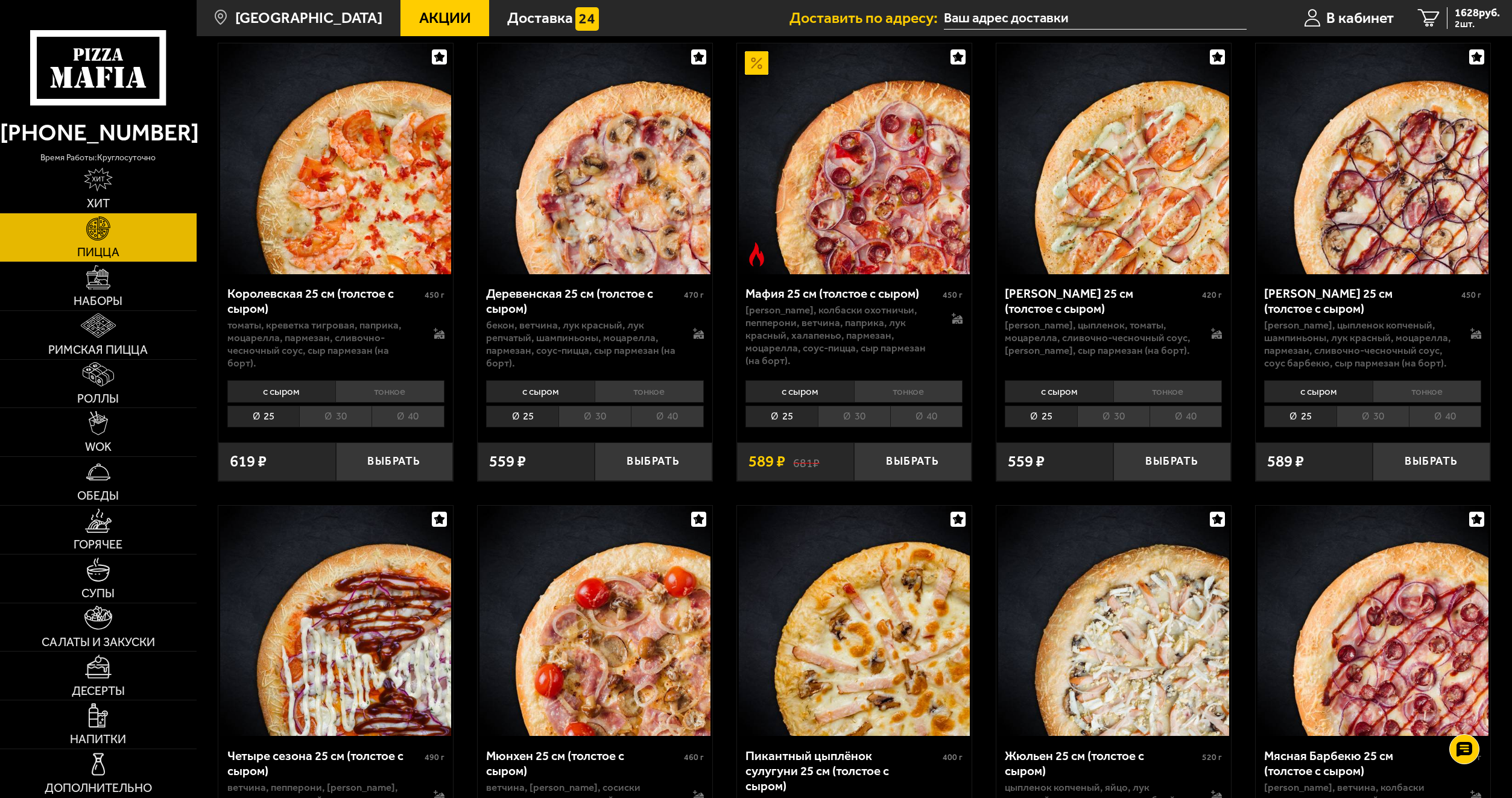
scroll to position [1507, 0]
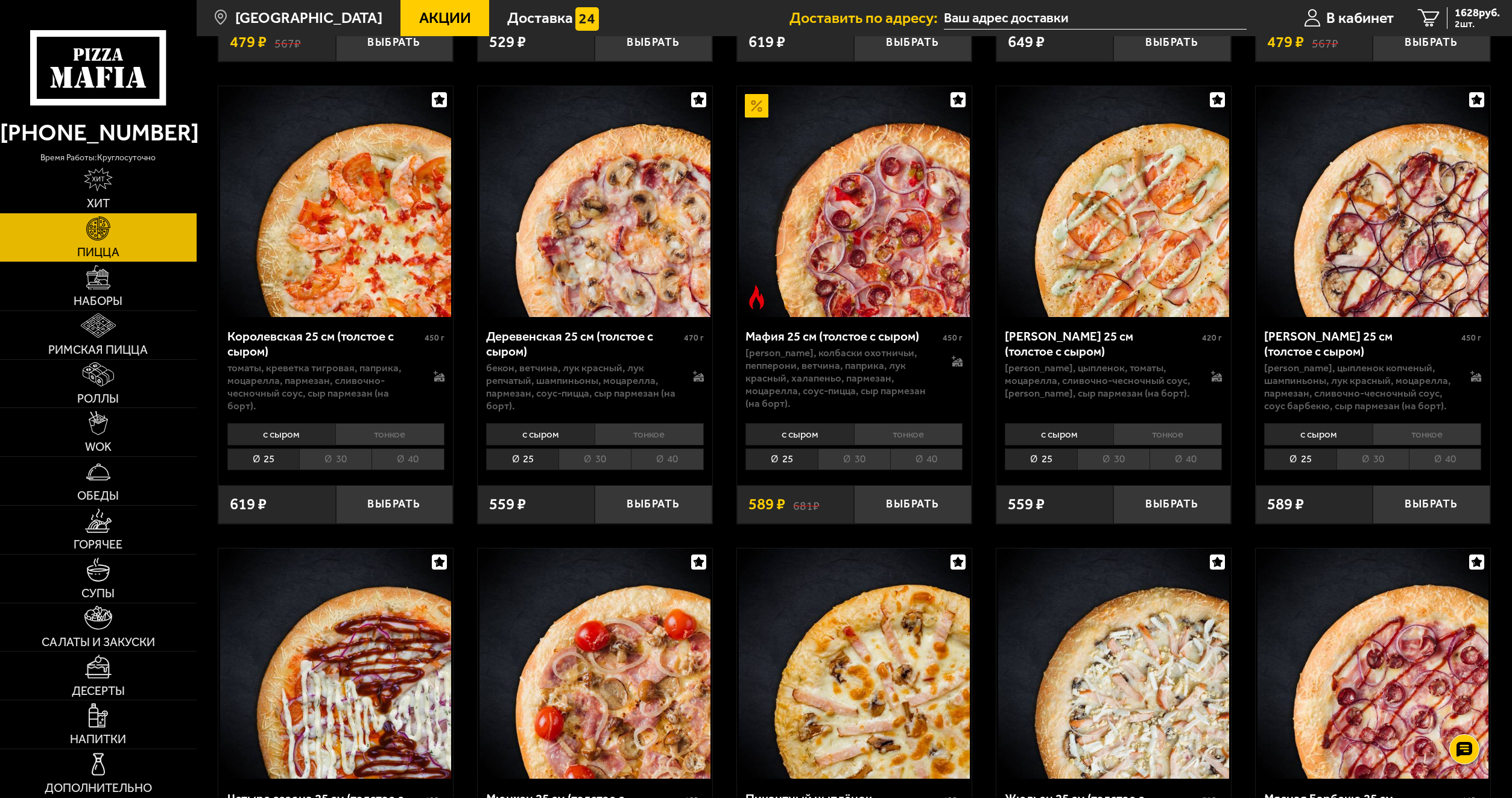
click at [922, 453] on li "40" at bounding box center [926, 459] width 73 height 22
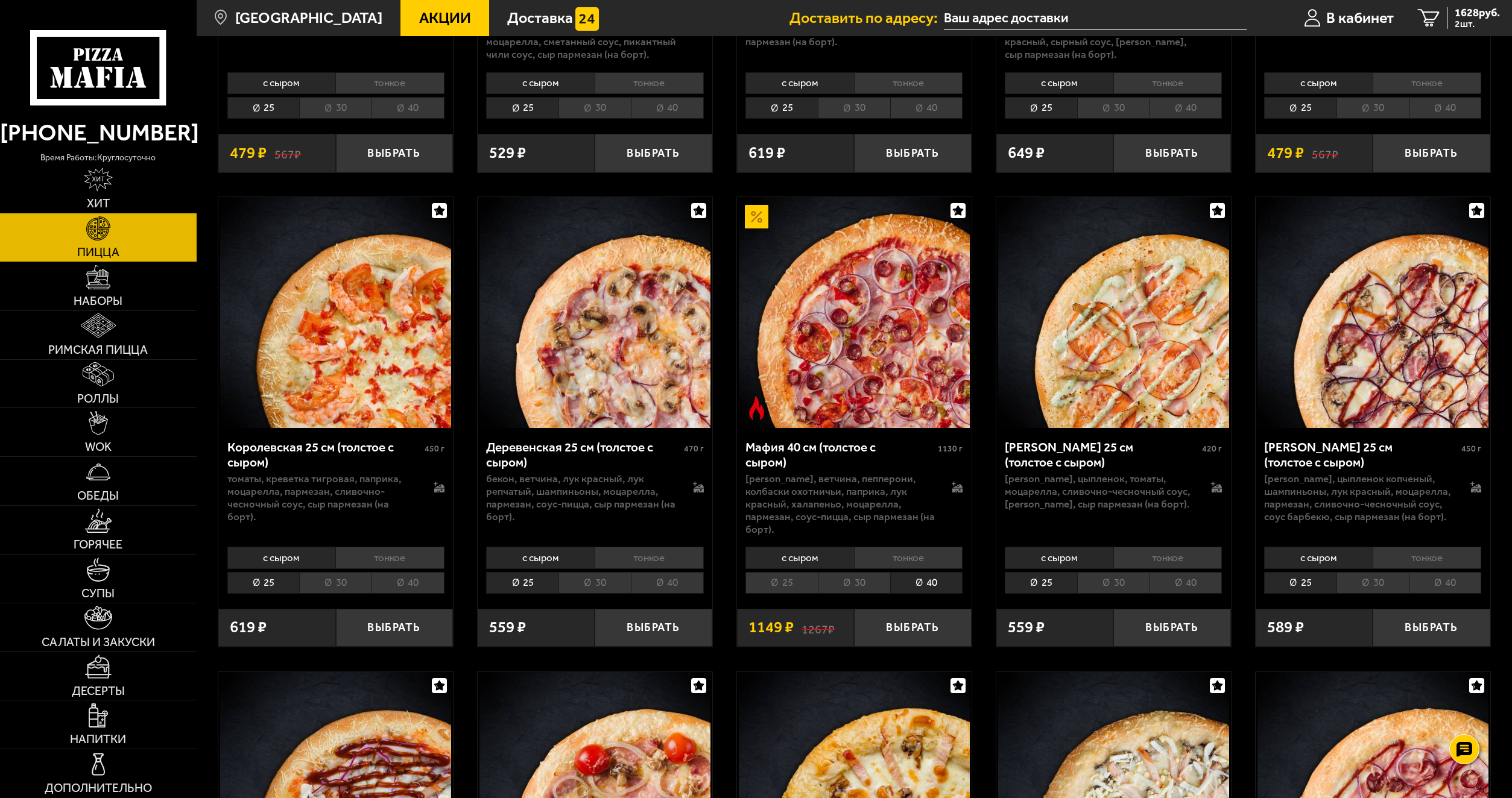
scroll to position [1387, 0]
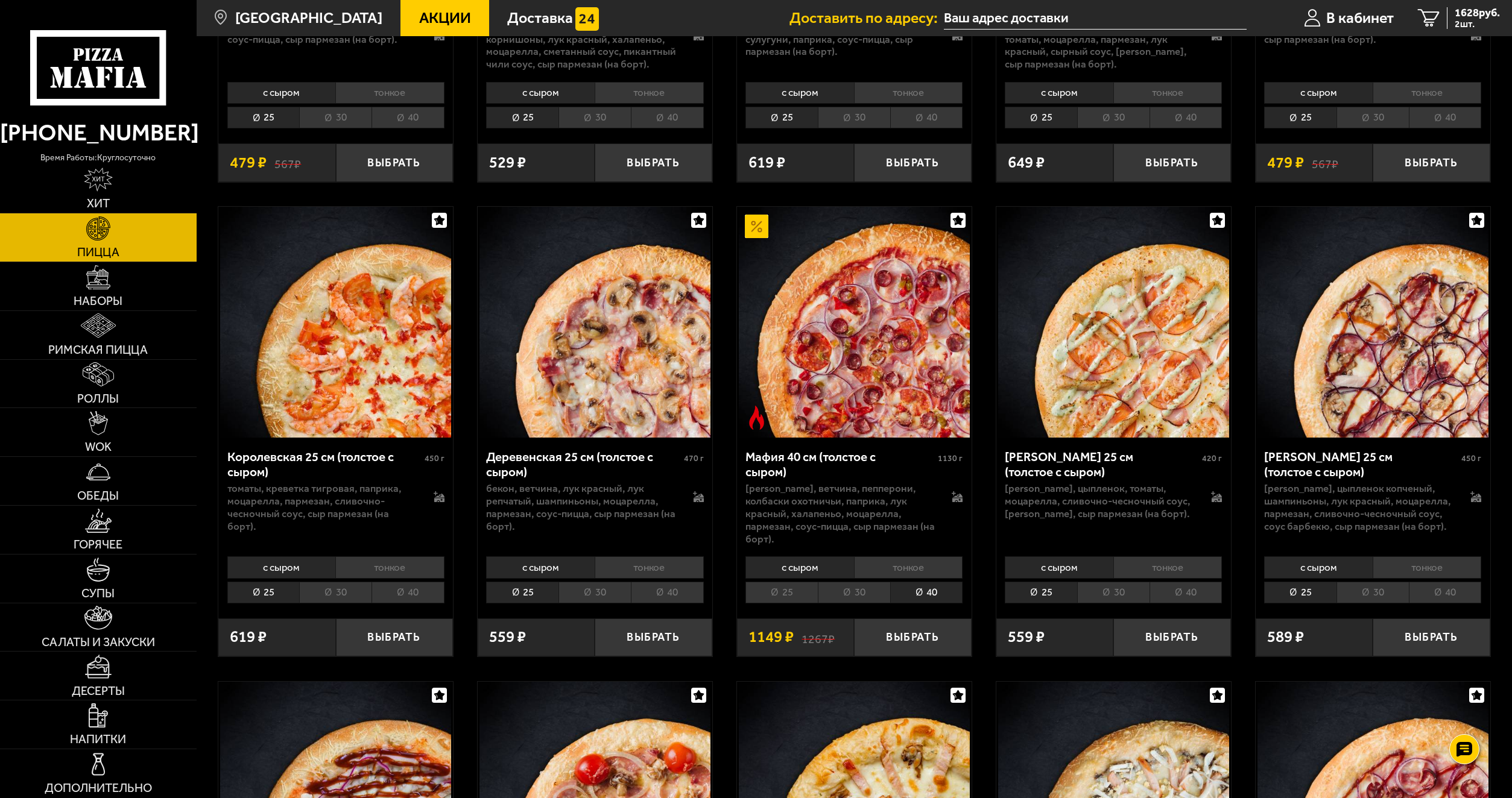
click at [660, 582] on li "40" at bounding box center [667, 593] width 73 height 22
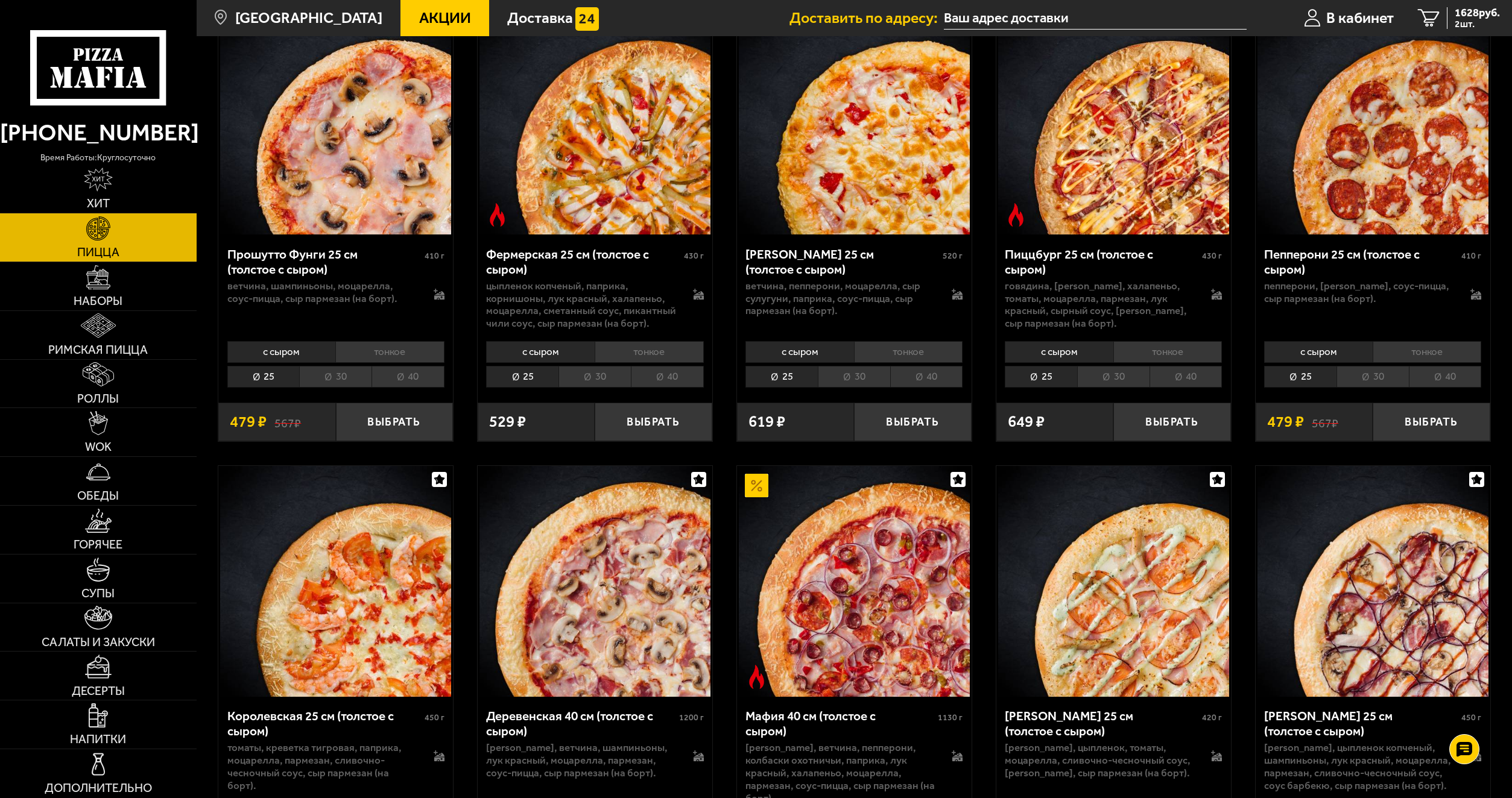
scroll to position [1085, 0]
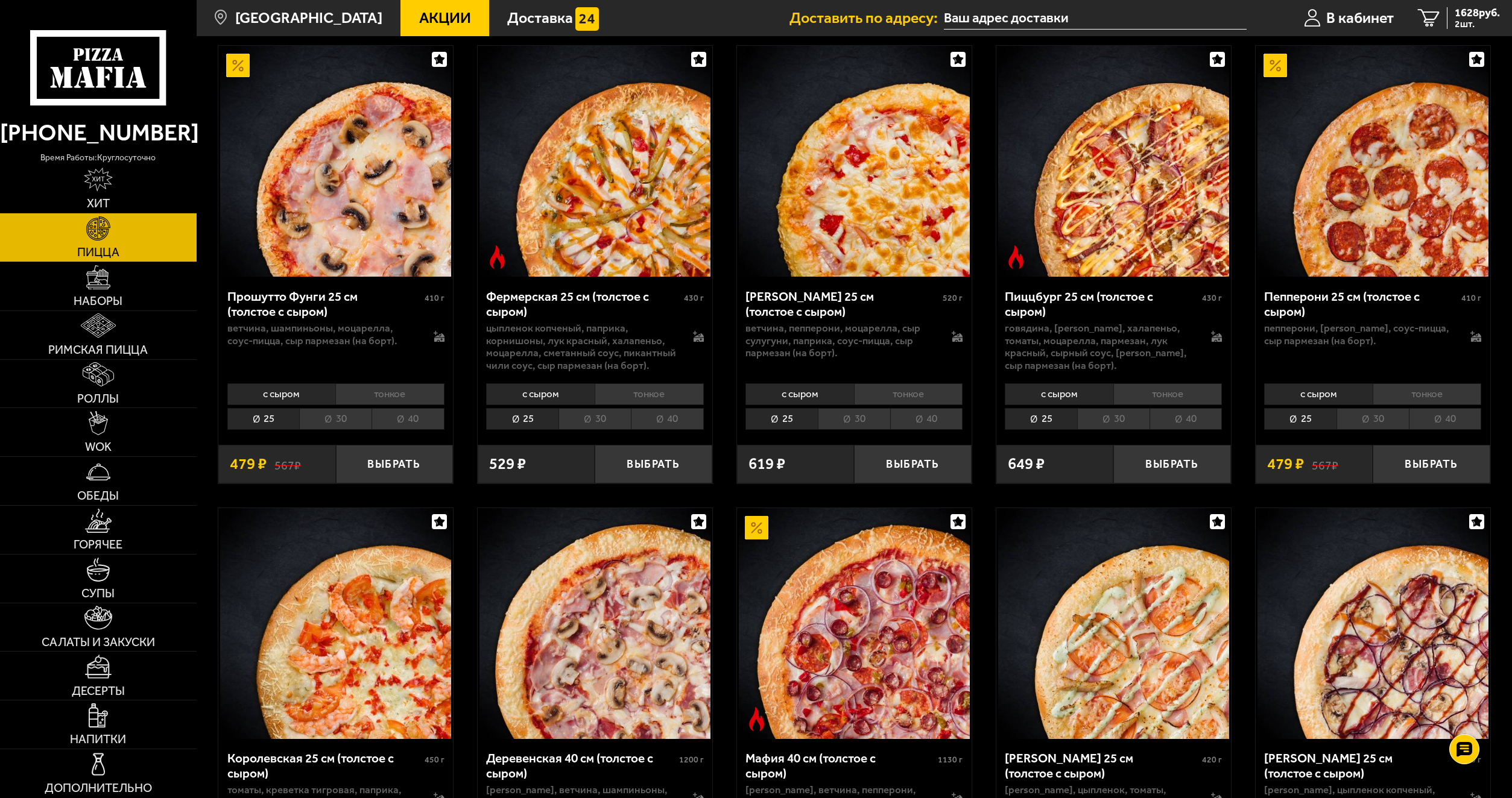
click at [945, 414] on li "40" at bounding box center [926, 419] width 73 height 22
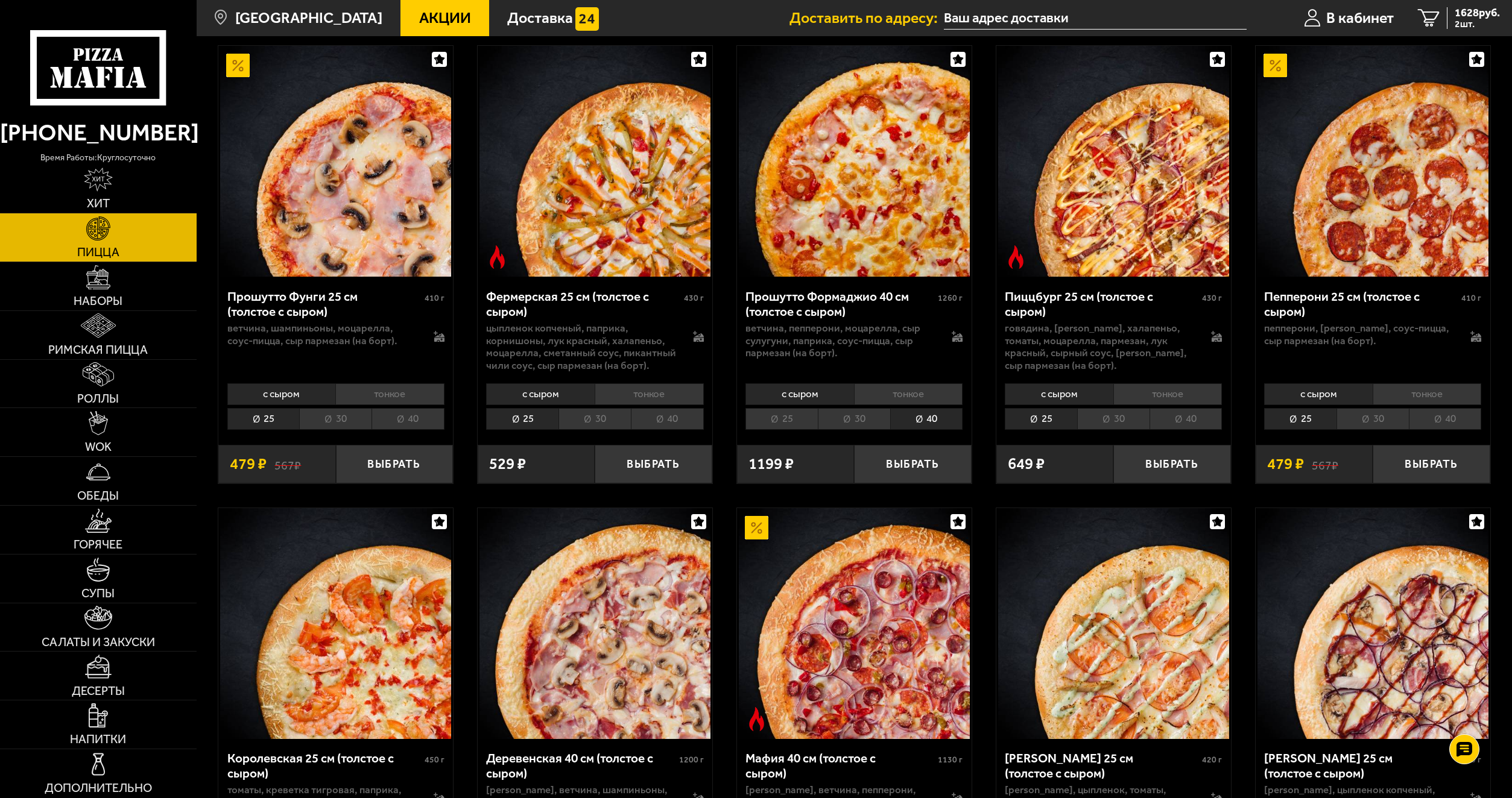
click at [1449, 408] on li "40" at bounding box center [1445, 419] width 73 height 22
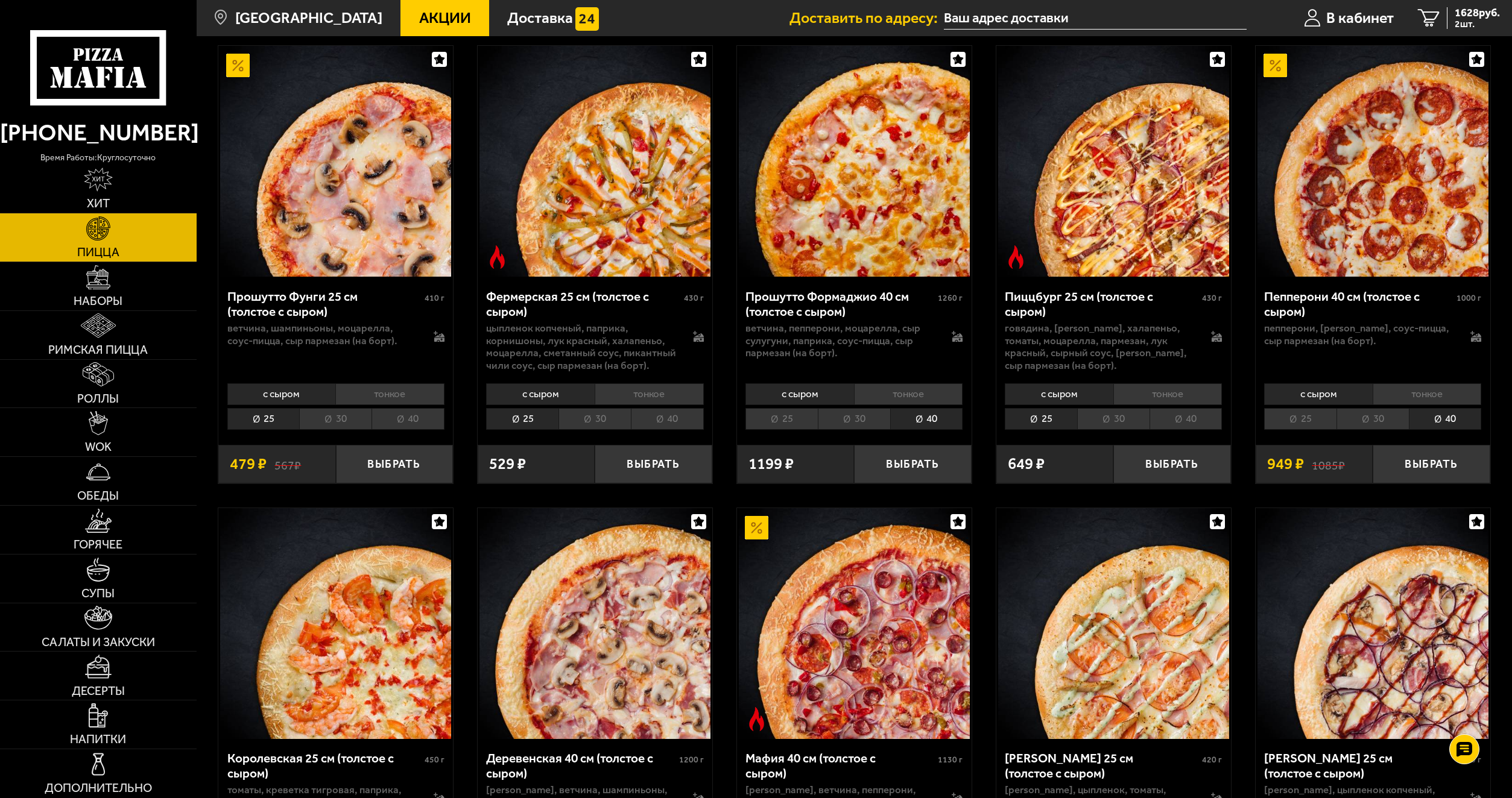
scroll to position [1025, 0]
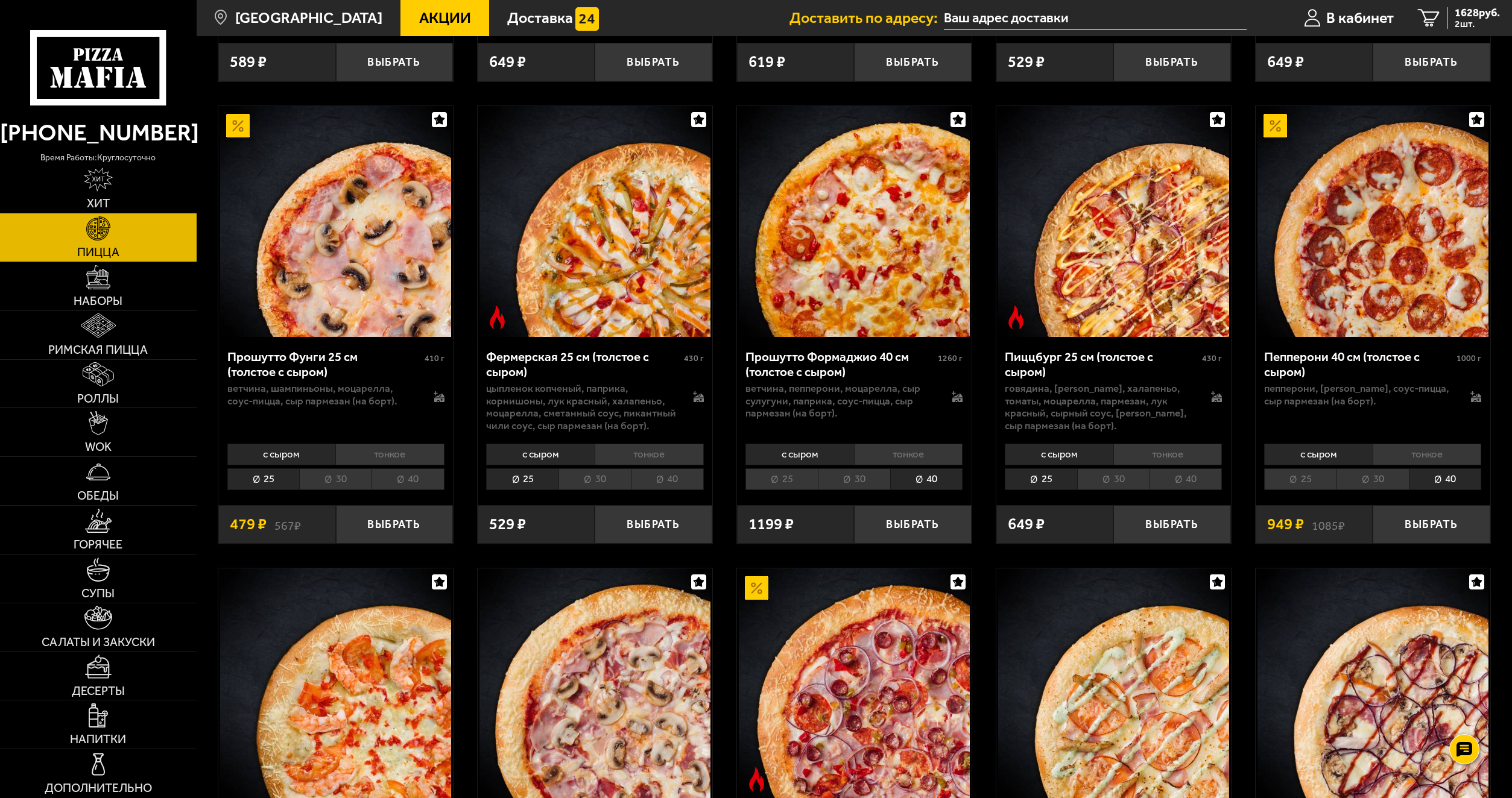
click at [1180, 469] on li "40" at bounding box center [1186, 480] width 73 height 22
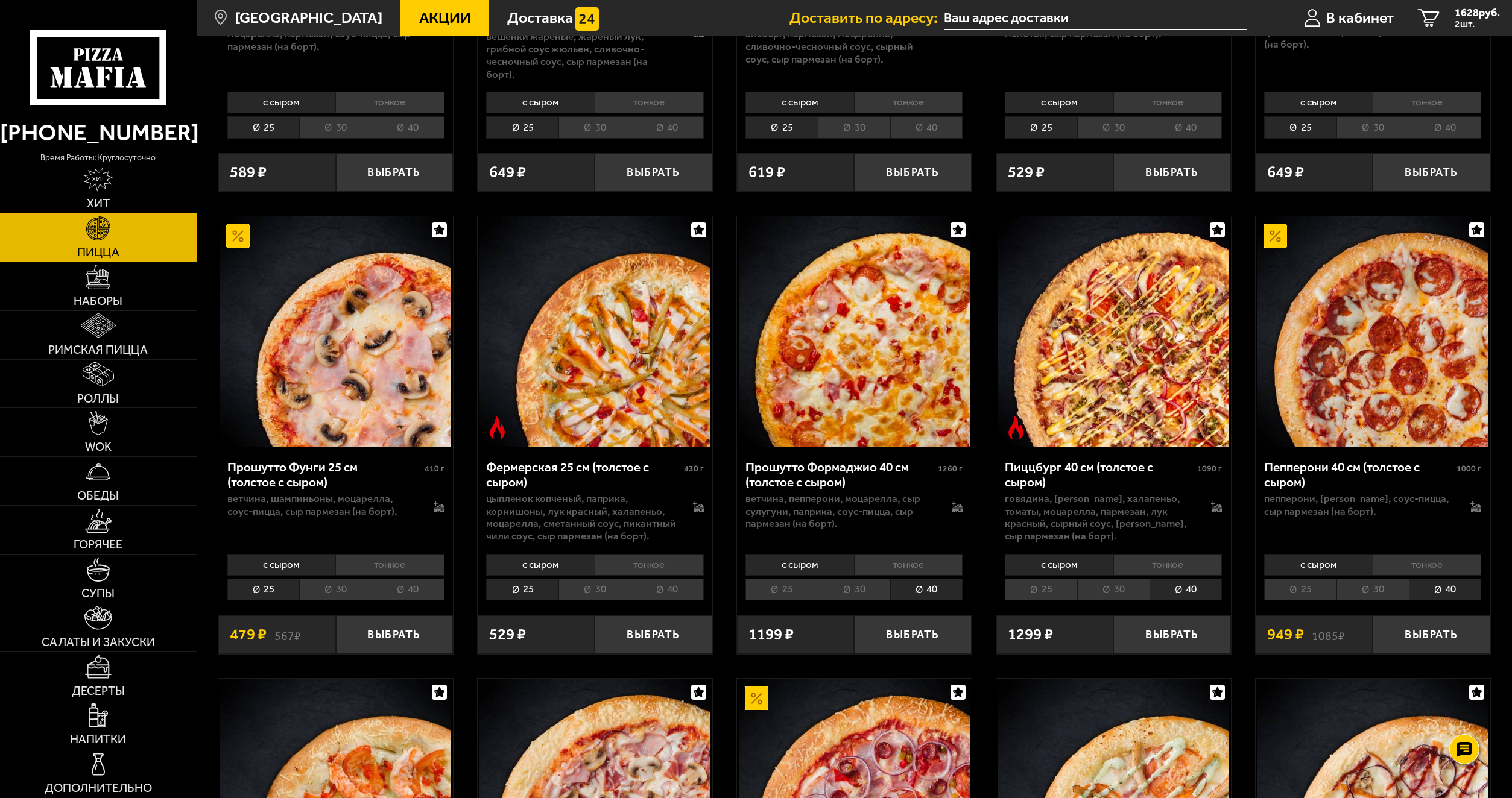
scroll to position [905, 0]
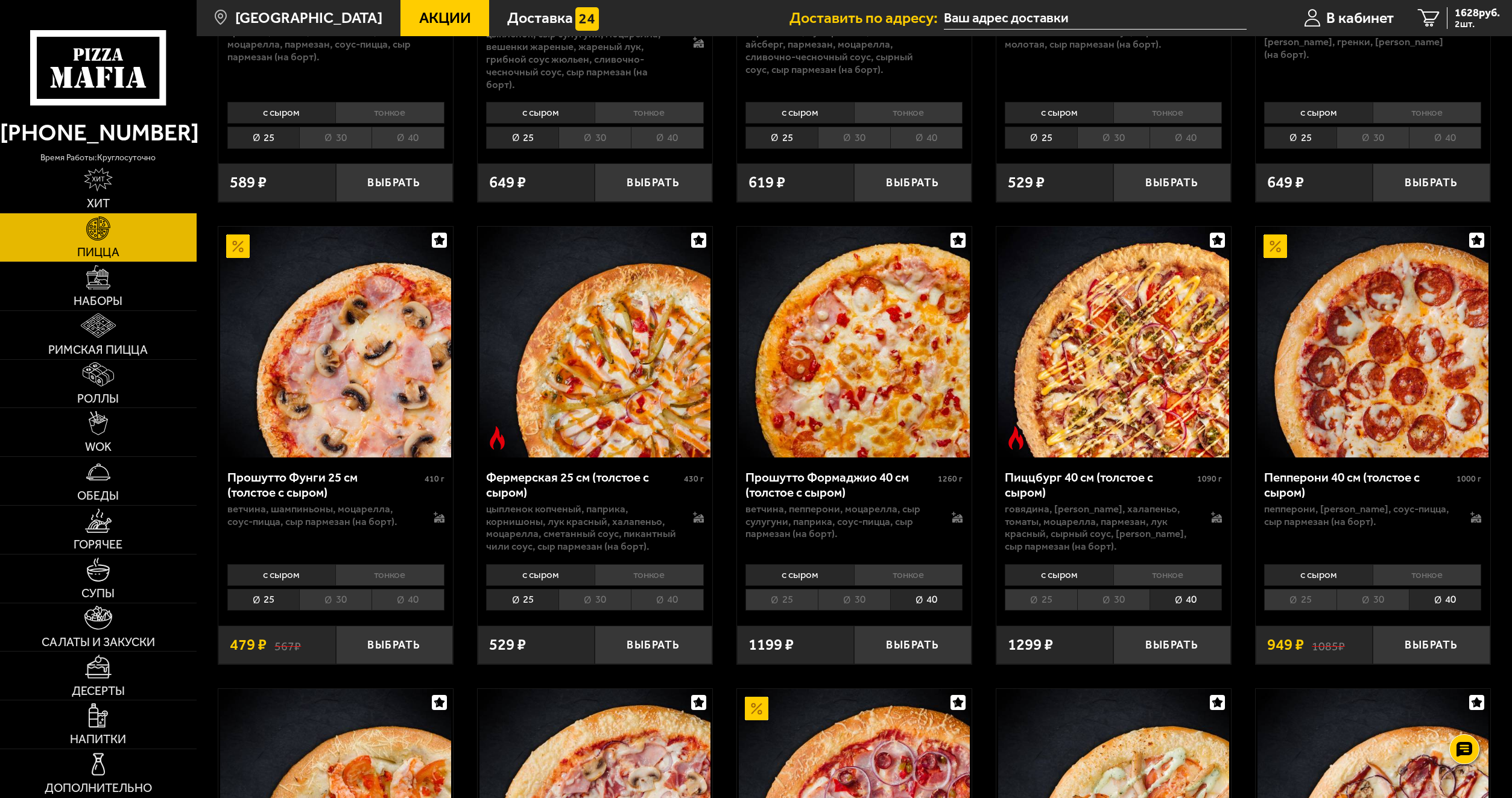
click at [670, 596] on li "40" at bounding box center [667, 600] width 73 height 22
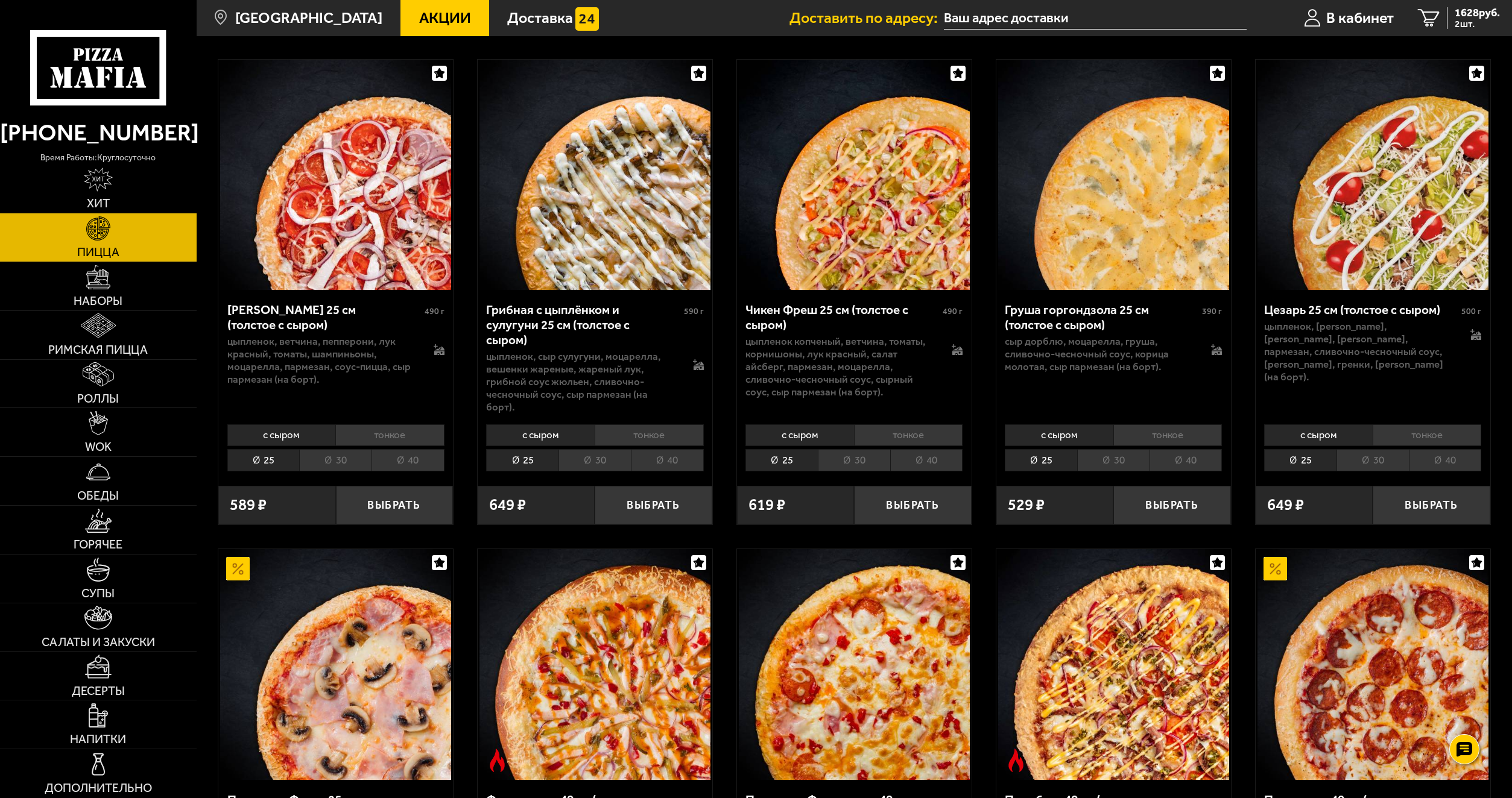
scroll to position [482, 0]
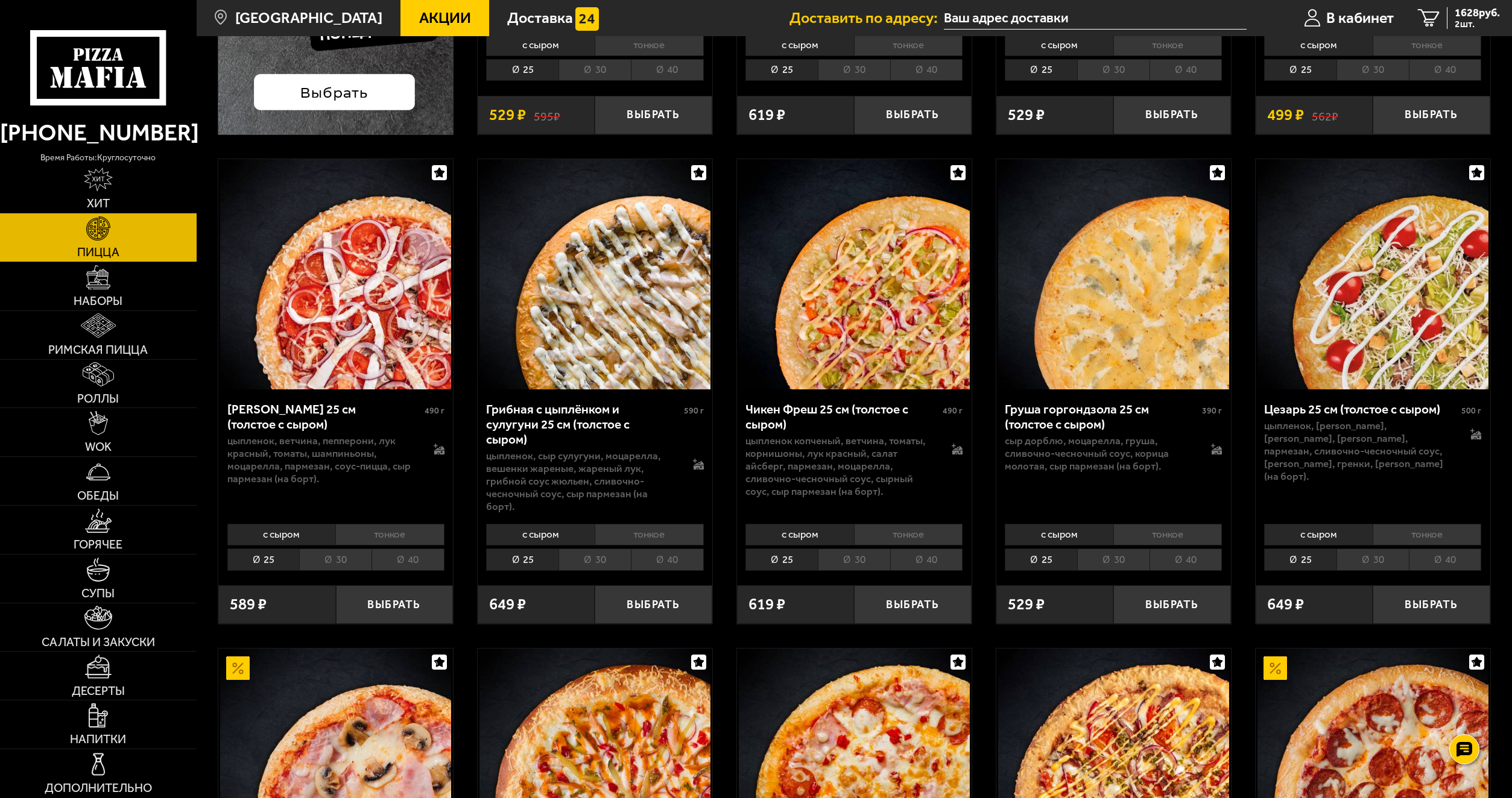
click at [922, 549] on li "40" at bounding box center [926, 560] width 73 height 22
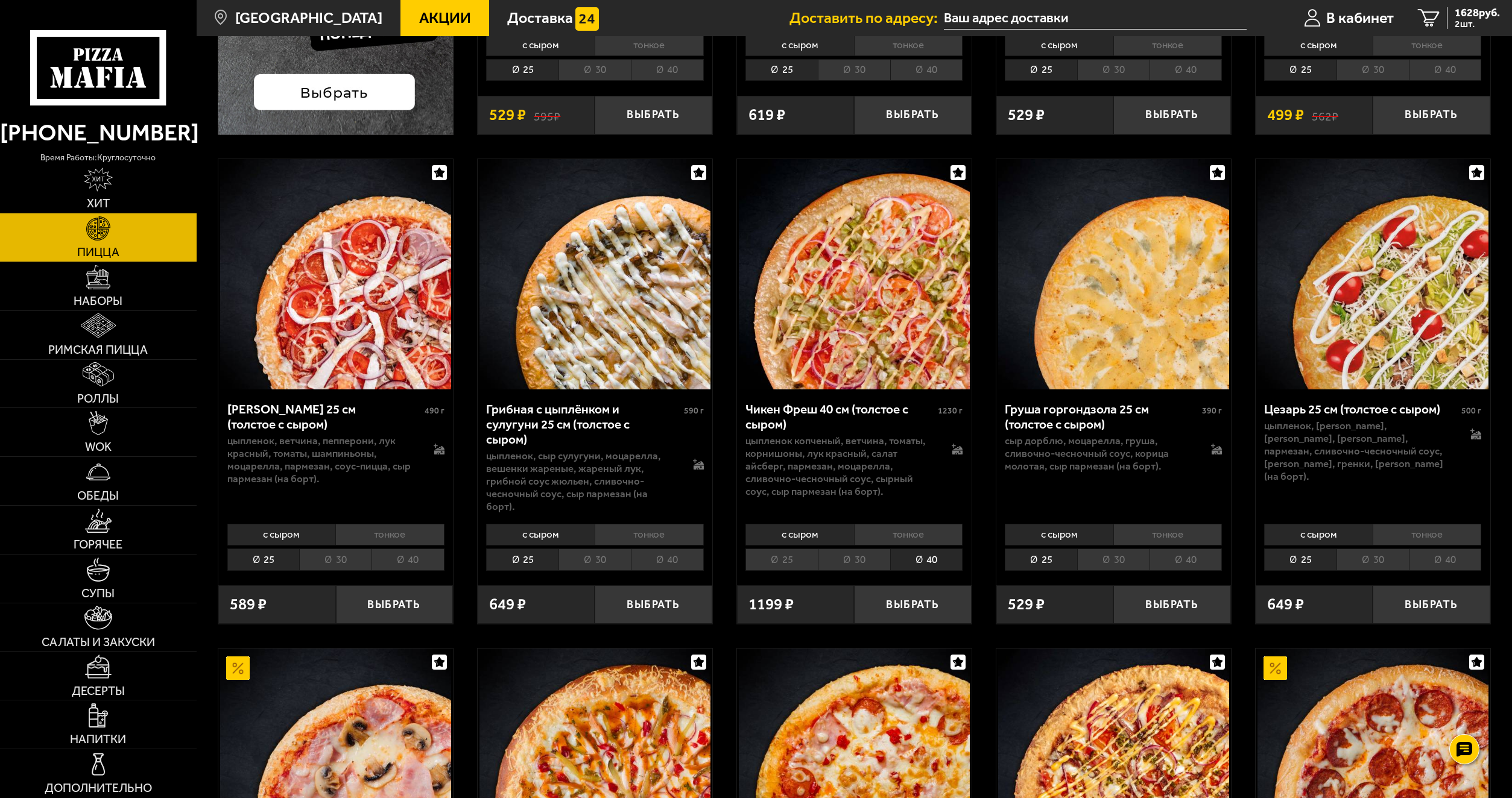
click at [412, 549] on li "40" at bounding box center [407, 560] width 73 height 22
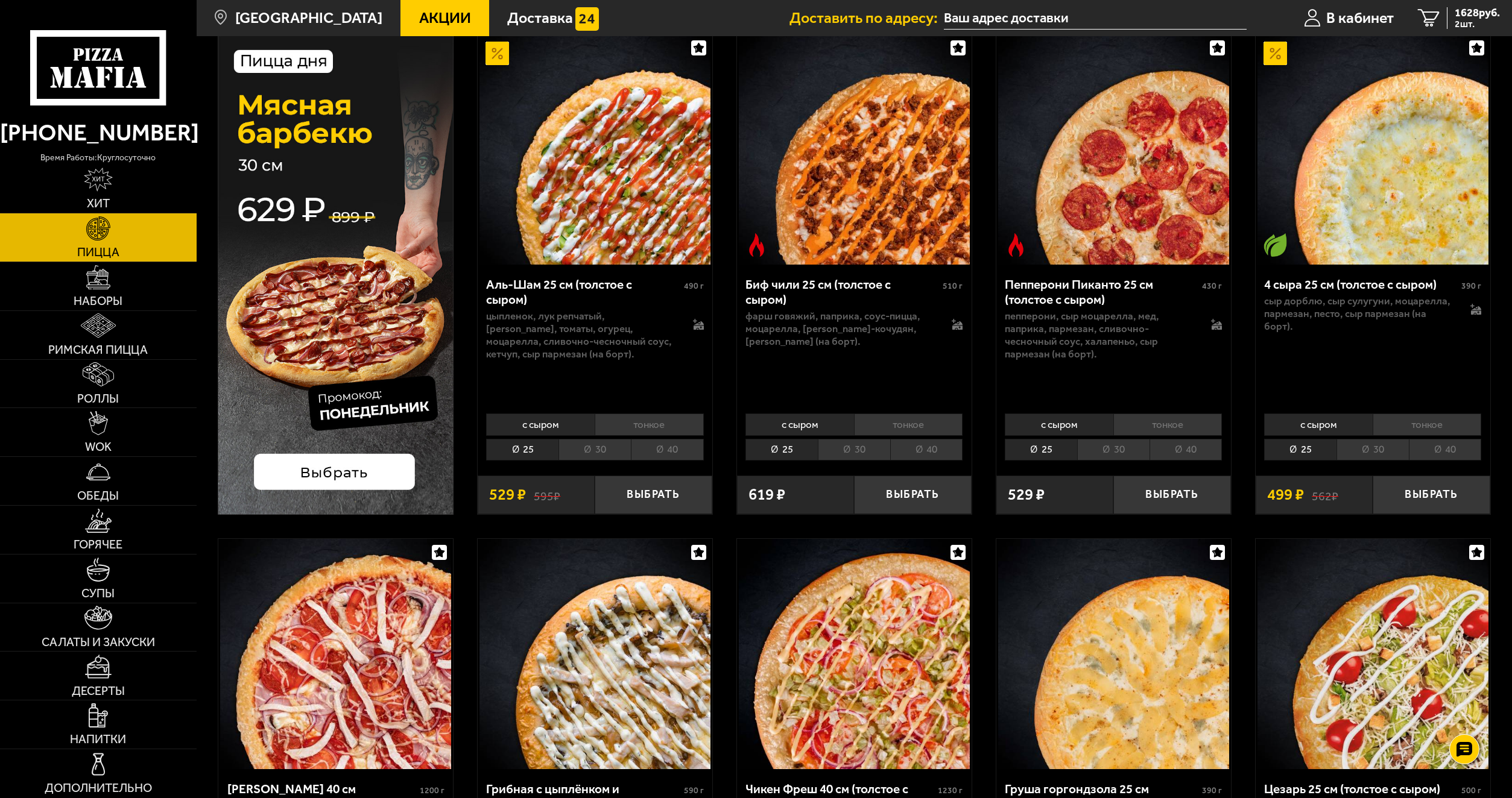
scroll to position [60, 0]
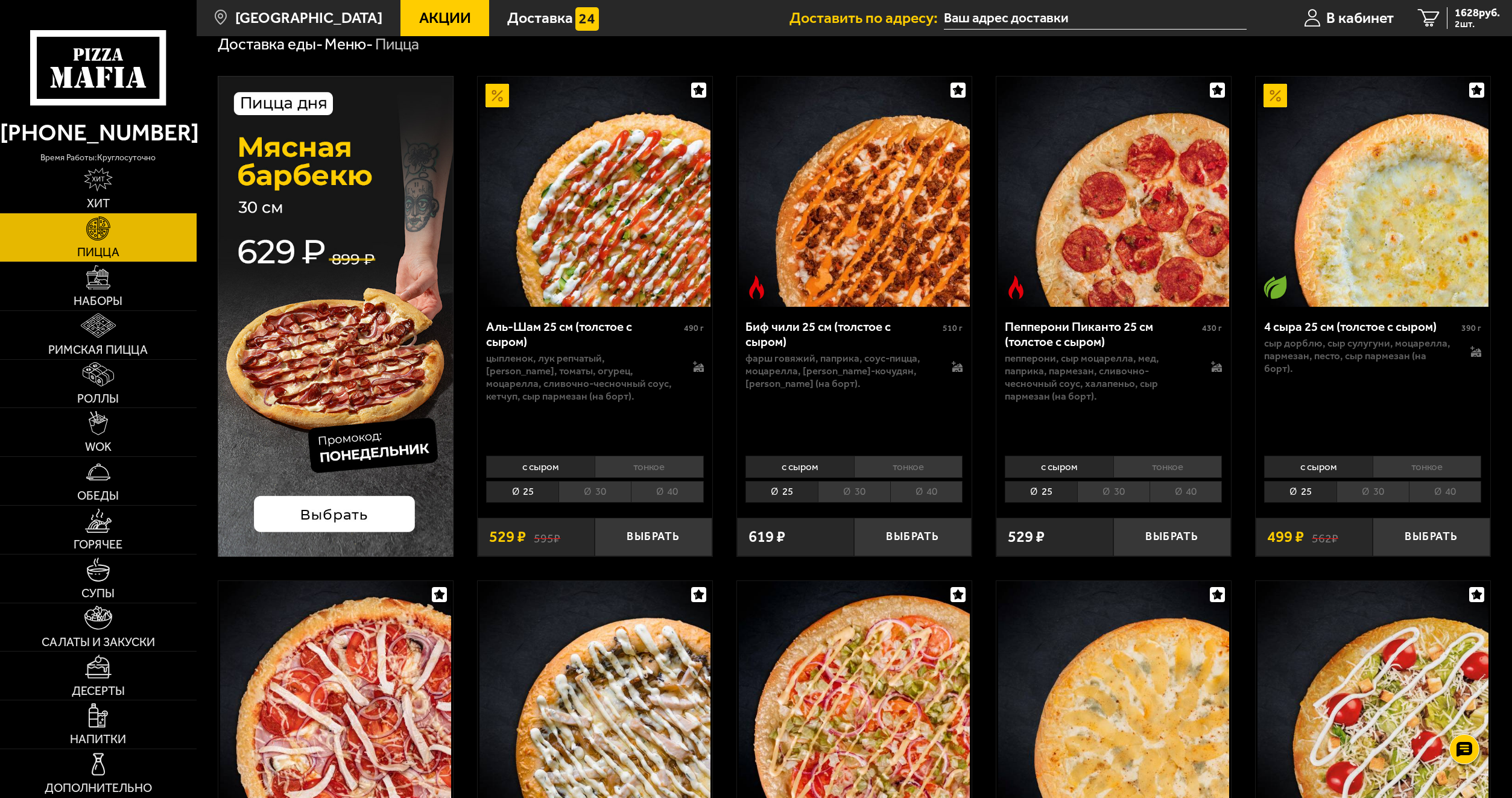
click at [933, 495] on li "40" at bounding box center [926, 492] width 73 height 22
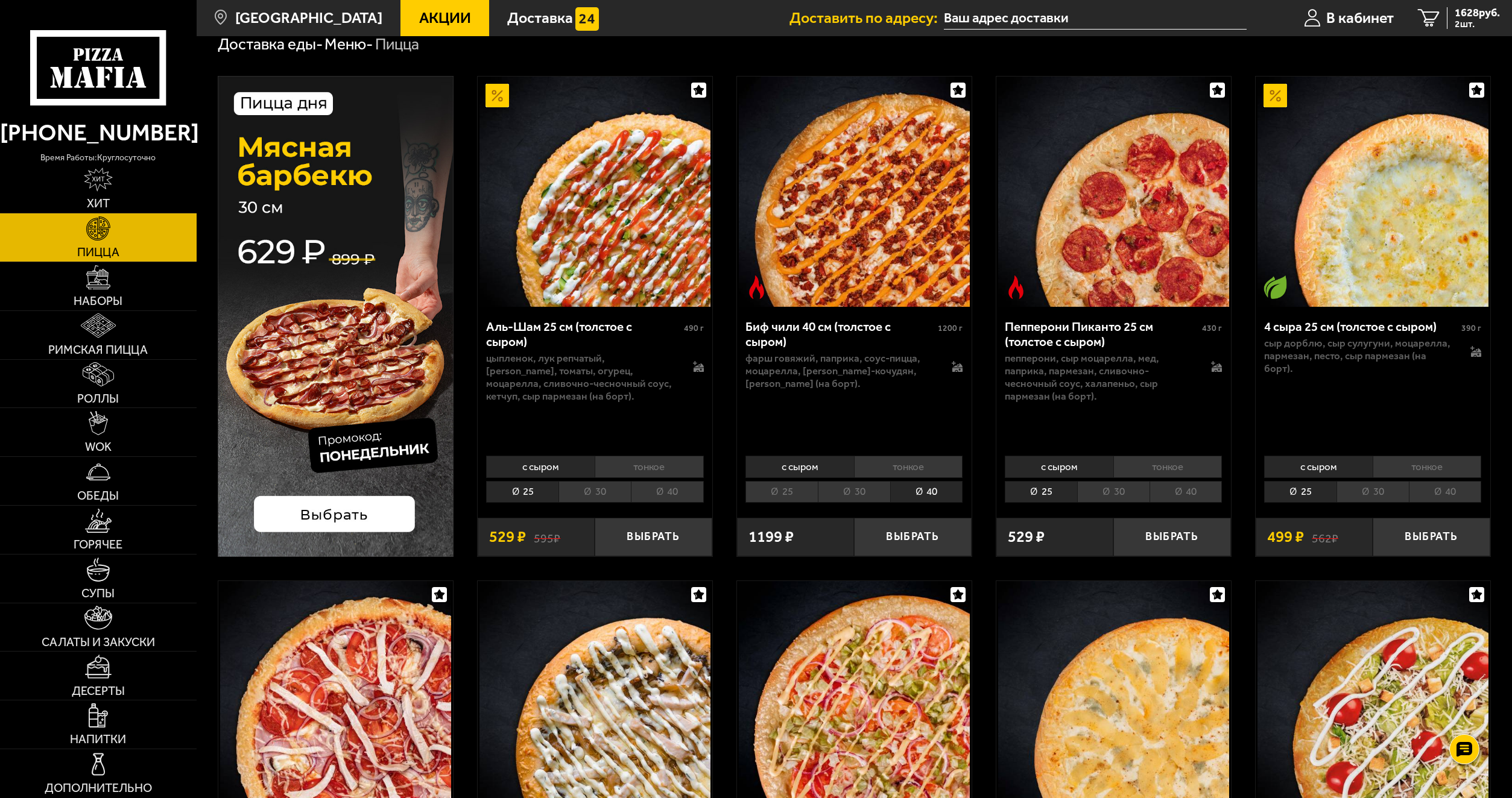
click at [1191, 492] on li "40" at bounding box center [1186, 492] width 73 height 22
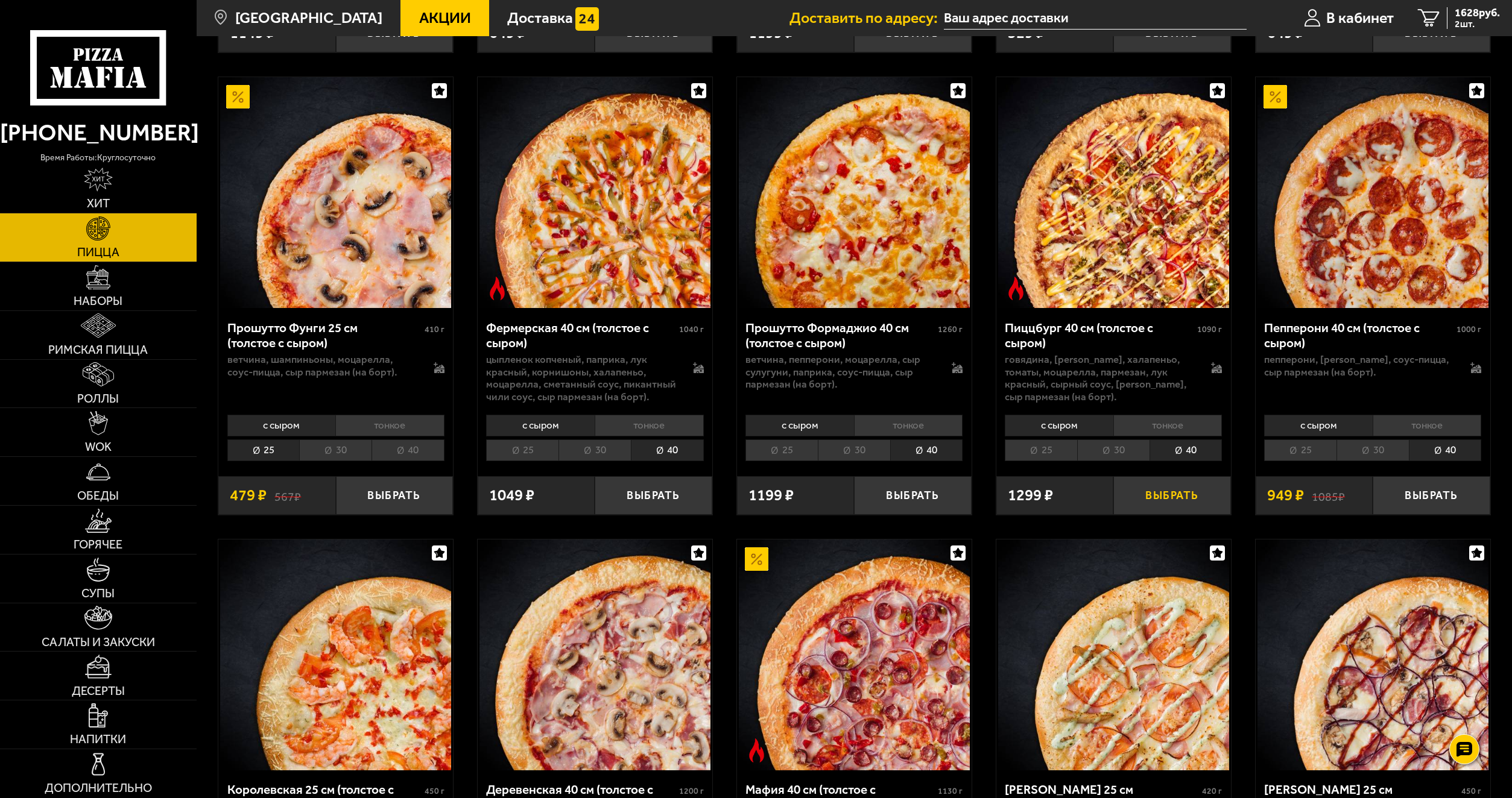
scroll to position [1085, 0]
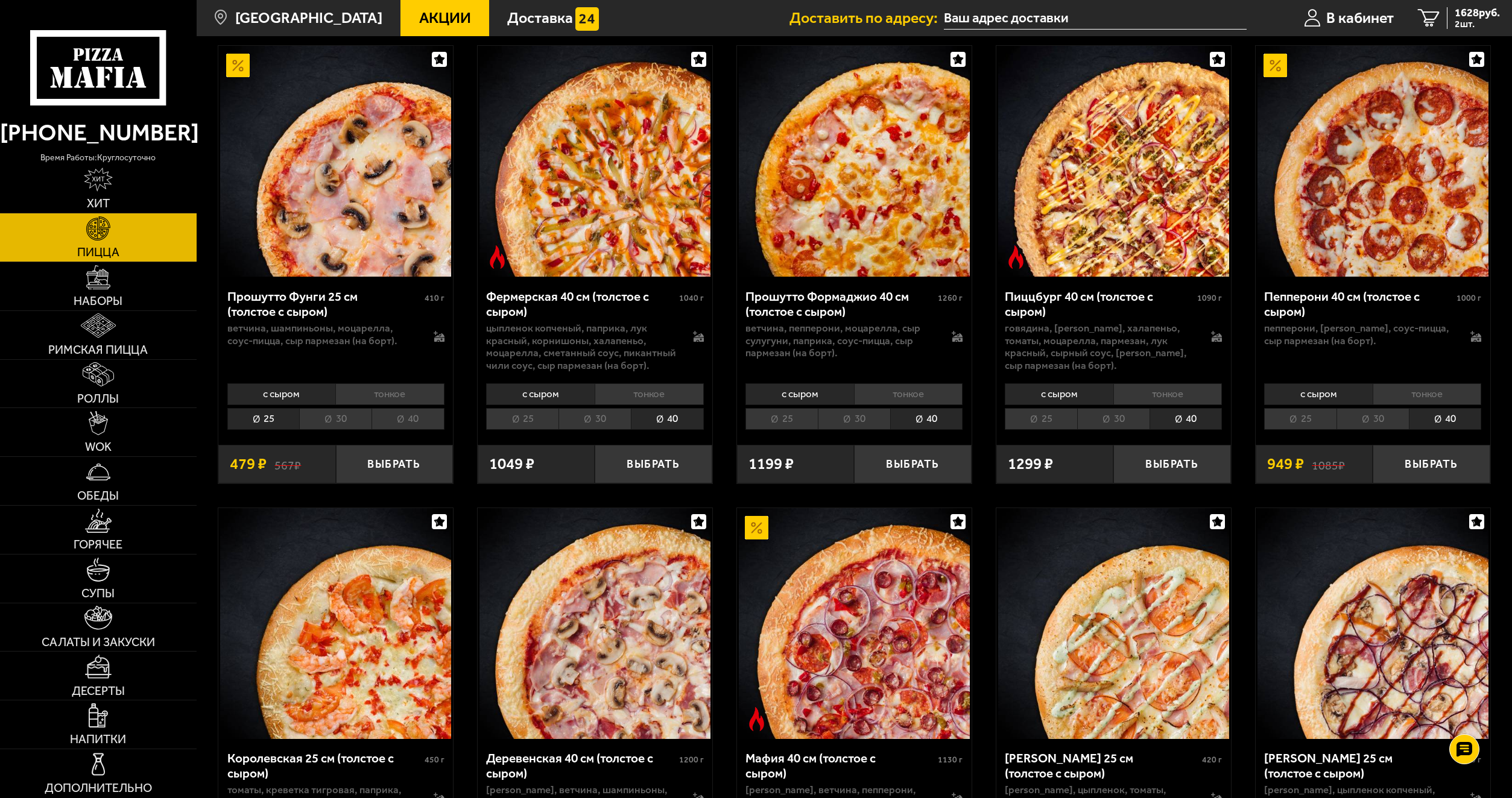
click at [415, 408] on li "40" at bounding box center [407, 419] width 73 height 22
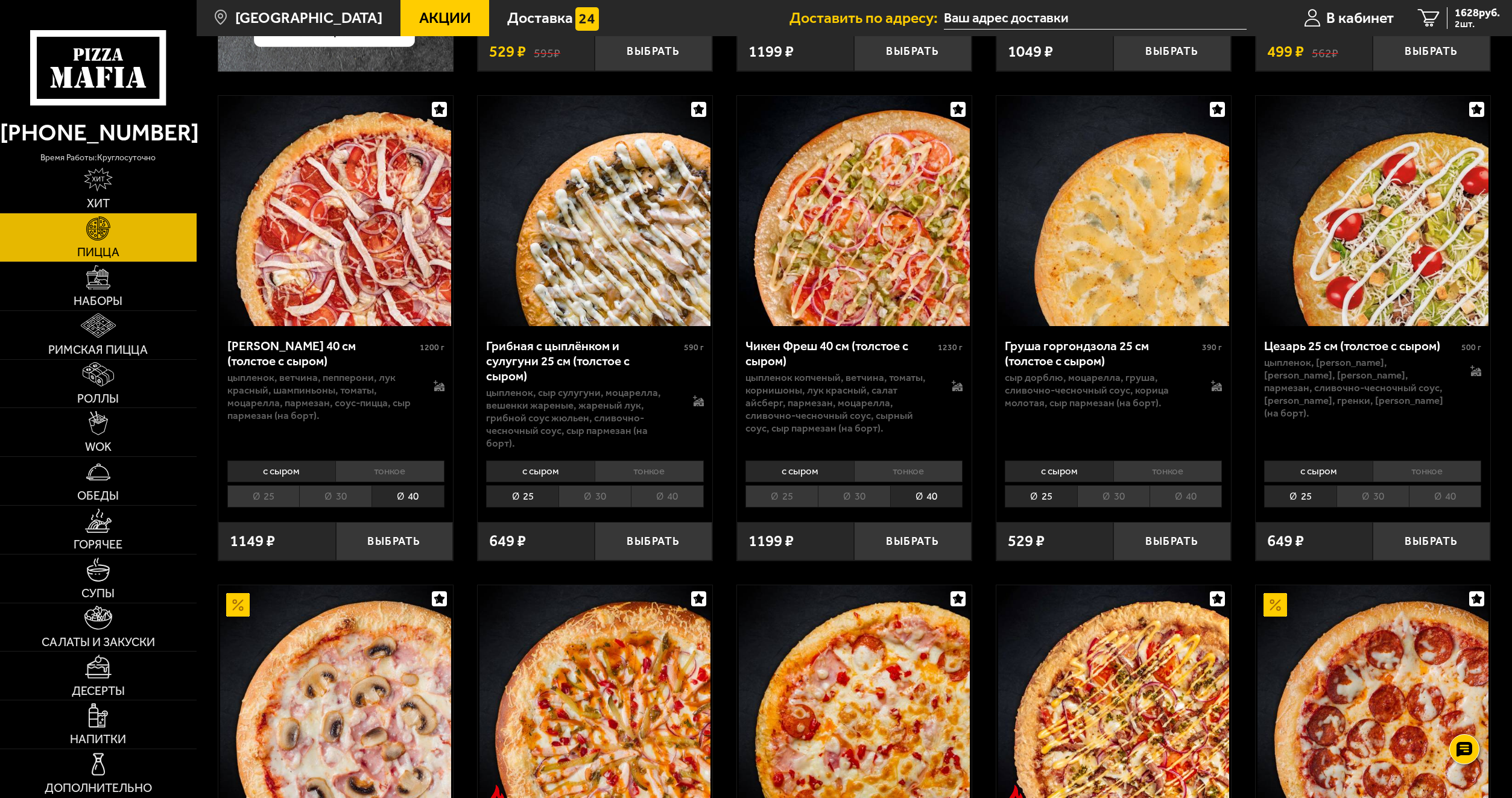
scroll to position [542, 0]
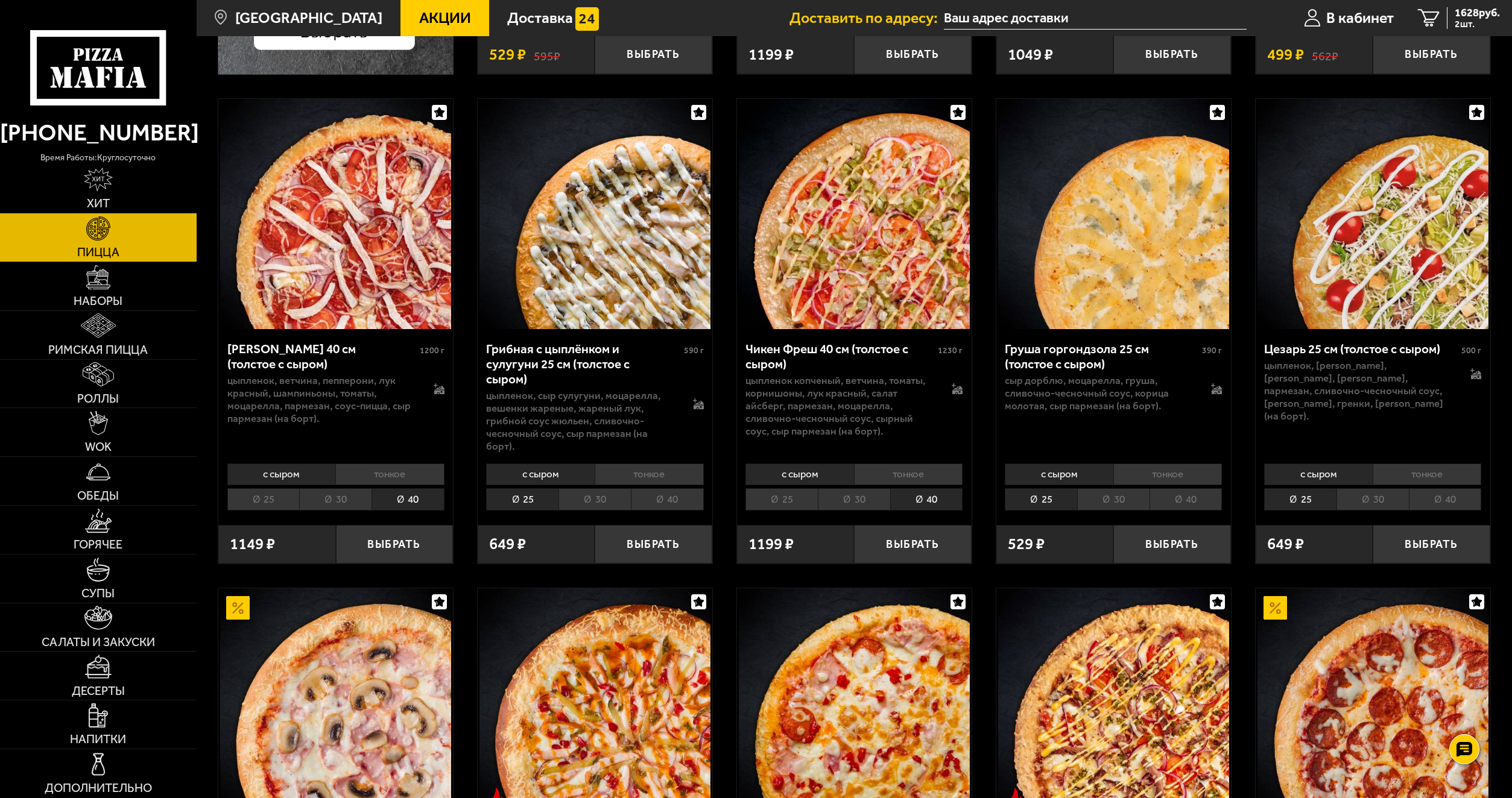
click at [676, 489] on li "40" at bounding box center [667, 500] width 73 height 22
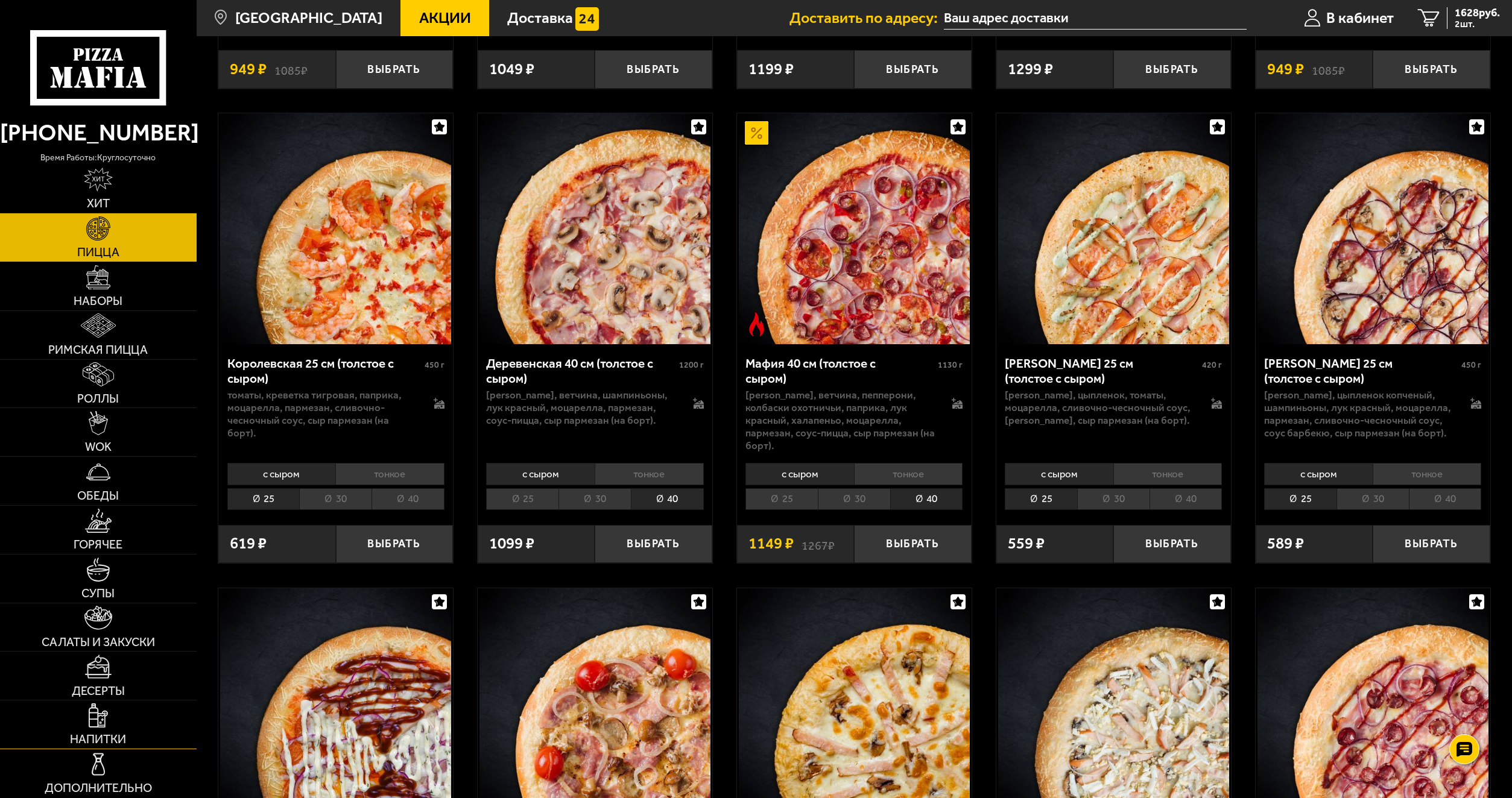
scroll to position [1507, 0]
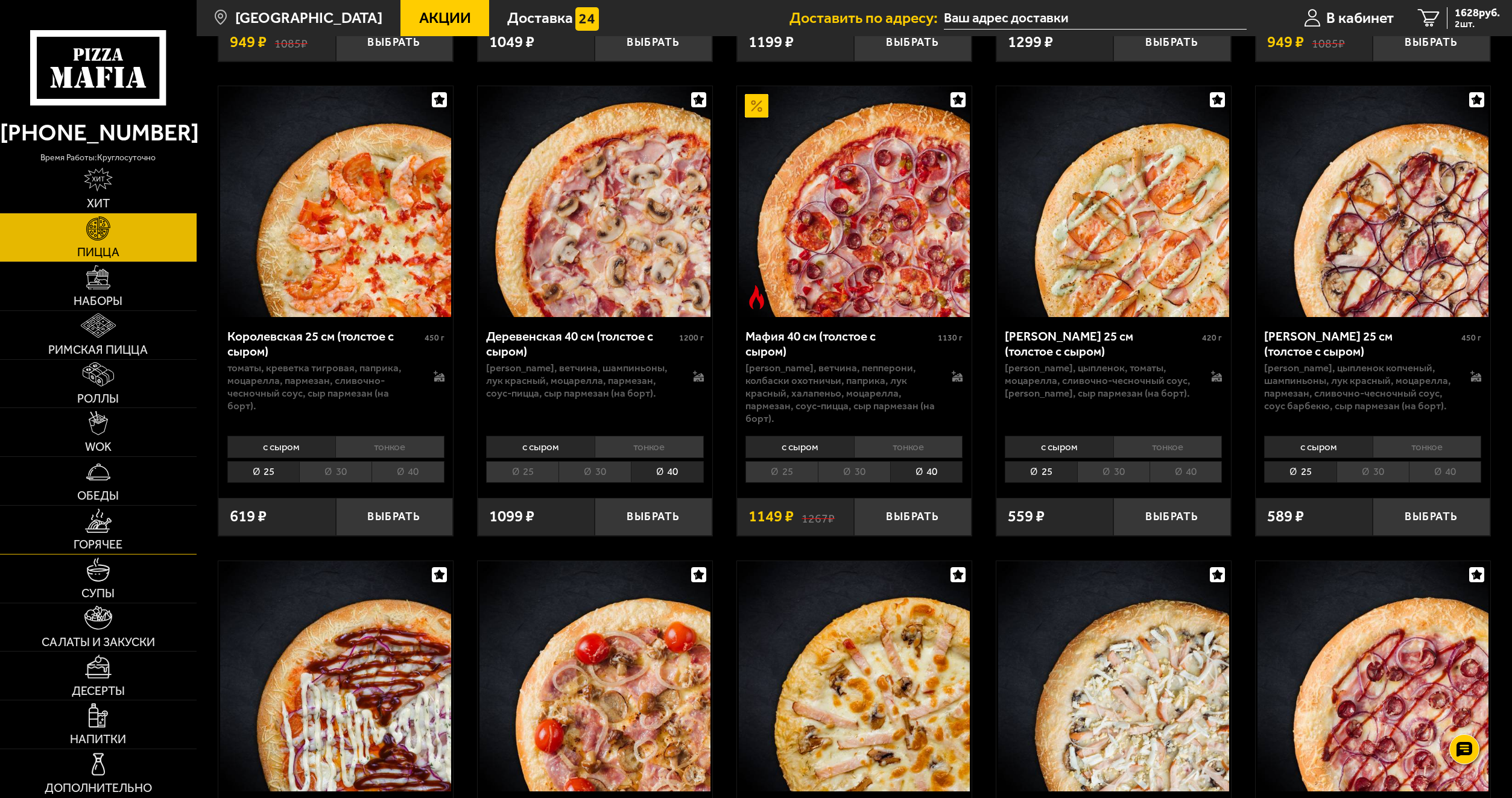
click at [110, 547] on span "Горячее" at bounding box center [98, 545] width 49 height 12
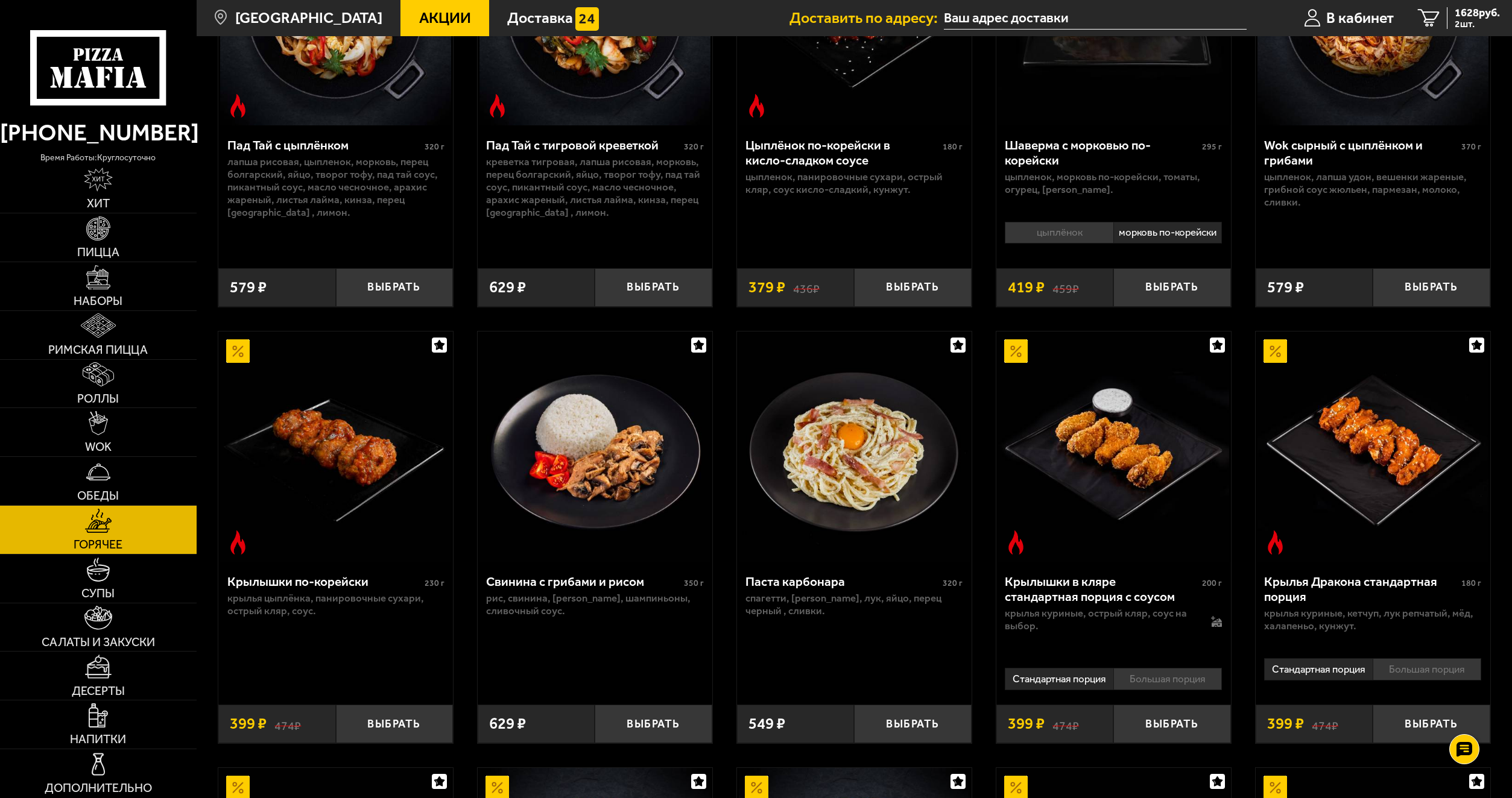
scroll to position [241, 0]
click at [107, 398] on span "Роллы" at bounding box center [98, 399] width 42 height 12
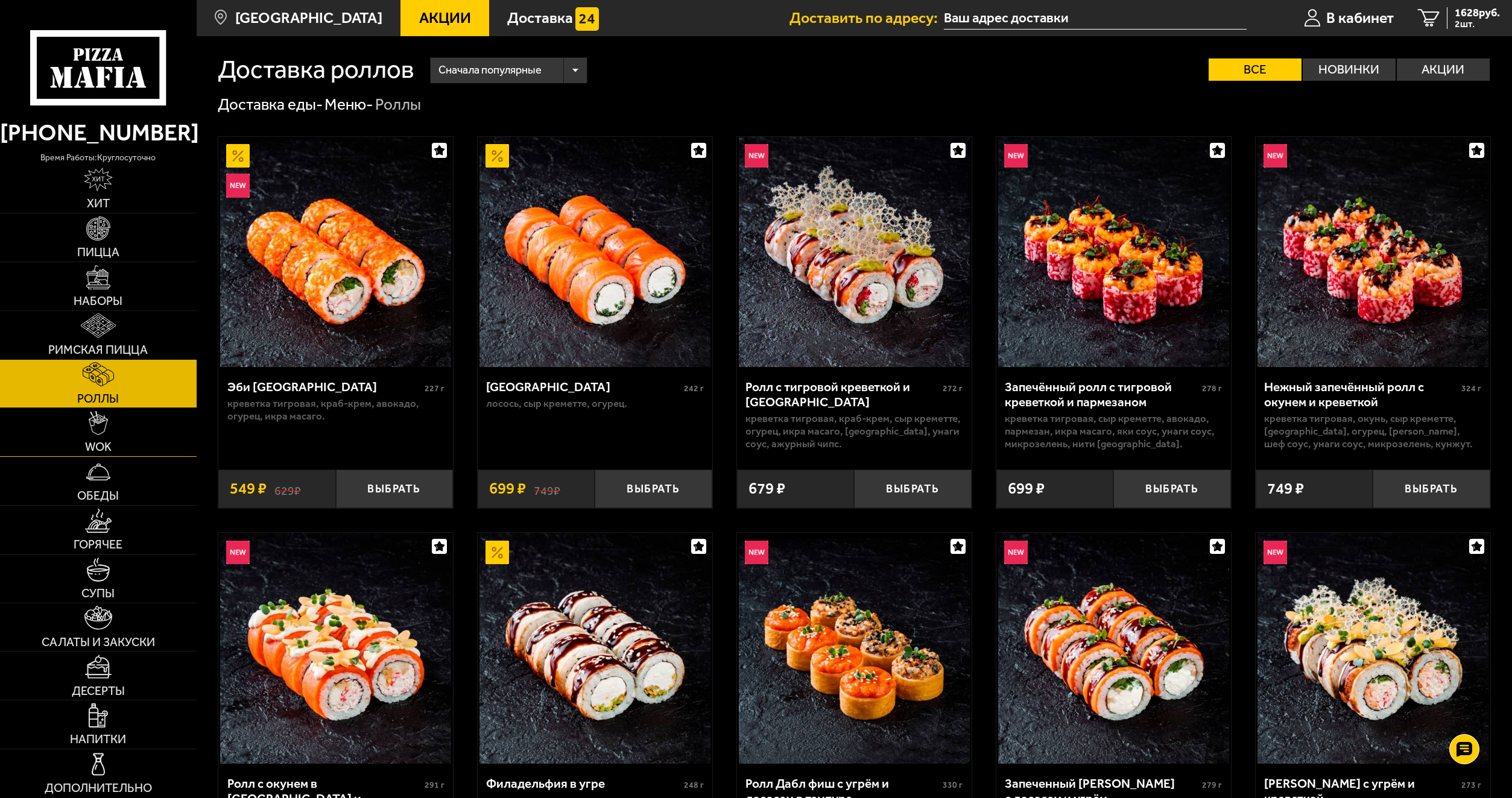
click at [102, 422] on img at bounding box center [98, 423] width 18 height 24
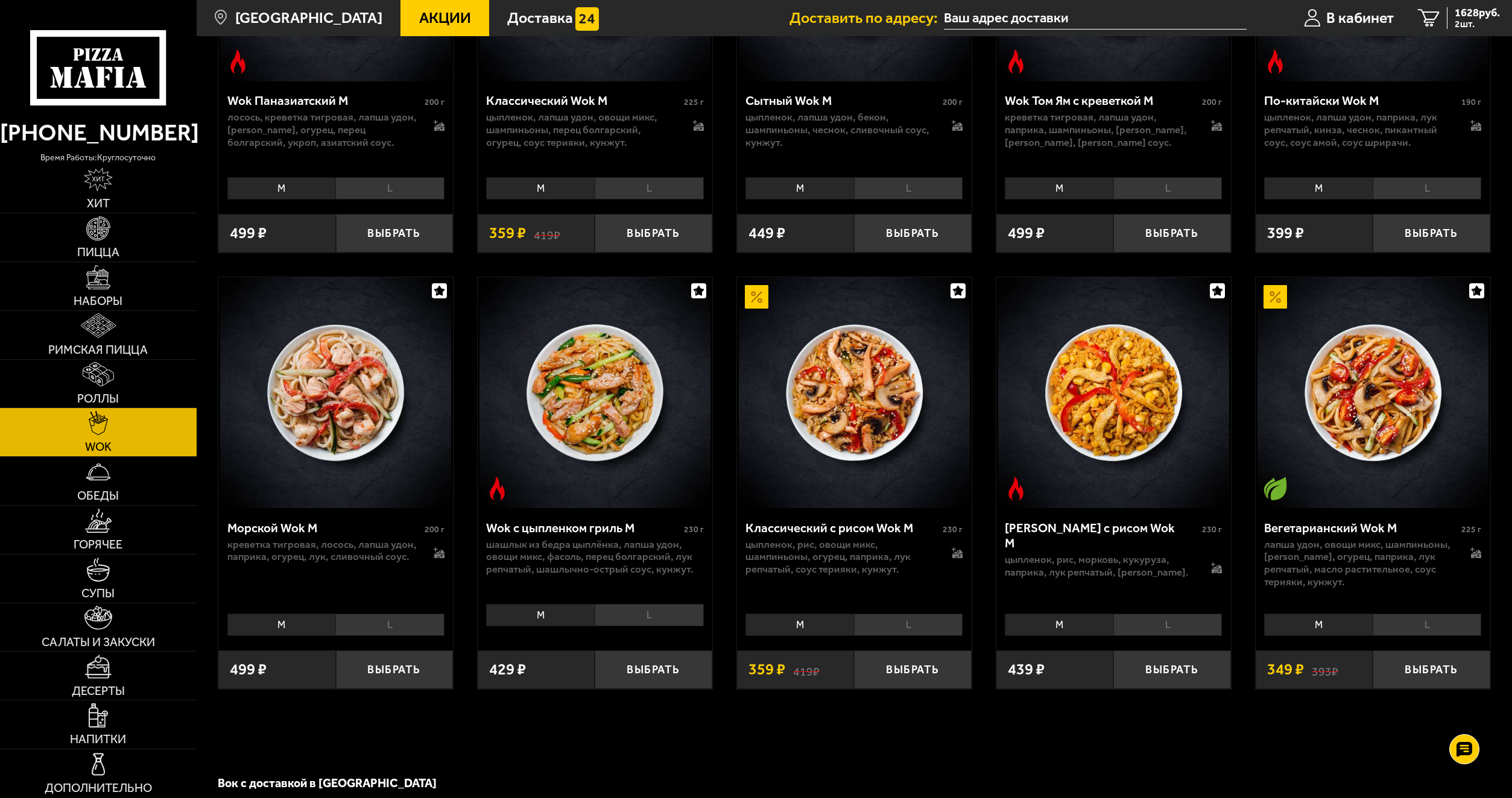
scroll to position [724, 0]
click at [136, 630] on link "Салаты и закуски" at bounding box center [98, 628] width 196 height 48
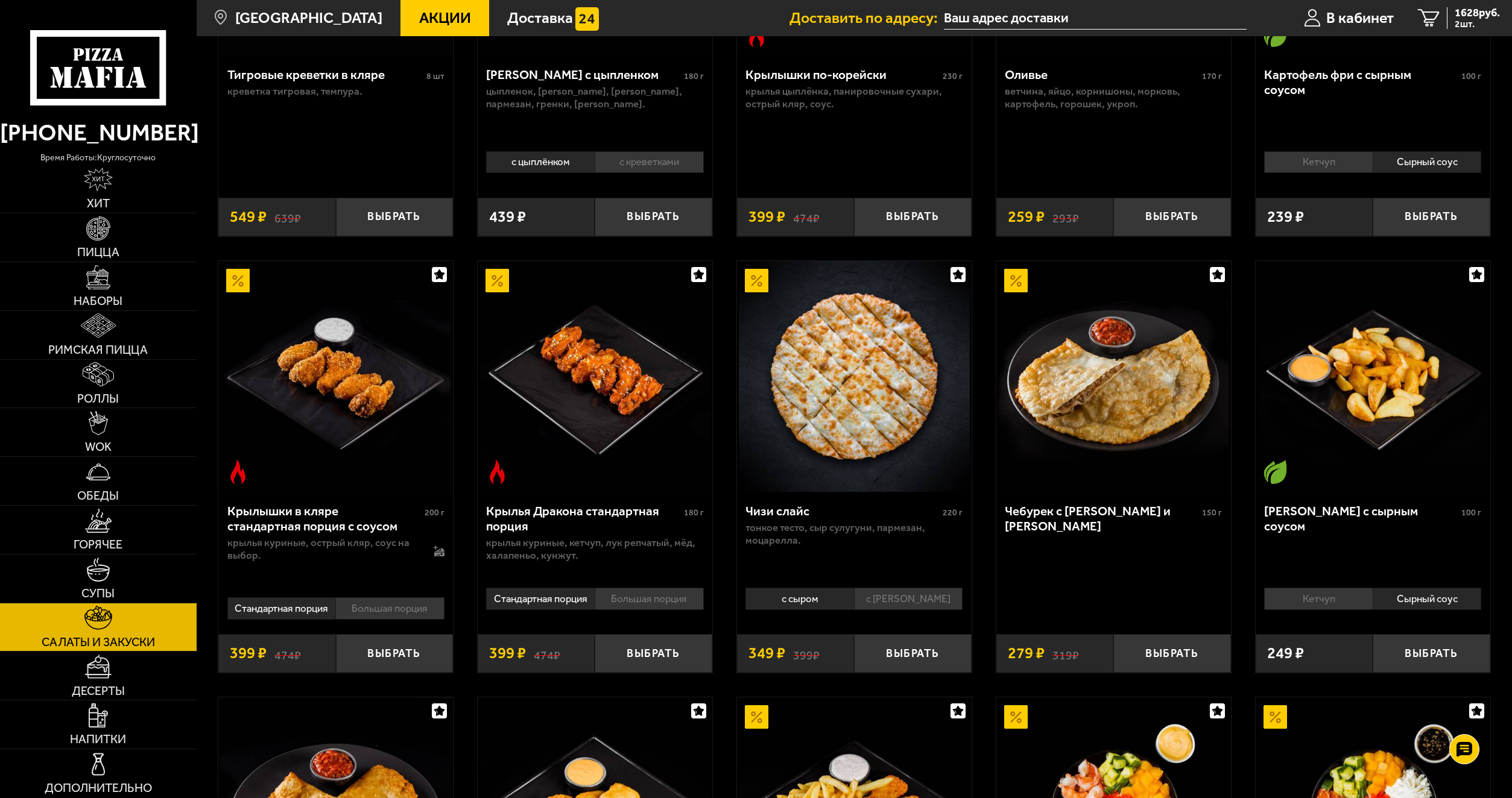
scroll to position [60, 0]
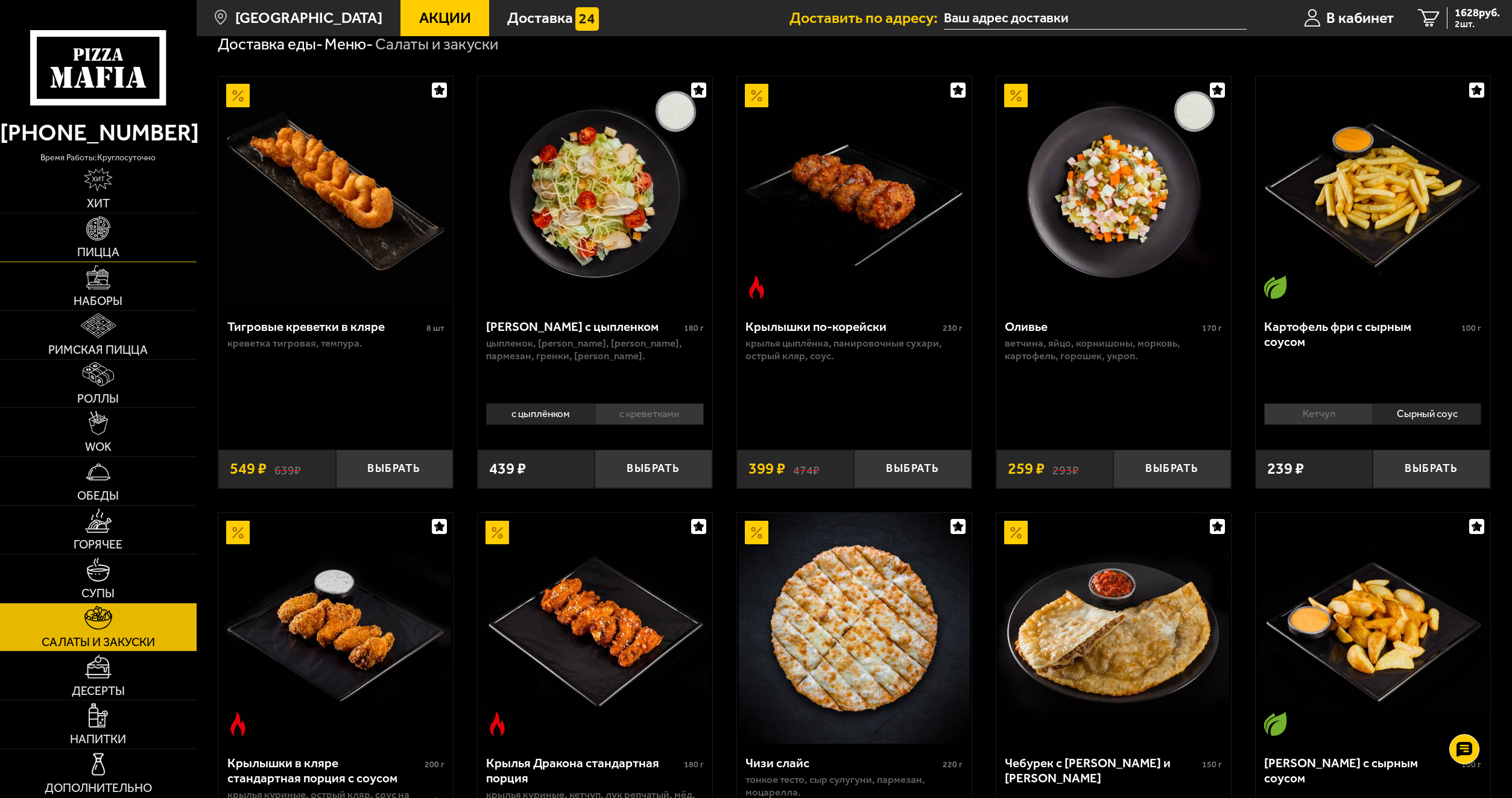
click at [91, 244] on link "Пицца" at bounding box center [98, 237] width 196 height 48
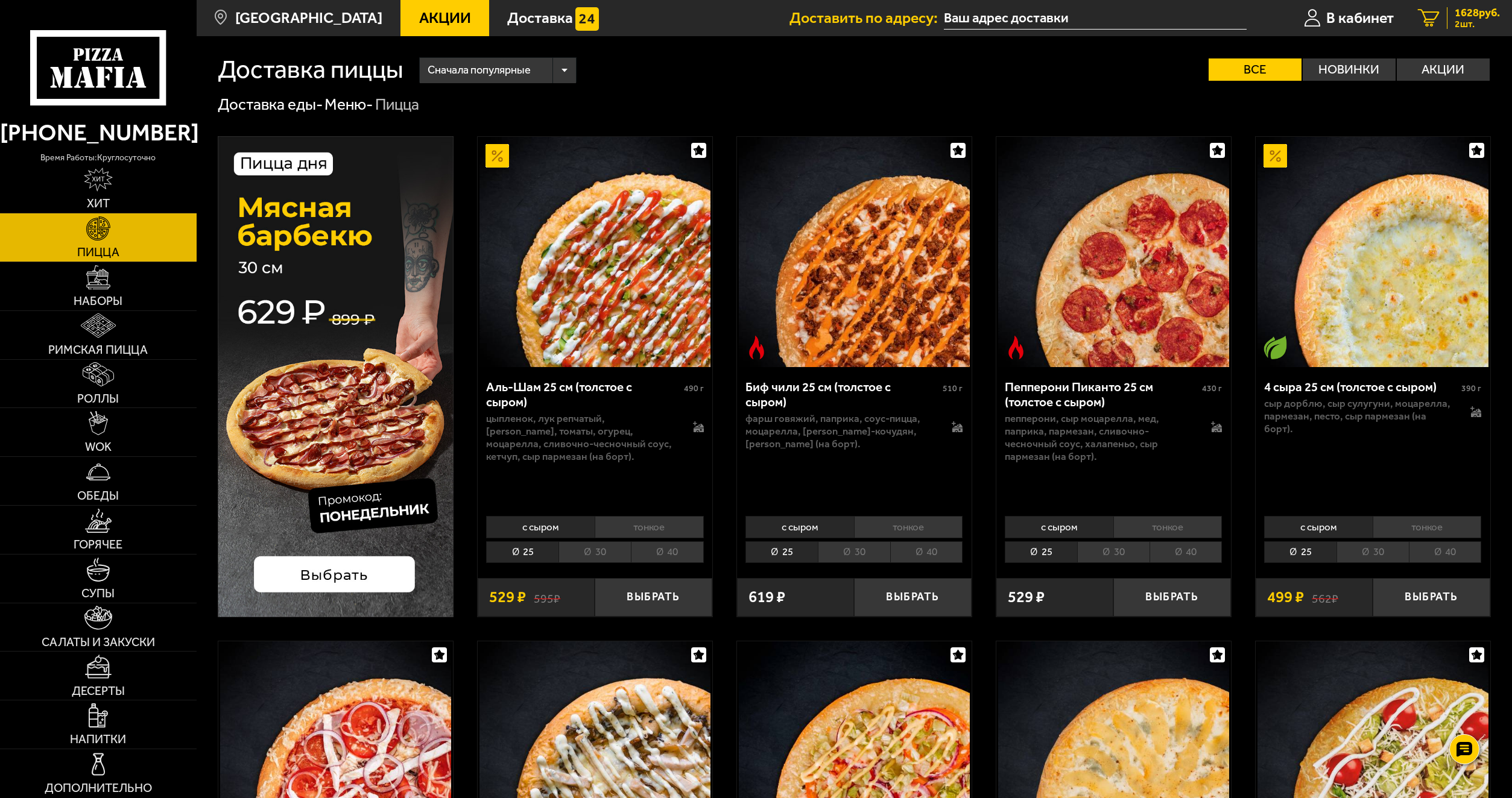
click at [1477, 15] on span "1628 руб." at bounding box center [1477, 12] width 46 height 11
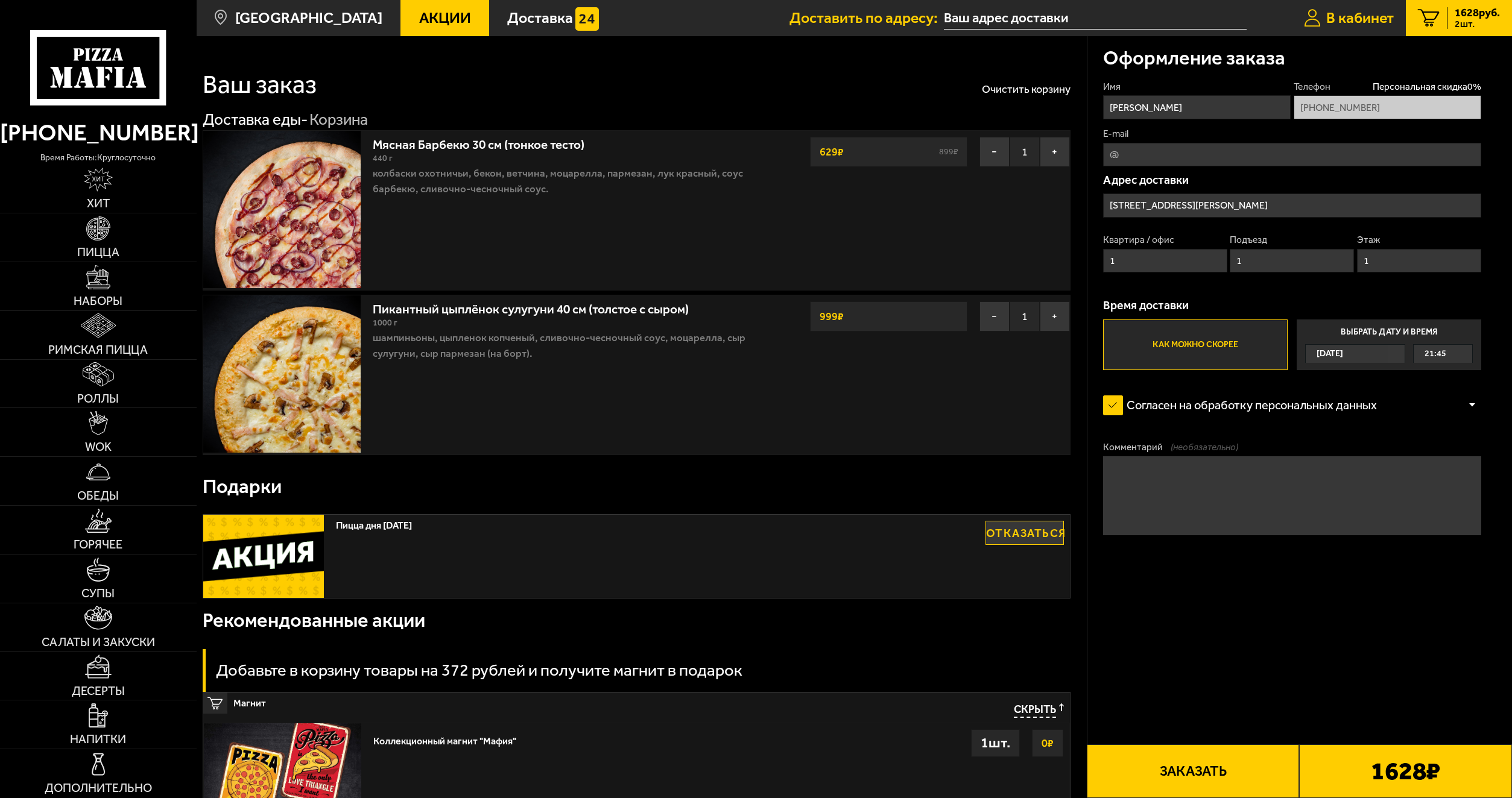
click at [1361, 15] on span "В кабинет" at bounding box center [1360, 18] width 68 height 15
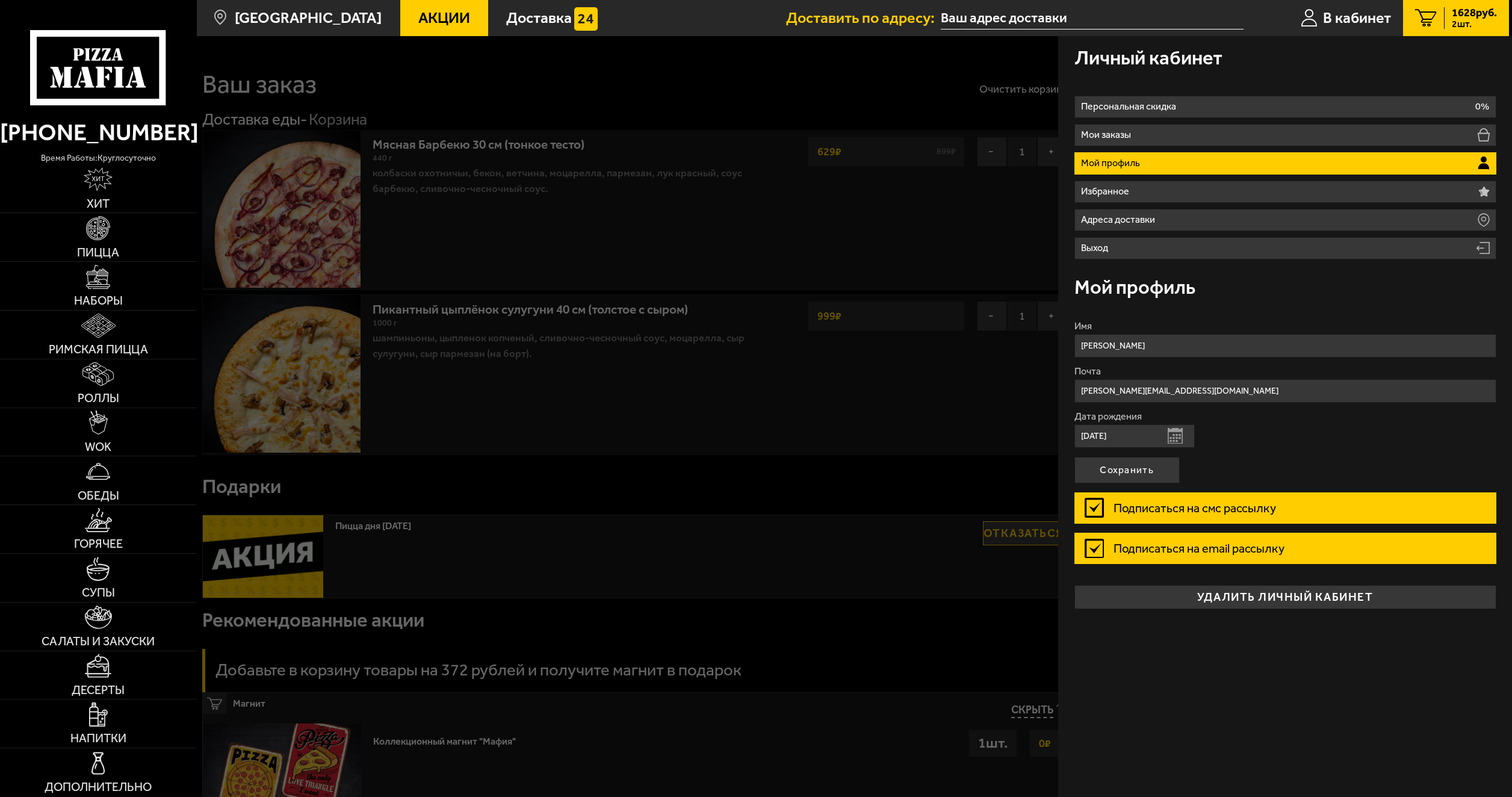
click at [842, 484] on div at bounding box center [952, 434] width 1512 height 797
